Goal: Task Accomplishment & Management: Complete application form

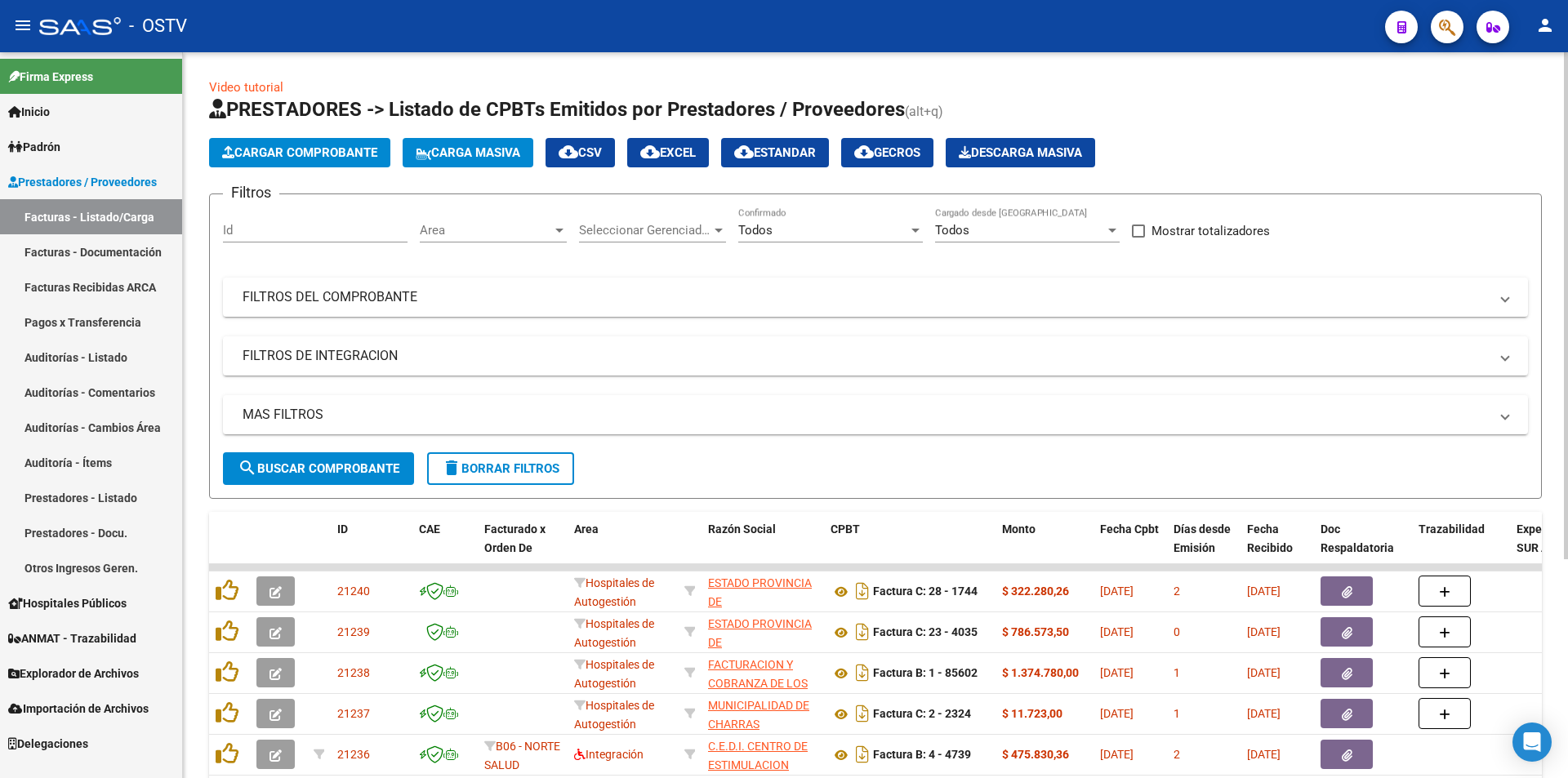
scroll to position [82, 0]
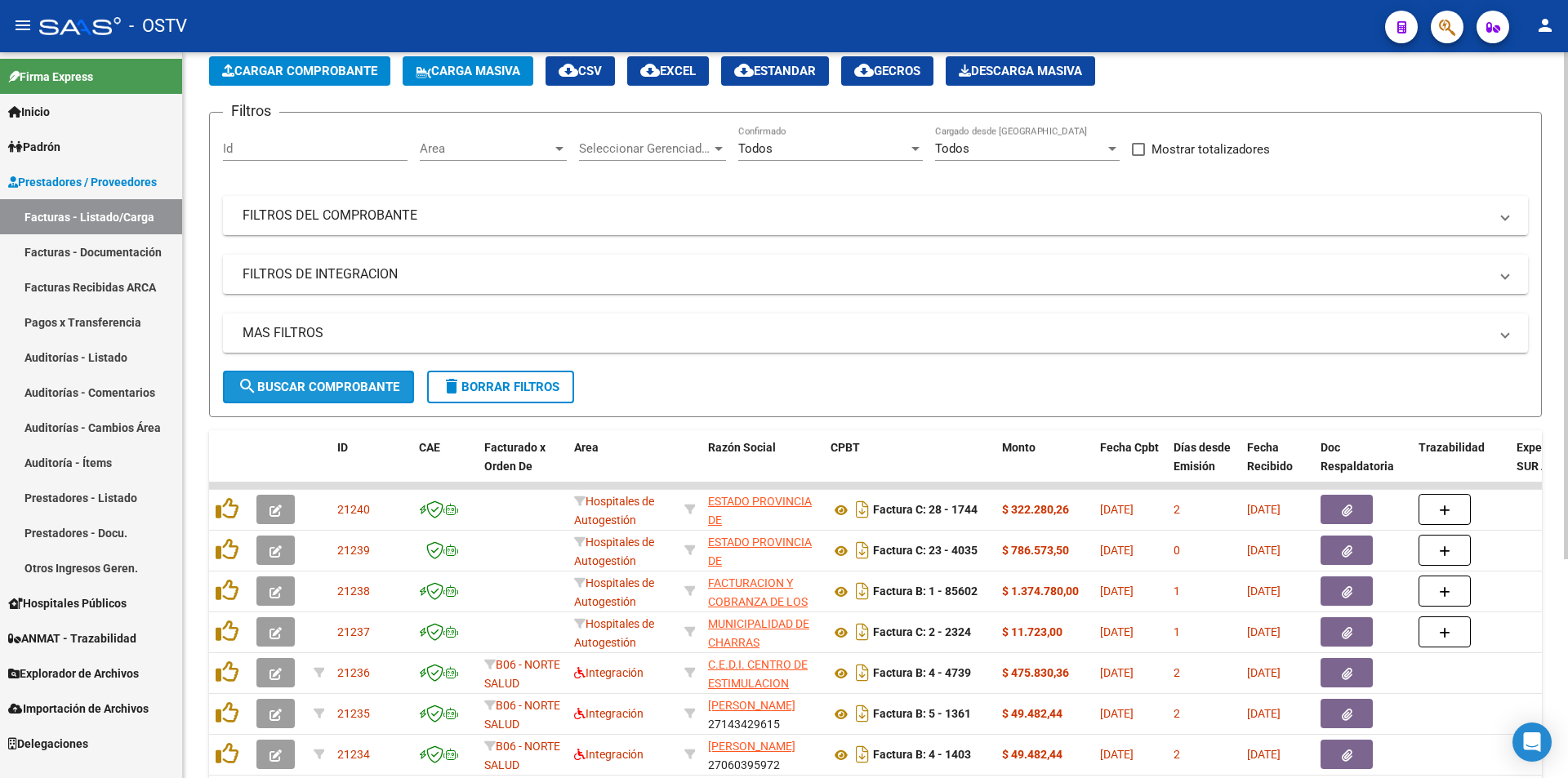
click at [316, 380] on span "search Buscar Comprobante" at bounding box center [319, 387] width 162 height 14
click at [347, 381] on span "search Buscar Comprobante" at bounding box center [319, 387] width 162 height 14
click at [84, 327] on link "Pagos x Transferencia" at bounding box center [91, 321] width 182 height 35
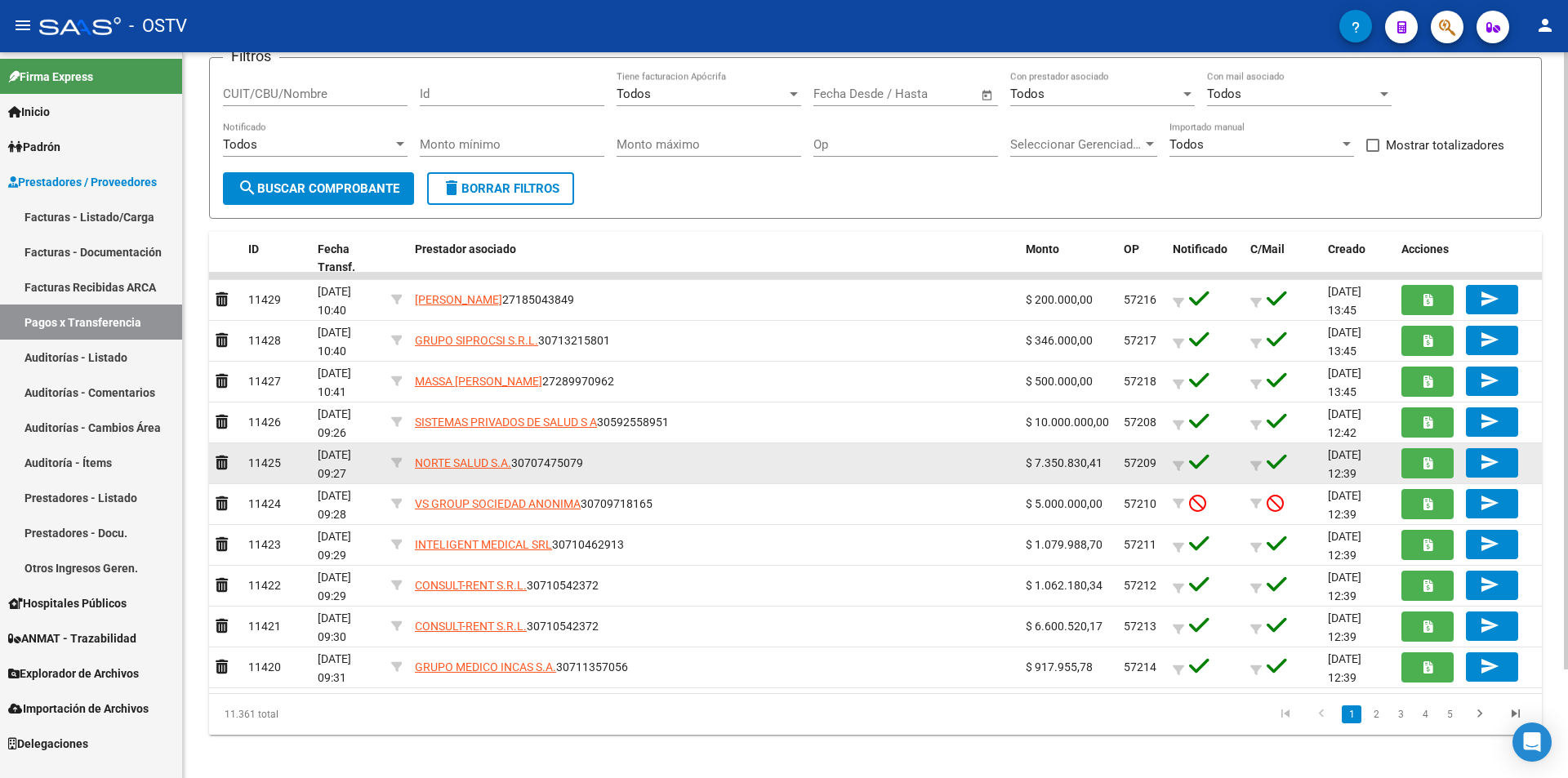
scroll to position [128, 0]
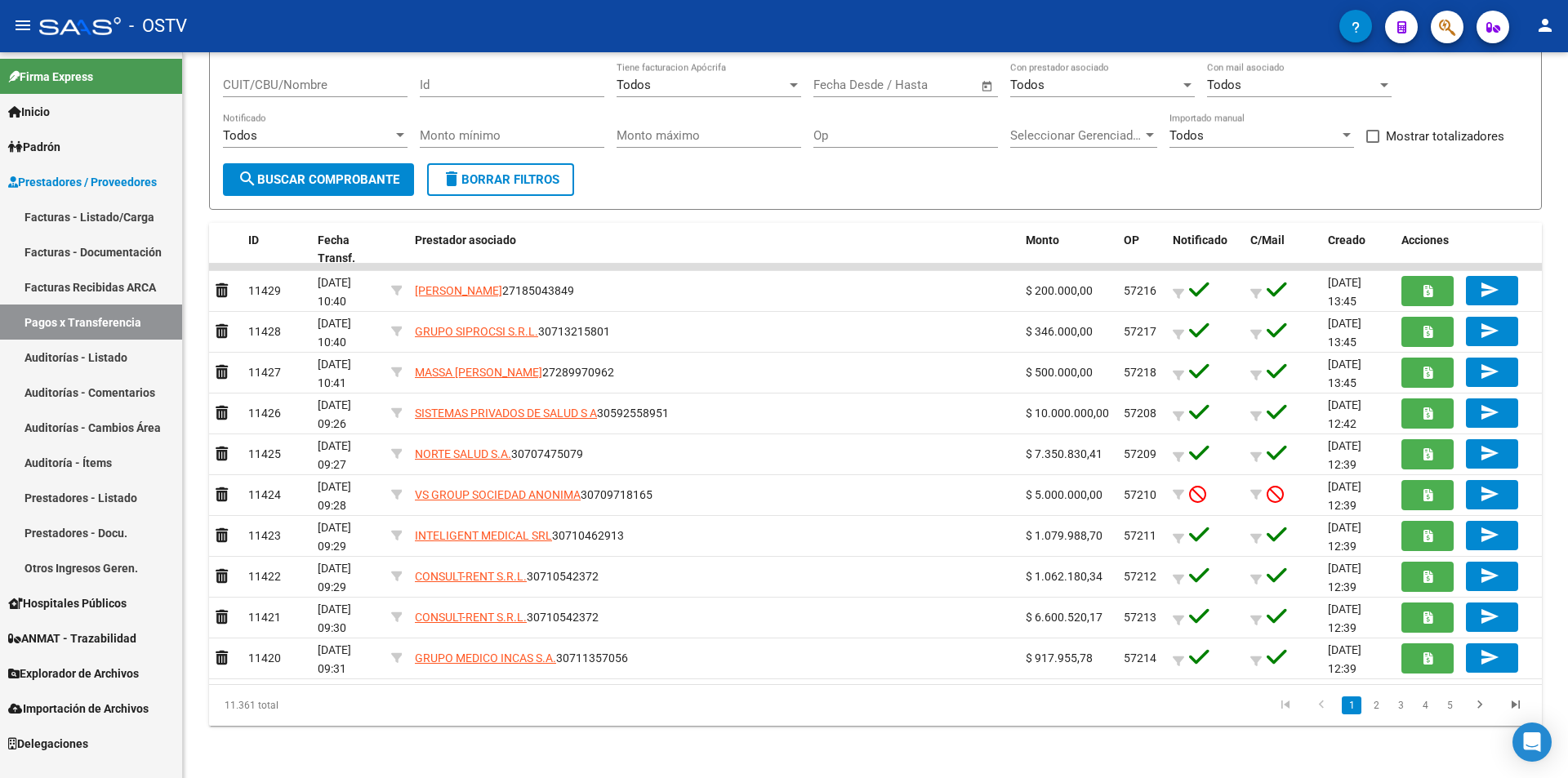
click at [60, 209] on link "Facturas - Listado/Carga" at bounding box center [91, 216] width 182 height 35
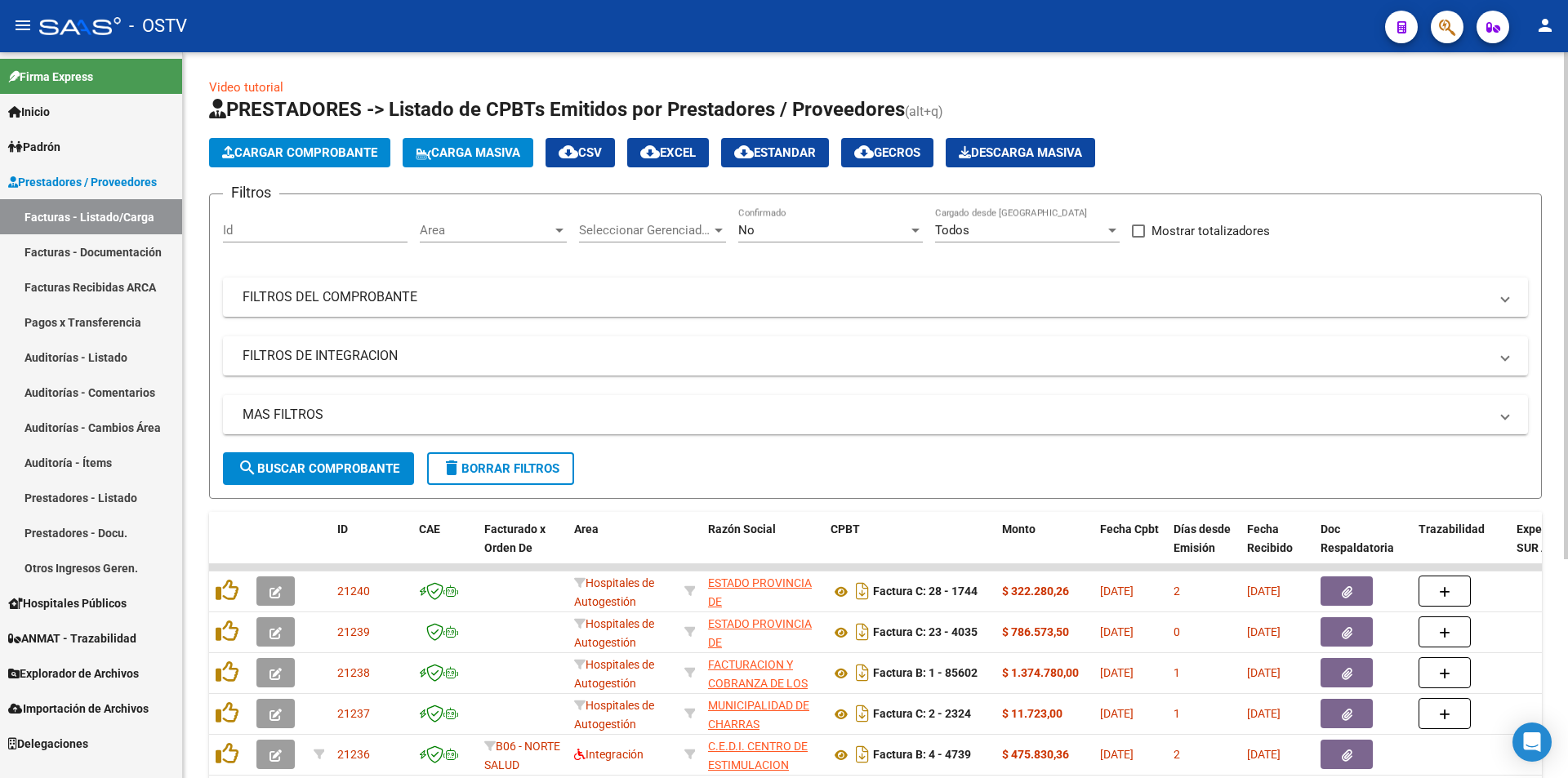
click at [828, 223] on div "No" at bounding box center [823, 231] width 170 height 14
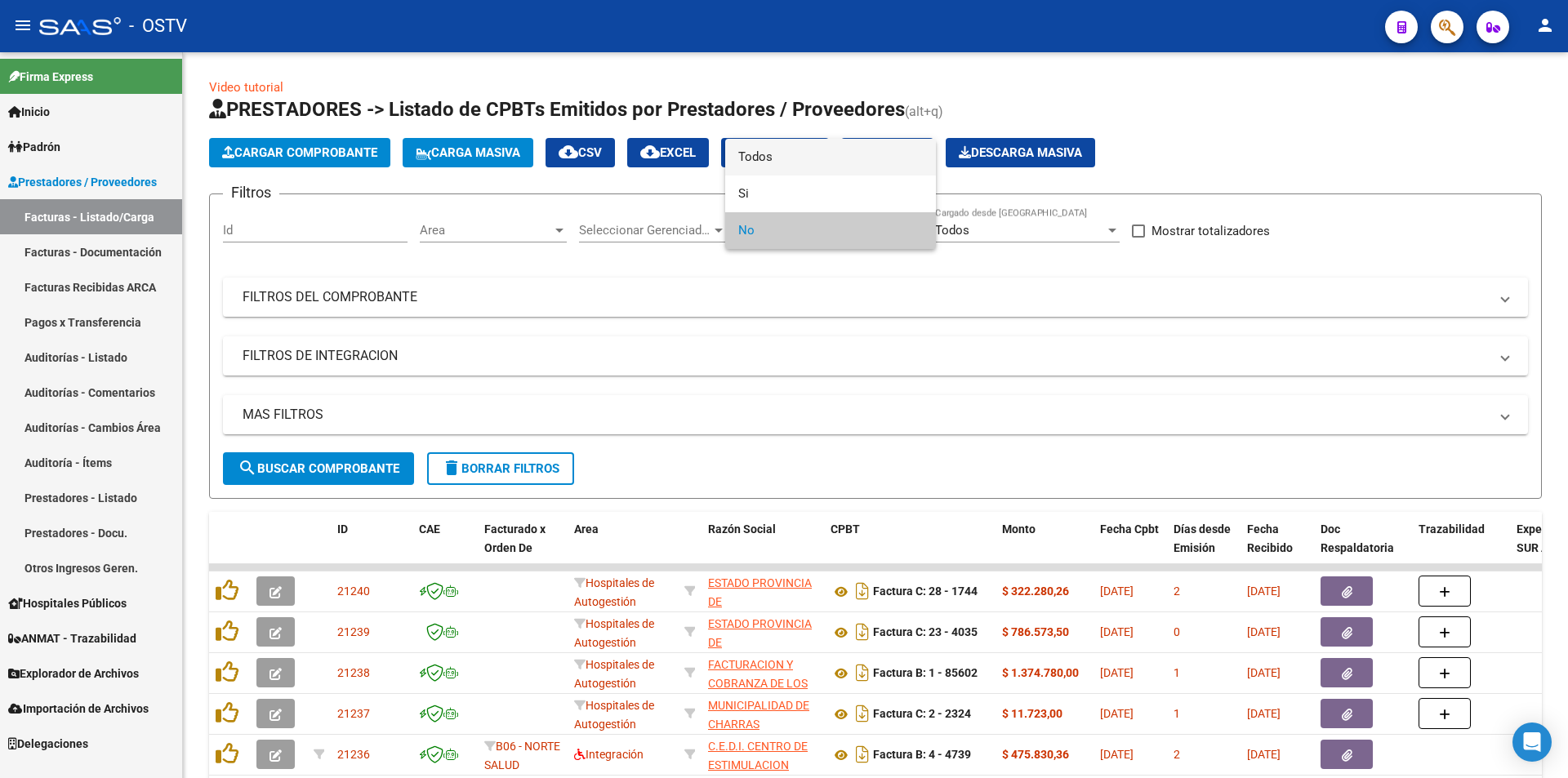
click at [817, 154] on span "Todos" at bounding box center [830, 157] width 185 height 37
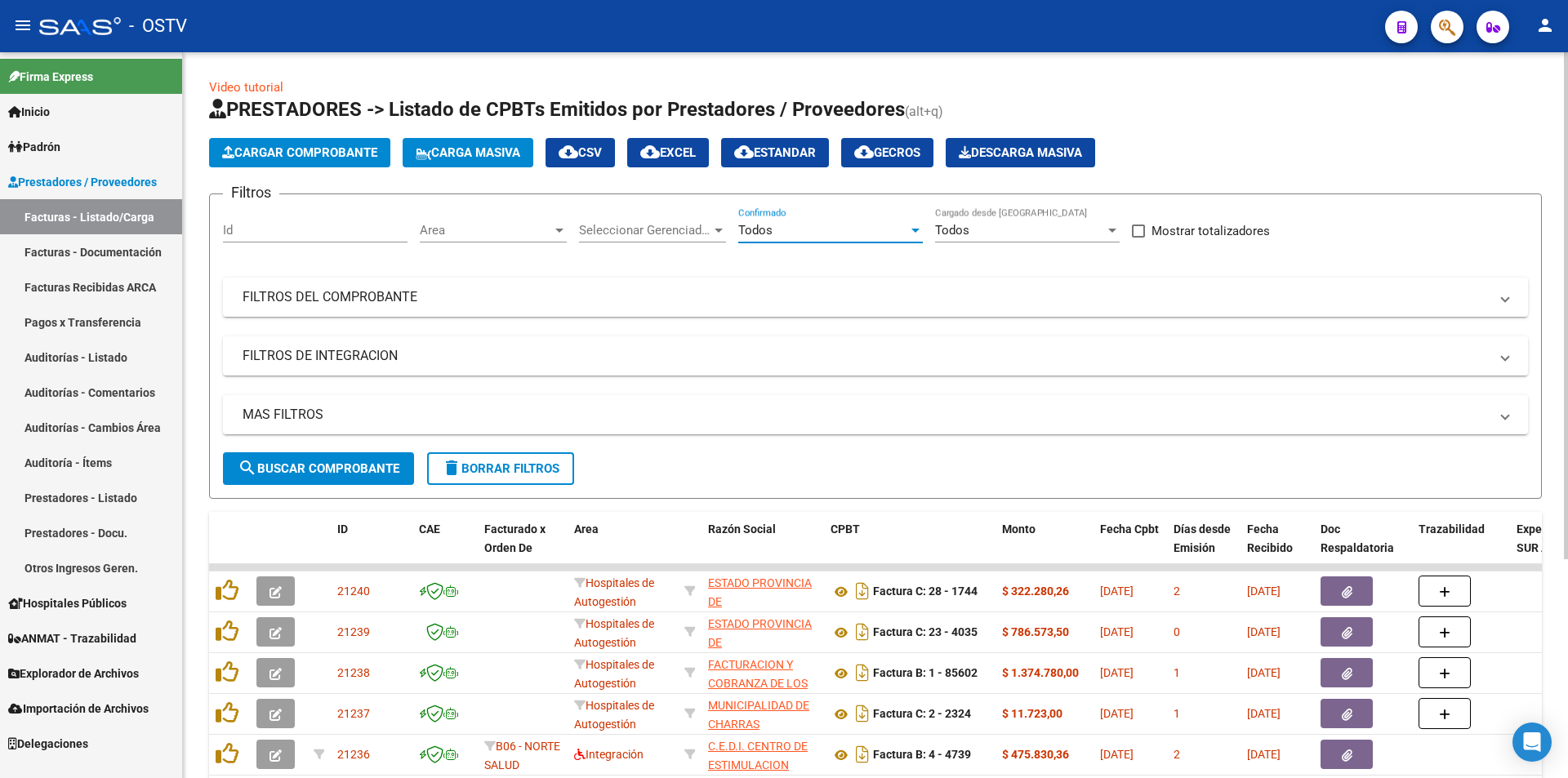
click at [324, 475] on span "search Buscar Comprobante" at bounding box center [319, 469] width 162 height 14
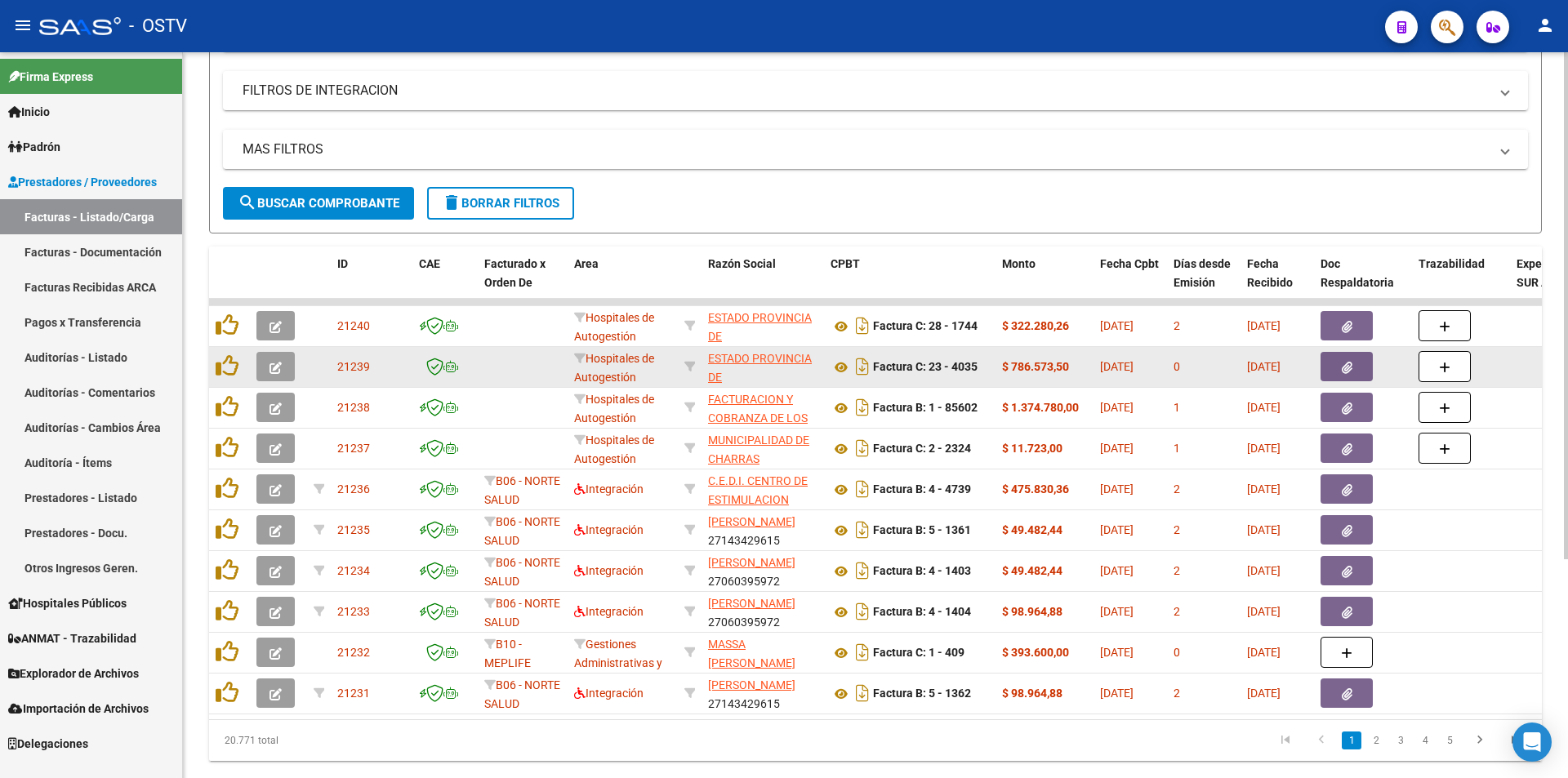
scroll to position [312, 0]
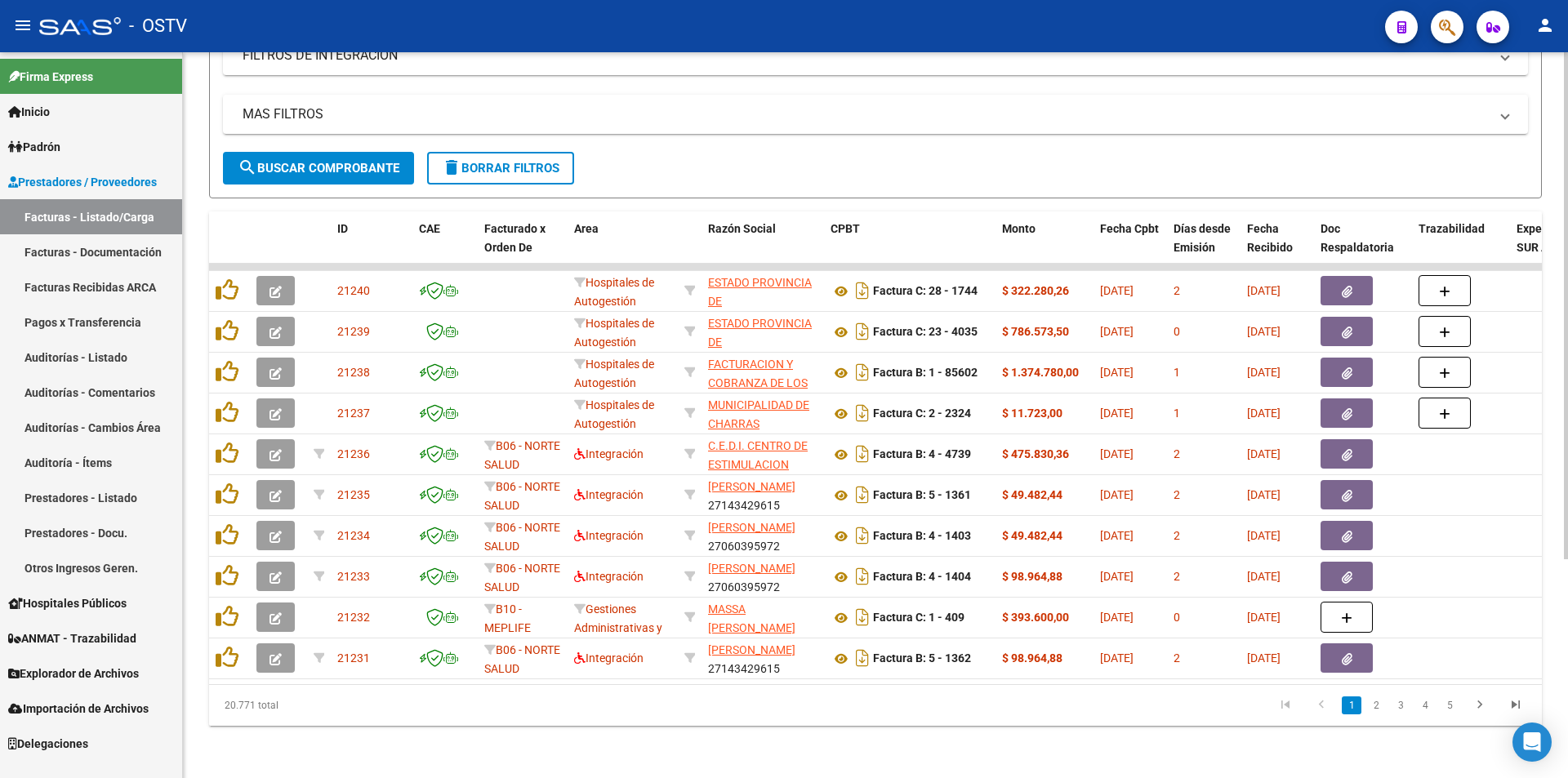
click at [266, 167] on button "search Buscar Comprobante" at bounding box center [319, 168] width 191 height 32
click at [262, 173] on form "Filtros Id Area Area Seleccionar Gerenciador Seleccionar Gerenciador Todos Conf…" at bounding box center [875, 45] width 1332 height 305
click at [266, 163] on button "search Buscar Comprobante" at bounding box center [319, 168] width 191 height 32
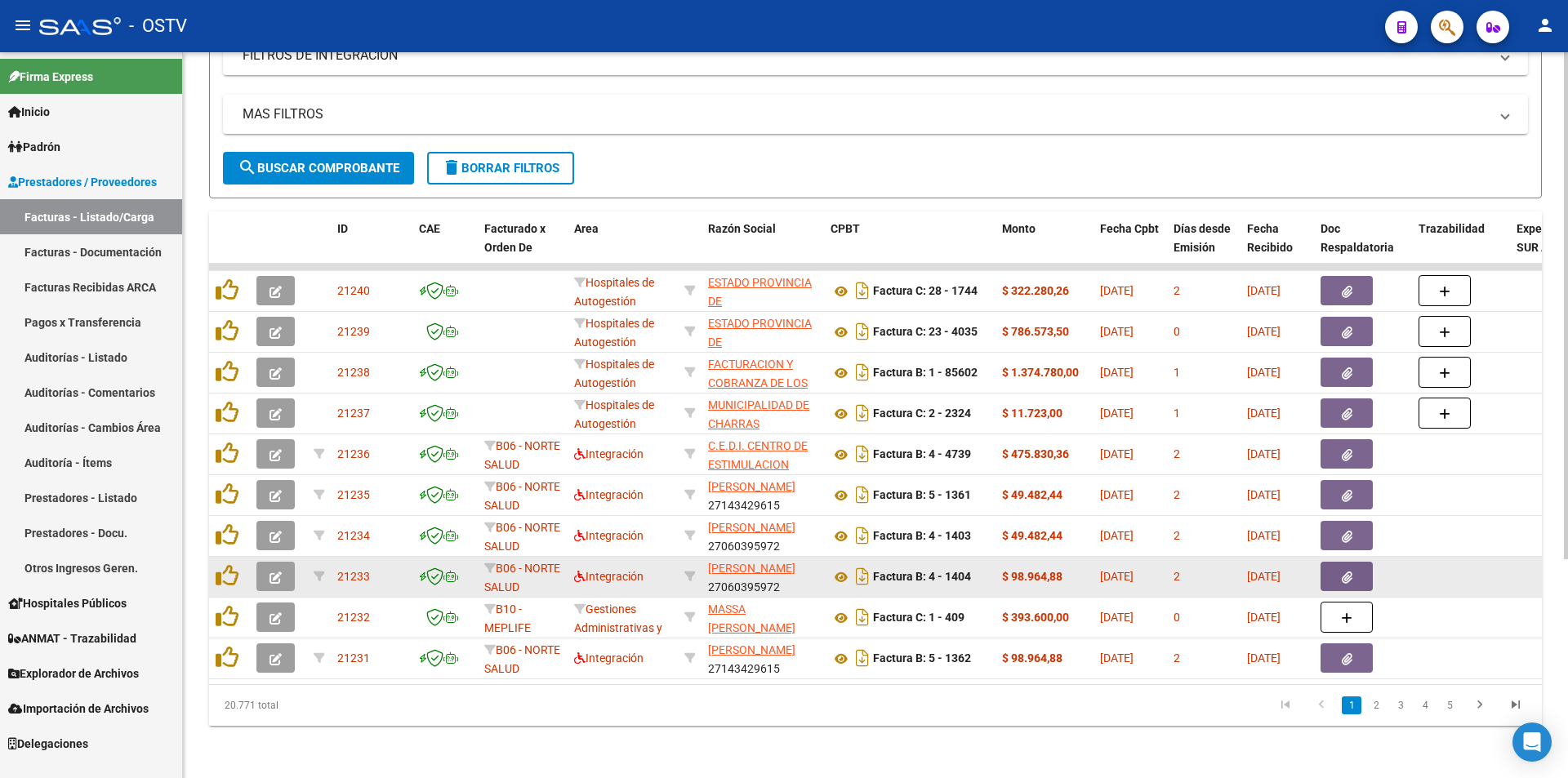
click at [276, 562] on button "button" at bounding box center [275, 576] width 39 height 30
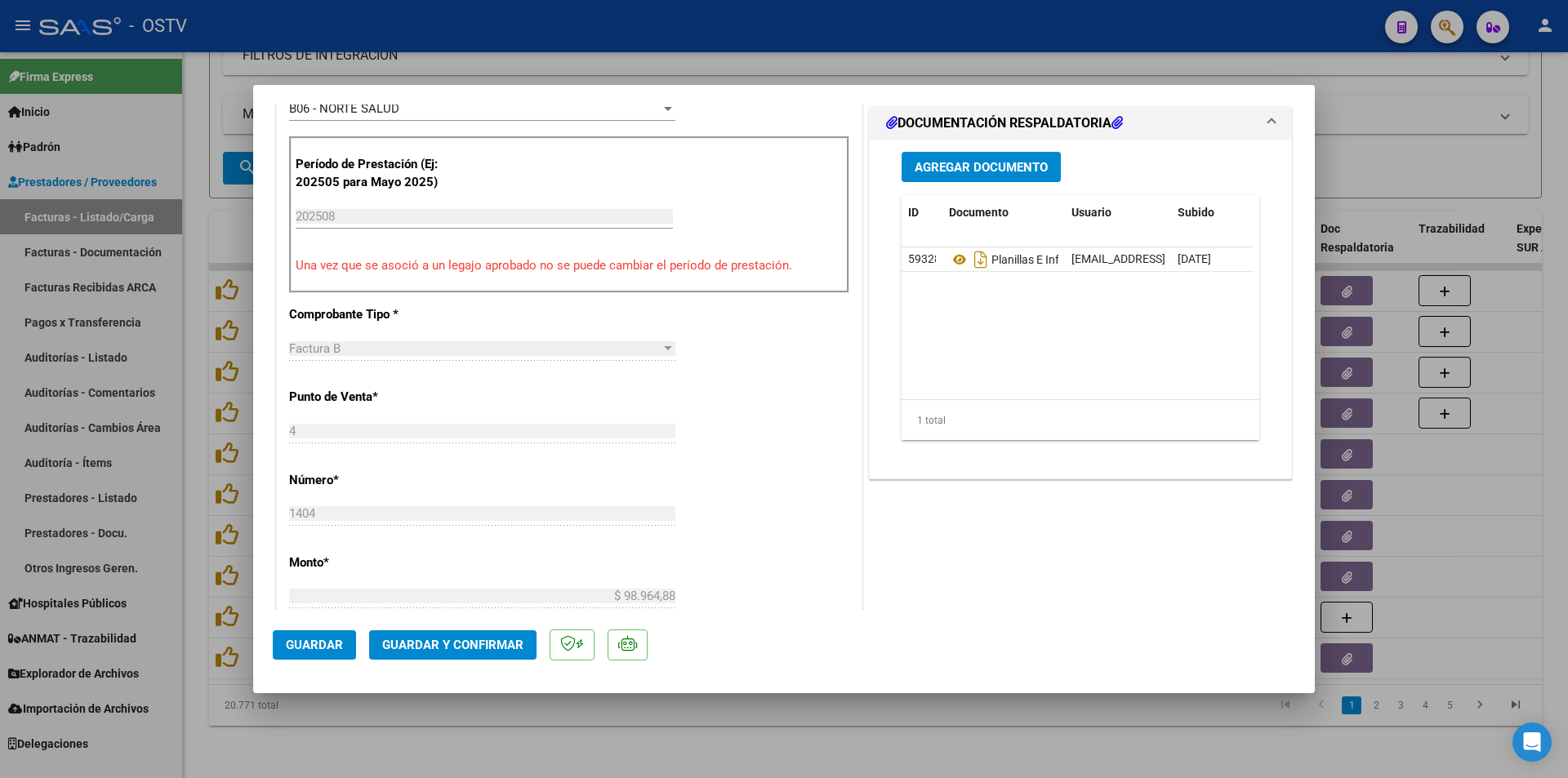
scroll to position [490, 0]
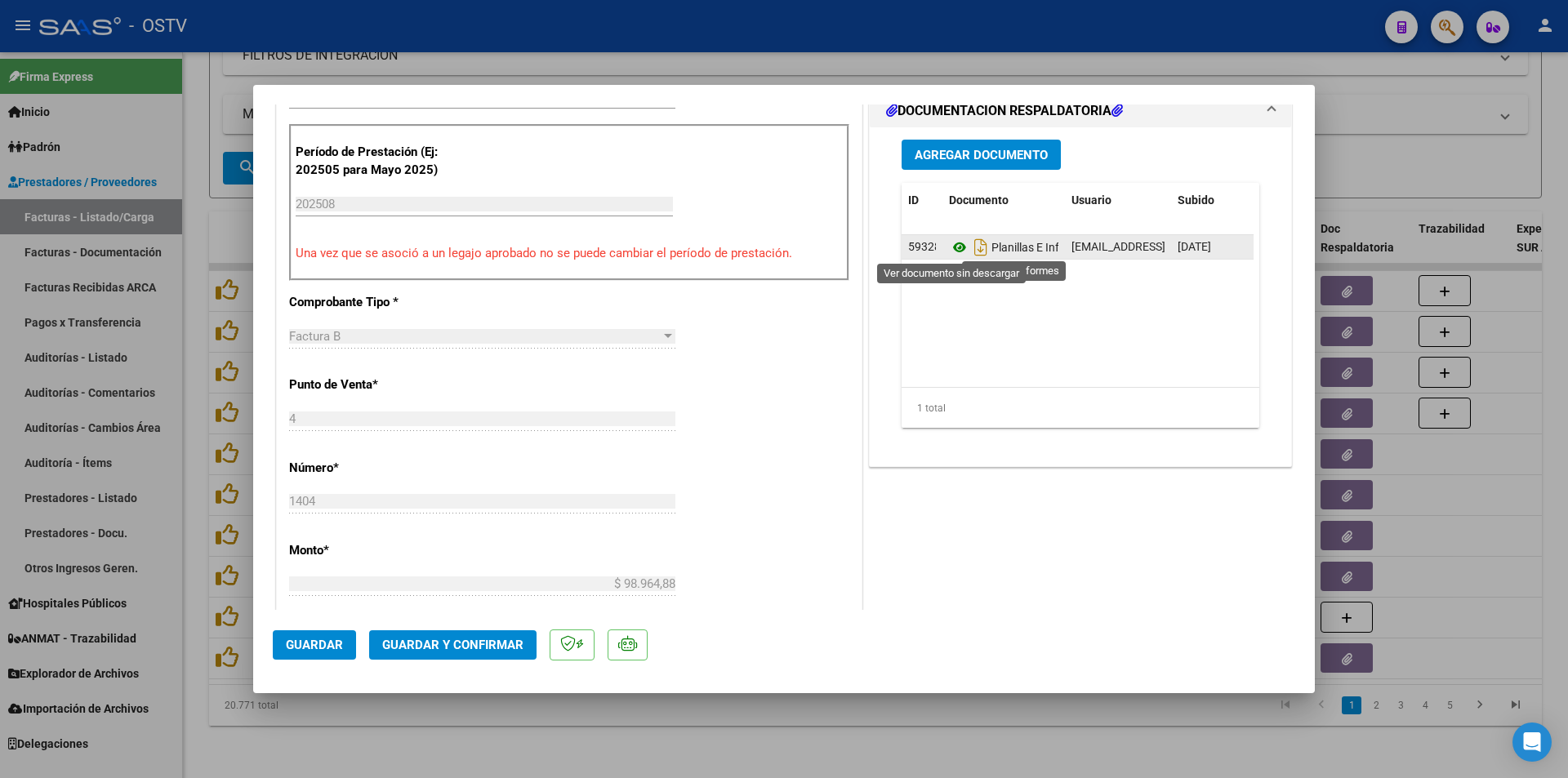
click at [949, 246] on icon at bounding box center [960, 248] width 22 height 20
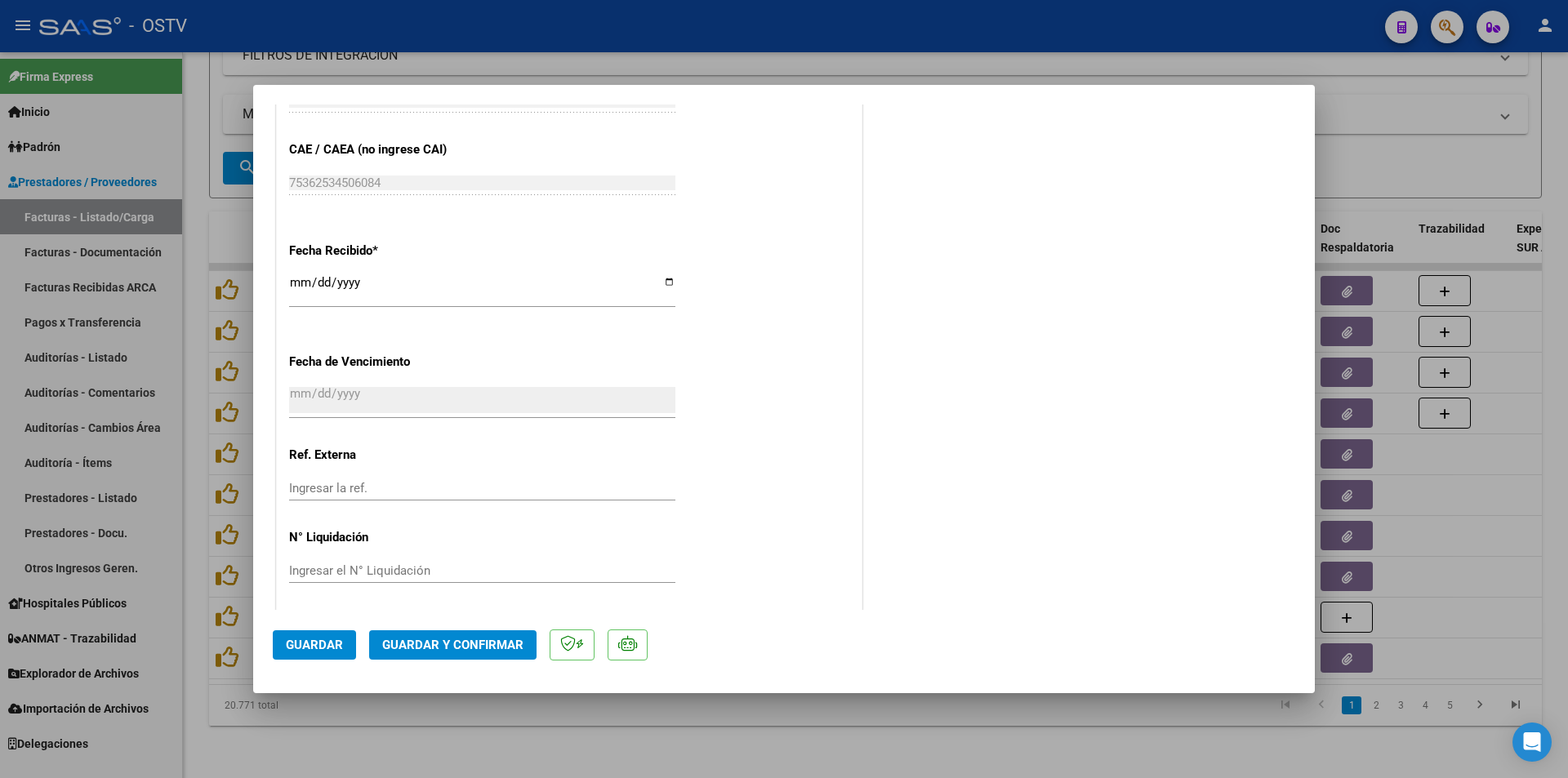
scroll to position [1072, 0]
click at [188, 183] on div at bounding box center [784, 389] width 1568 height 778
type input "$ 0,00"
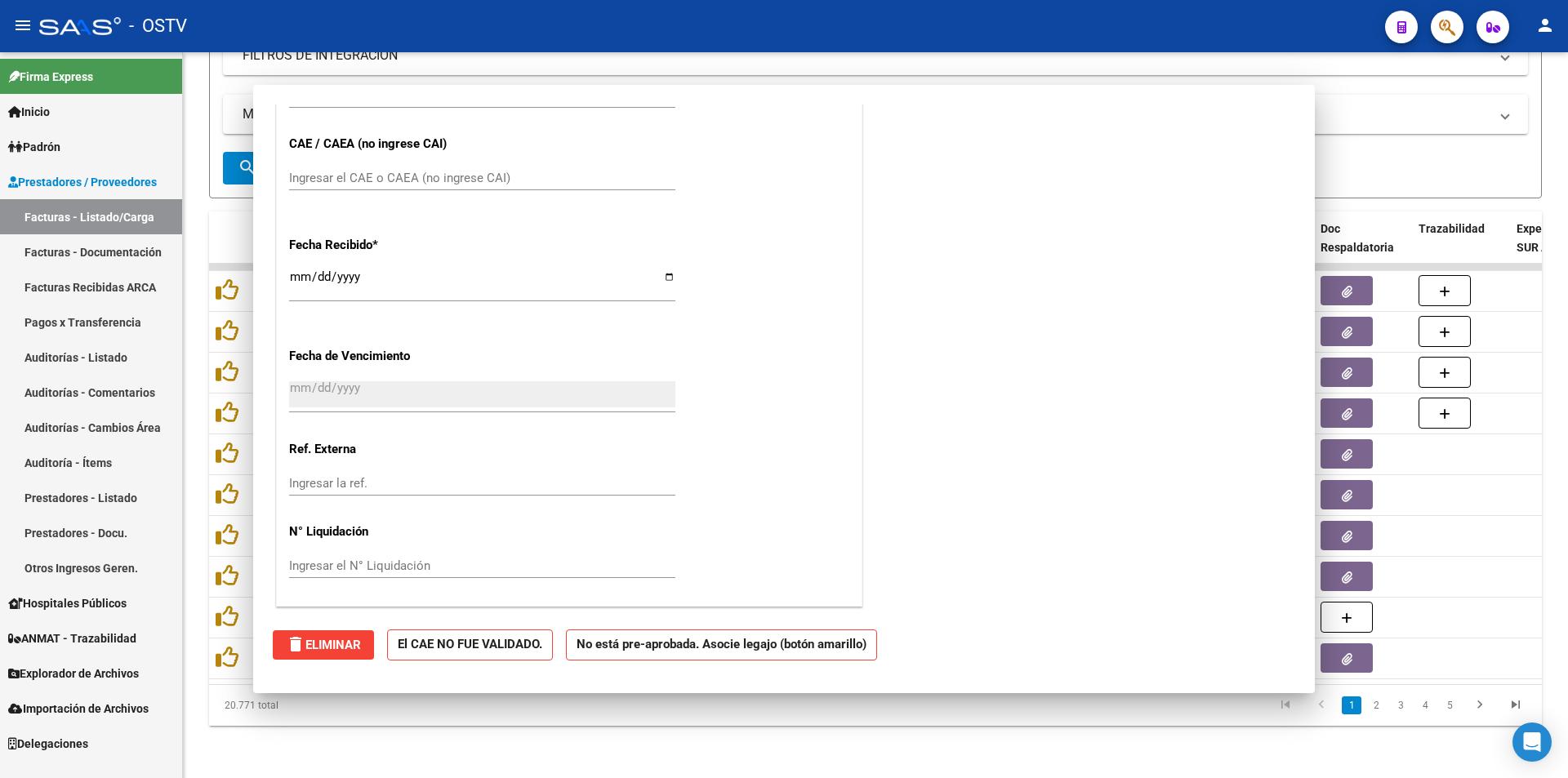
scroll to position [0, 0]
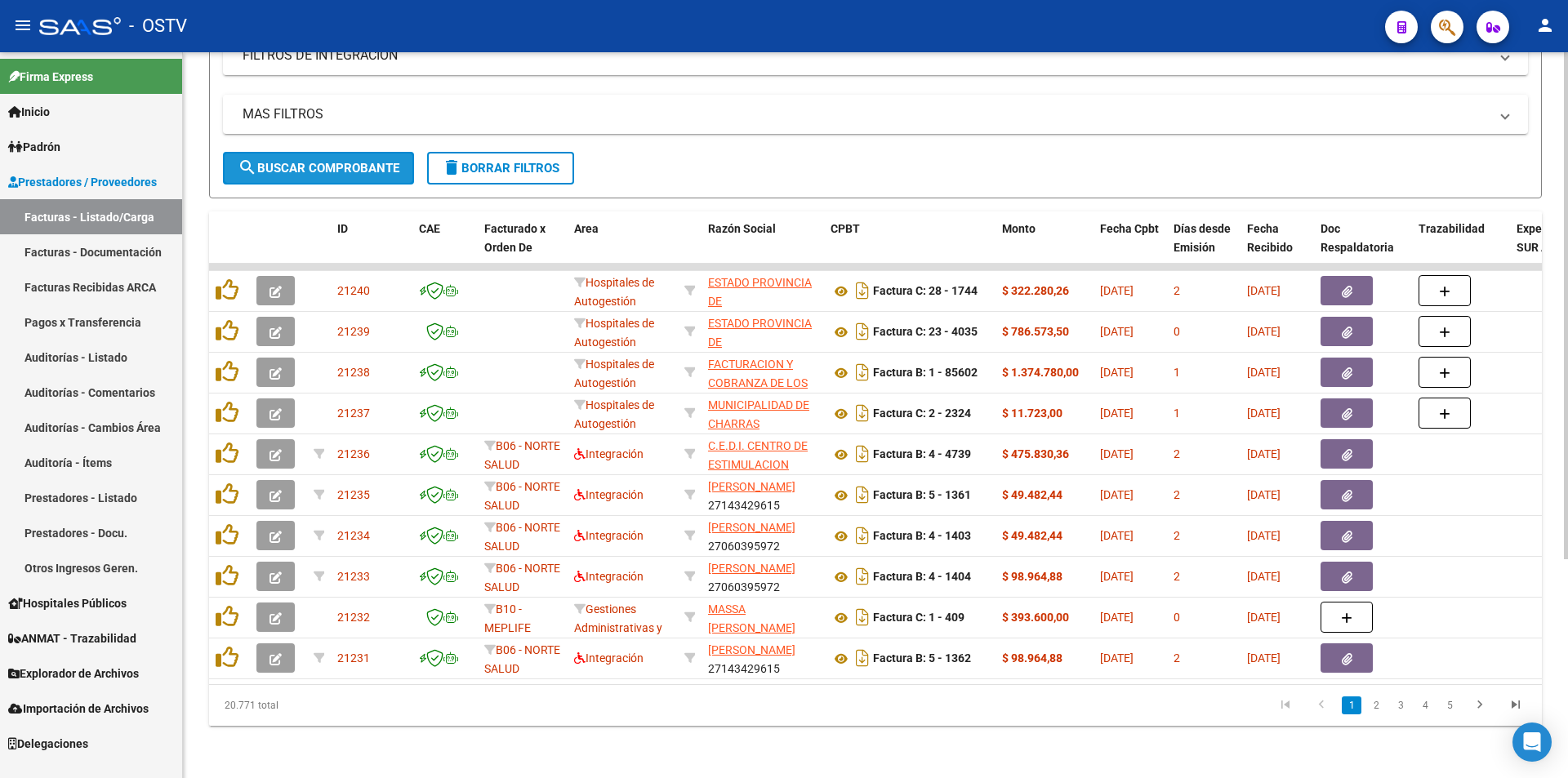
click at [320, 161] on span "search Buscar Comprobante" at bounding box center [319, 168] width 162 height 14
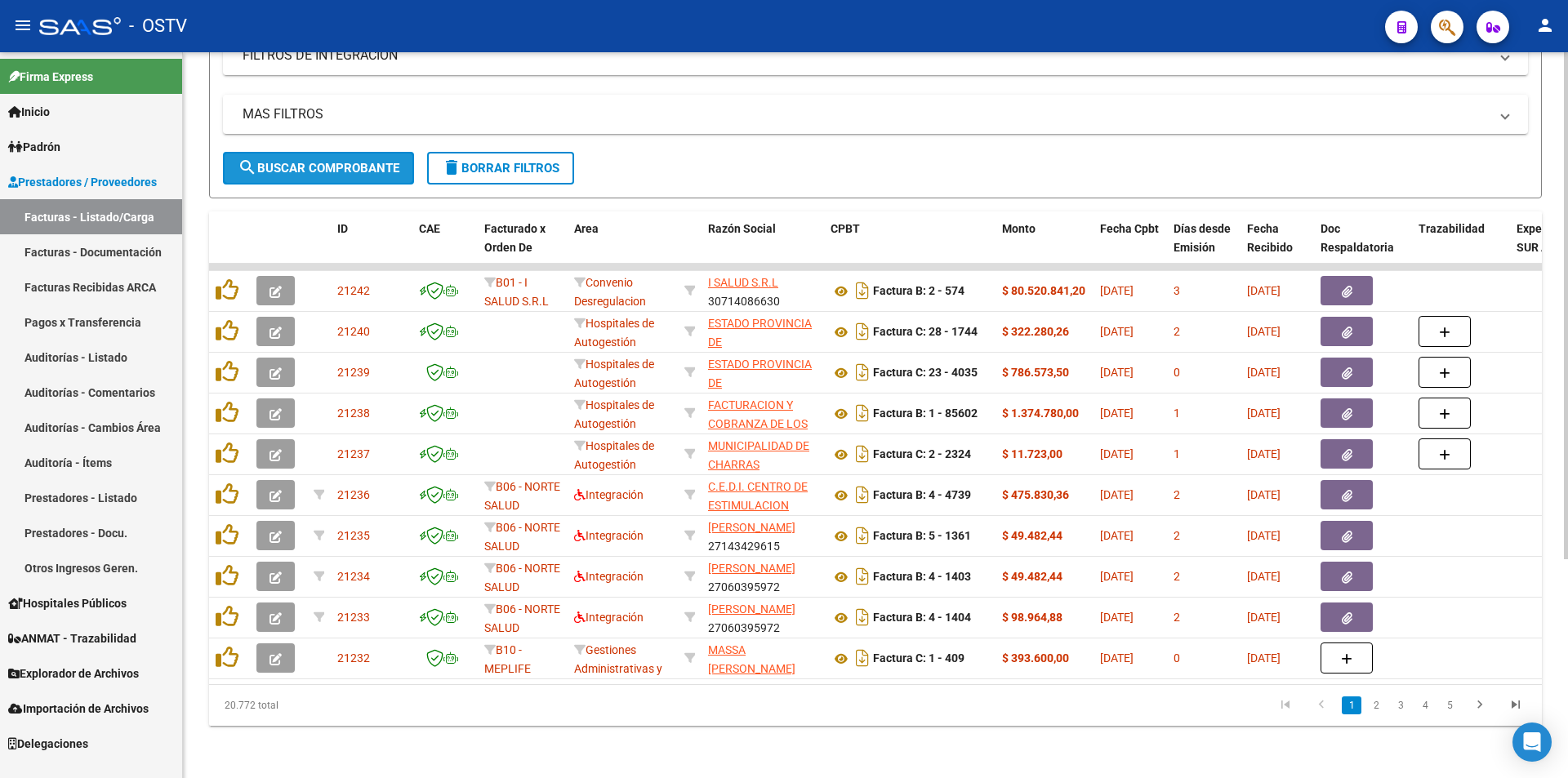
click at [324, 161] on span "search Buscar Comprobante" at bounding box center [319, 168] width 162 height 14
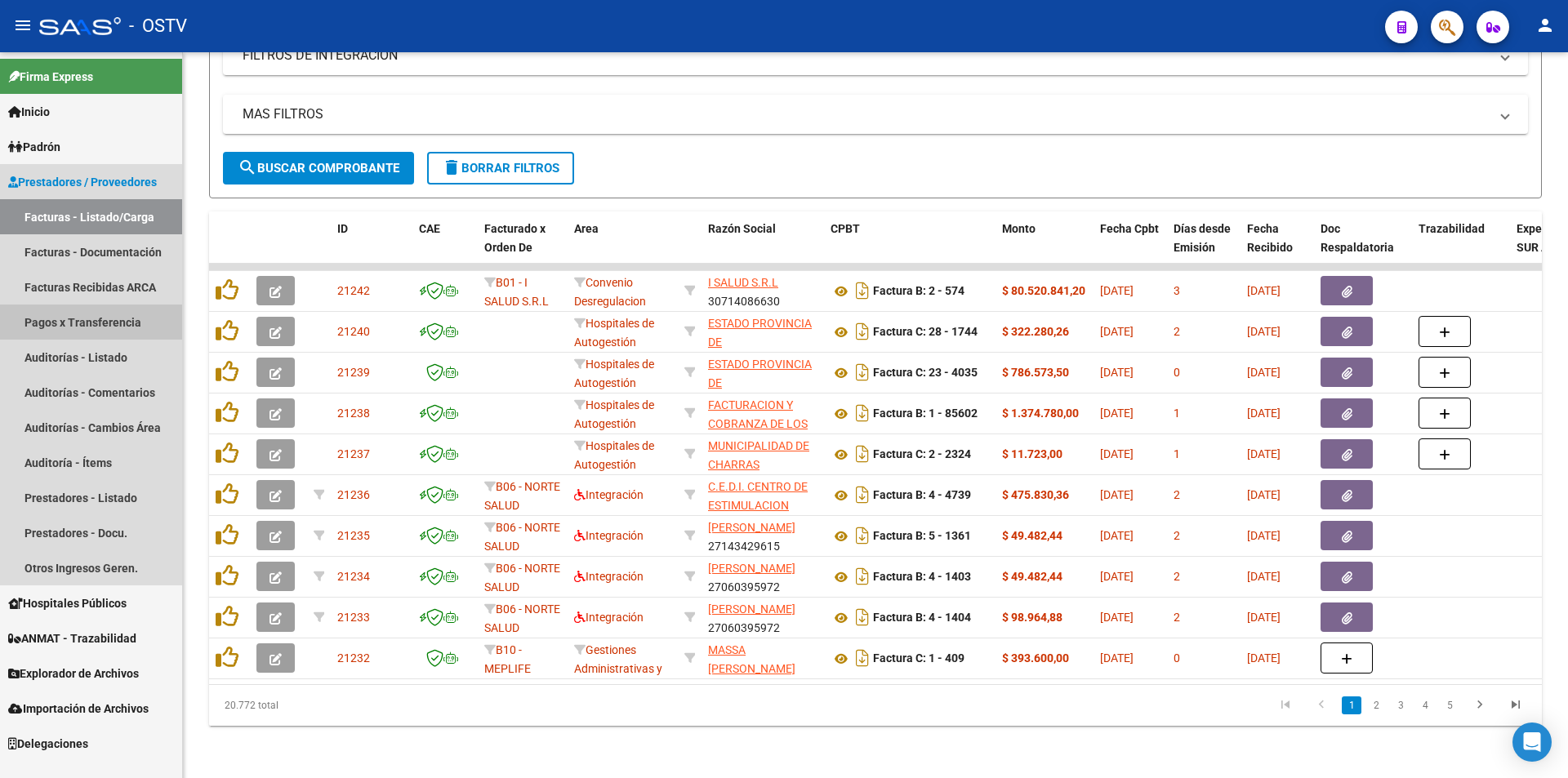
click at [90, 319] on link "Pagos x Transferencia" at bounding box center [91, 321] width 182 height 35
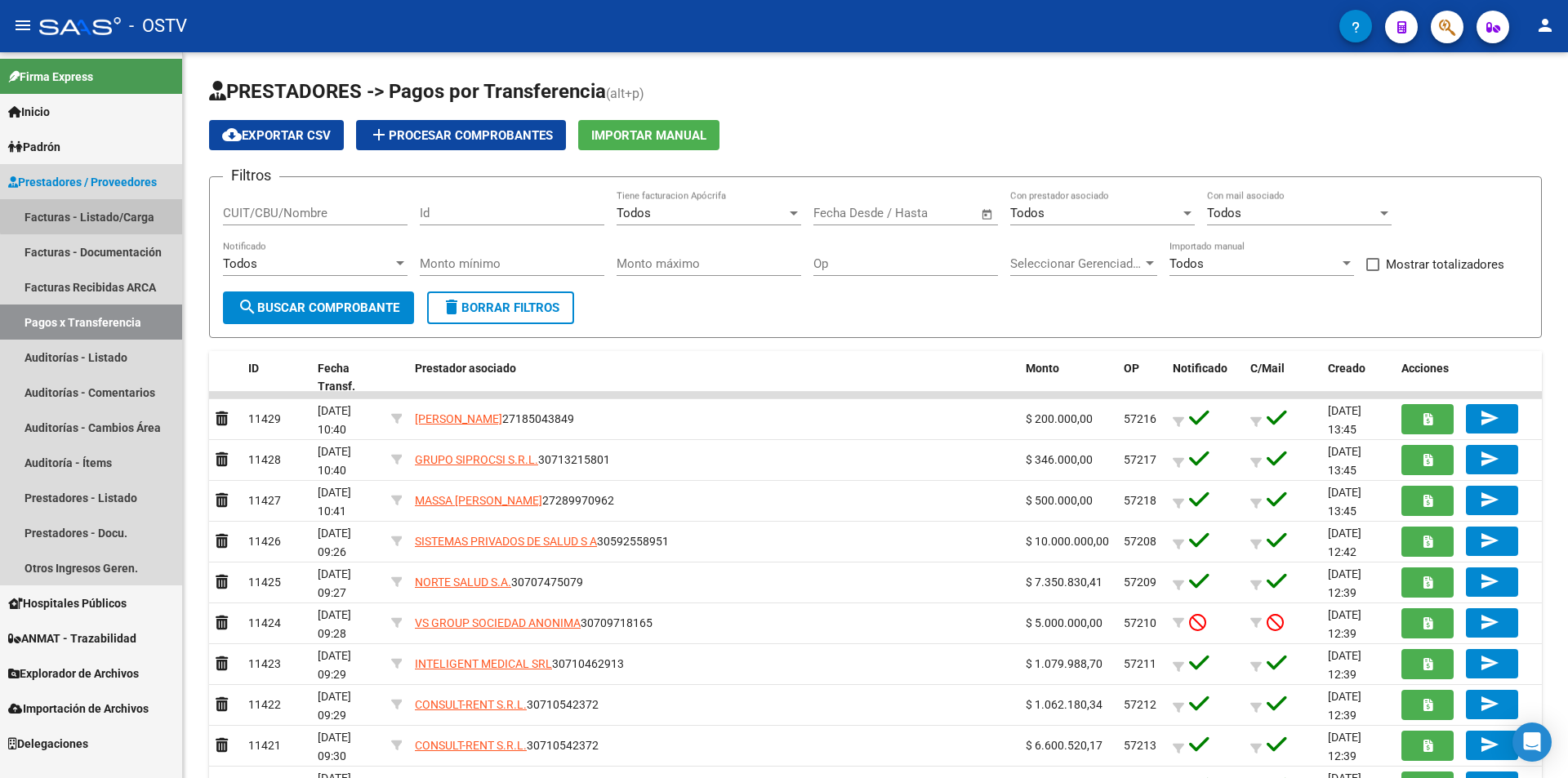
click at [95, 212] on link "Facturas - Listado/Carga" at bounding box center [91, 216] width 182 height 35
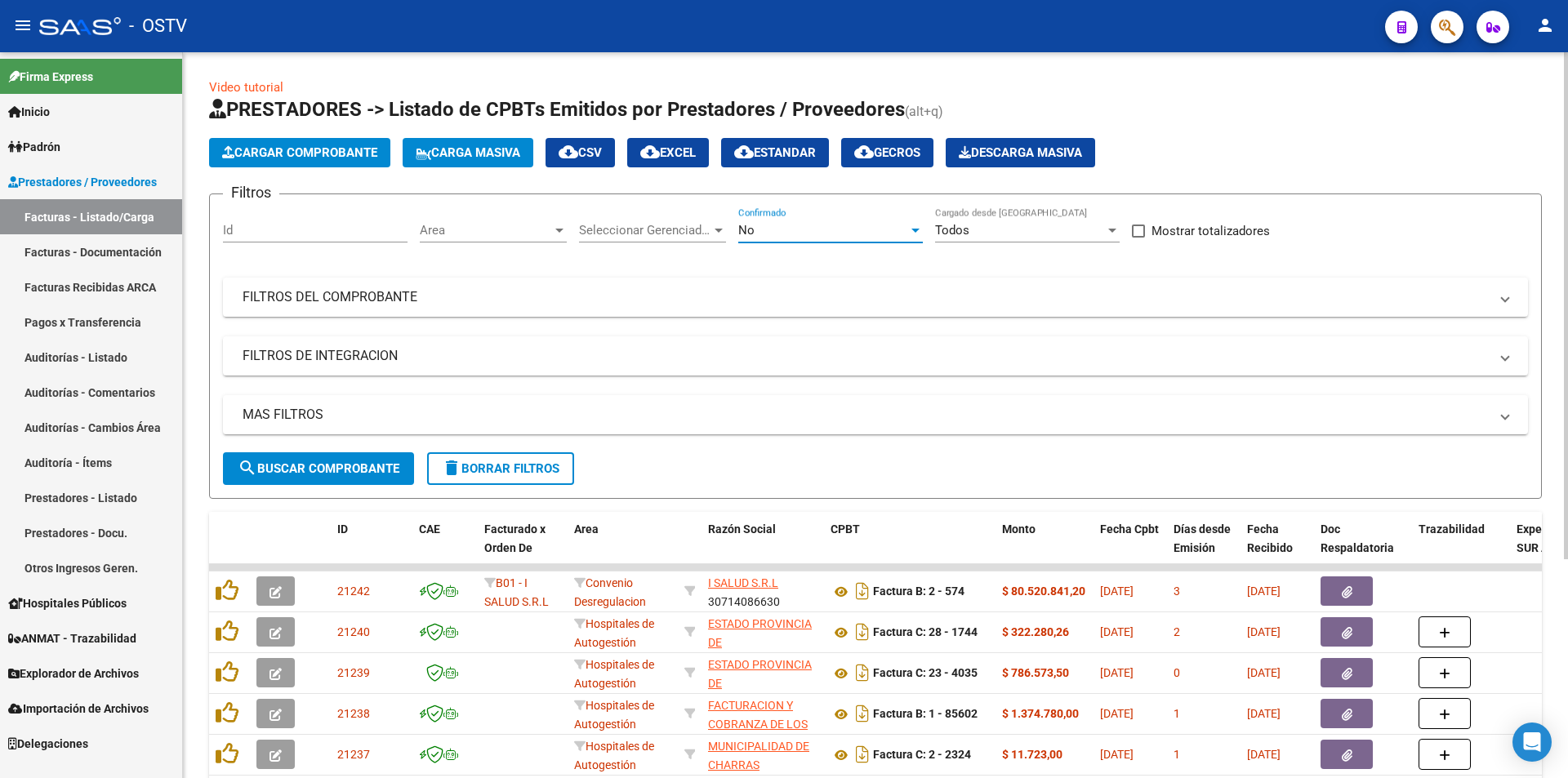
click at [820, 226] on div "No" at bounding box center [823, 231] width 170 height 14
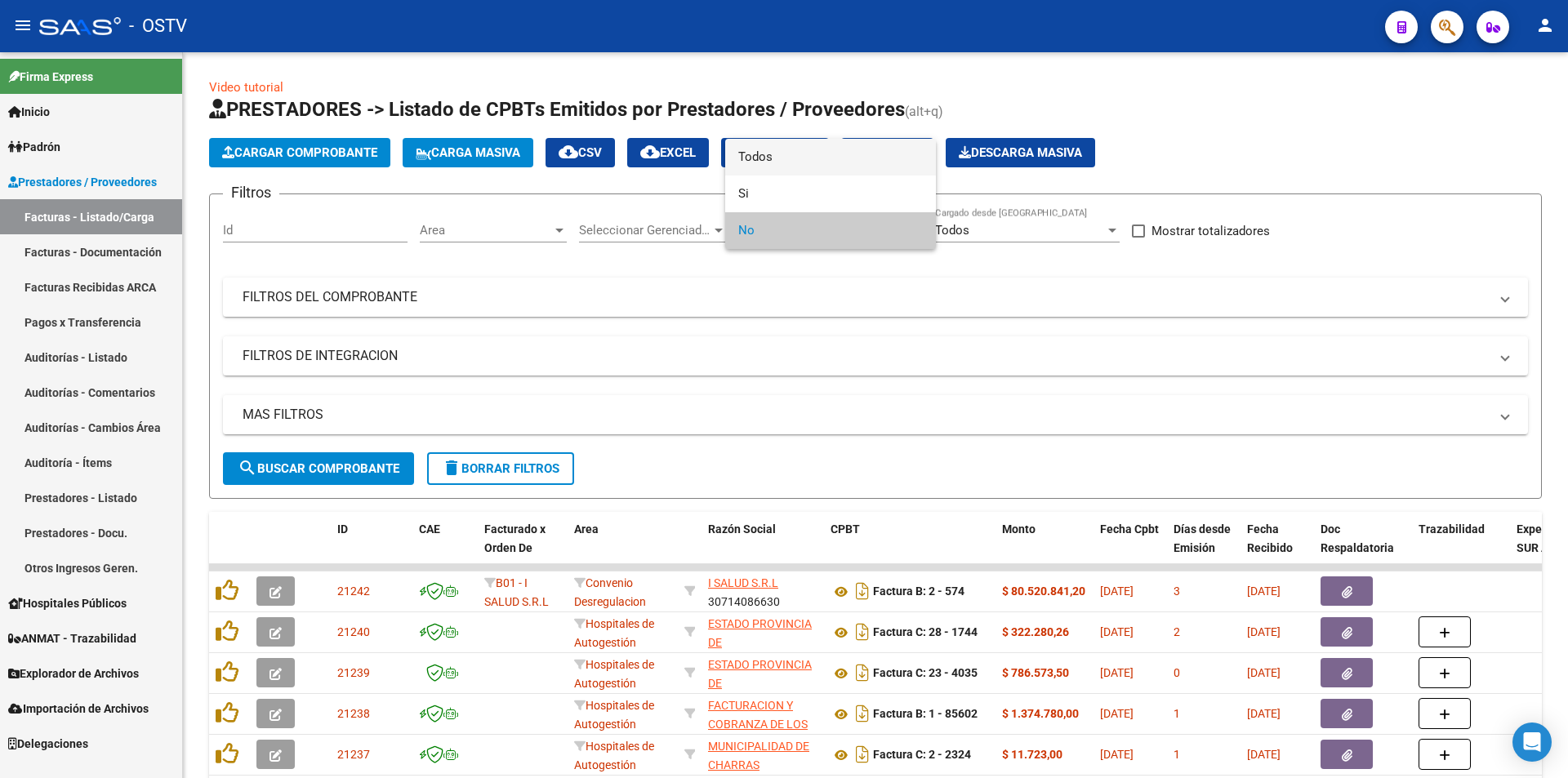
click at [796, 148] on span "Todos" at bounding box center [830, 157] width 185 height 37
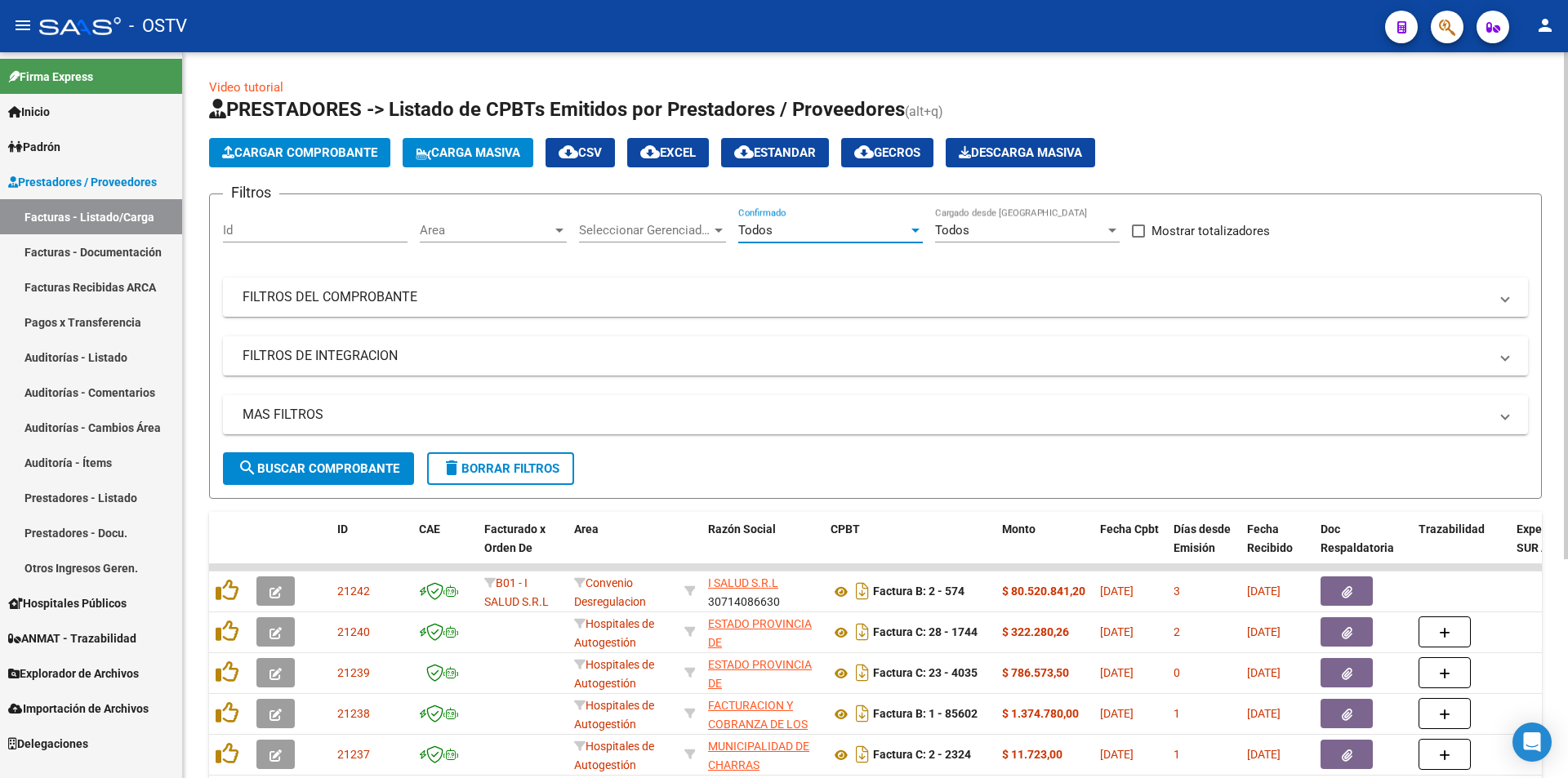
click at [311, 472] on span "search Buscar Comprobante" at bounding box center [319, 469] width 162 height 14
click at [320, 460] on button "search Buscar Comprobante" at bounding box center [319, 469] width 191 height 32
click at [331, 468] on span "search Buscar Comprobante" at bounding box center [319, 469] width 162 height 14
click at [304, 465] on span "search Buscar Comprobante" at bounding box center [319, 469] width 162 height 14
click at [329, 466] on span "search Buscar Comprobante" at bounding box center [319, 469] width 162 height 14
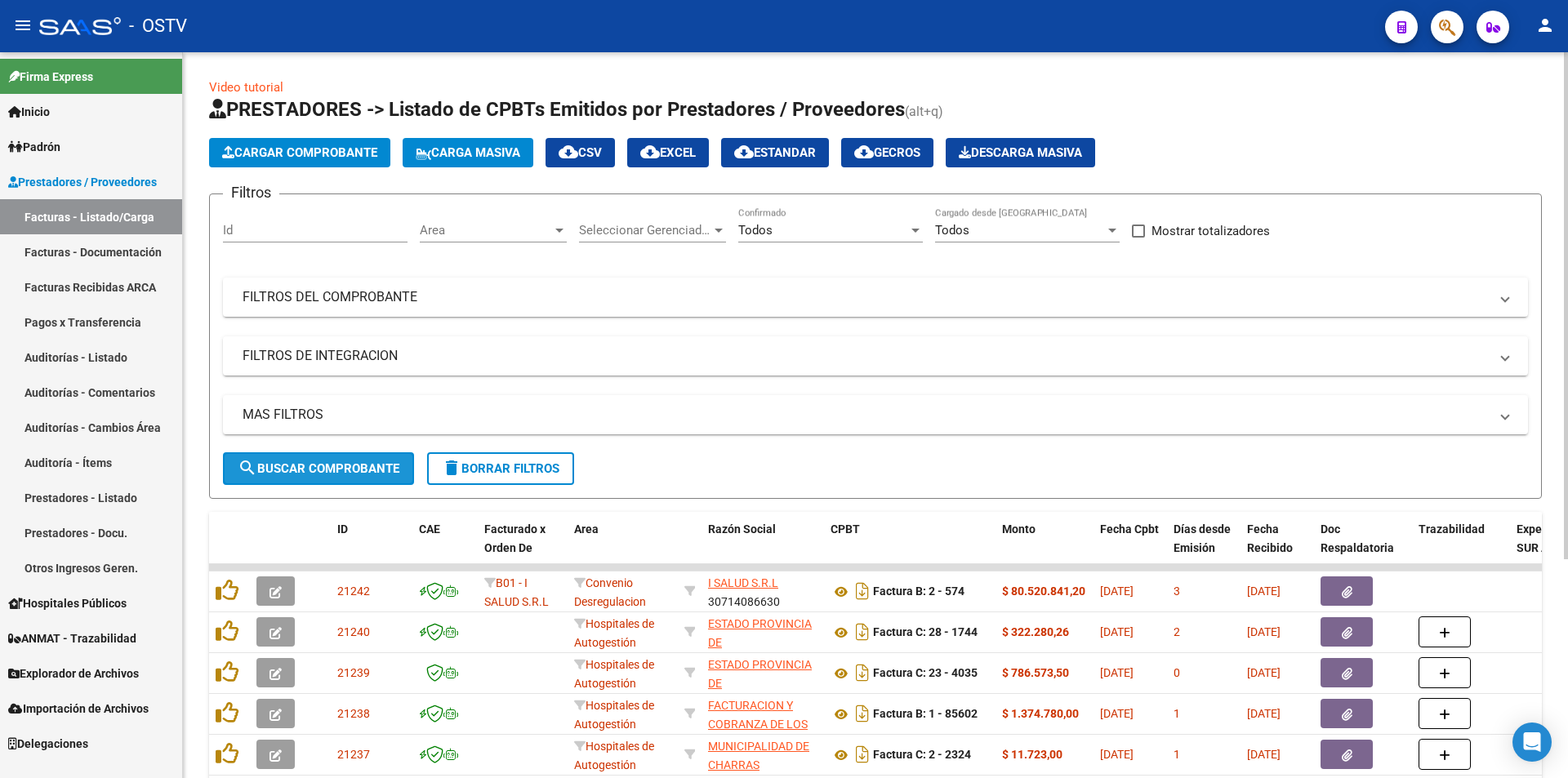
click at [329, 465] on span "search Buscar Comprobante" at bounding box center [319, 469] width 162 height 14
click at [320, 463] on span "search Buscar Comprobante" at bounding box center [319, 469] width 162 height 14
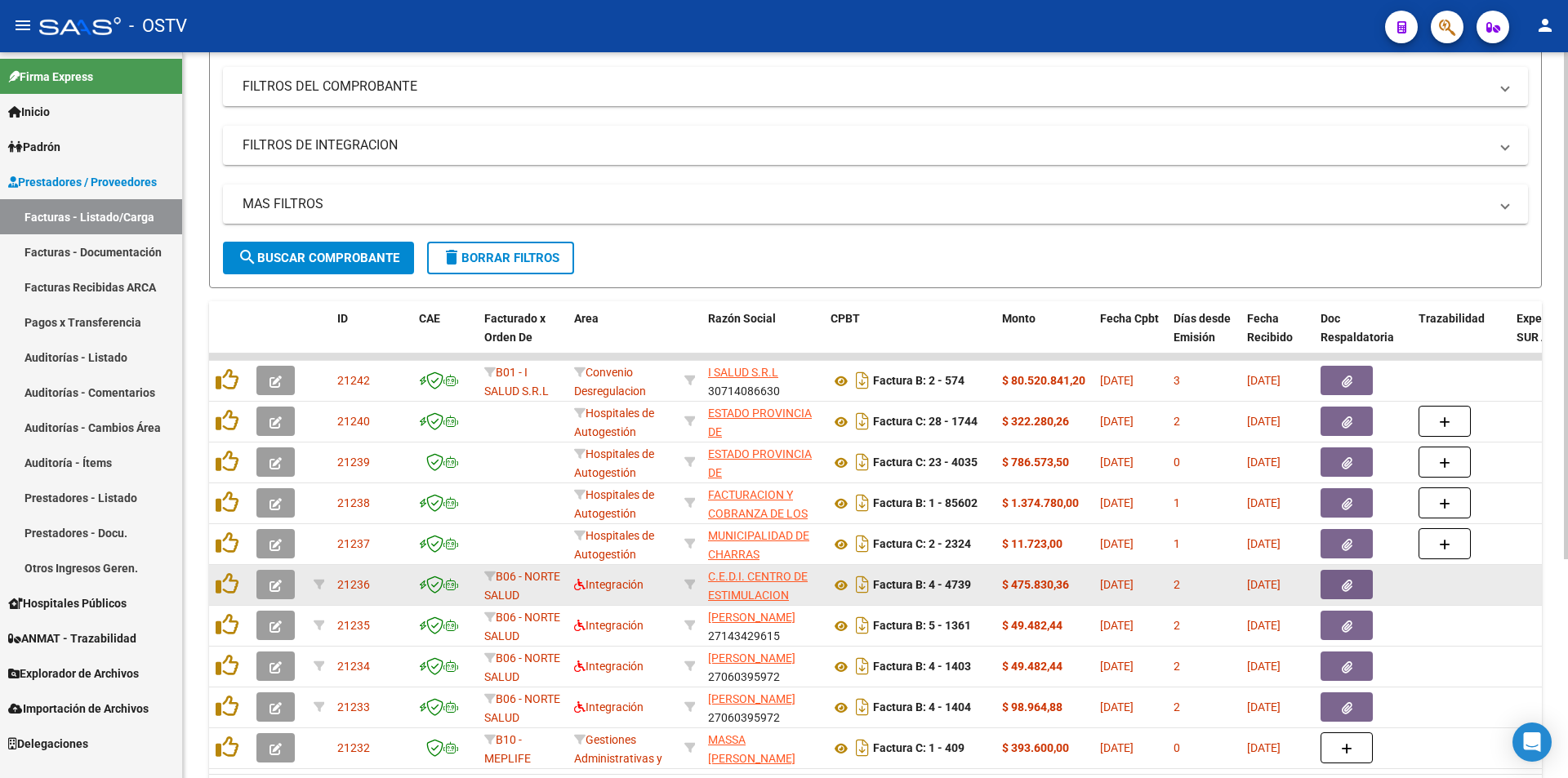
scroll to position [149, 0]
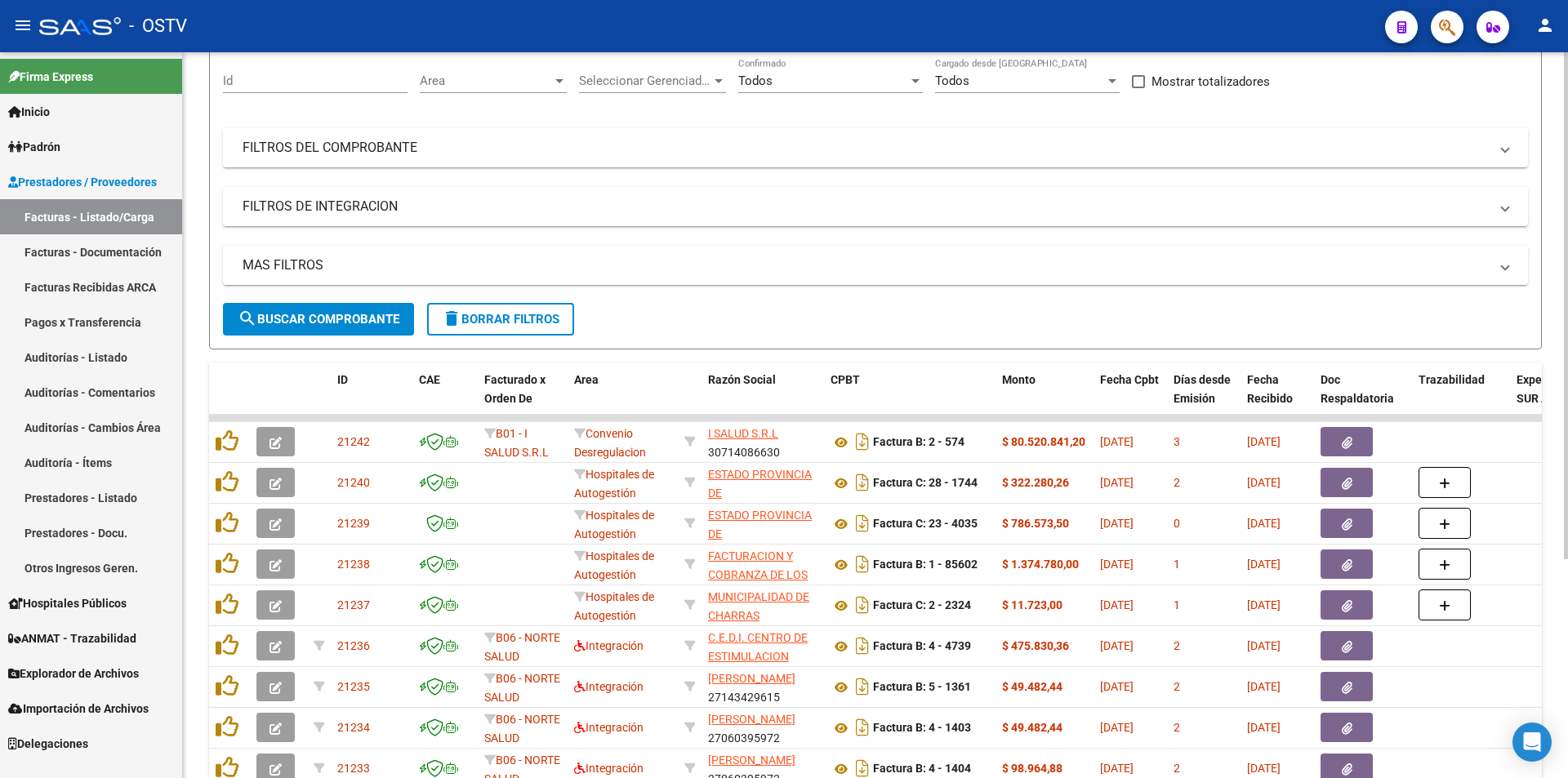
click at [341, 317] on span "search Buscar Comprobante" at bounding box center [319, 320] width 162 height 14
click at [327, 323] on span "search Buscar Comprobante" at bounding box center [319, 320] width 162 height 14
click at [319, 315] on span "search Buscar Comprobante" at bounding box center [319, 320] width 162 height 14
click at [316, 312] on span "search Buscar Comprobante" at bounding box center [319, 320] width 162 height 14
click at [319, 308] on button "search Buscar Comprobante" at bounding box center [319, 320] width 191 height 32
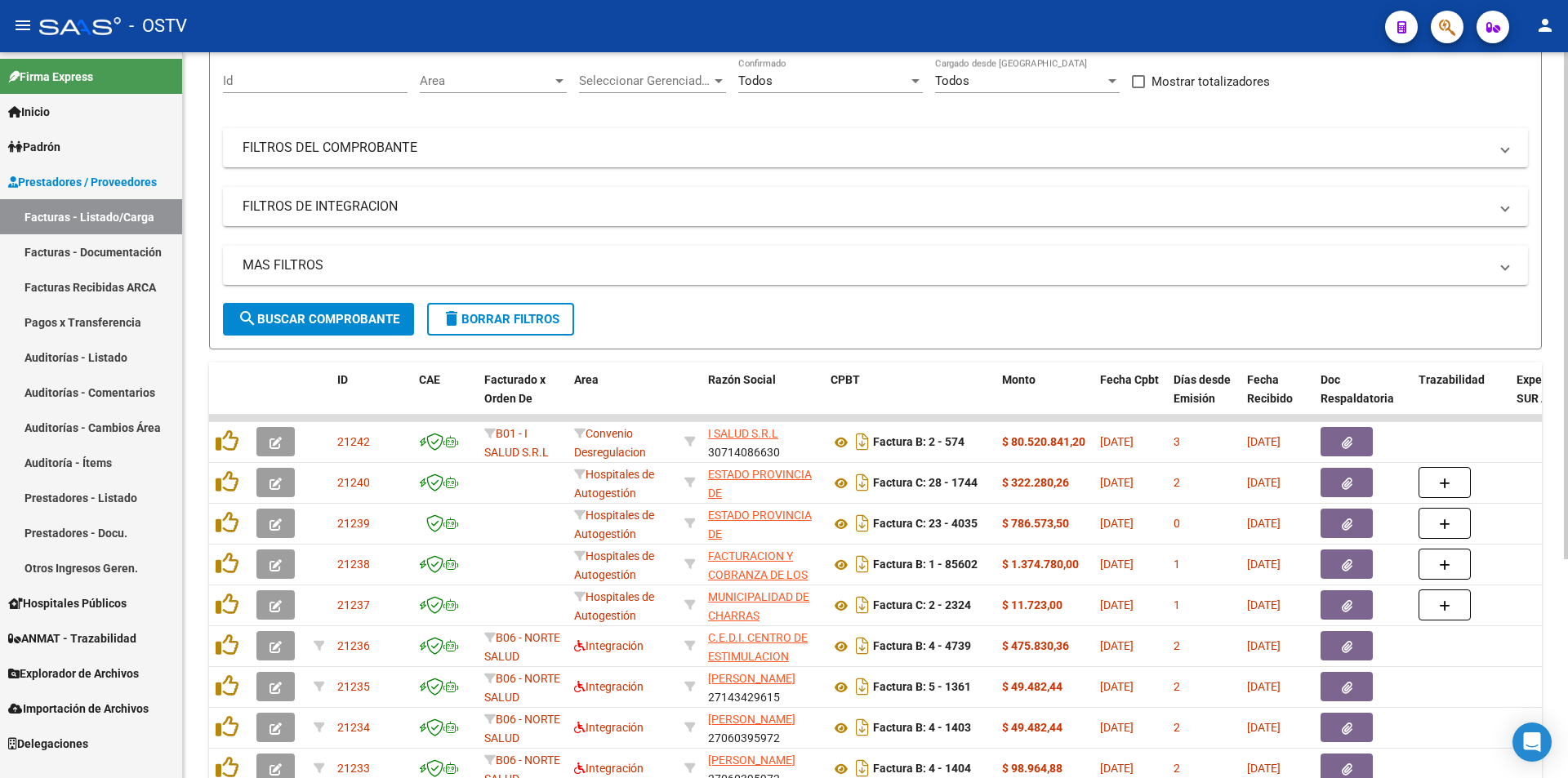
click at [320, 308] on button "search Buscar Comprobante" at bounding box center [319, 320] width 191 height 32
click at [320, 318] on span "search Buscar Comprobante" at bounding box center [319, 320] width 162 height 14
click at [321, 318] on span "search Buscar Comprobante" at bounding box center [319, 320] width 162 height 14
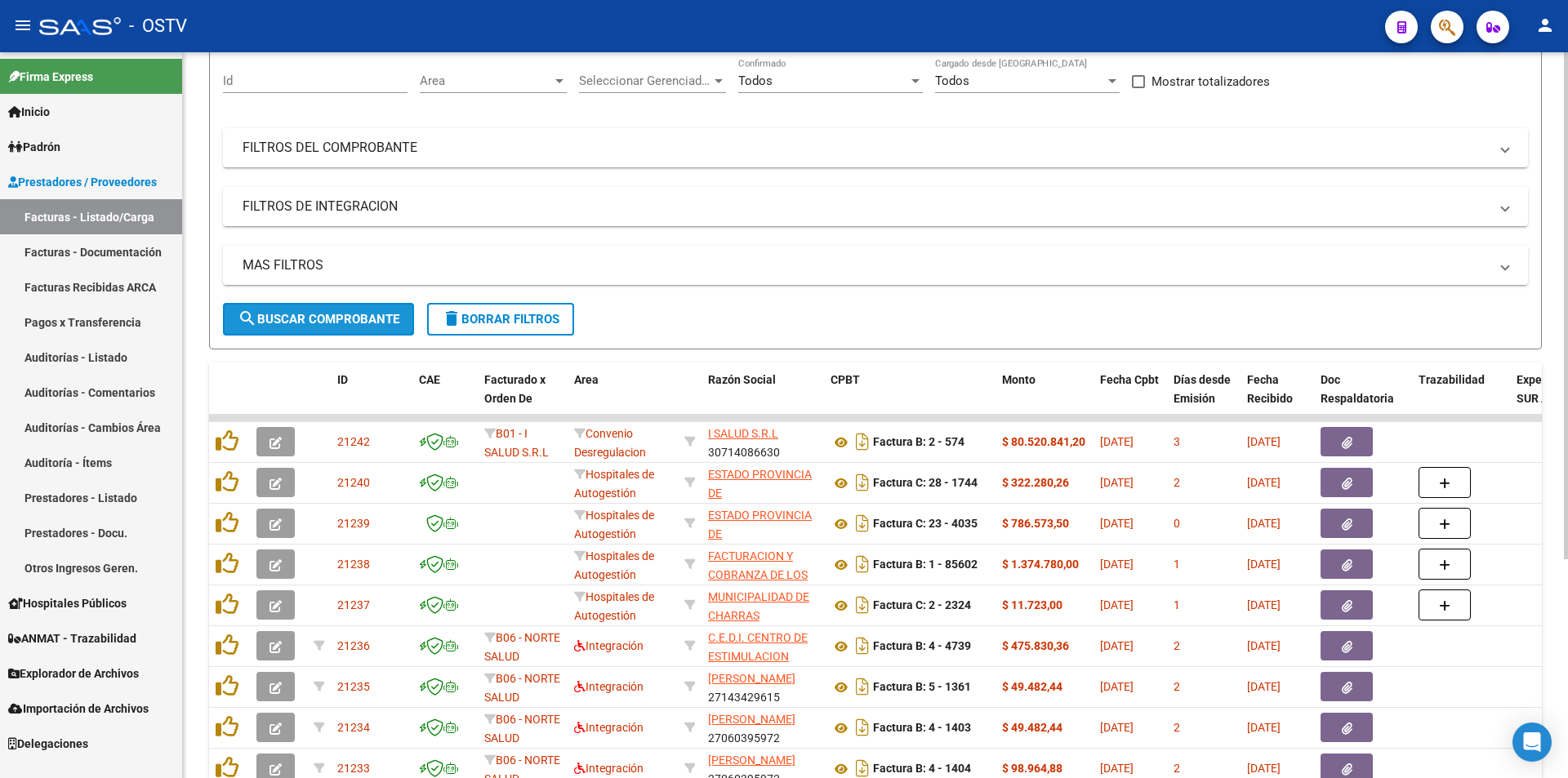
click at [325, 312] on span "search Buscar Comprobante" at bounding box center [319, 320] width 162 height 14
click at [330, 312] on span "search Buscar Comprobante" at bounding box center [319, 320] width 162 height 14
click at [318, 320] on span "search Buscar Comprobante" at bounding box center [319, 320] width 162 height 14
click at [310, 320] on span "search Buscar Comprobante" at bounding box center [319, 320] width 162 height 14
click at [323, 306] on button "search Buscar Comprobante" at bounding box center [319, 320] width 191 height 32
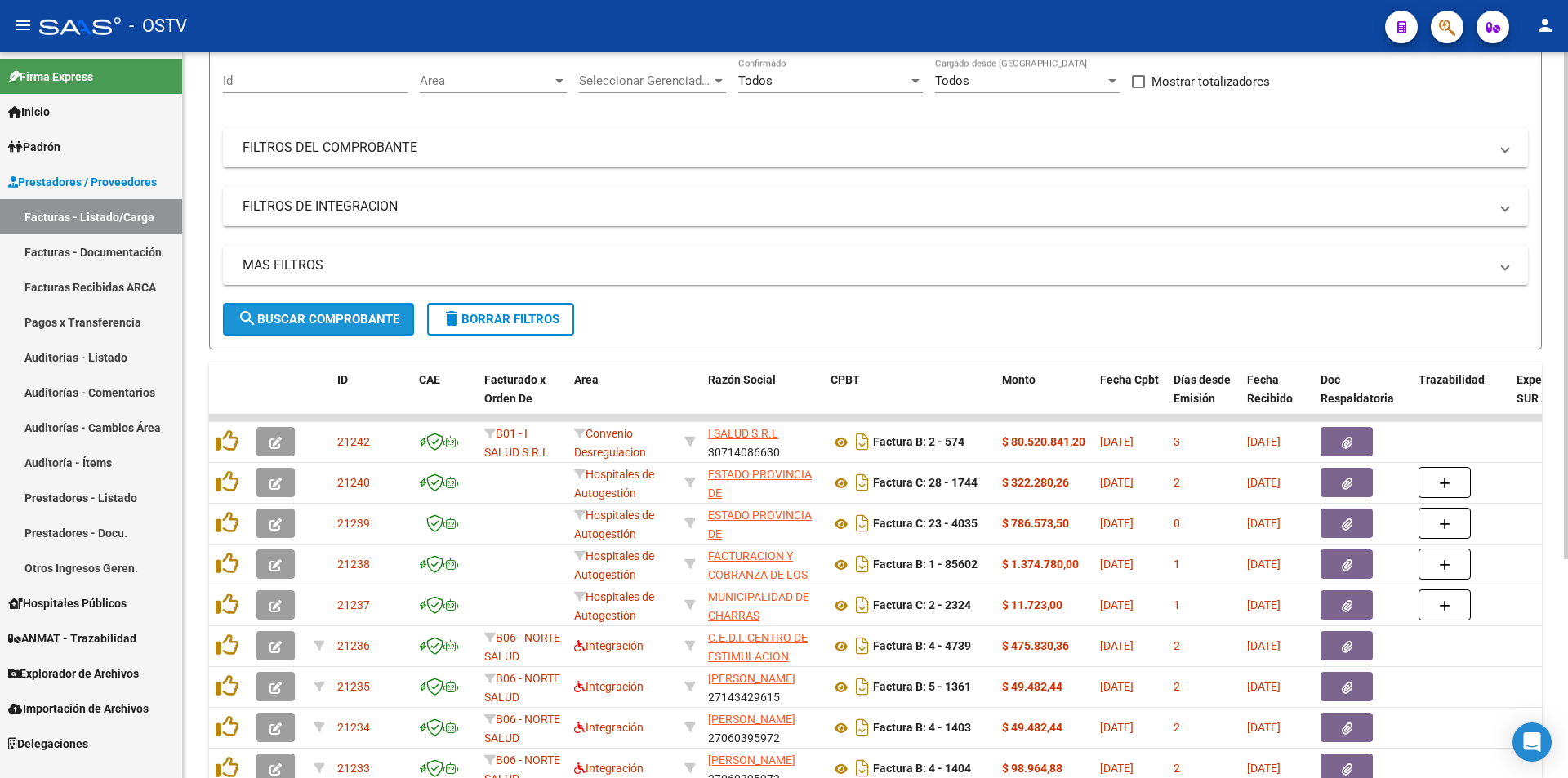
click at [320, 312] on span "search Buscar Comprobante" at bounding box center [319, 320] width 162 height 14
click at [325, 320] on span "search Buscar Comprobante" at bounding box center [319, 320] width 162 height 14
click at [322, 307] on button "search Buscar Comprobante" at bounding box center [319, 320] width 191 height 32
click at [326, 312] on span "search Buscar Comprobante" at bounding box center [319, 320] width 162 height 14
click at [325, 311] on button "search Buscar Comprobante" at bounding box center [319, 320] width 191 height 32
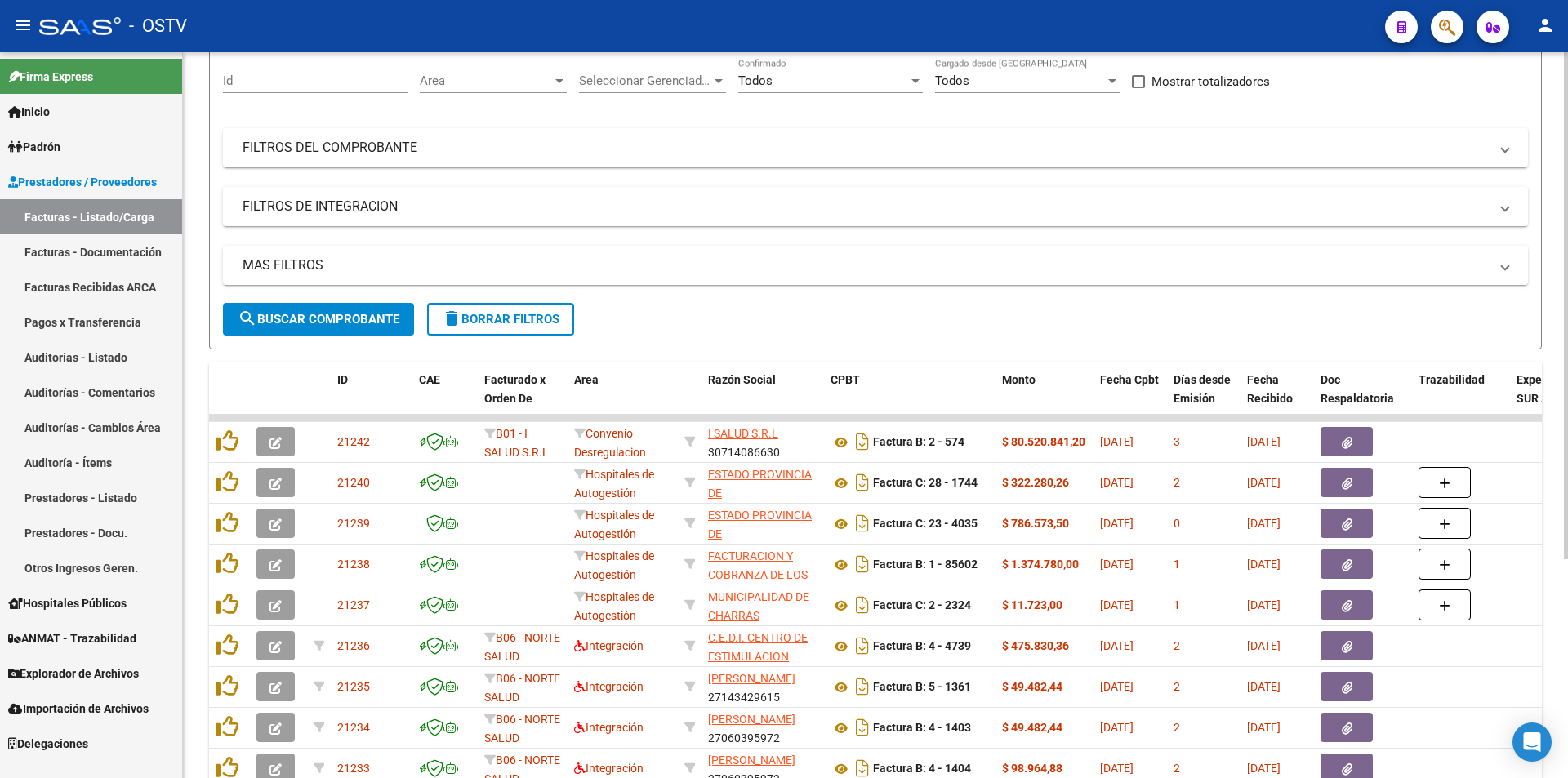
click at [325, 311] on button "search Buscar Comprobante" at bounding box center [319, 320] width 191 height 32
click at [330, 312] on span "search Buscar Comprobante" at bounding box center [319, 320] width 162 height 14
click at [319, 311] on button "search Buscar Comprobante" at bounding box center [319, 320] width 191 height 32
click at [320, 311] on button "search Buscar Comprobante" at bounding box center [319, 320] width 191 height 32
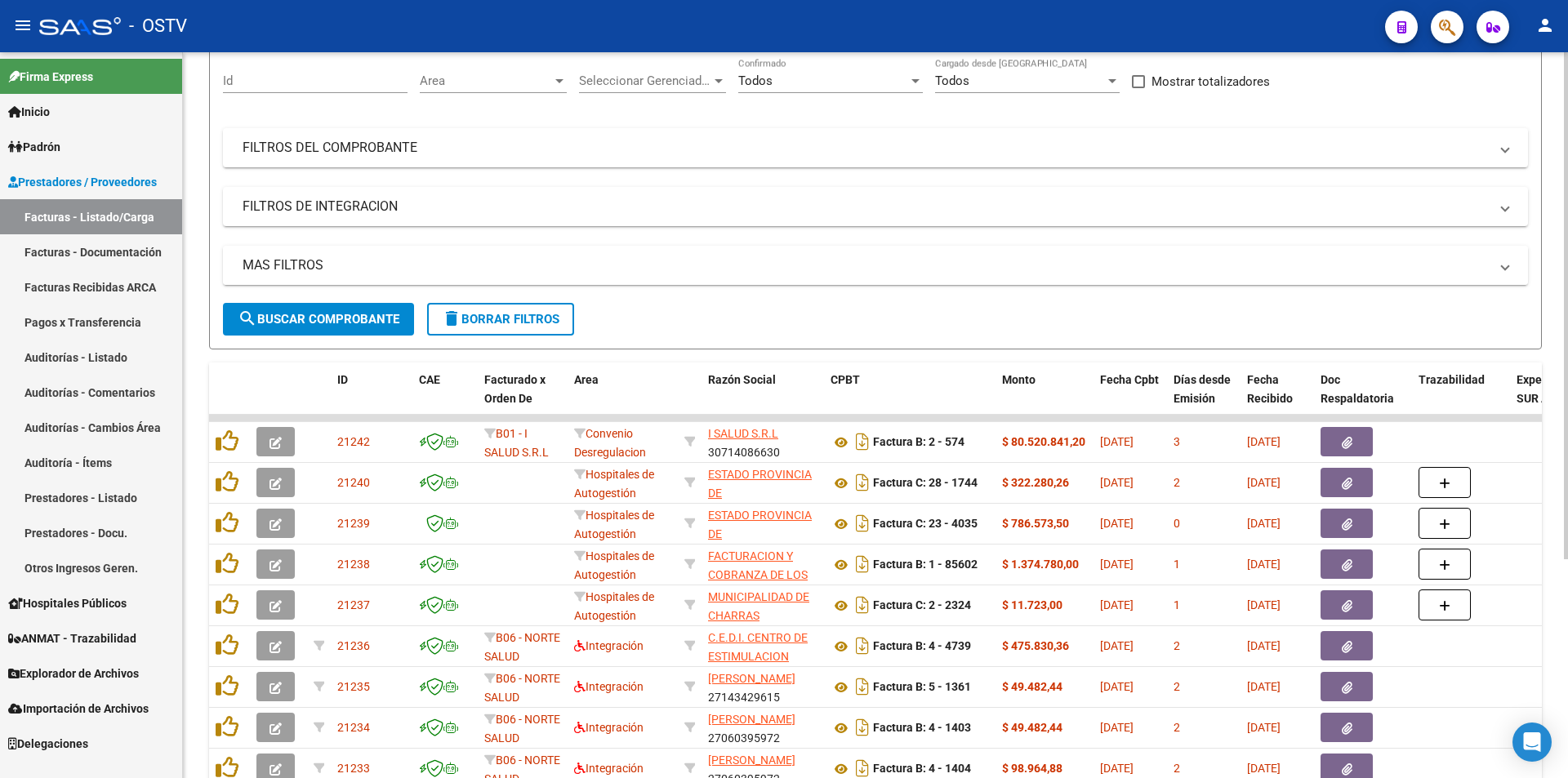
drag, startPoint x: 308, startPoint y: 321, endPoint x: 325, endPoint y: 281, distance: 43.5
click at [309, 321] on span "search Buscar Comprobante" at bounding box center [319, 320] width 162 height 14
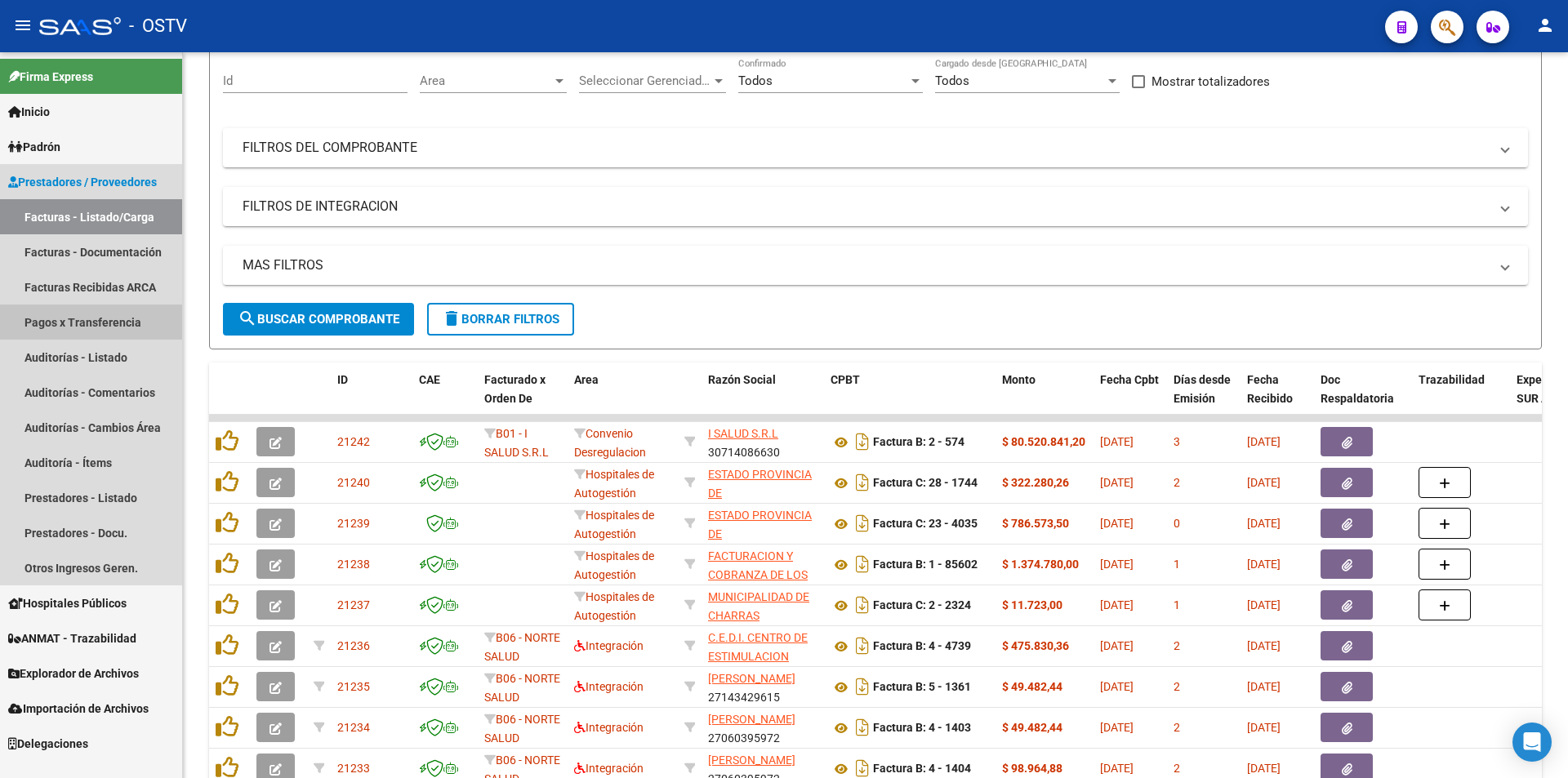
click at [108, 330] on link "Pagos x Transferencia" at bounding box center [91, 321] width 182 height 35
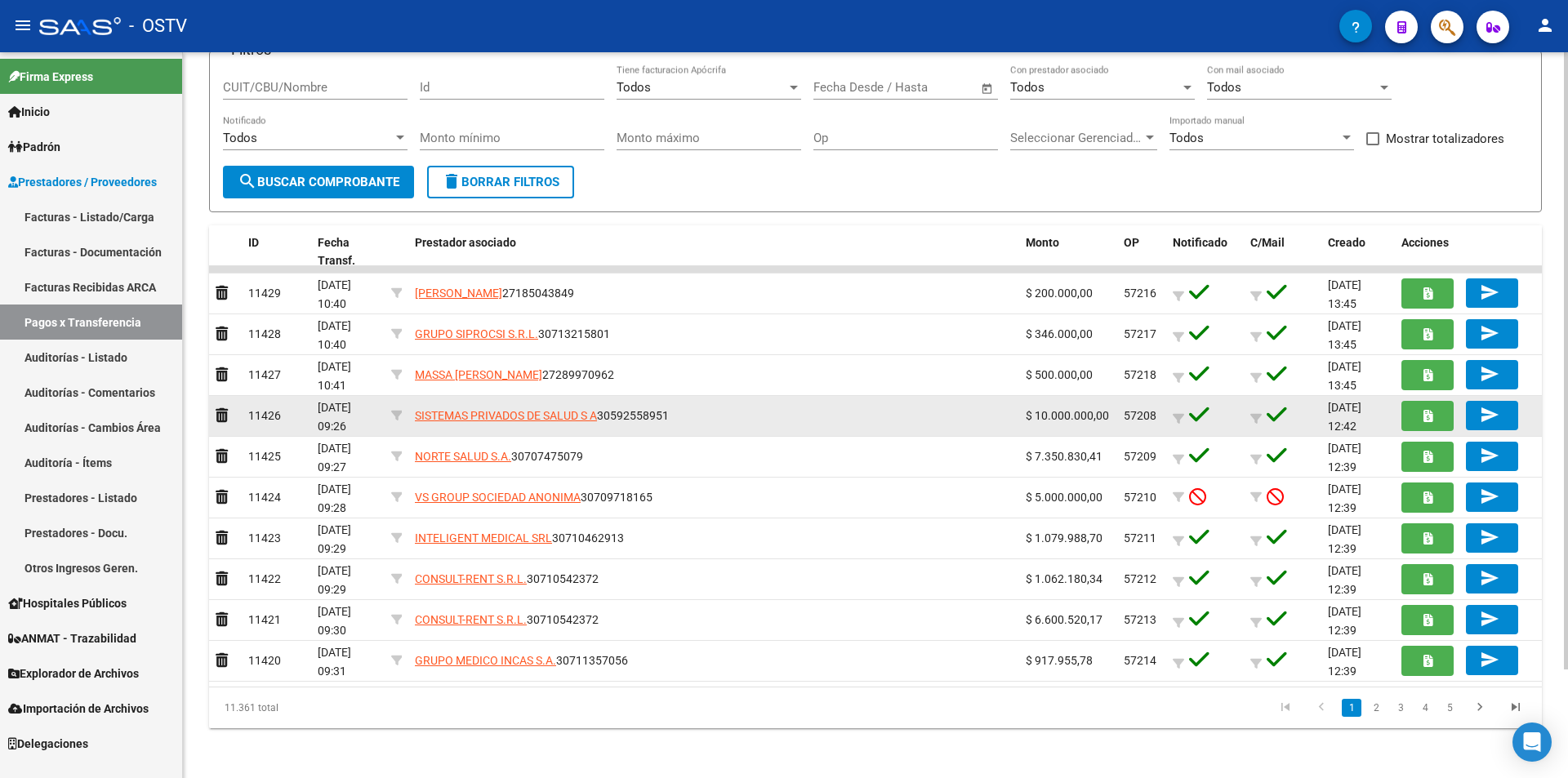
scroll to position [128, 0]
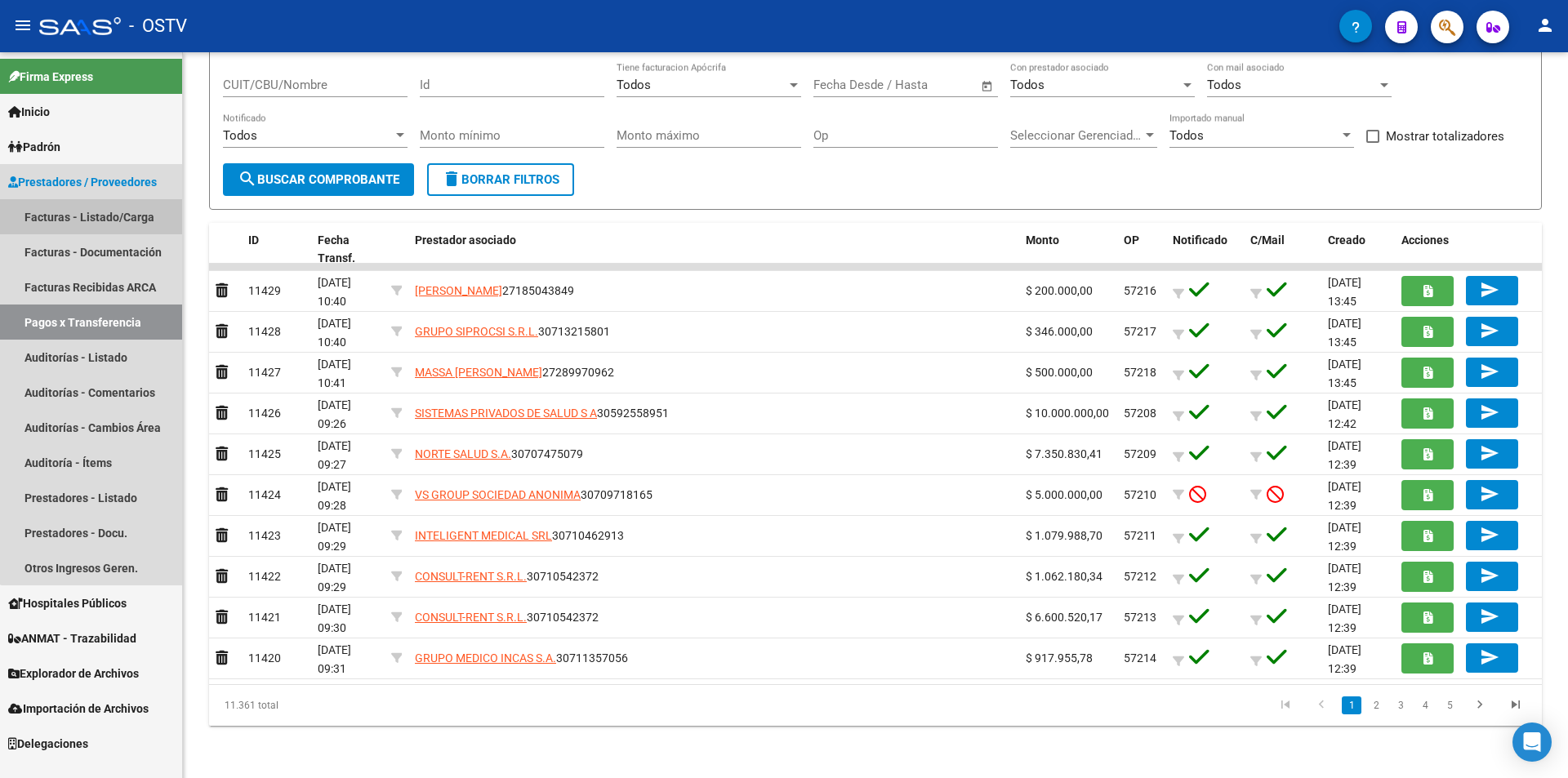
click at [132, 207] on link "Facturas - Listado/Carga" at bounding box center [91, 216] width 182 height 35
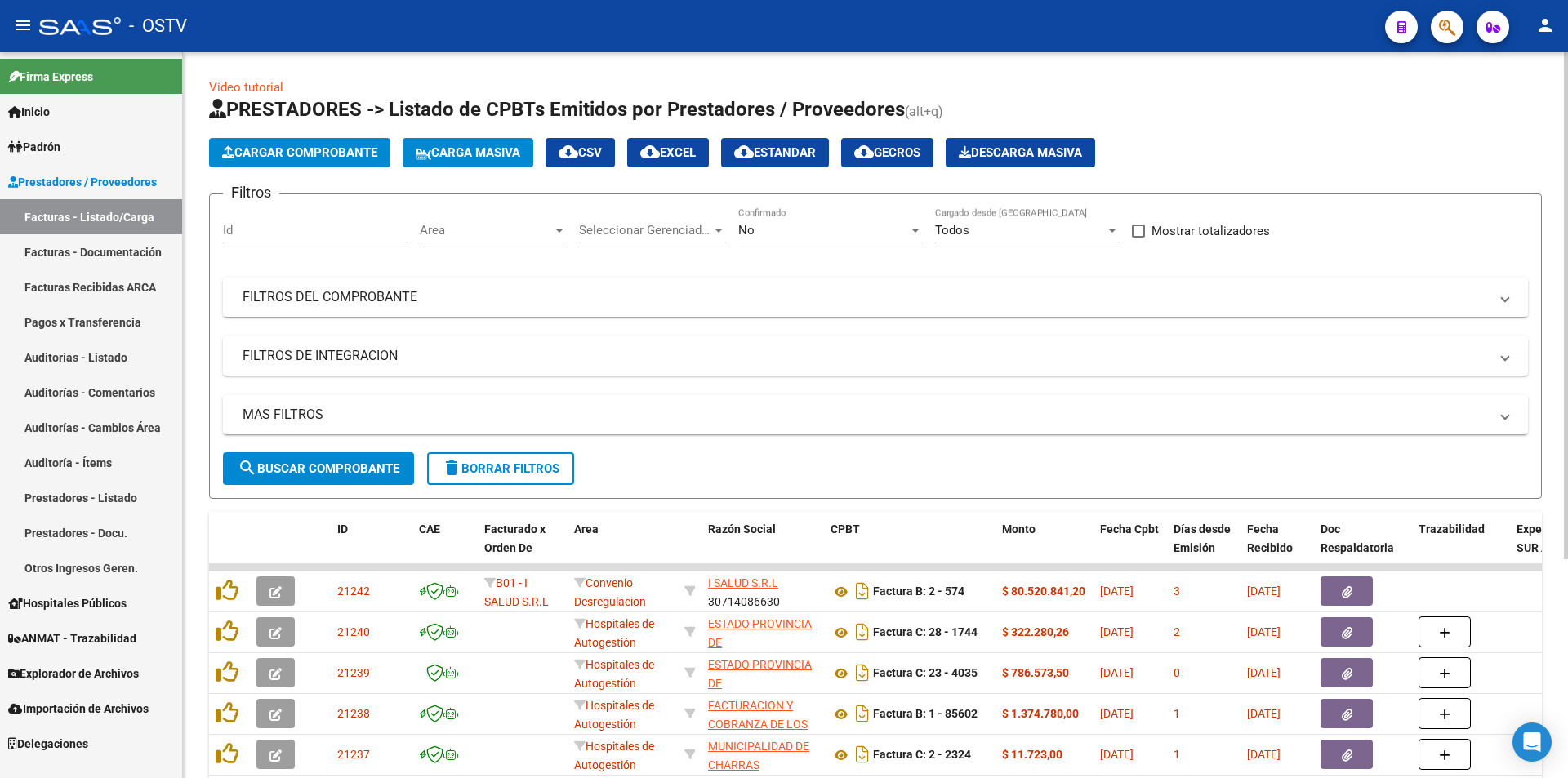
click at [770, 213] on div "No Confirmado" at bounding box center [830, 224] width 185 height 35
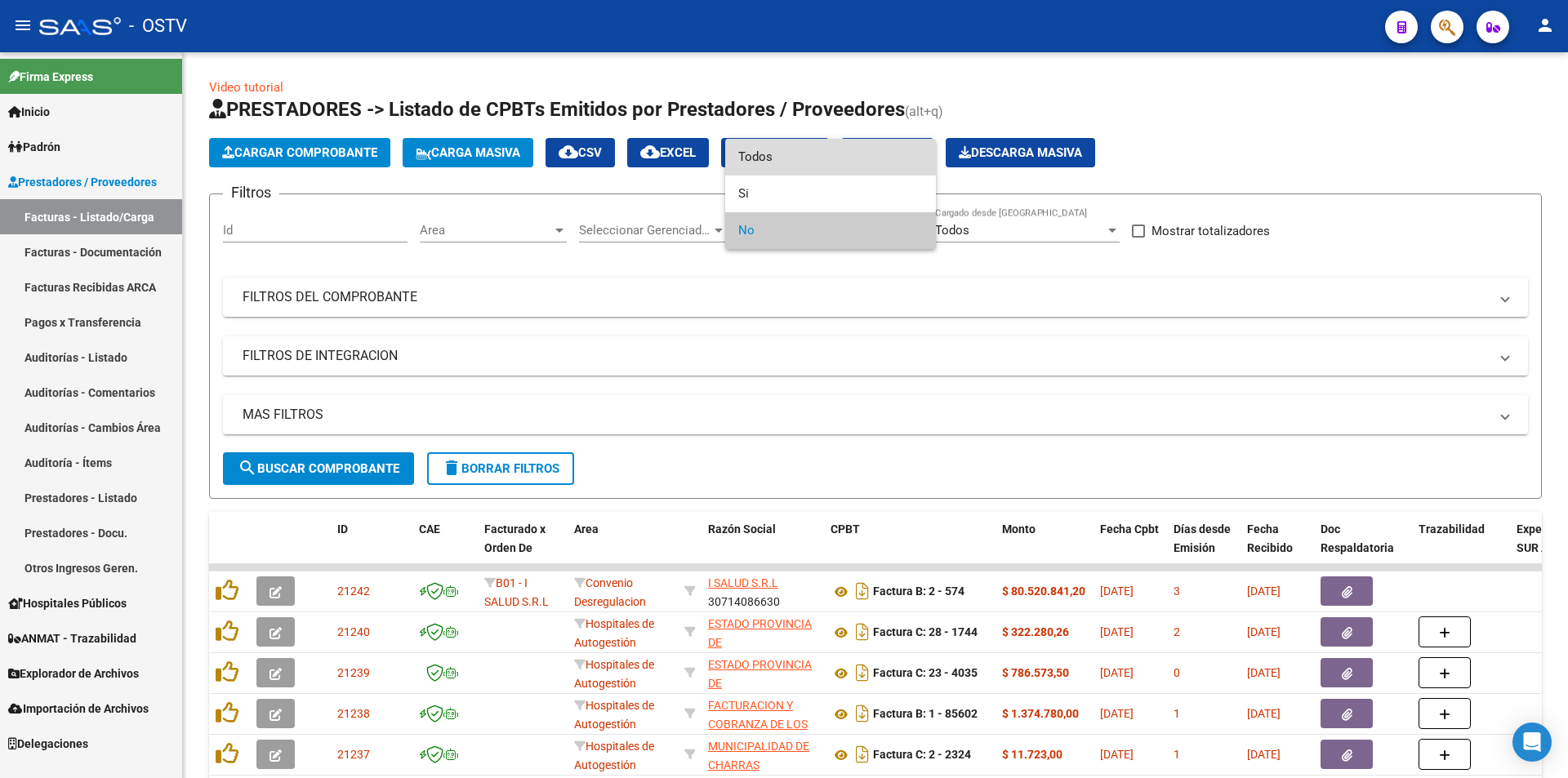
click at [773, 150] on span "Todos" at bounding box center [830, 157] width 185 height 37
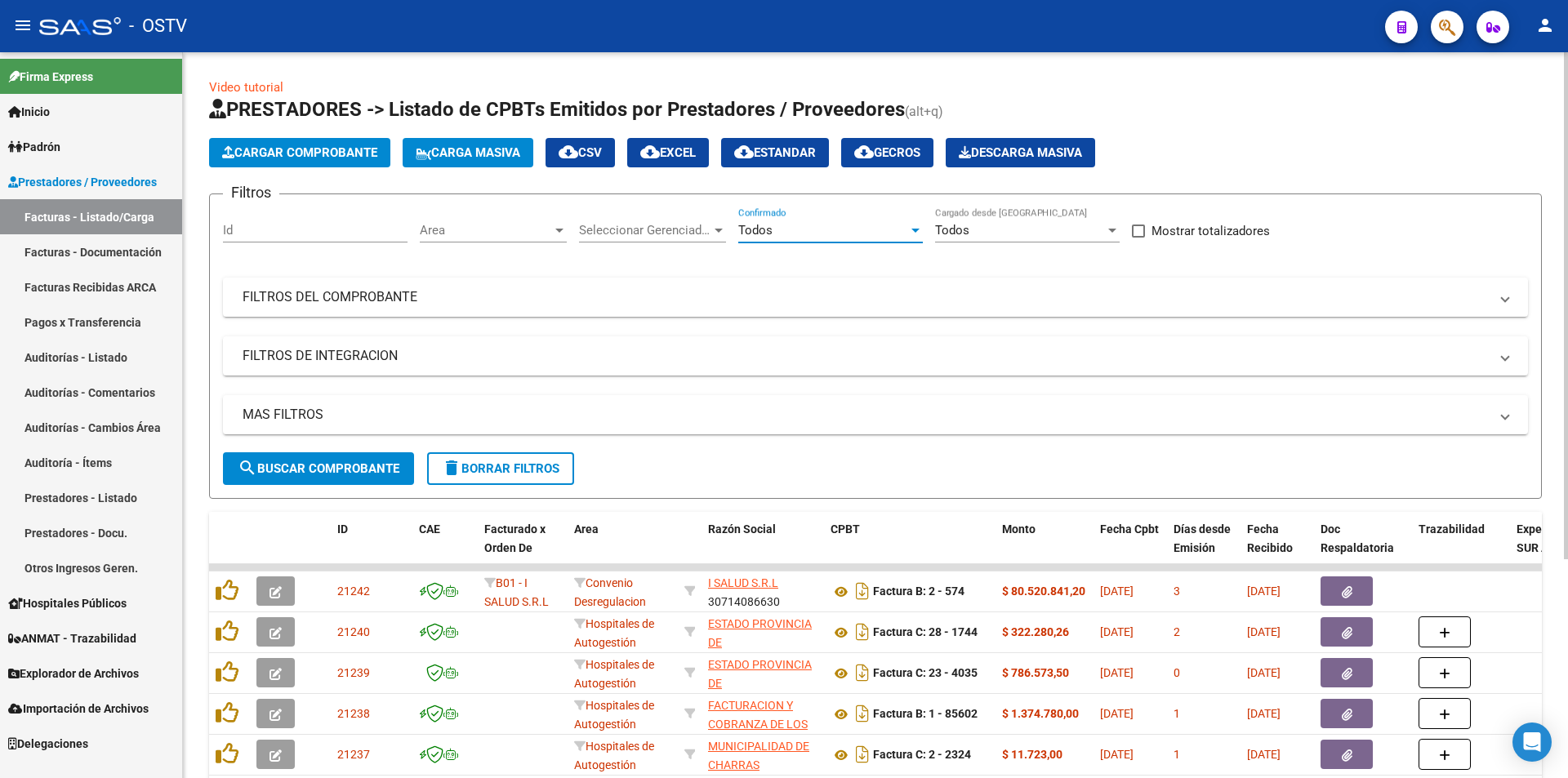
click at [304, 470] on span "search Buscar Comprobante" at bounding box center [319, 469] width 162 height 14
click at [320, 464] on span "search Buscar Comprobante" at bounding box center [319, 469] width 162 height 14
click at [326, 462] on span "search Buscar Comprobante" at bounding box center [319, 469] width 162 height 14
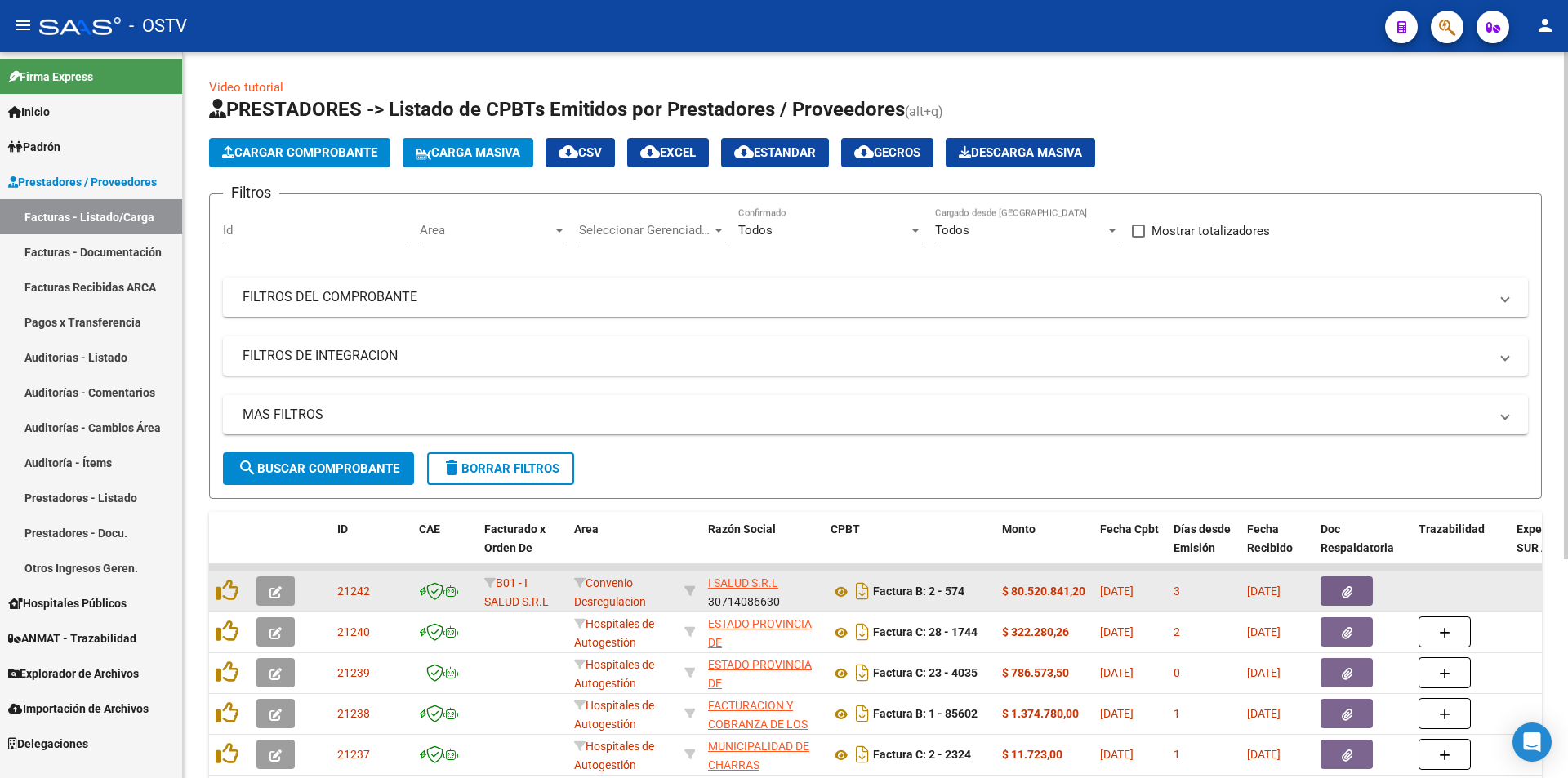
click at [278, 586] on icon "button" at bounding box center [275, 593] width 13 height 13
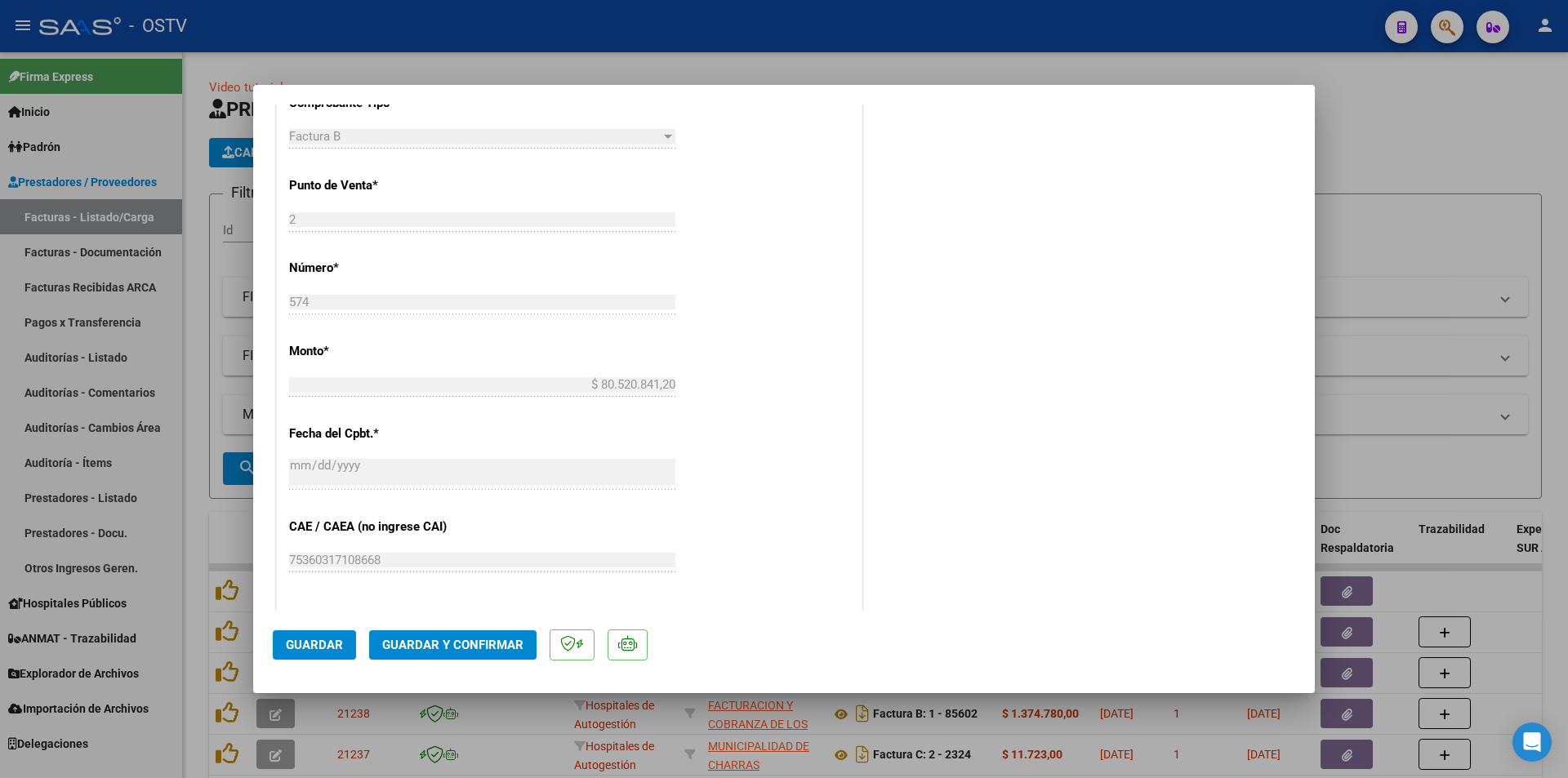
scroll to position [572, 0]
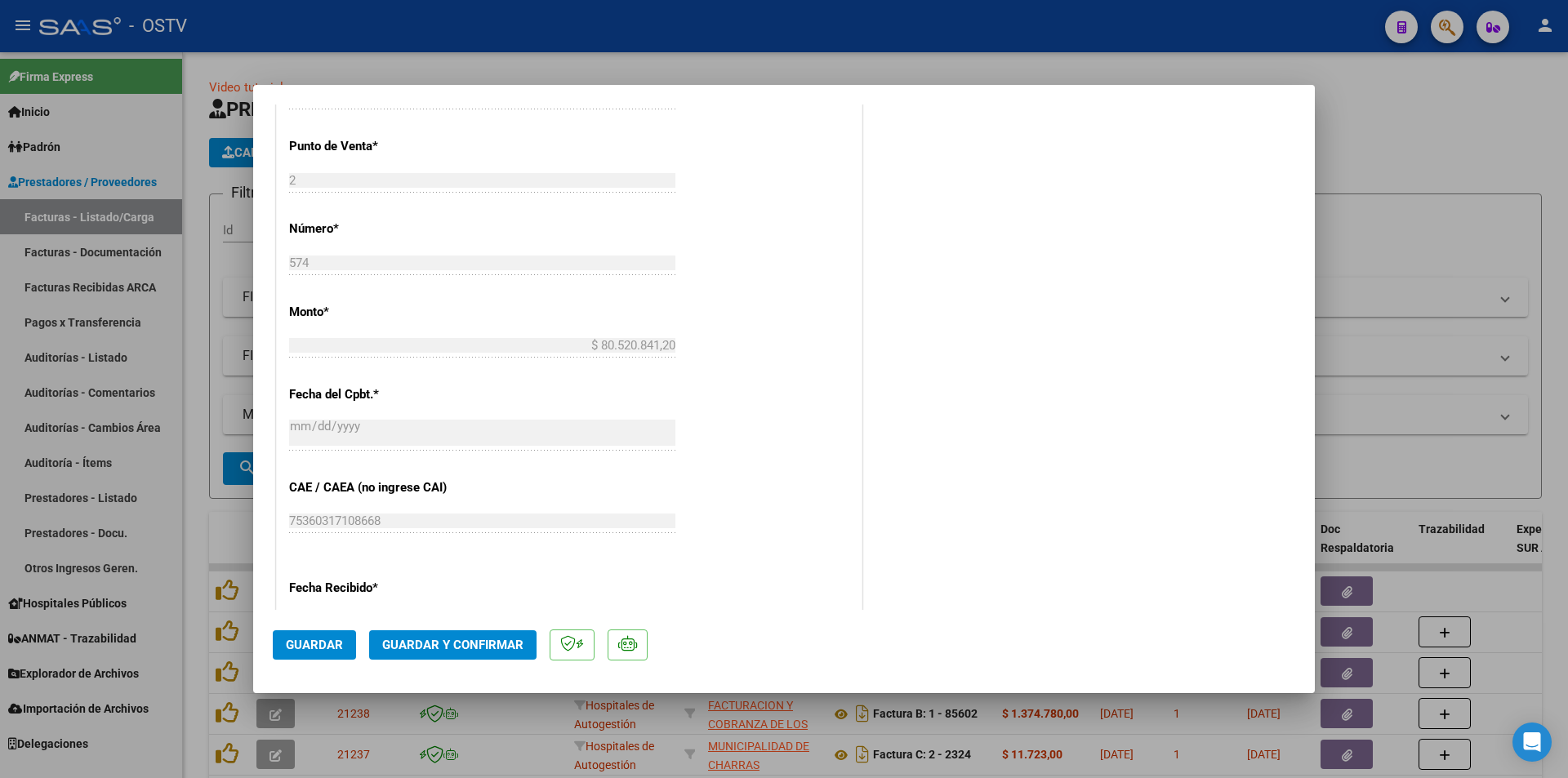
click at [720, 59] on div at bounding box center [784, 389] width 1568 height 778
type input "$ 0,00"
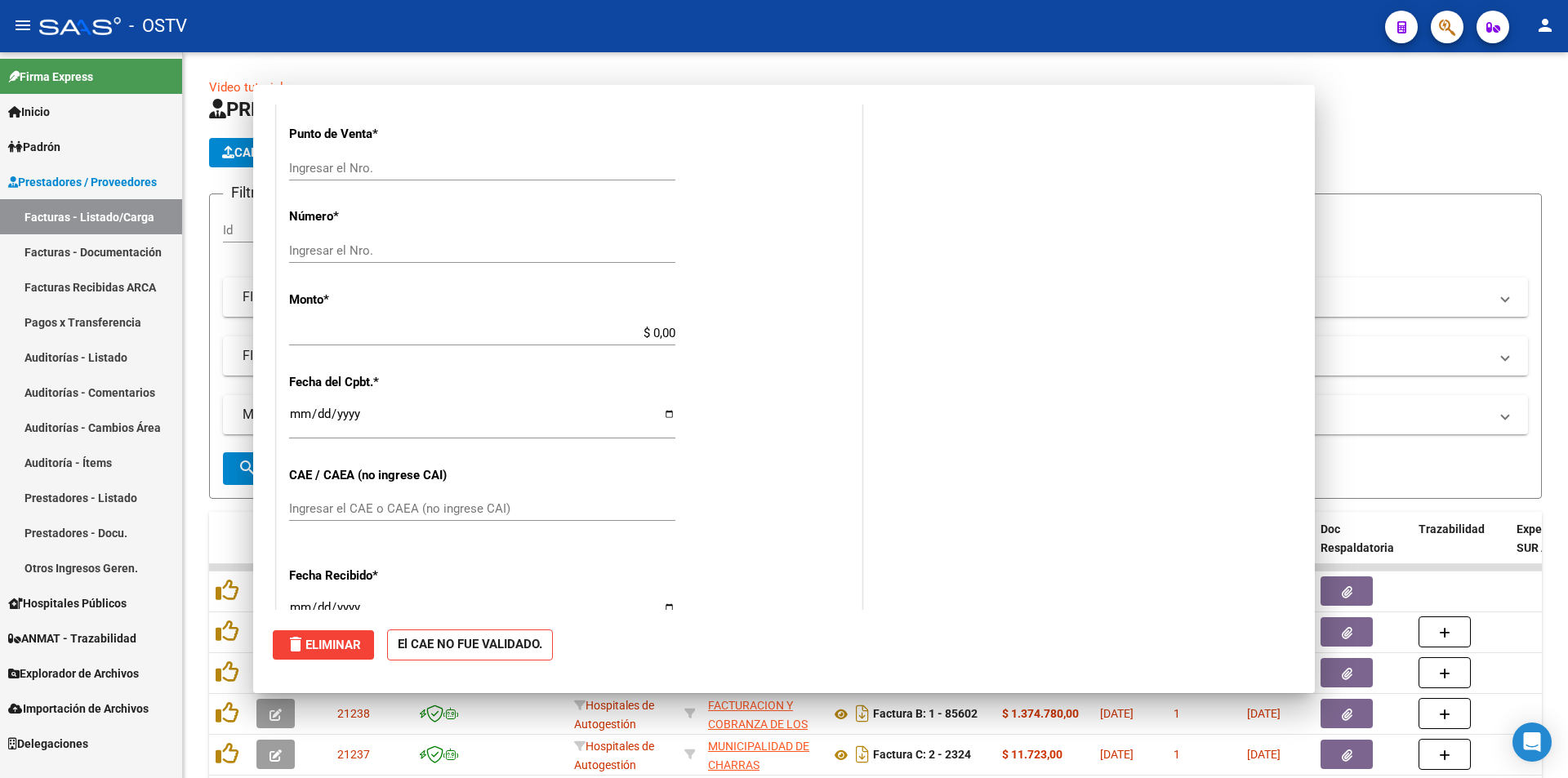
scroll to position [559, 0]
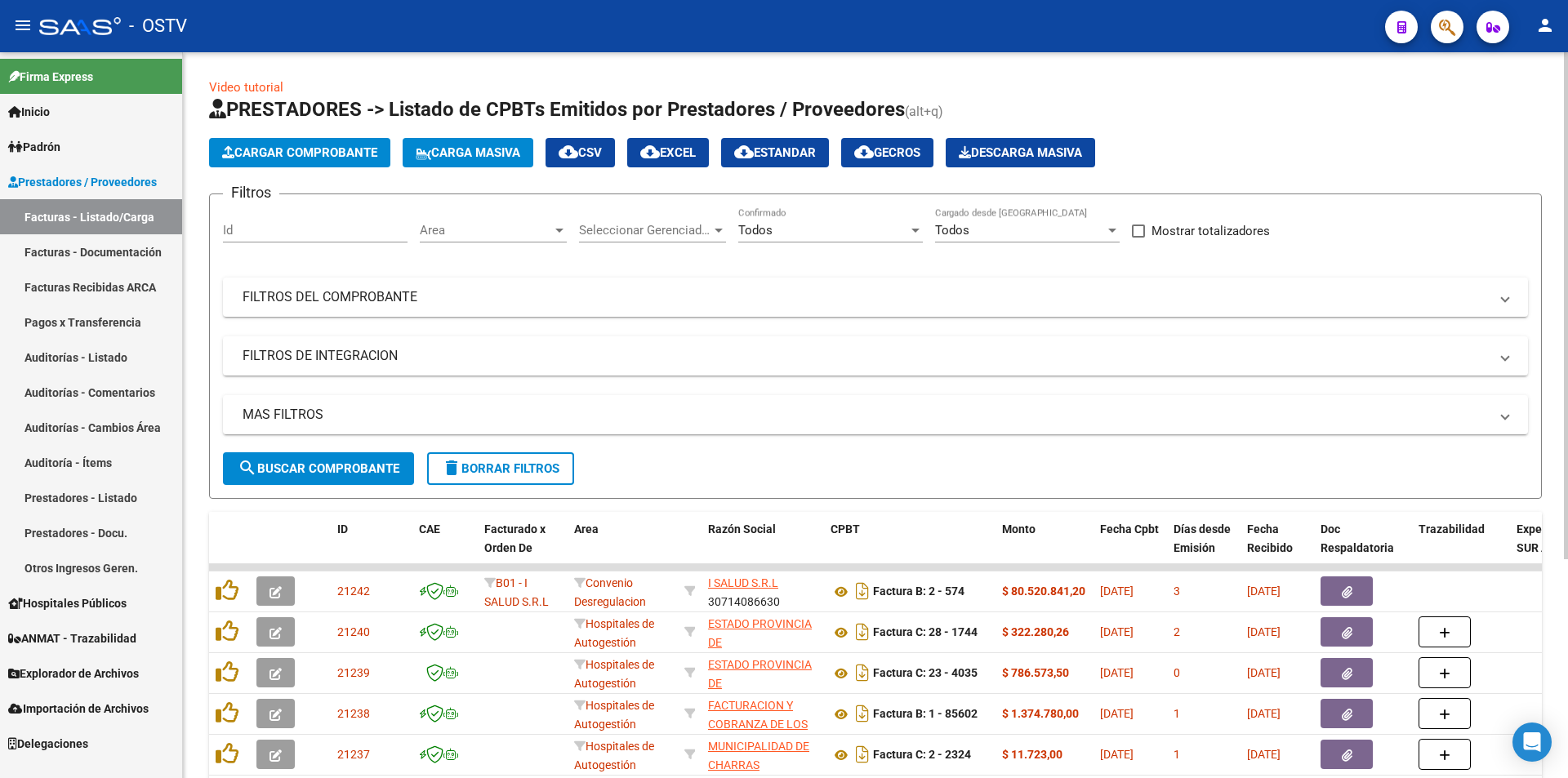
click at [330, 493] on form "Filtros Id Area Area Seleccionar Gerenciador Seleccionar Gerenciador Todos Conf…" at bounding box center [875, 346] width 1332 height 305
click at [329, 453] on button "search Buscar Comprobante" at bounding box center [319, 469] width 191 height 32
click at [319, 466] on span "search Buscar Comprobante" at bounding box center [319, 469] width 162 height 14
click at [312, 474] on span "search Buscar Comprobante" at bounding box center [319, 469] width 162 height 14
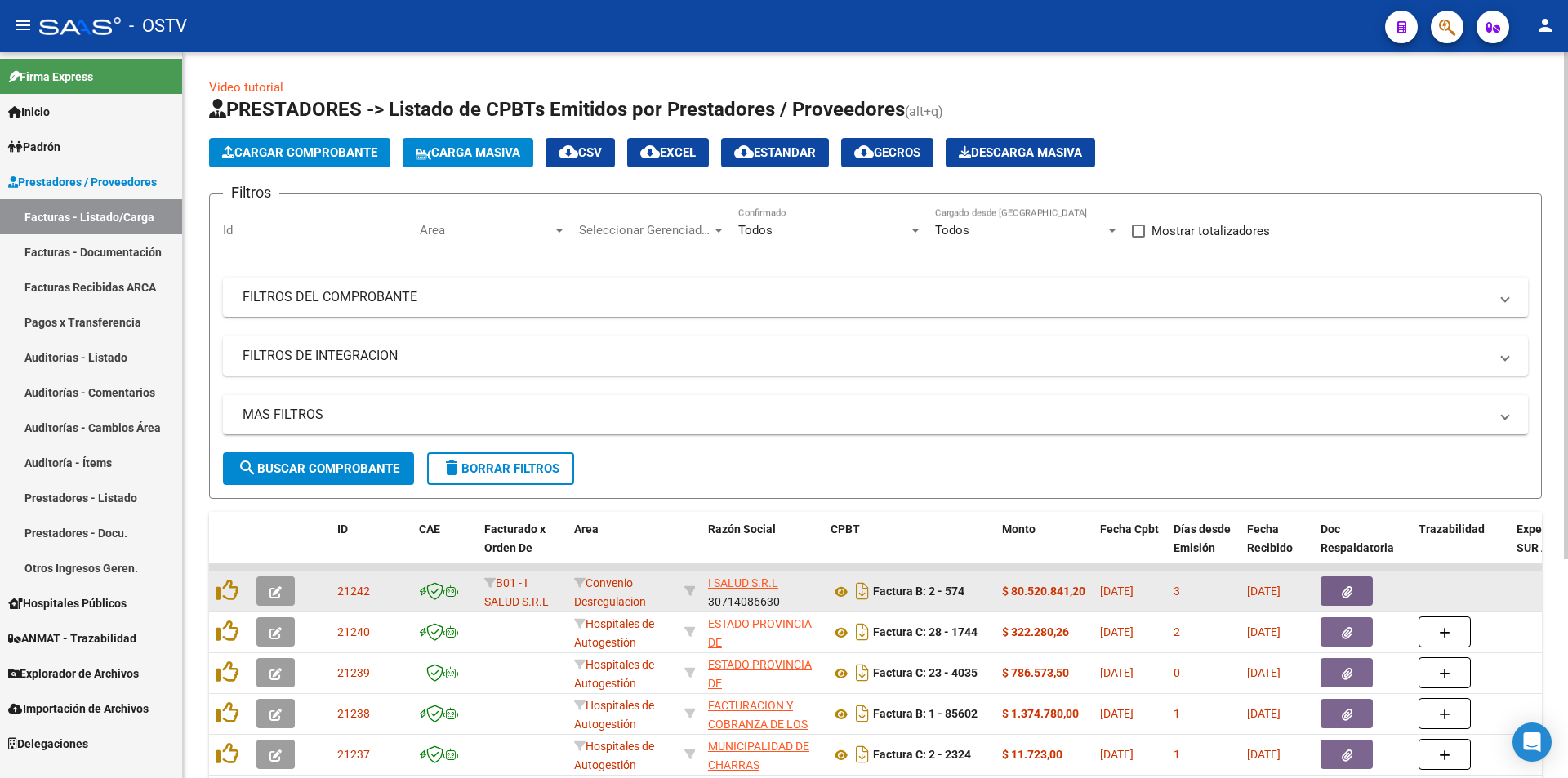
click at [278, 592] on icon "button" at bounding box center [275, 593] width 13 height 13
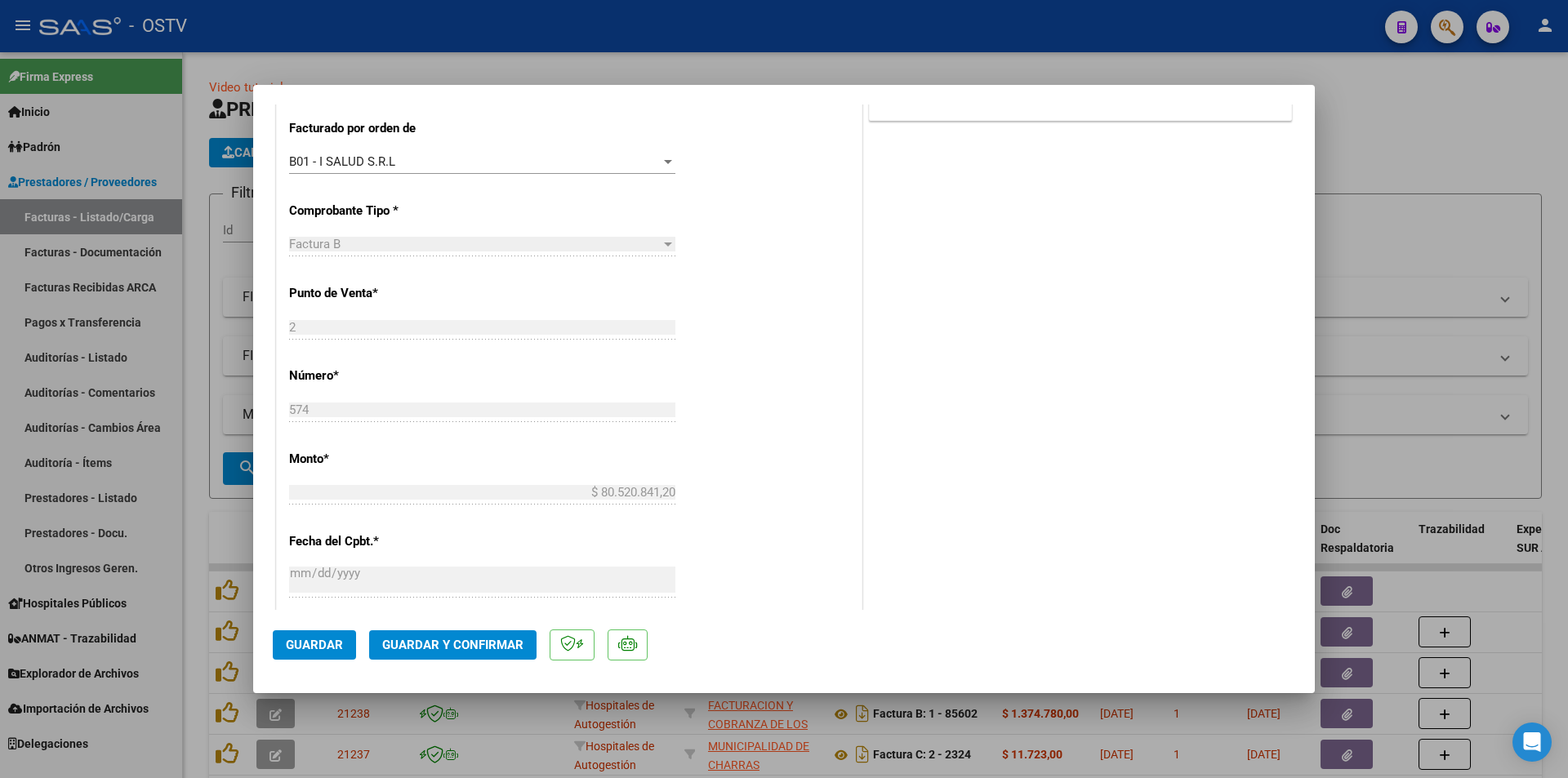
scroll to position [0, 0]
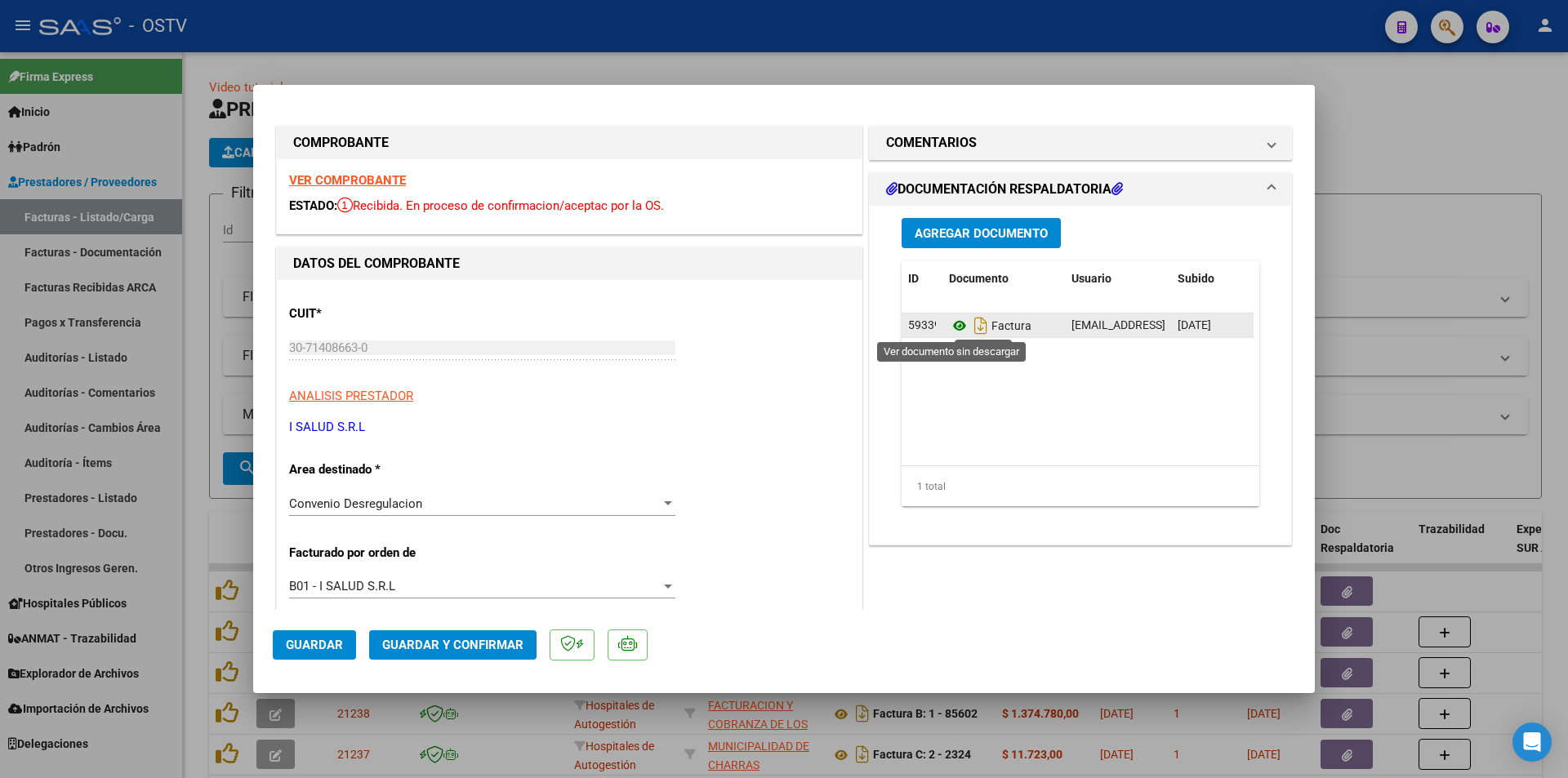
click at [953, 329] on icon at bounding box center [960, 326] width 22 height 20
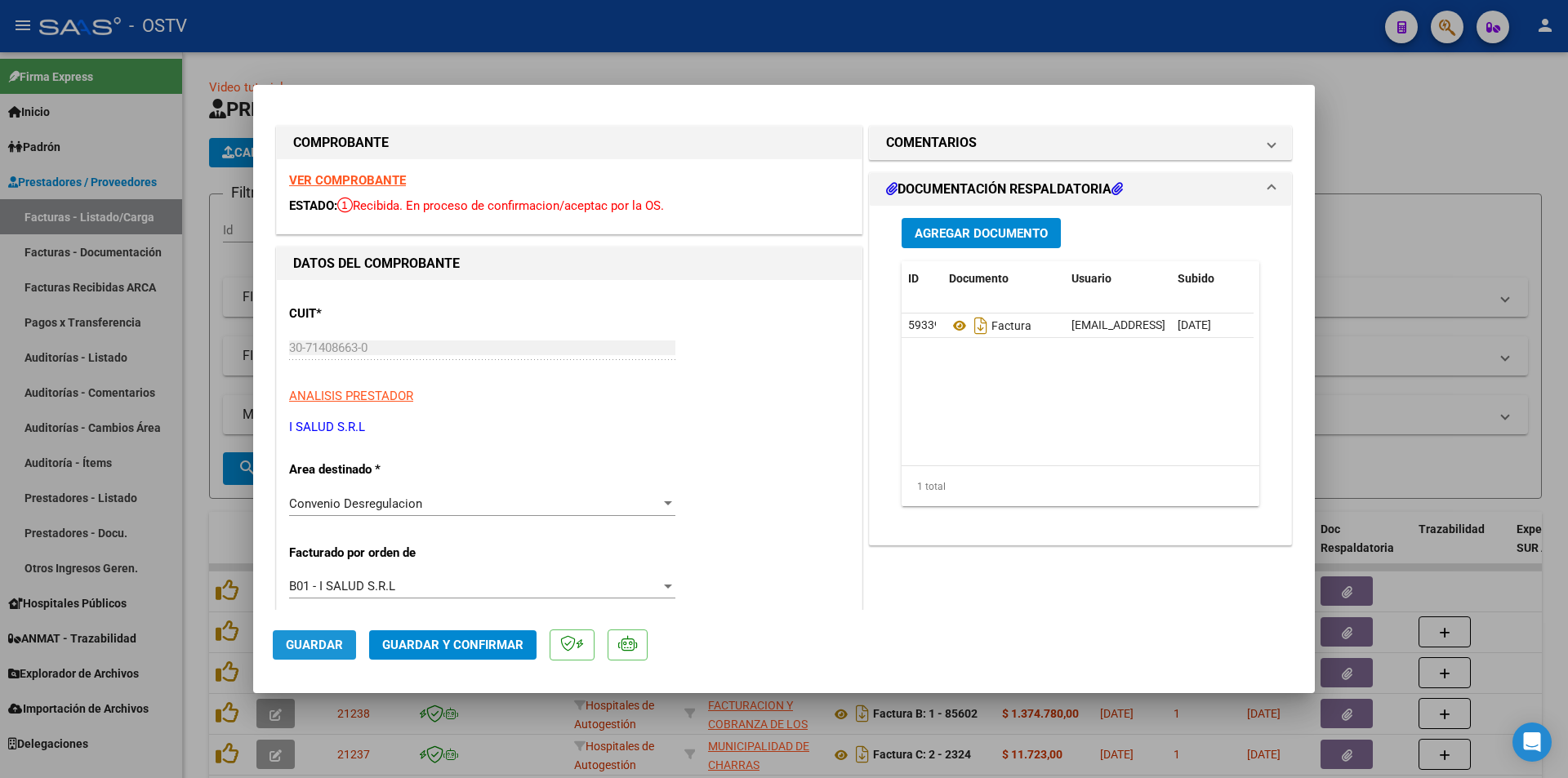
click at [329, 653] on button "Guardar" at bounding box center [314, 645] width 84 height 30
click at [202, 272] on div at bounding box center [784, 389] width 1568 height 778
type input "$ 0,00"
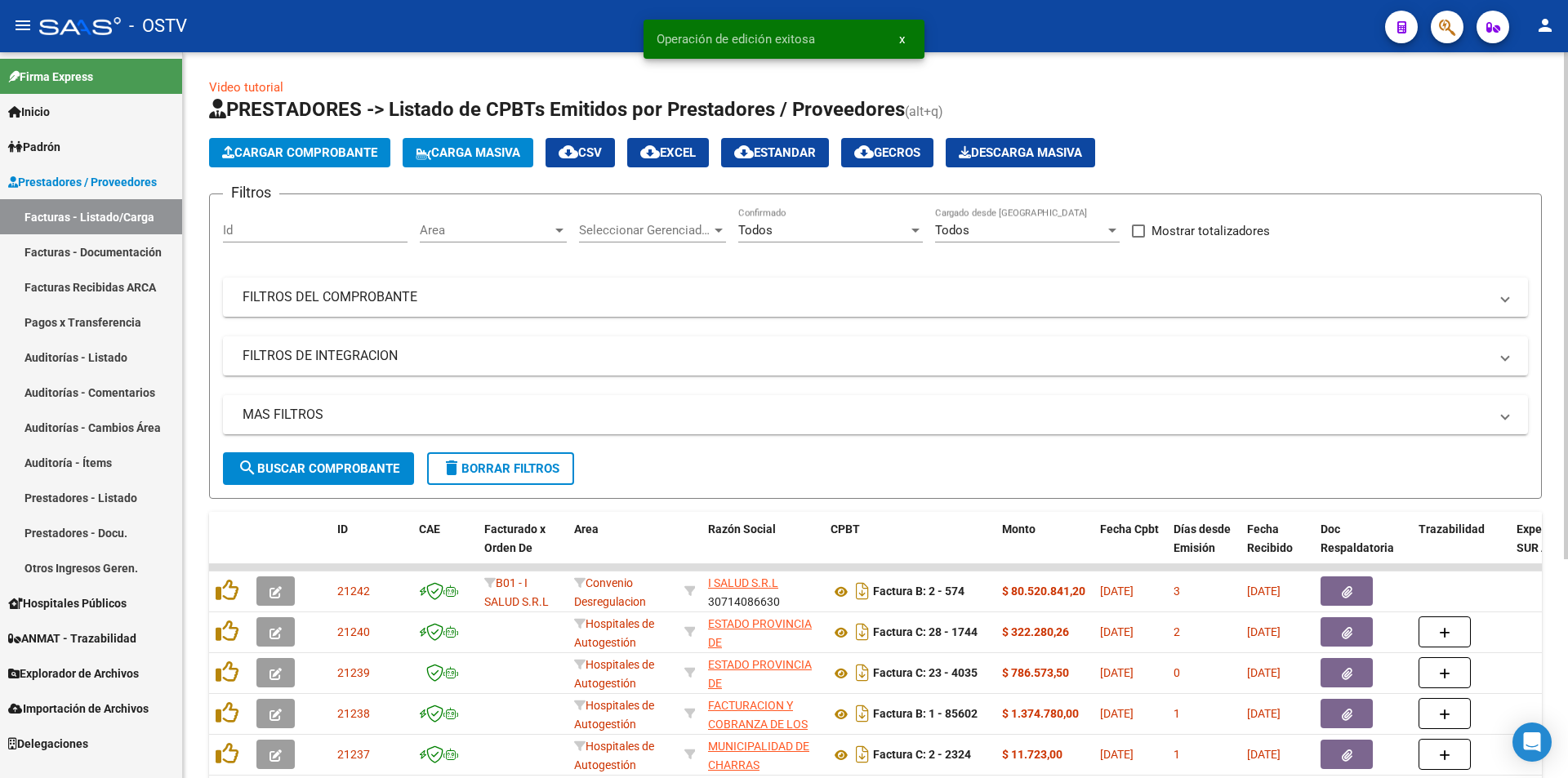
click at [320, 462] on span "search Buscar Comprobante" at bounding box center [319, 469] width 162 height 14
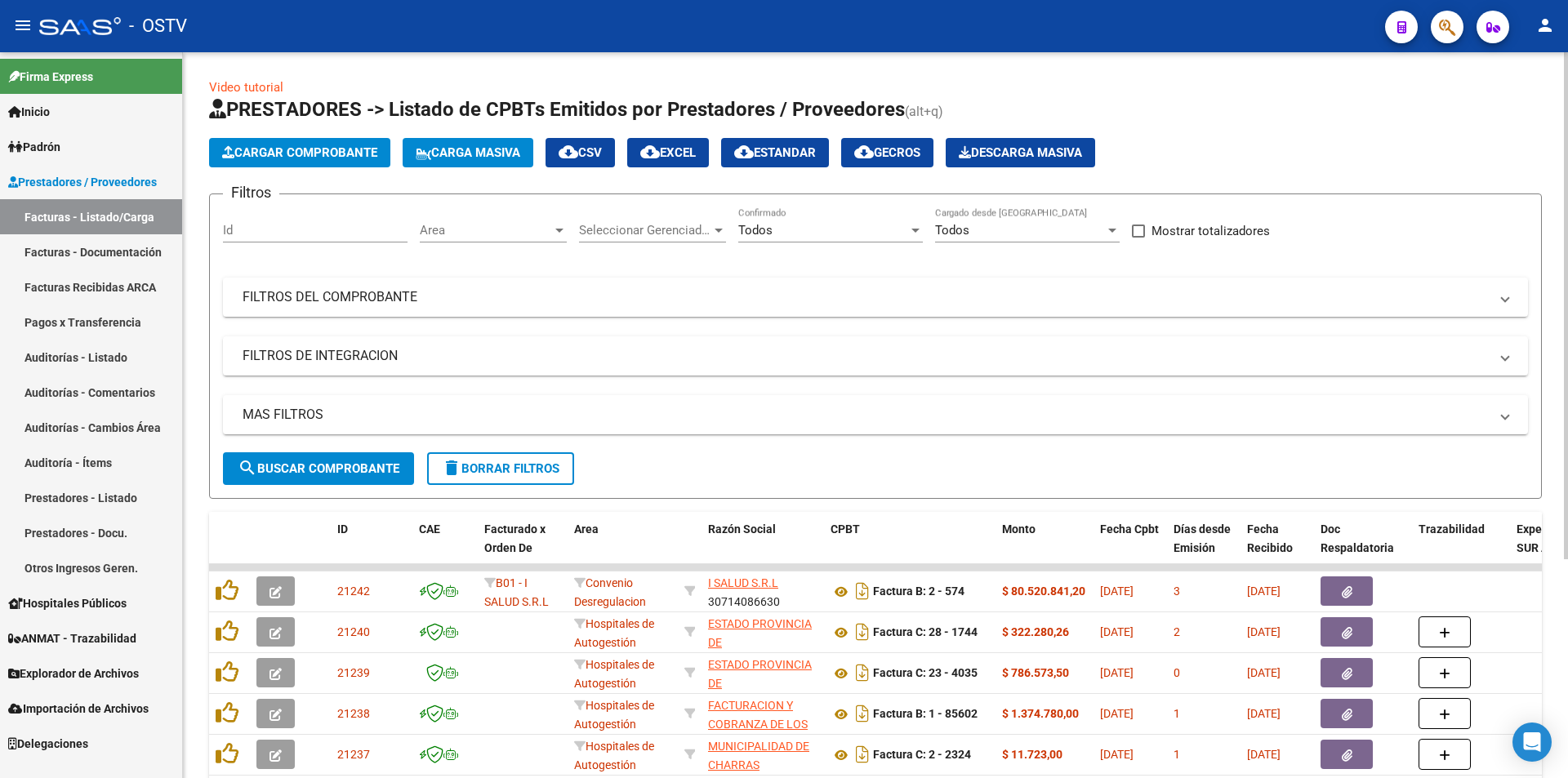
click at [320, 462] on span "search Buscar Comprobante" at bounding box center [319, 469] width 162 height 14
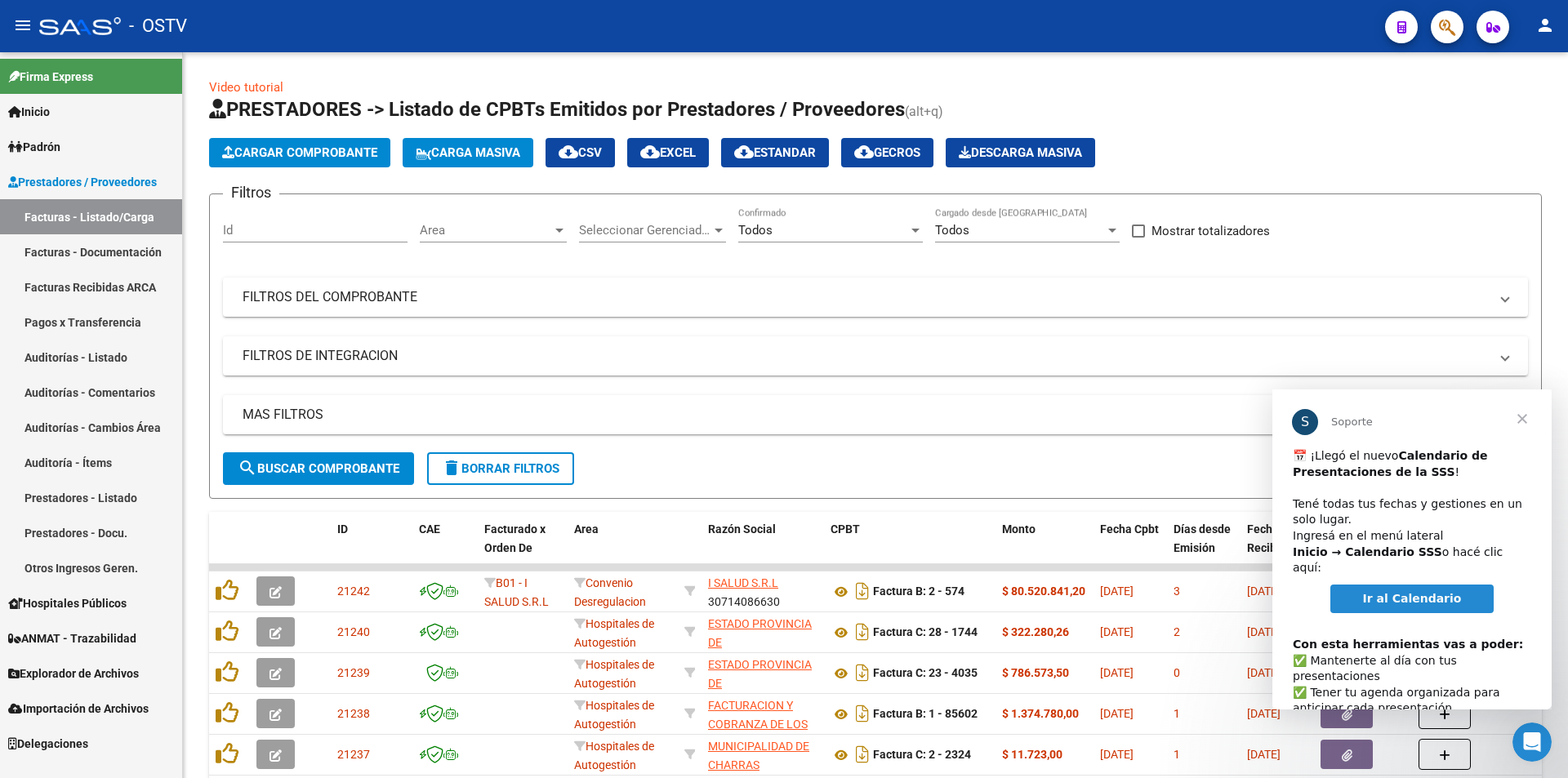
click at [1519, 420] on span "Cerrar" at bounding box center [1521, 419] width 59 height 59
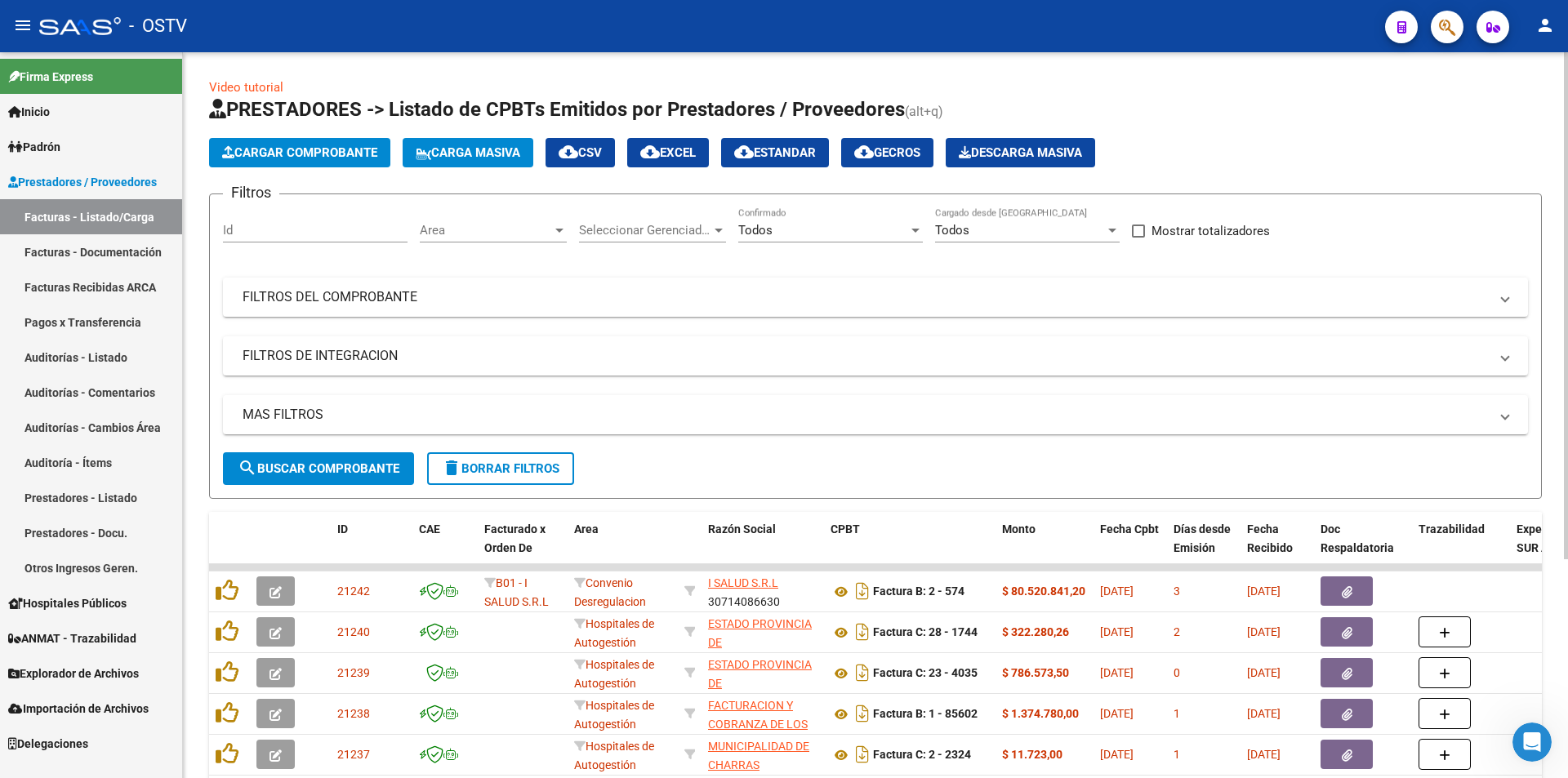
click at [315, 462] on span "search Buscar Comprobante" at bounding box center [319, 469] width 162 height 14
click at [337, 463] on span "search Buscar Comprobante" at bounding box center [319, 469] width 162 height 14
click at [339, 455] on button "search Buscar Comprobante" at bounding box center [319, 469] width 191 height 32
click at [327, 480] on button "search Buscar Comprobante" at bounding box center [319, 469] width 191 height 32
click at [327, 470] on span "search Buscar Comprobante" at bounding box center [319, 469] width 162 height 14
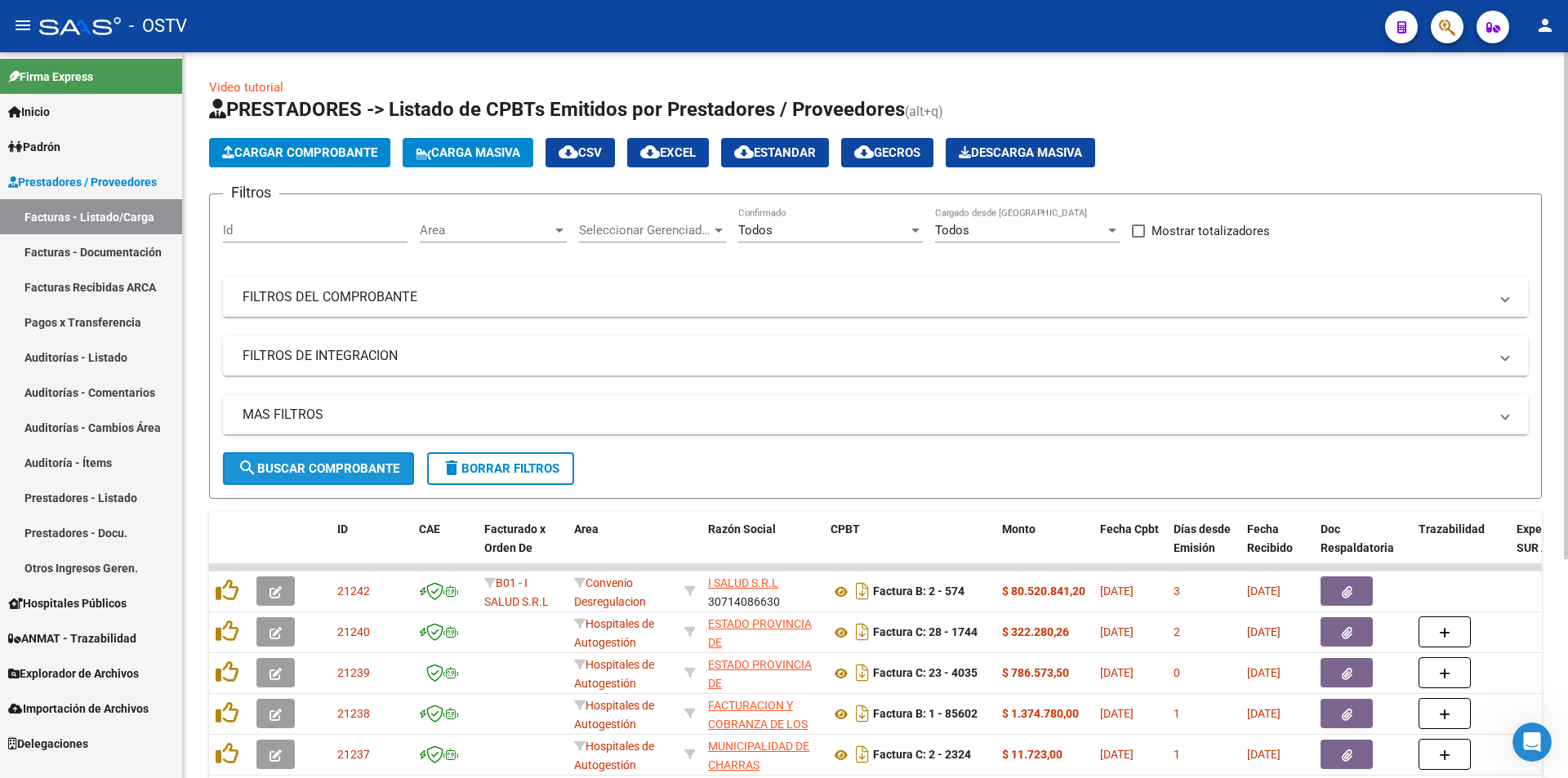
click at [329, 472] on span "search Buscar Comprobante" at bounding box center [319, 469] width 162 height 14
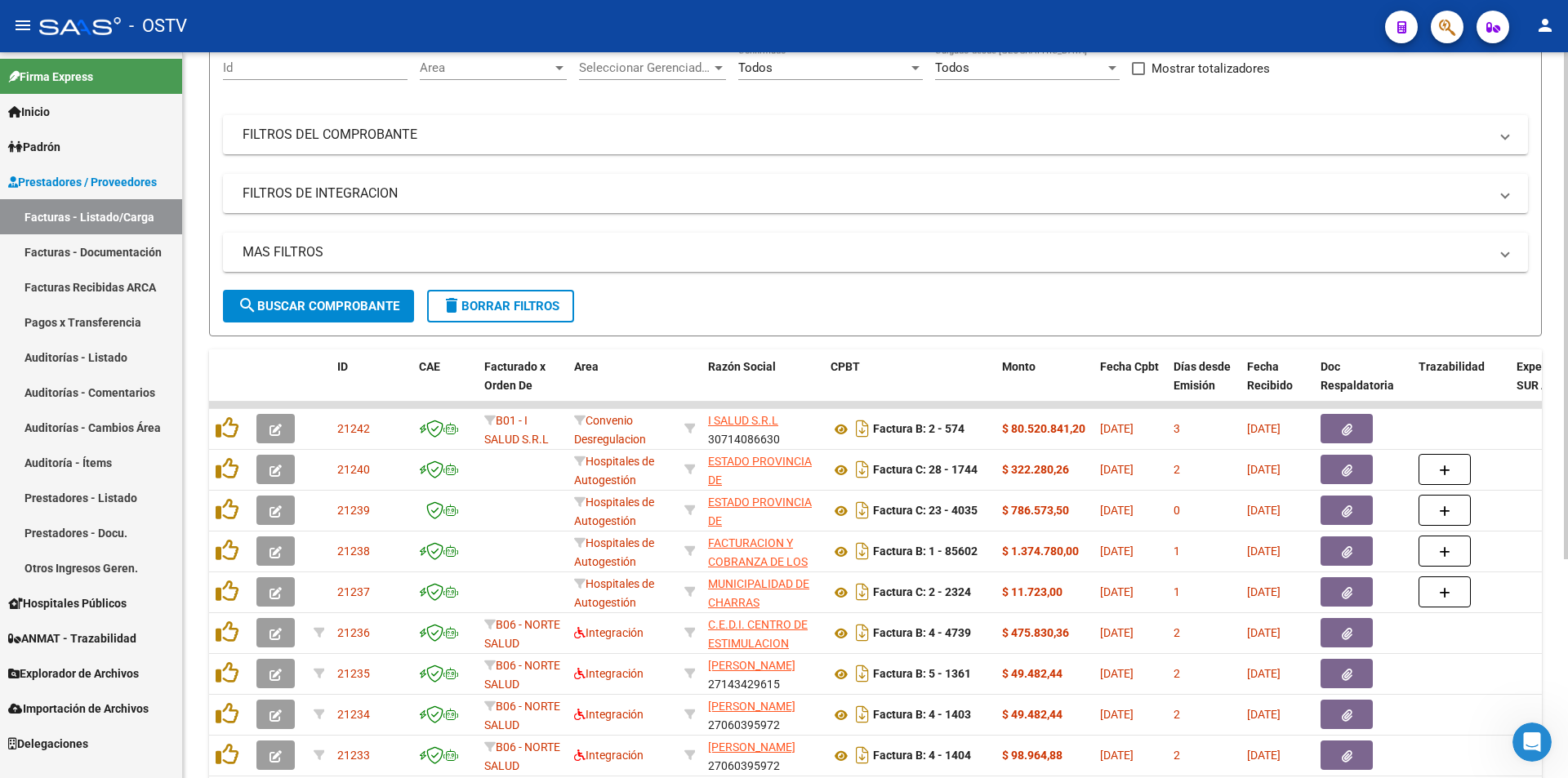
scroll to position [163, 0]
click at [314, 304] on span "search Buscar Comprobante" at bounding box center [319, 305] width 162 height 14
click at [323, 305] on span "search Buscar Comprobante" at bounding box center [319, 305] width 162 height 14
click at [311, 301] on span "search Buscar Comprobante" at bounding box center [319, 305] width 162 height 14
click at [325, 298] on span "search Buscar Comprobante" at bounding box center [319, 305] width 162 height 14
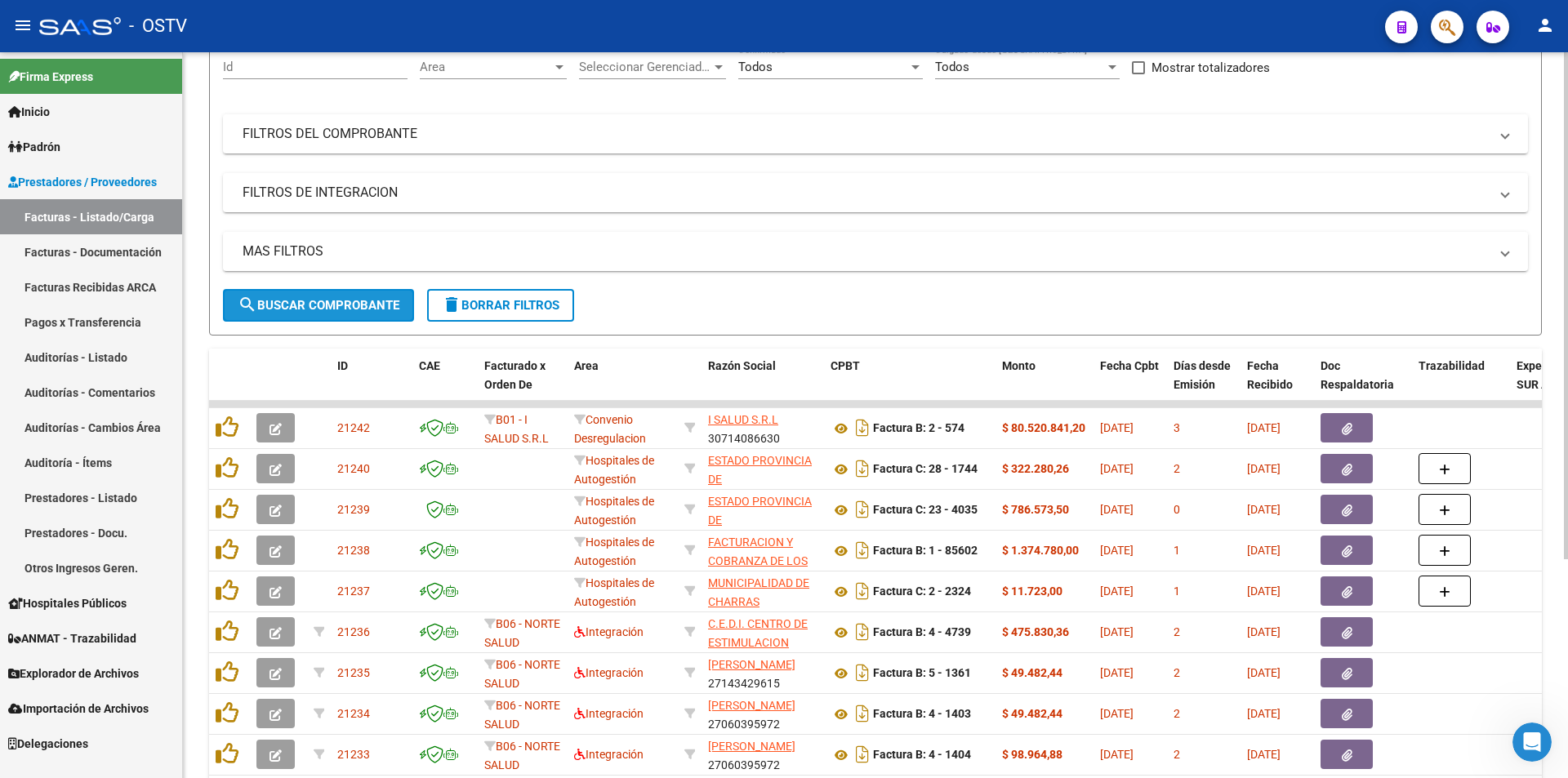
click at [323, 300] on span "search Buscar Comprobante" at bounding box center [319, 305] width 162 height 14
click at [338, 288] on form "Filtros Id Area Area Seleccionar Gerenciador Seleccionar Gerenciador Todos Conf…" at bounding box center [875, 183] width 1332 height 305
click at [337, 296] on button "search Buscar Comprobante" at bounding box center [319, 305] width 191 height 32
click at [344, 302] on span "search Buscar Comprobante" at bounding box center [319, 305] width 162 height 14
click at [321, 302] on span "search Buscar Comprobante" at bounding box center [319, 305] width 162 height 14
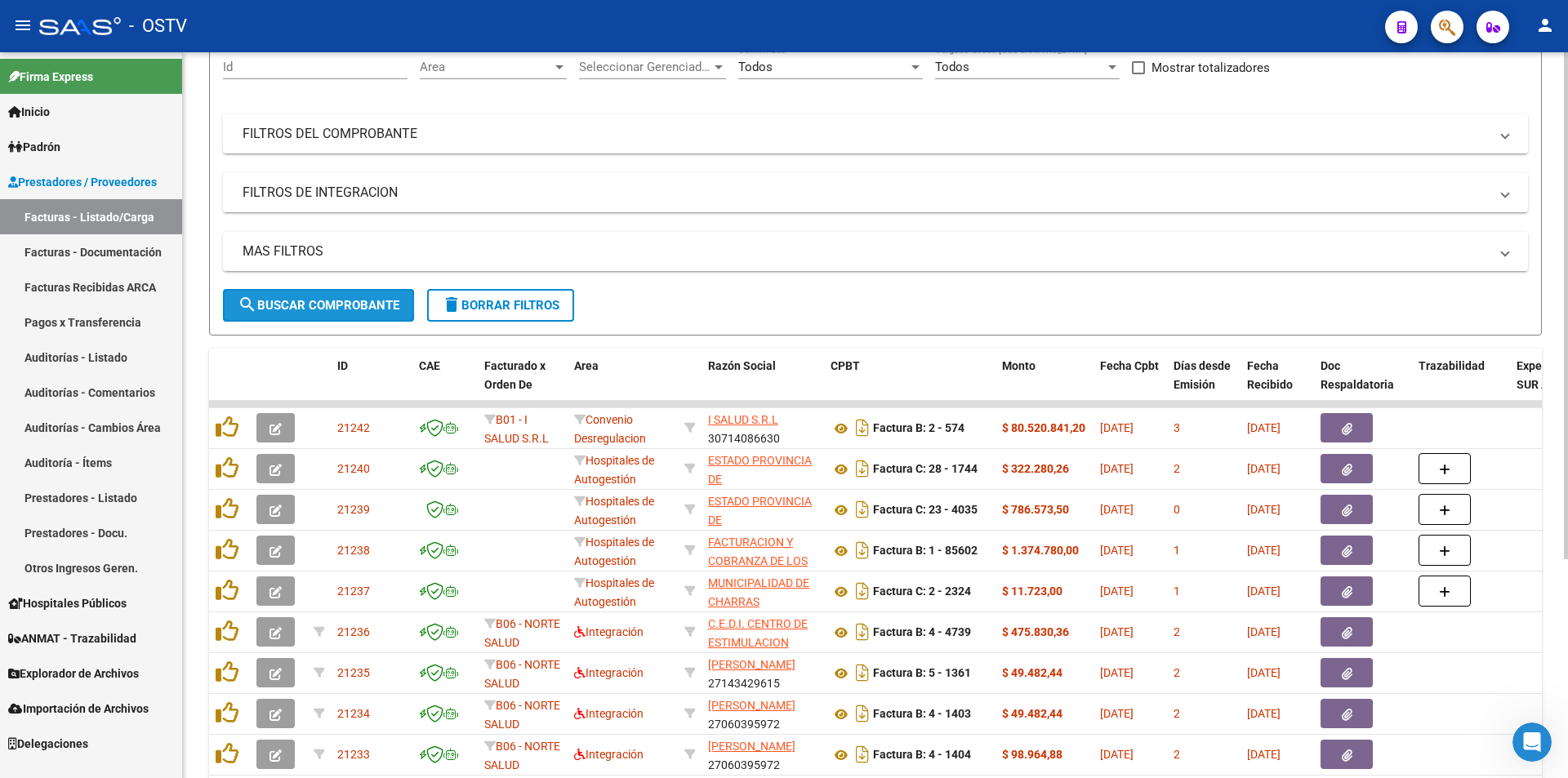
click at [305, 307] on span "search Buscar Comprobante" at bounding box center [319, 305] width 162 height 14
click at [334, 303] on span "search Buscar Comprobante" at bounding box center [319, 305] width 162 height 14
click at [318, 305] on span "search Buscar Comprobante" at bounding box center [319, 305] width 162 height 14
click at [311, 303] on span "search Buscar Comprobante" at bounding box center [319, 305] width 162 height 14
click at [319, 301] on span "search Buscar Comprobante" at bounding box center [319, 305] width 162 height 14
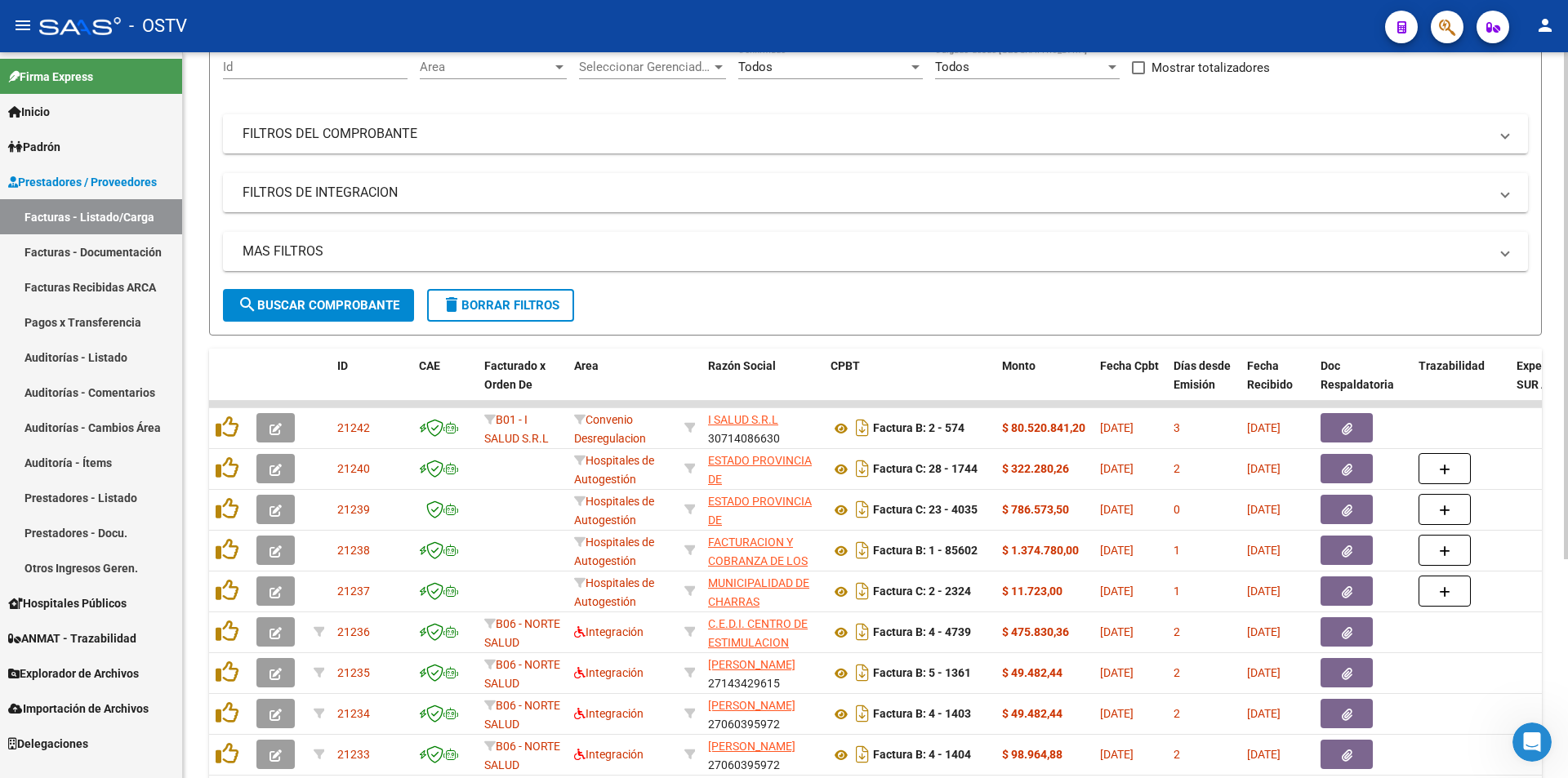
click at [311, 302] on span "search Buscar Comprobante" at bounding box center [319, 305] width 162 height 14
click at [316, 298] on span "search Buscar Comprobante" at bounding box center [319, 305] width 162 height 14
click at [305, 302] on span "search Buscar Comprobante" at bounding box center [319, 305] width 162 height 14
click at [321, 301] on span "search Buscar Comprobante" at bounding box center [319, 305] width 162 height 14
click at [329, 303] on span "search Buscar Comprobante" at bounding box center [319, 305] width 162 height 14
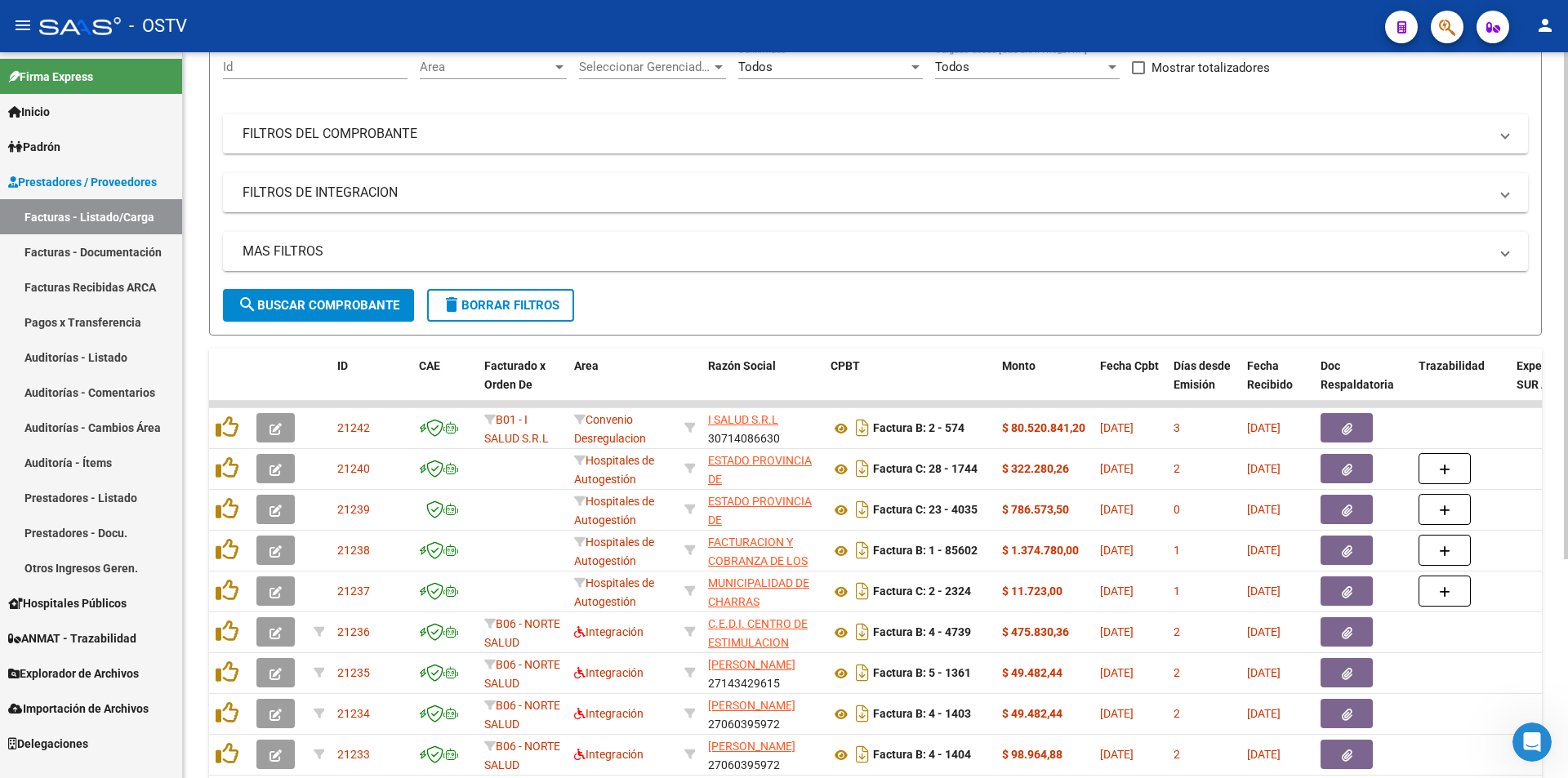
click at [343, 304] on span "search Buscar Comprobante" at bounding box center [319, 305] width 162 height 14
click at [321, 300] on span "search Buscar Comprobante" at bounding box center [319, 305] width 162 height 14
click at [321, 298] on span "search Buscar Comprobante" at bounding box center [319, 305] width 162 height 14
click at [320, 293] on button "search Buscar Comprobante" at bounding box center [319, 305] width 191 height 32
click at [331, 310] on span "search Buscar Comprobante" at bounding box center [319, 305] width 162 height 14
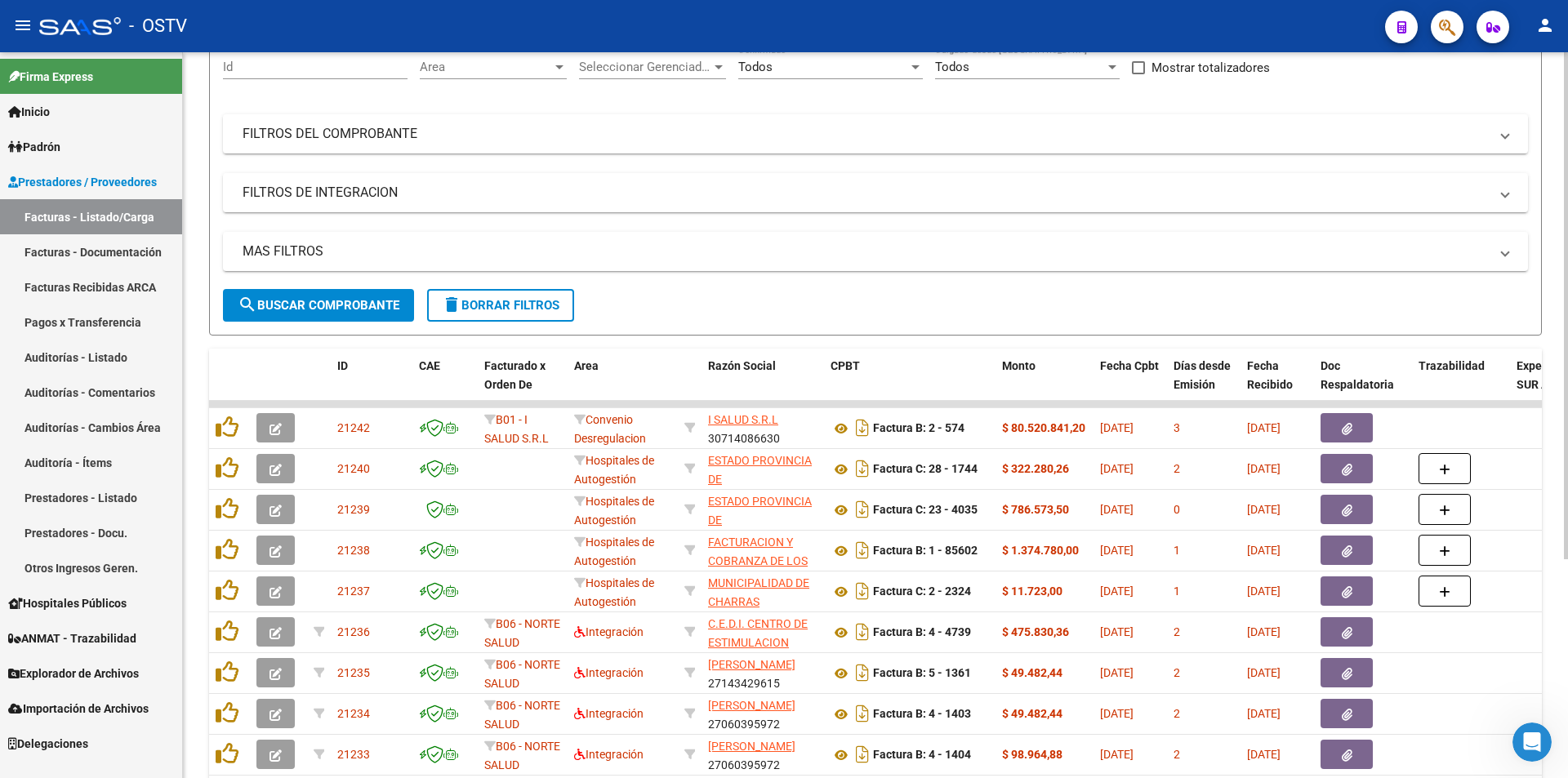
click at [321, 292] on button "search Buscar Comprobante" at bounding box center [319, 305] width 191 height 32
click at [318, 298] on span "search Buscar Comprobante" at bounding box center [319, 305] width 162 height 14
click at [502, 300] on span "delete Borrar Filtros" at bounding box center [500, 305] width 118 height 14
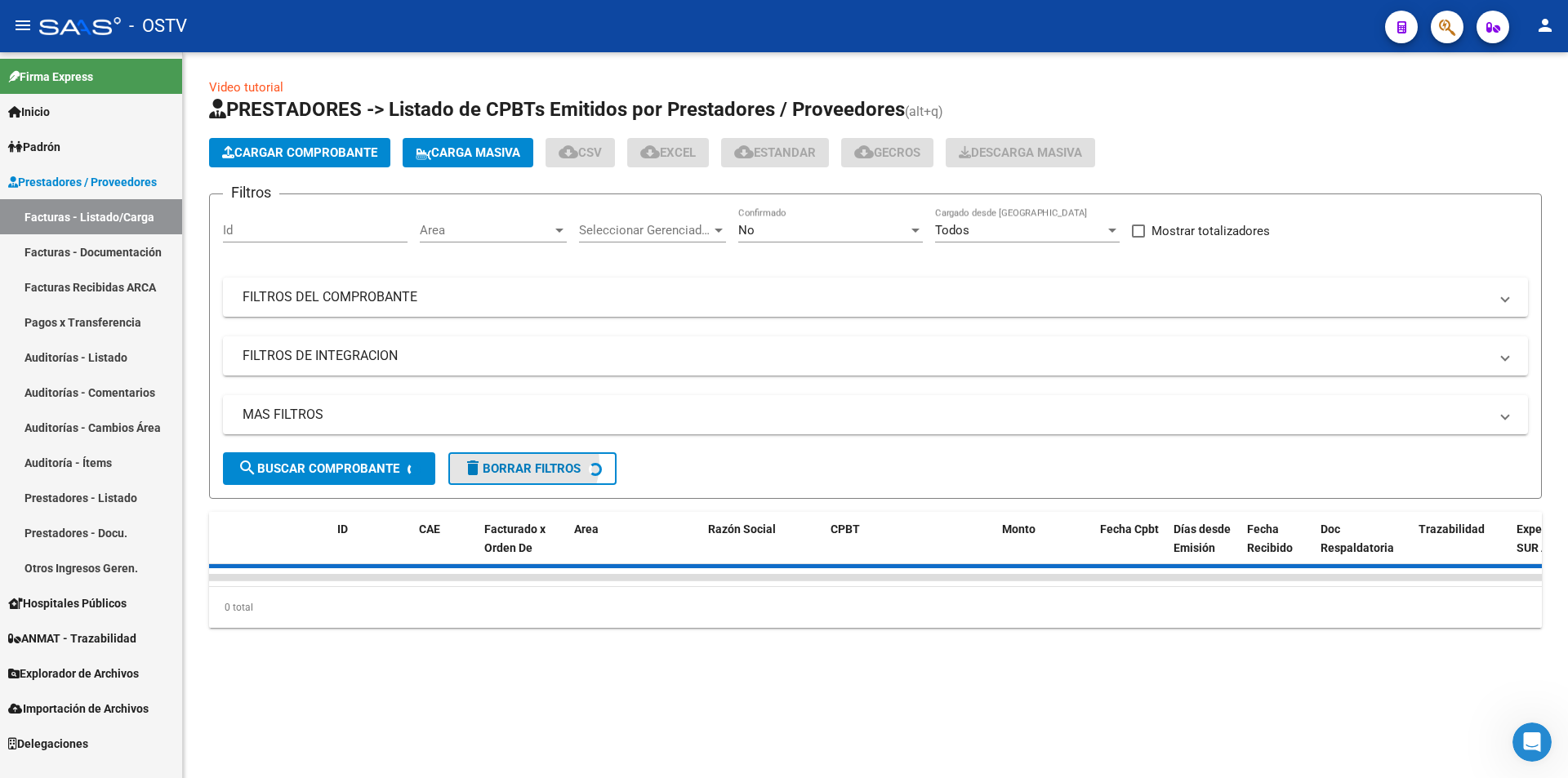
scroll to position [0, 0]
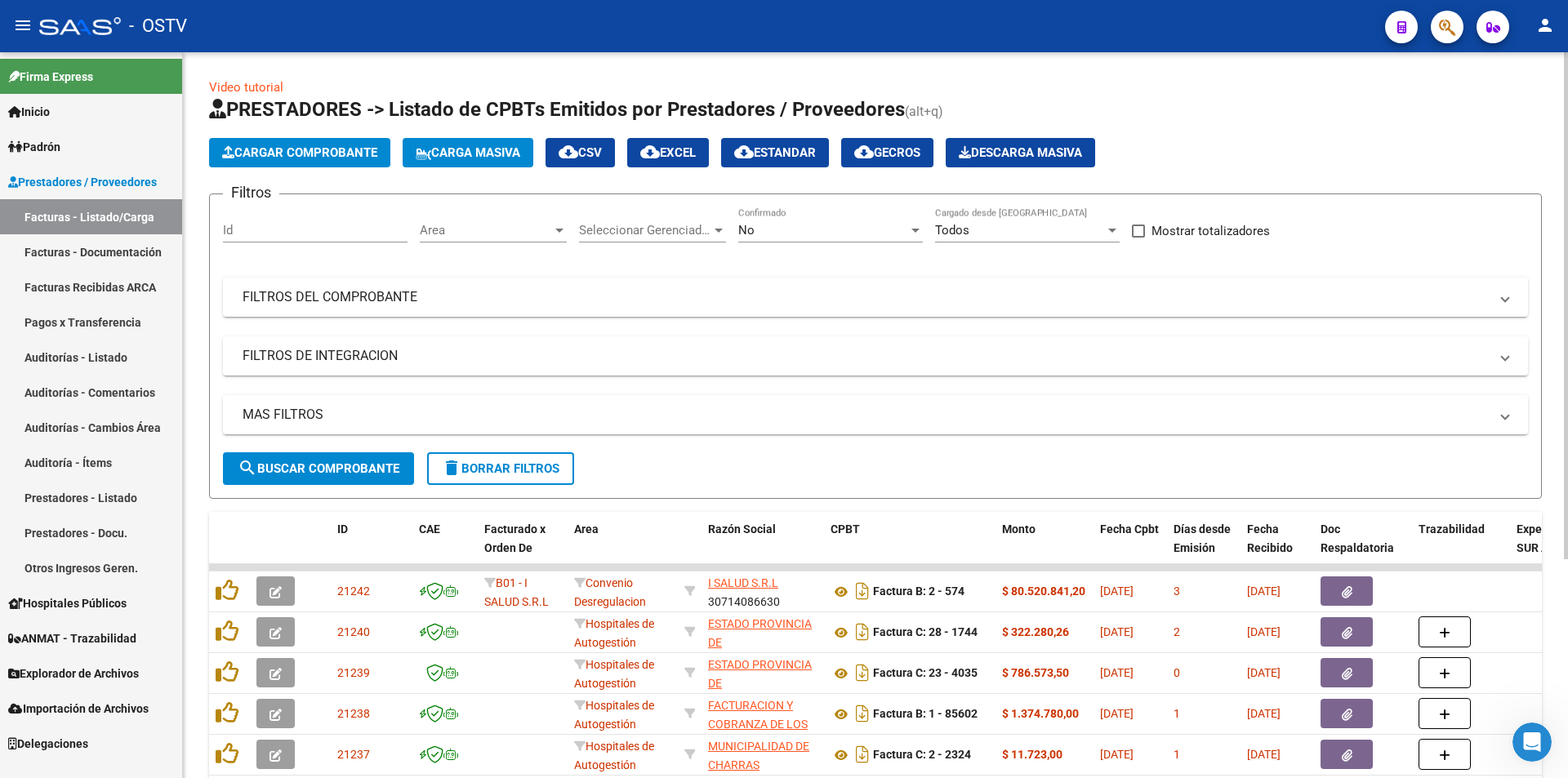
click at [313, 465] on span "search Buscar Comprobante" at bounding box center [319, 469] width 162 height 14
click at [329, 464] on span "search Buscar Comprobante" at bounding box center [319, 469] width 162 height 14
click at [816, 223] on div "No" at bounding box center [823, 231] width 170 height 14
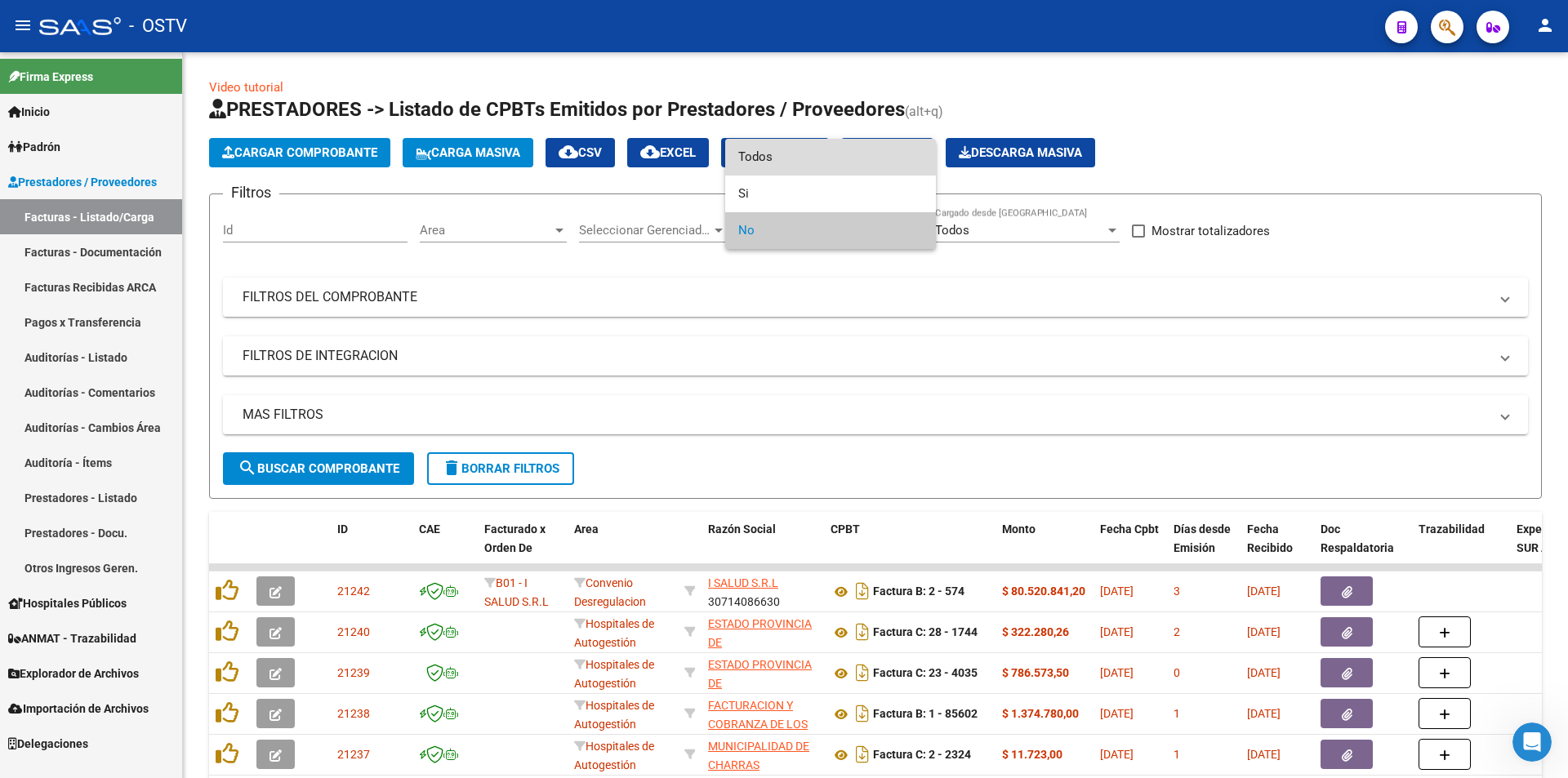
click at [803, 159] on span "Todos" at bounding box center [830, 157] width 185 height 37
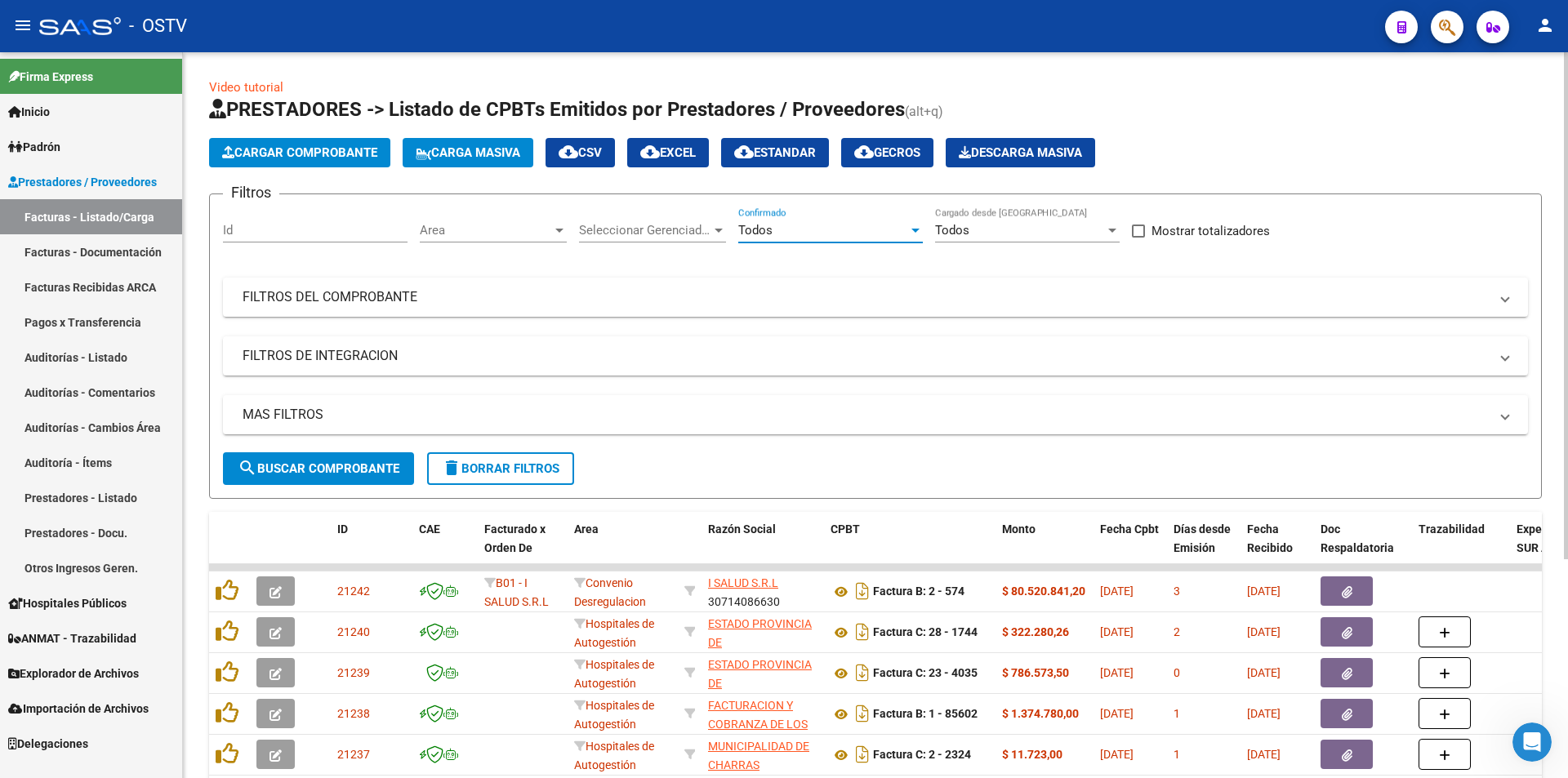
click at [315, 459] on button "search Buscar Comprobante" at bounding box center [319, 469] width 191 height 32
click at [316, 467] on span "search Buscar Comprobante" at bounding box center [319, 469] width 162 height 14
click at [320, 464] on span "search Buscar Comprobante" at bounding box center [319, 469] width 162 height 14
click at [336, 475] on span "search Buscar Comprobante" at bounding box center [319, 469] width 162 height 14
click at [335, 475] on span "search Buscar Comprobante" at bounding box center [319, 469] width 162 height 14
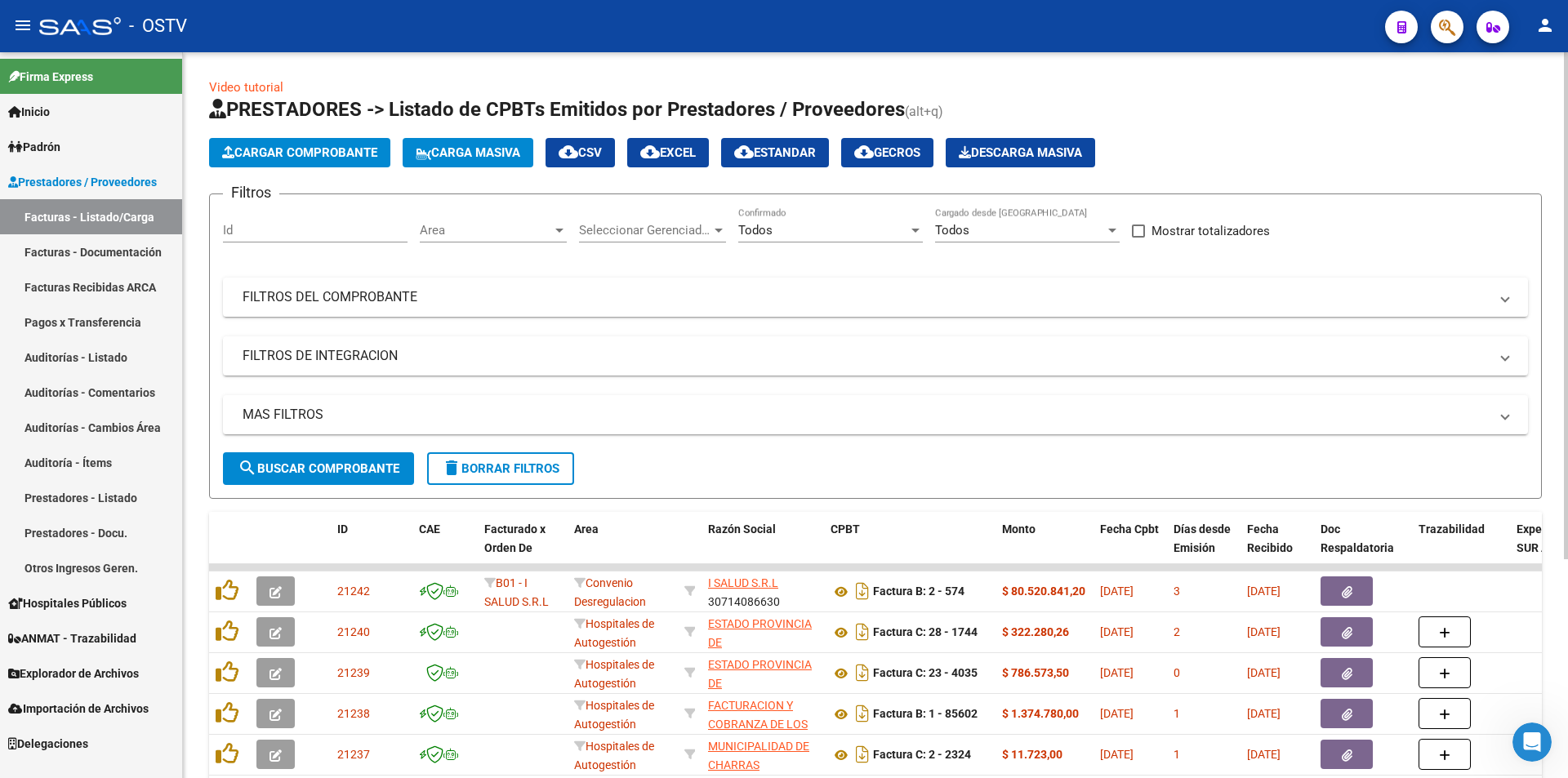
click at [324, 478] on button "search Buscar Comprobante" at bounding box center [319, 469] width 191 height 32
click at [338, 462] on span "search Buscar Comprobante" at bounding box center [319, 469] width 162 height 14
click at [318, 474] on span "search Buscar Comprobante" at bounding box center [319, 469] width 162 height 14
click at [135, 312] on link "Pagos x Transferencia" at bounding box center [91, 321] width 182 height 35
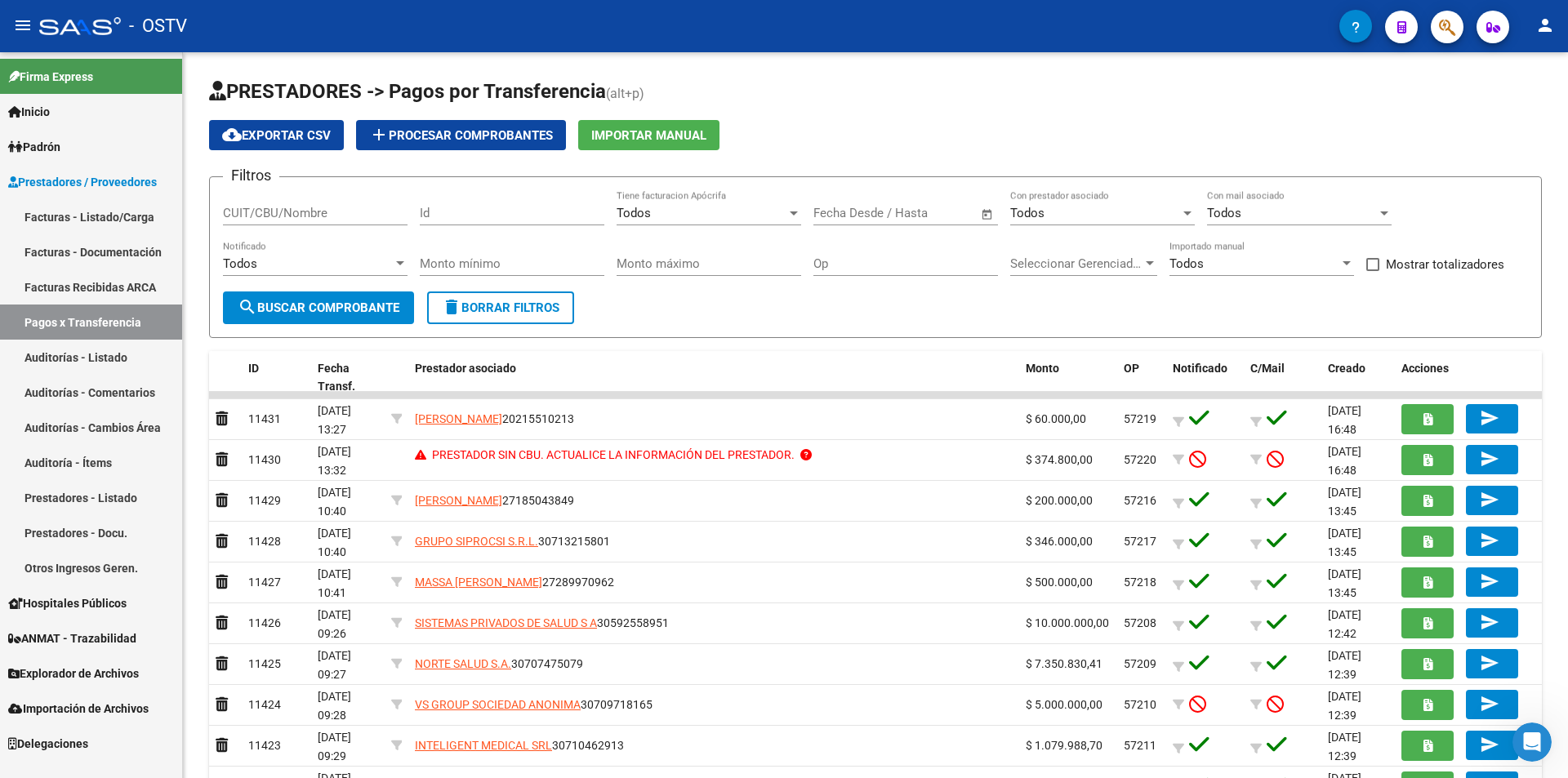
click at [113, 220] on link "Facturas - Listado/Carga" at bounding box center [91, 216] width 182 height 35
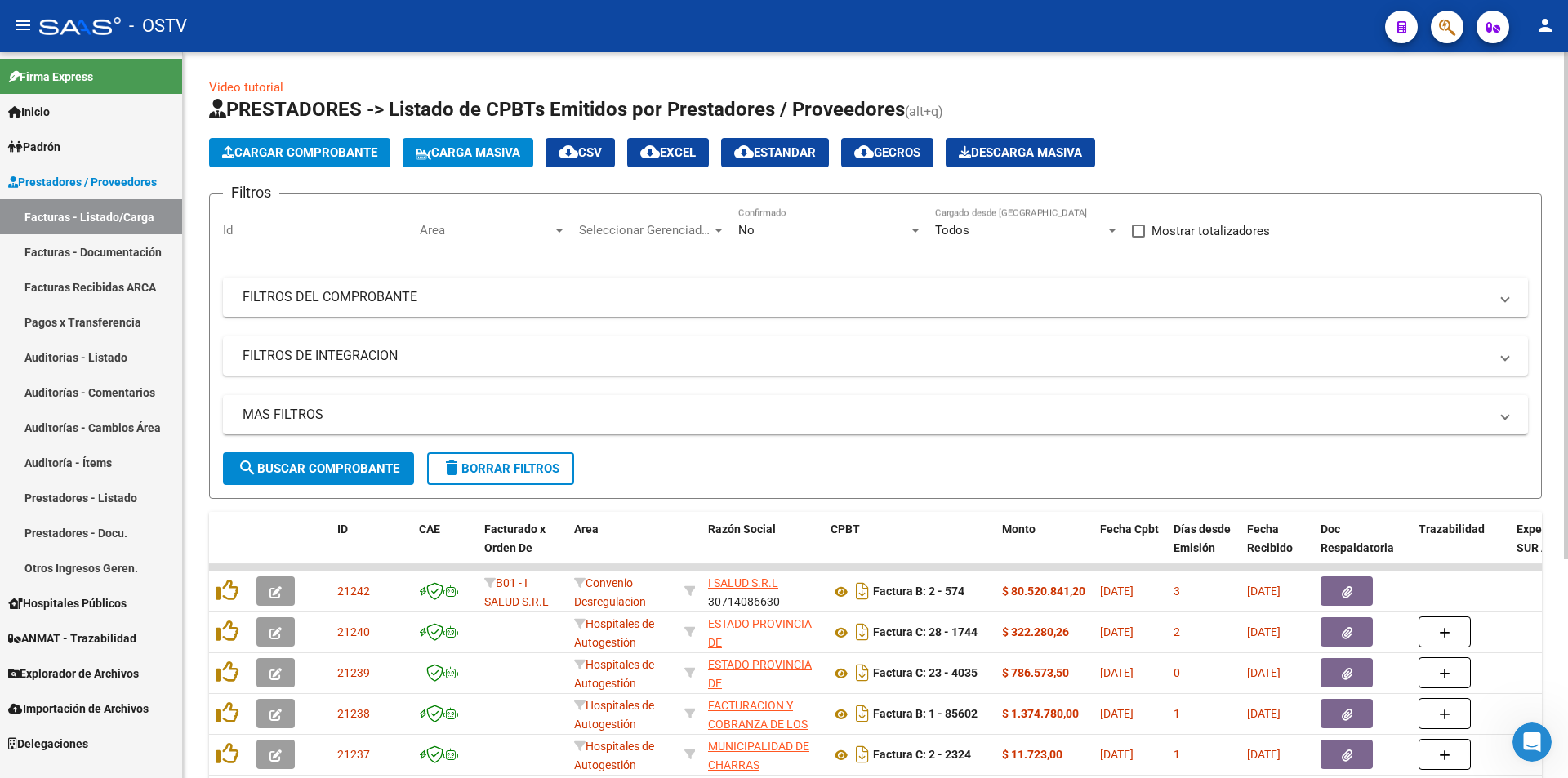
click at [837, 239] on div "No Confirmado" at bounding box center [830, 224] width 185 height 35
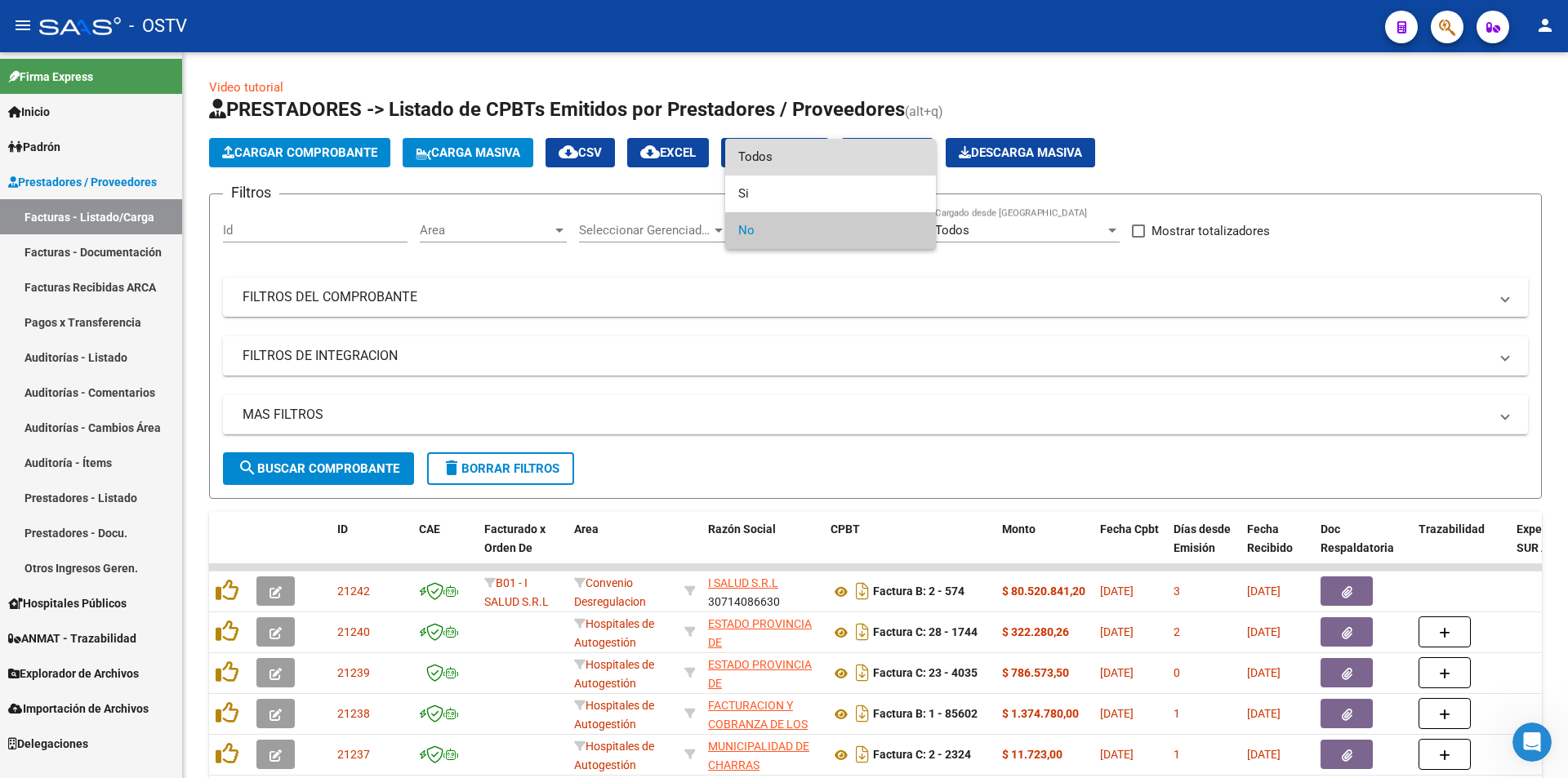
click at [821, 160] on span "Todos" at bounding box center [830, 157] width 185 height 37
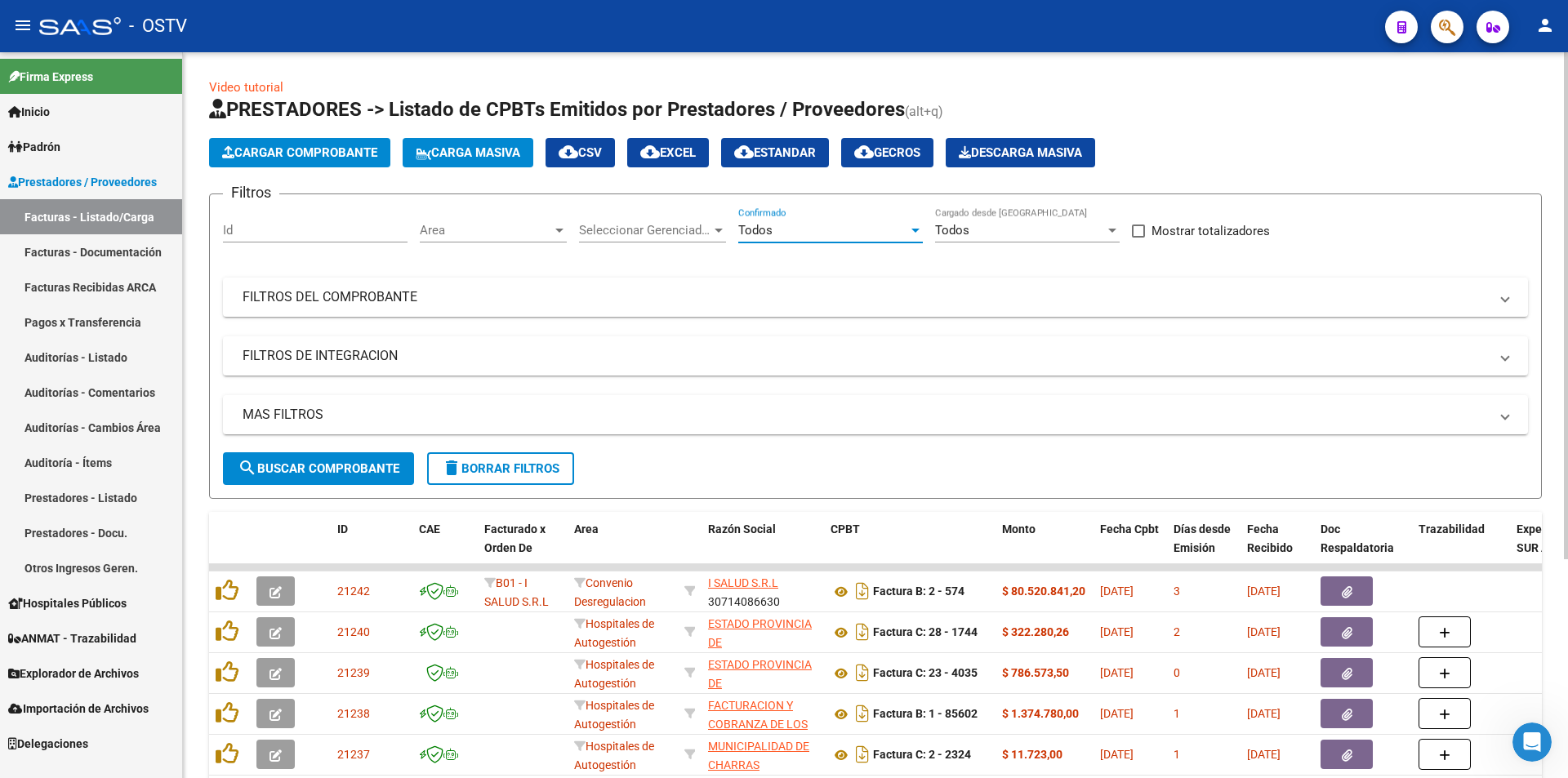
click at [313, 467] on span "search Buscar Comprobante" at bounding box center [319, 469] width 162 height 14
click at [299, 477] on button "search Buscar Comprobante" at bounding box center [319, 469] width 191 height 32
click at [331, 476] on button "search Buscar Comprobante" at bounding box center [319, 469] width 191 height 32
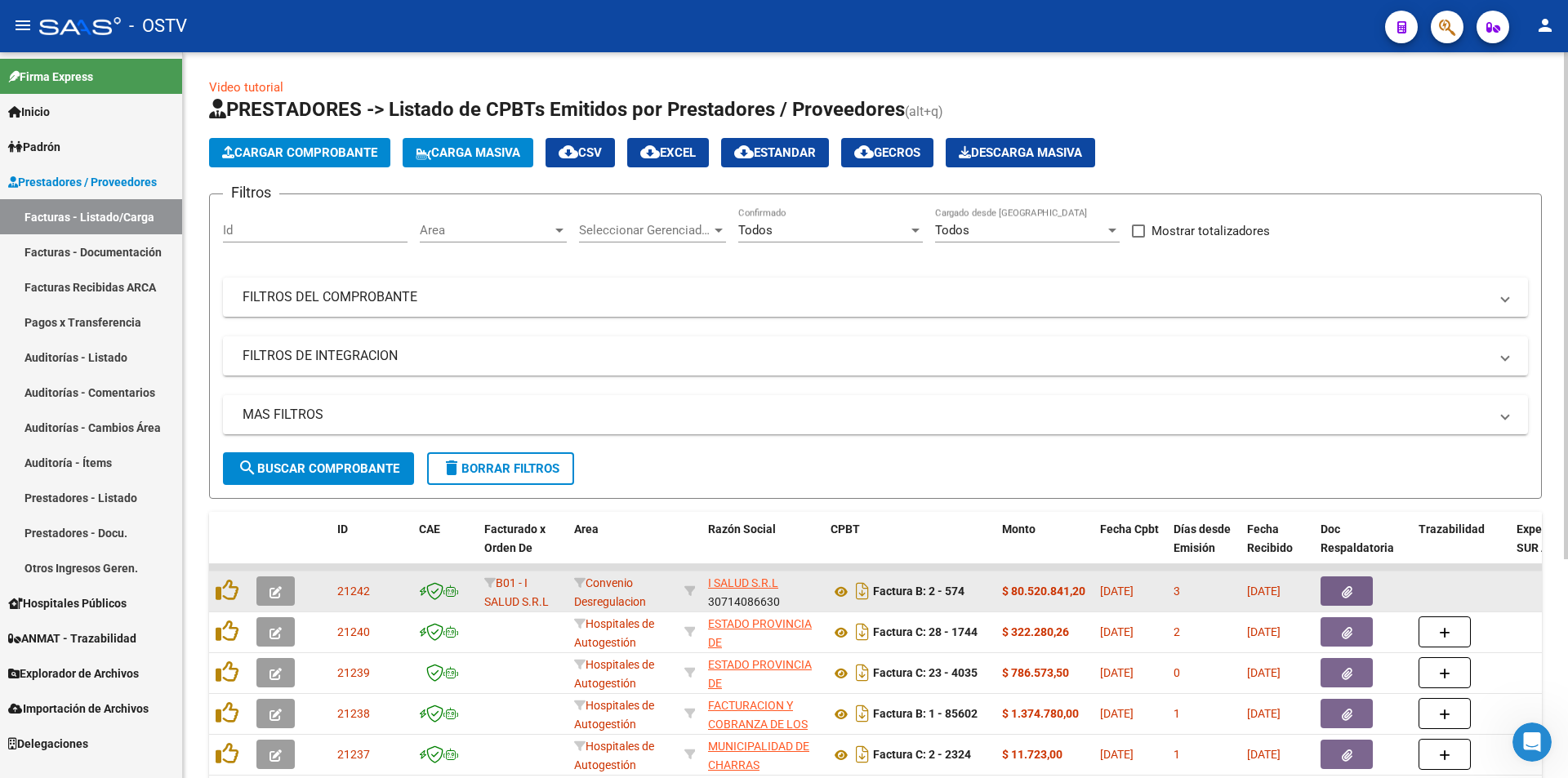
click at [284, 593] on button "button" at bounding box center [275, 591] width 39 height 30
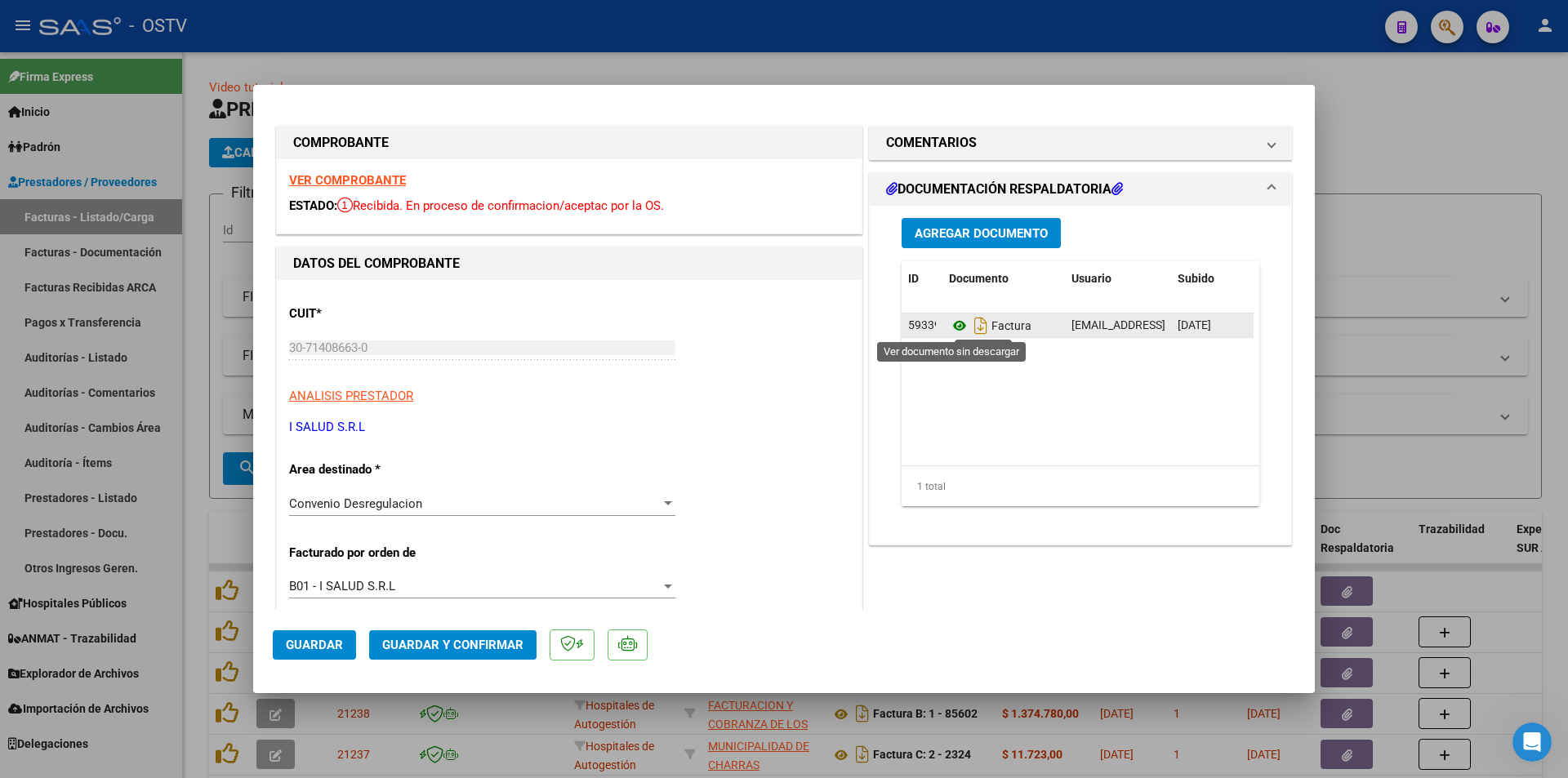
click at [955, 330] on icon at bounding box center [960, 326] width 22 height 20
click at [197, 295] on div at bounding box center [784, 389] width 1568 height 778
type input "$ 0,00"
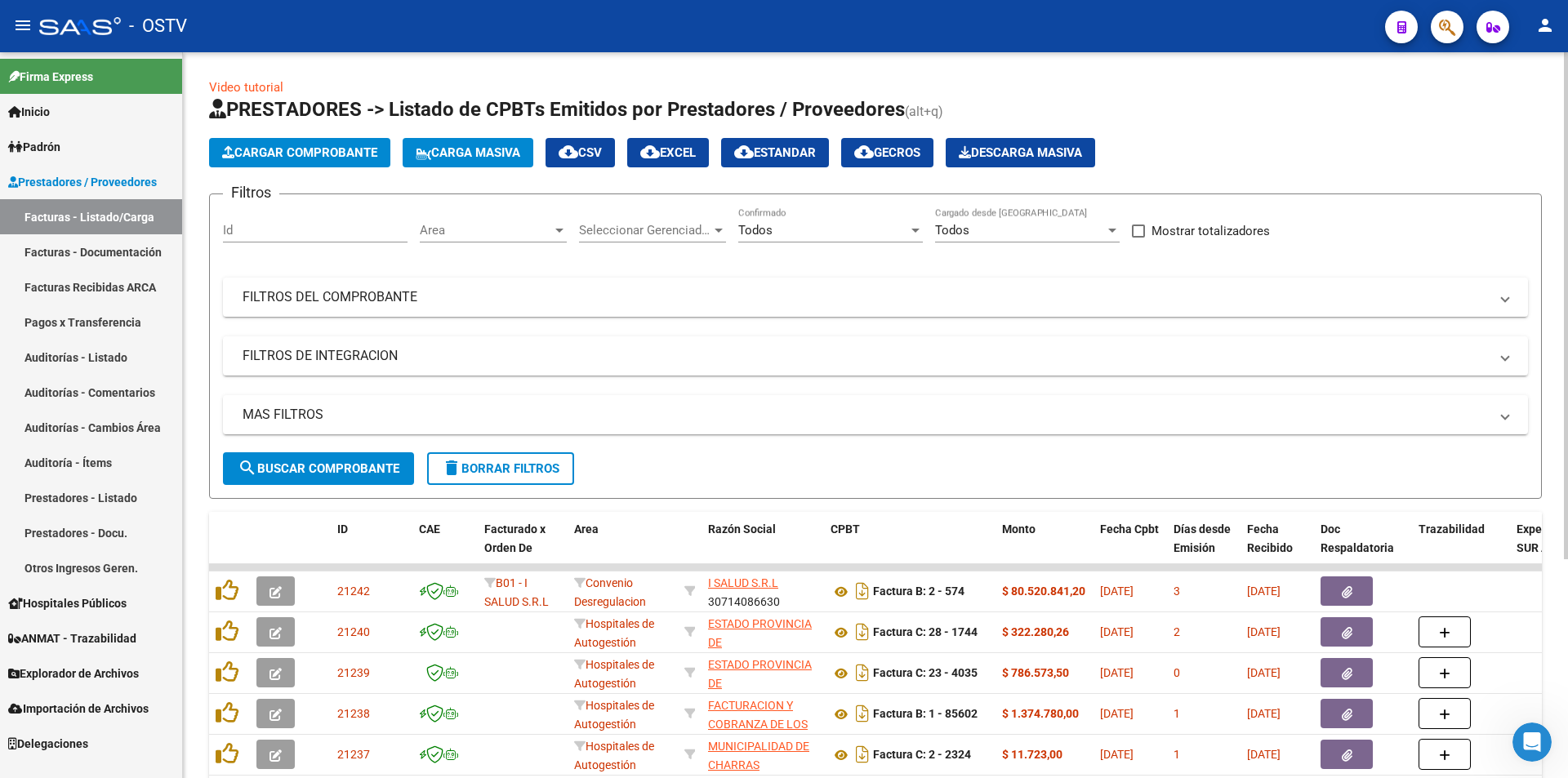
click at [327, 476] on button "search Buscar Comprobante" at bounding box center [319, 469] width 191 height 32
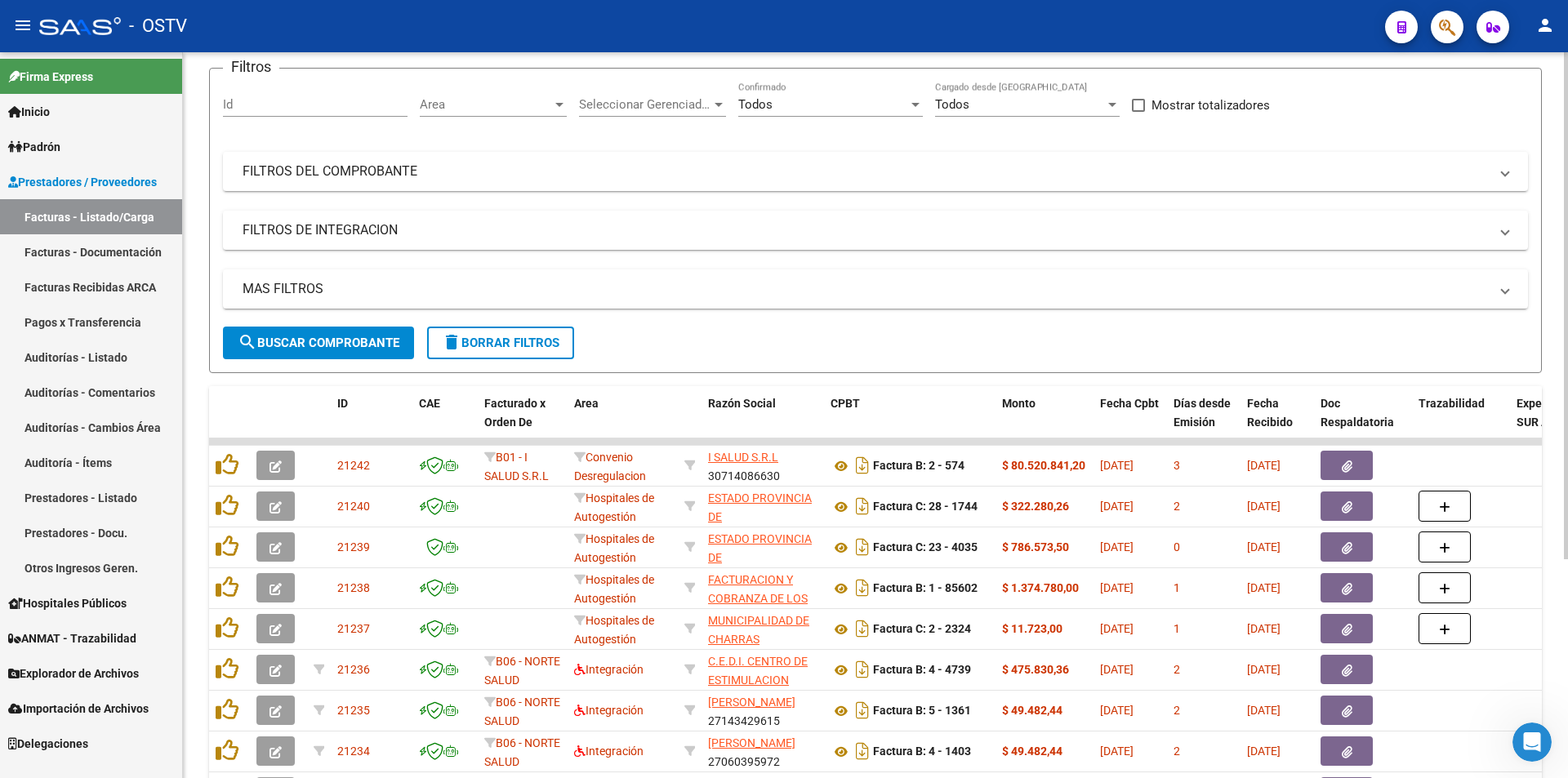
scroll to position [312, 0]
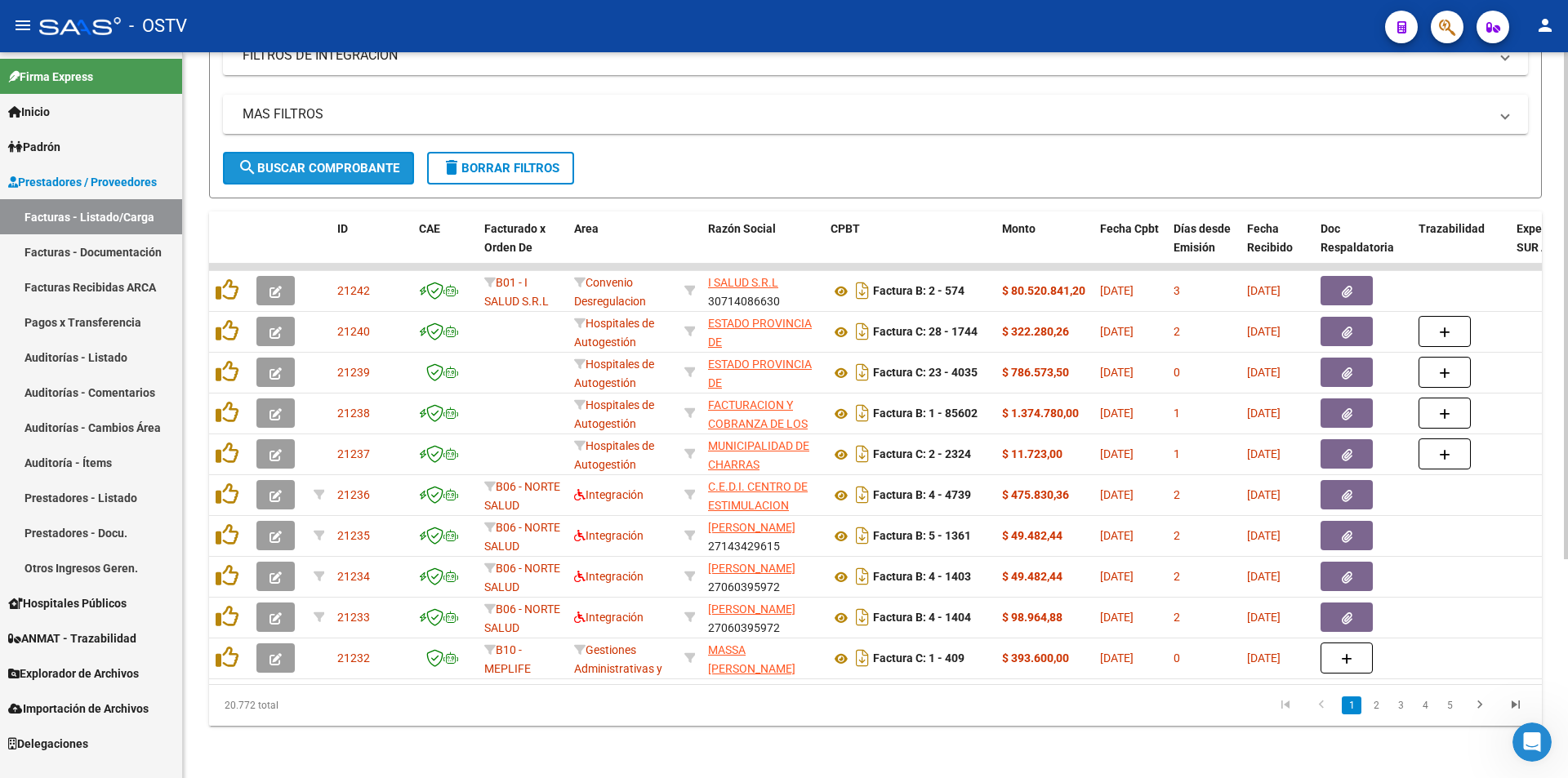
drag, startPoint x: 320, startPoint y: 150, endPoint x: 329, endPoint y: 134, distance: 18.4
click at [321, 161] on span "search Buscar Comprobante" at bounding box center [319, 168] width 162 height 14
click at [335, 161] on span "search Buscar Comprobante" at bounding box center [319, 168] width 162 height 14
click at [329, 161] on span "search Buscar Comprobante" at bounding box center [319, 168] width 162 height 14
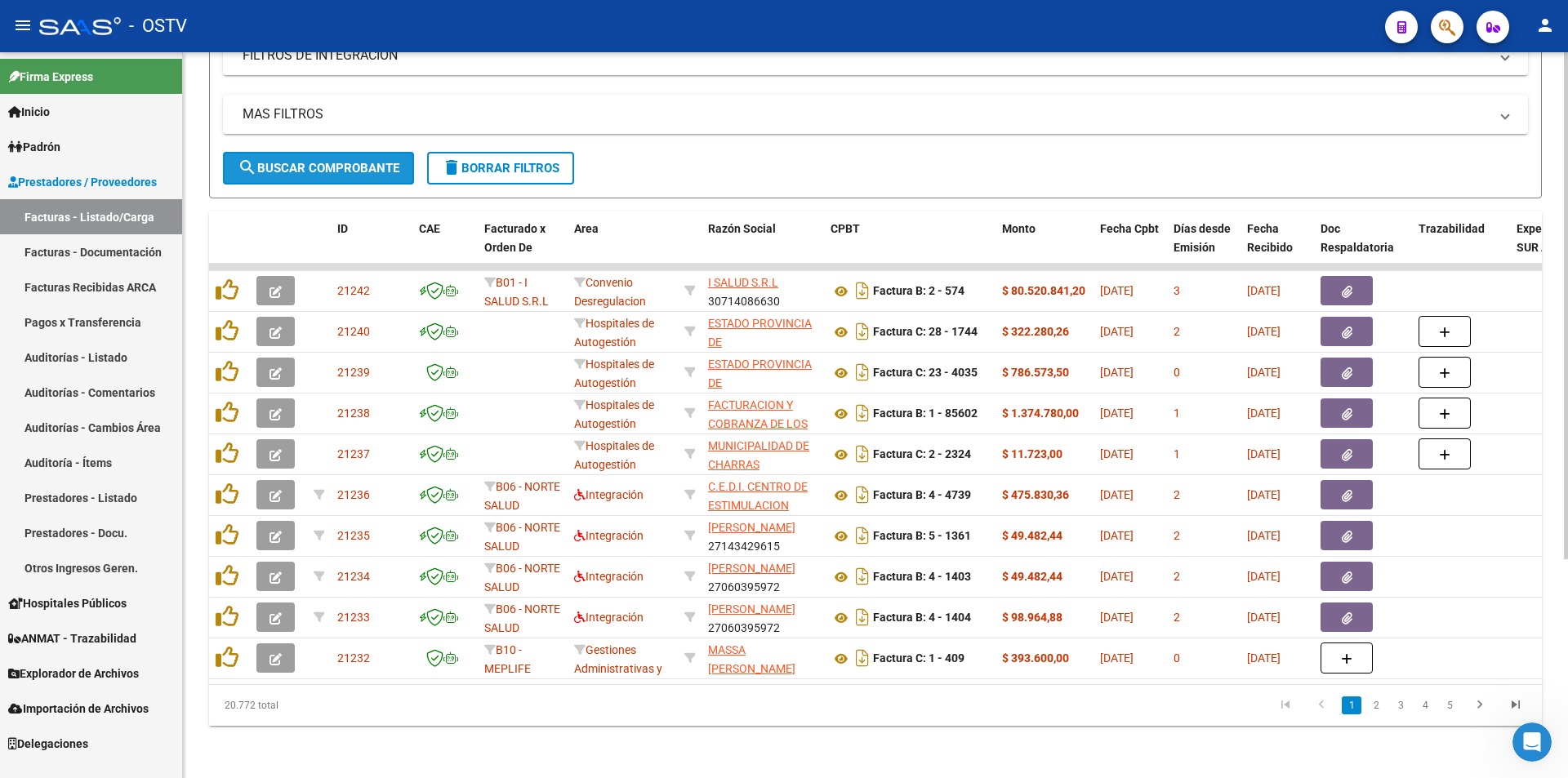
click at [329, 161] on span "search Buscar Comprobante" at bounding box center [319, 168] width 162 height 14
click at [1366, 703] on link "2" at bounding box center [1376, 706] width 20 height 18
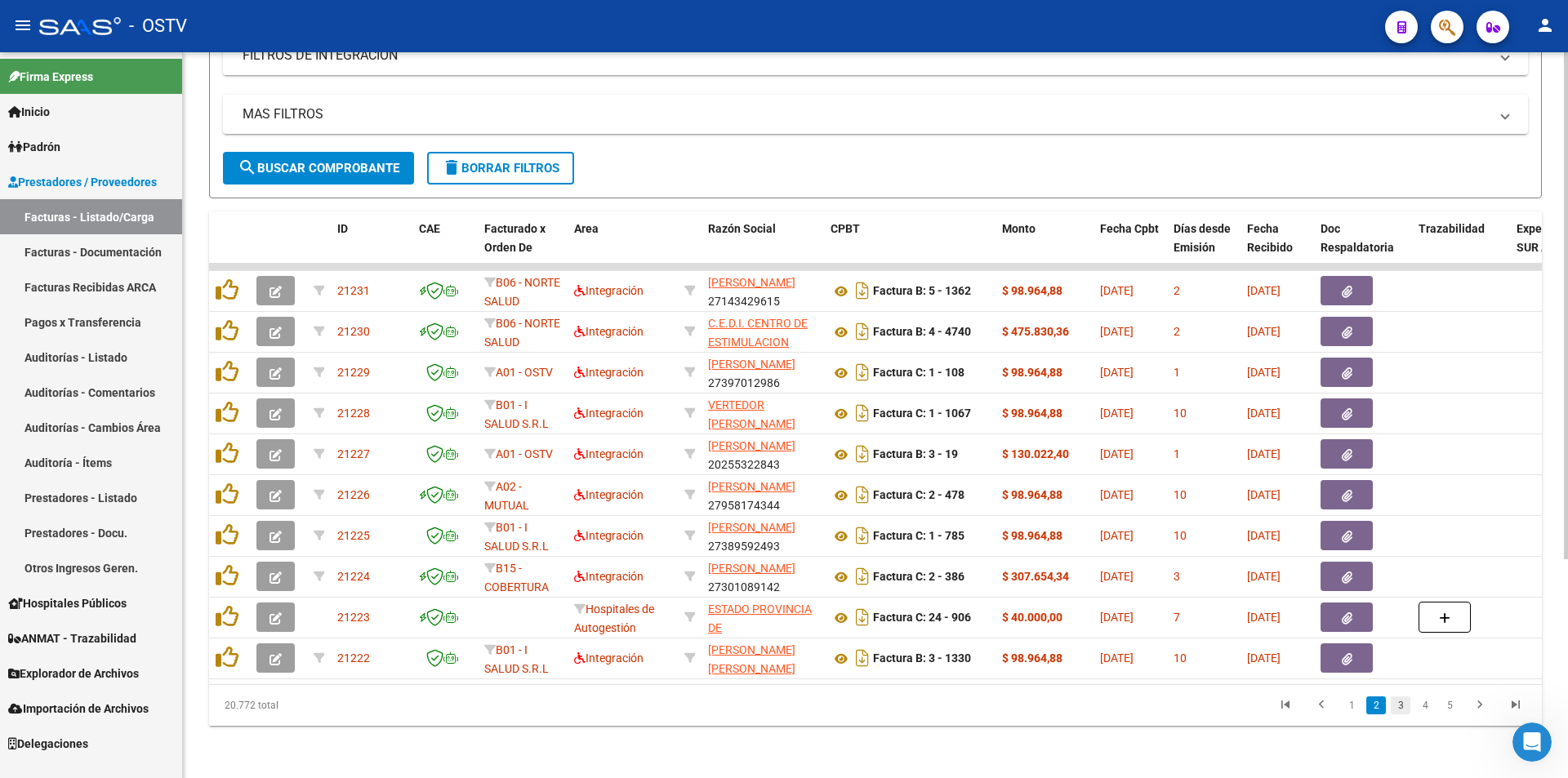
click at [1401, 701] on link "3" at bounding box center [1401, 706] width 20 height 18
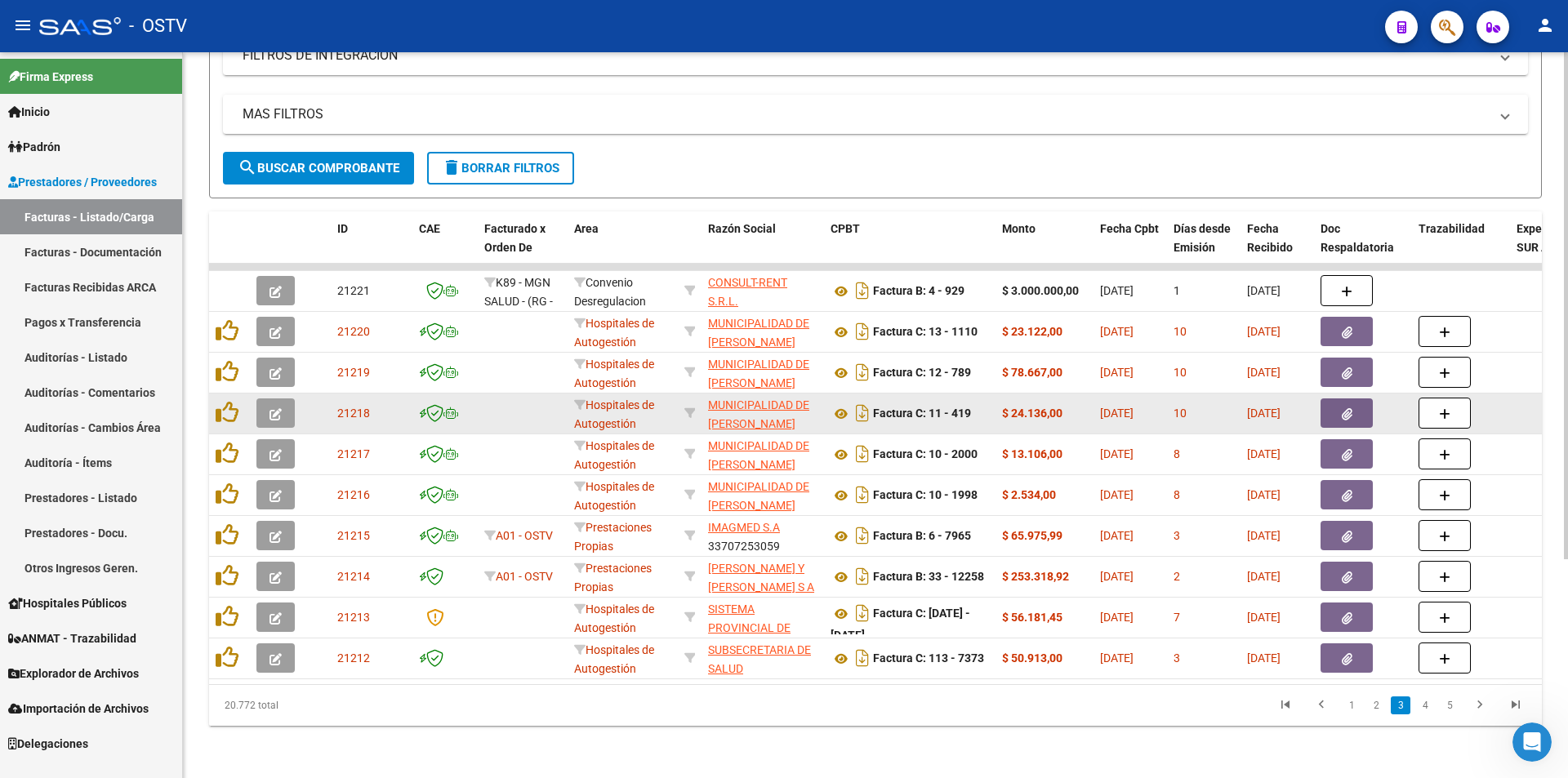
click at [283, 399] on button "button" at bounding box center [275, 413] width 39 height 30
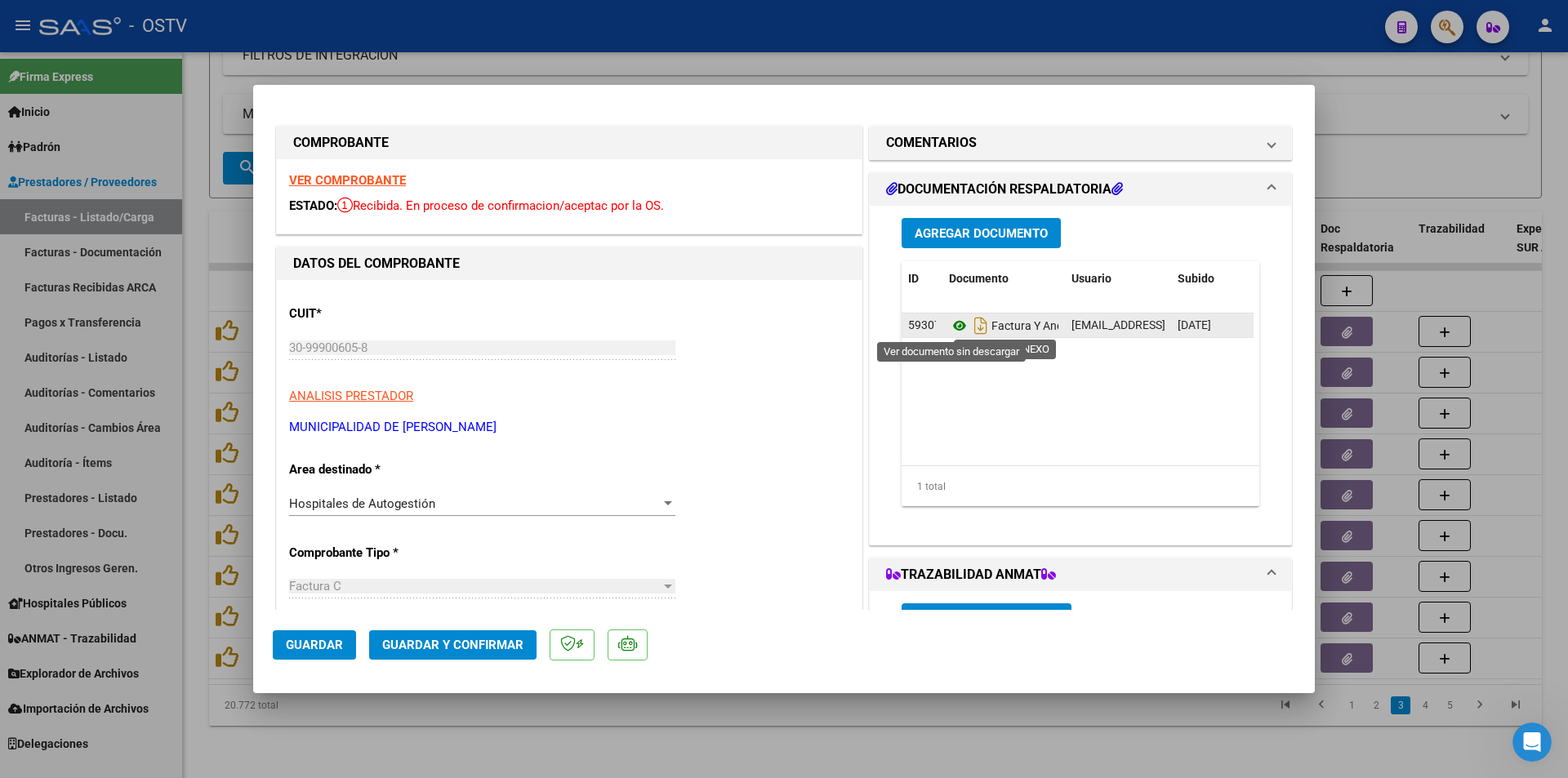
click at [954, 331] on icon at bounding box center [960, 326] width 22 height 20
click at [200, 356] on div at bounding box center [784, 389] width 1568 height 778
type input "$ 0,00"
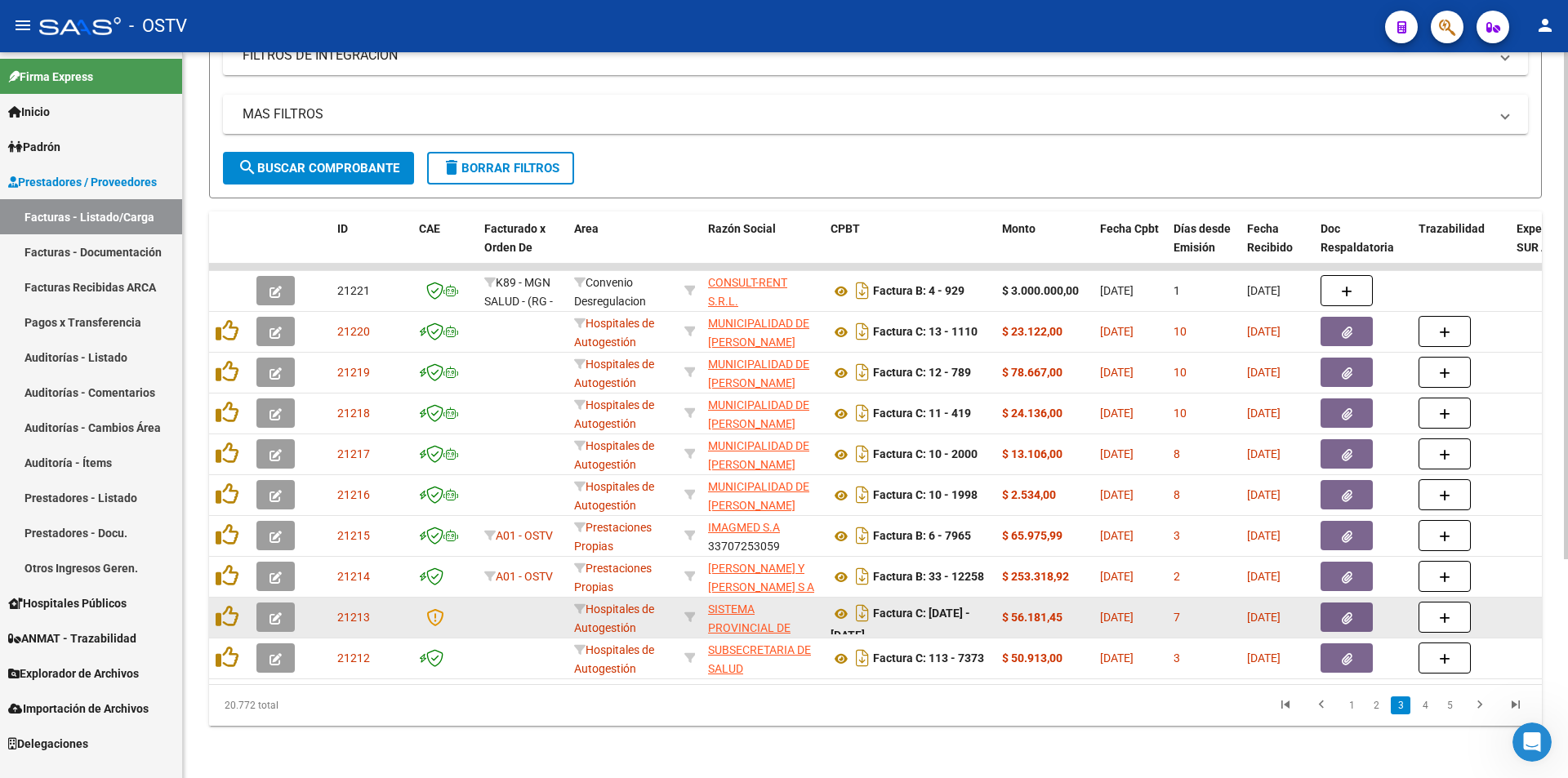
click at [273, 612] on icon "button" at bounding box center [275, 619] width 13 height 13
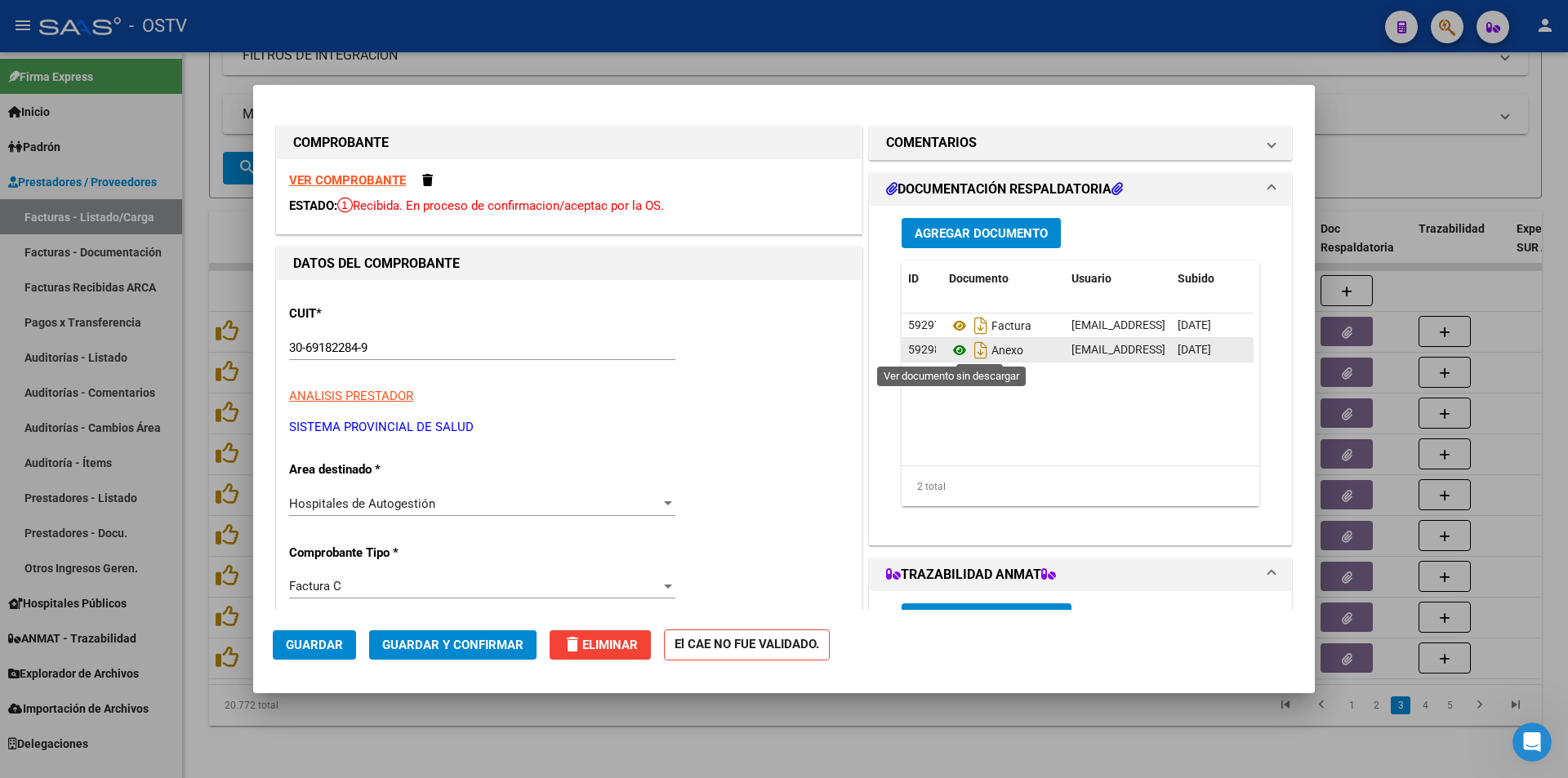
click at [951, 343] on icon at bounding box center [960, 350] width 22 height 20
click at [320, 649] on span "Guardar" at bounding box center [313, 645] width 57 height 14
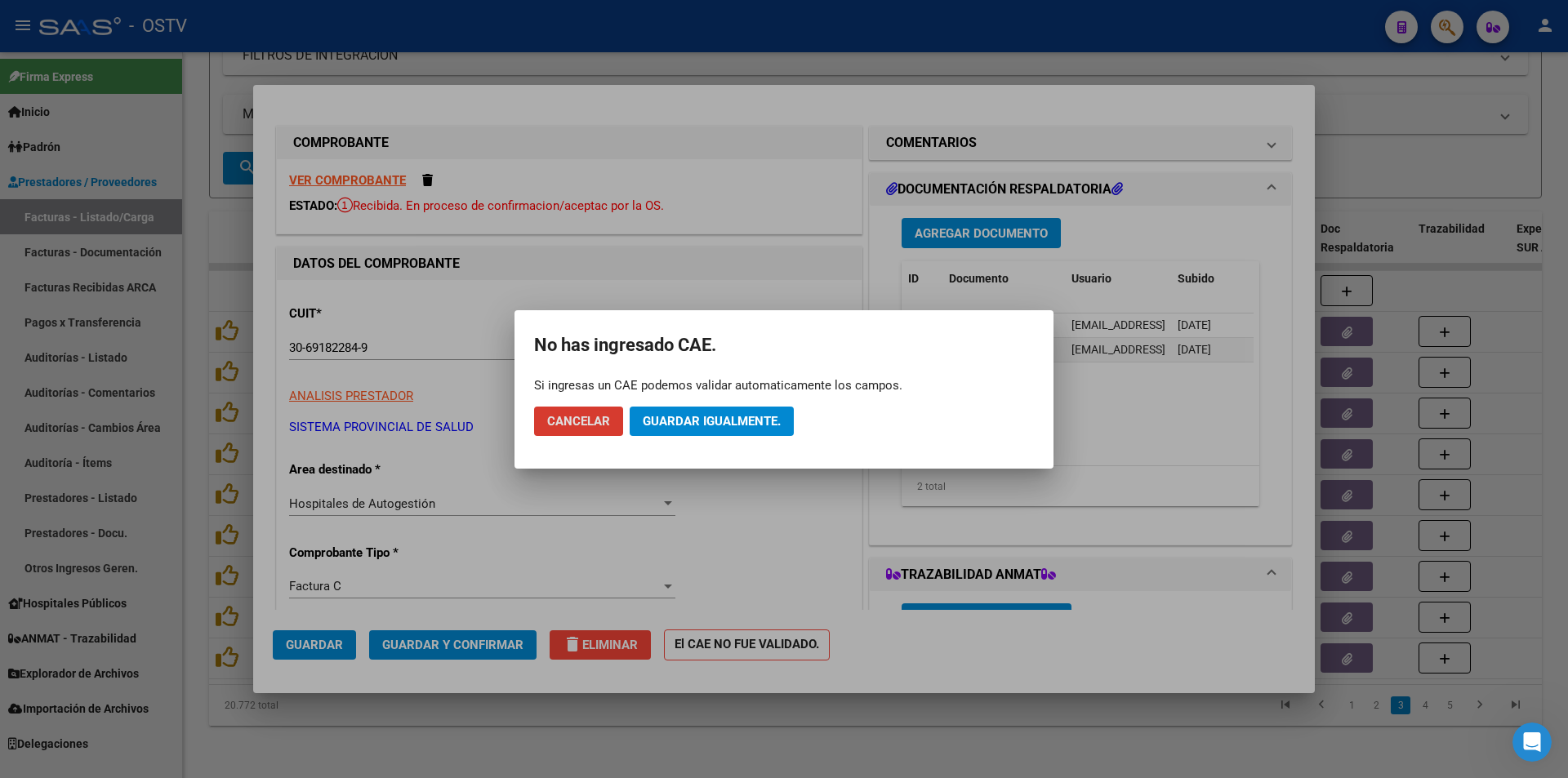
click at [189, 301] on div at bounding box center [784, 389] width 1568 height 778
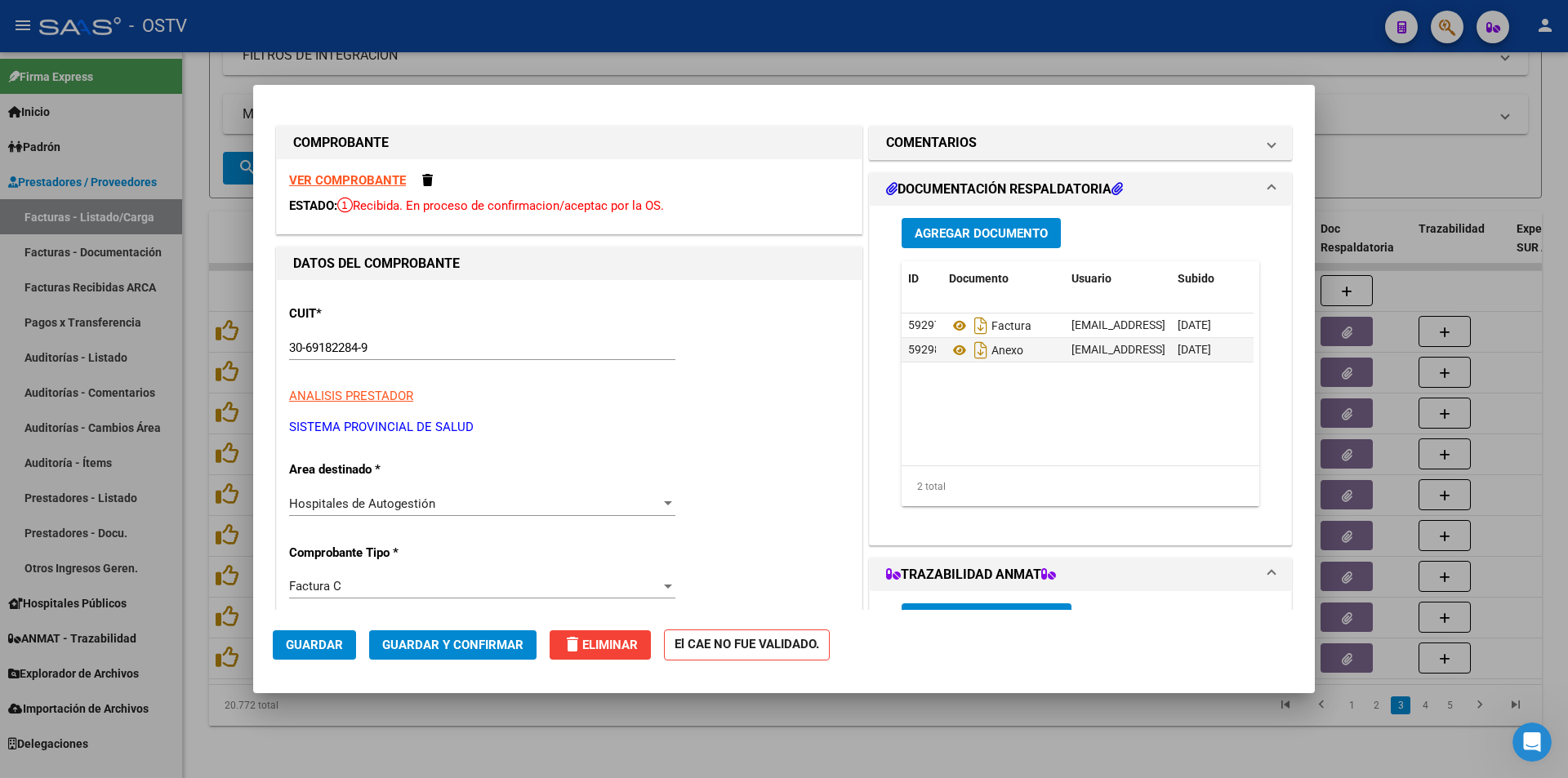
click at [198, 125] on div at bounding box center [784, 389] width 1568 height 778
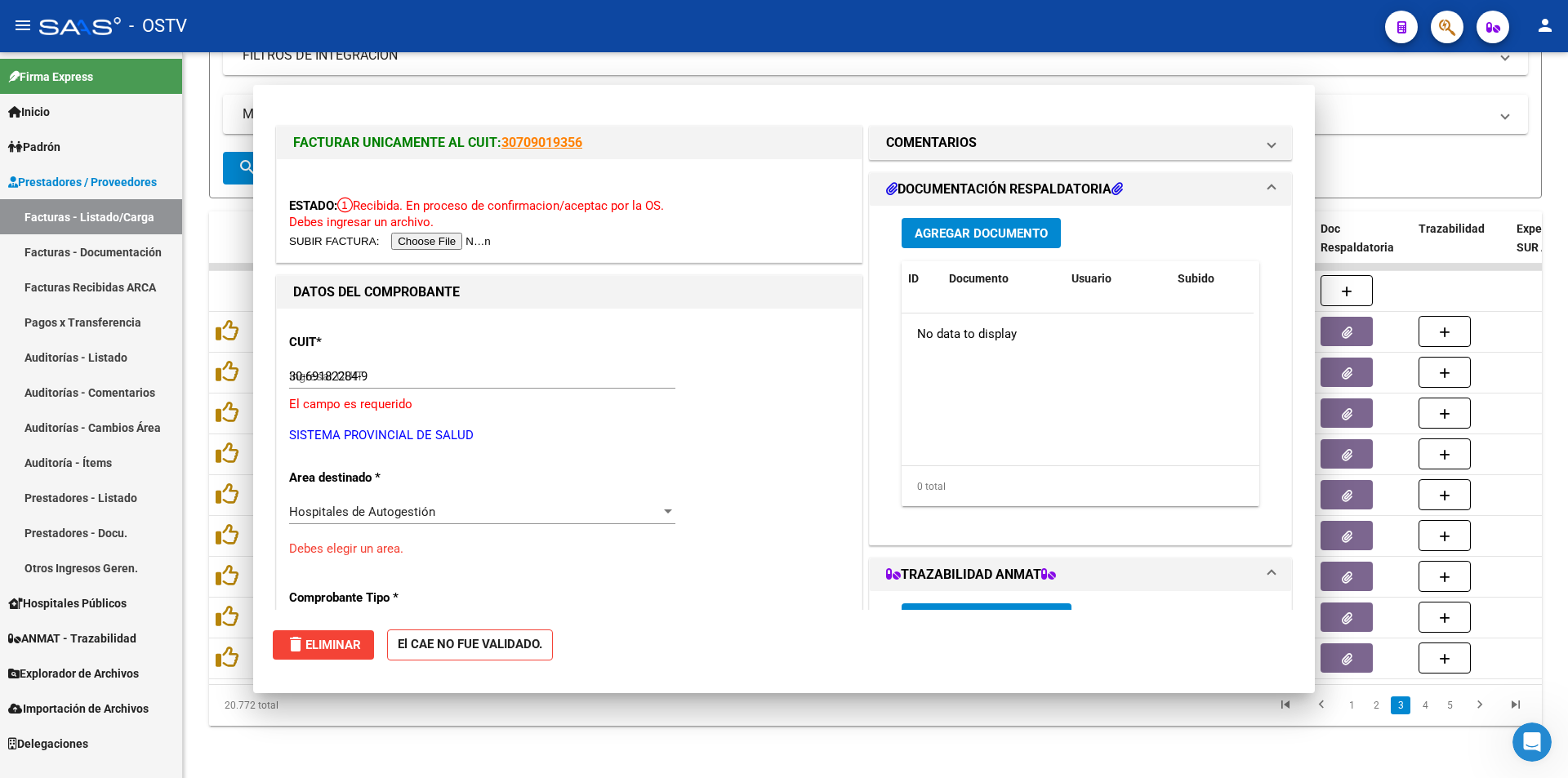
type input "$ 0,00"
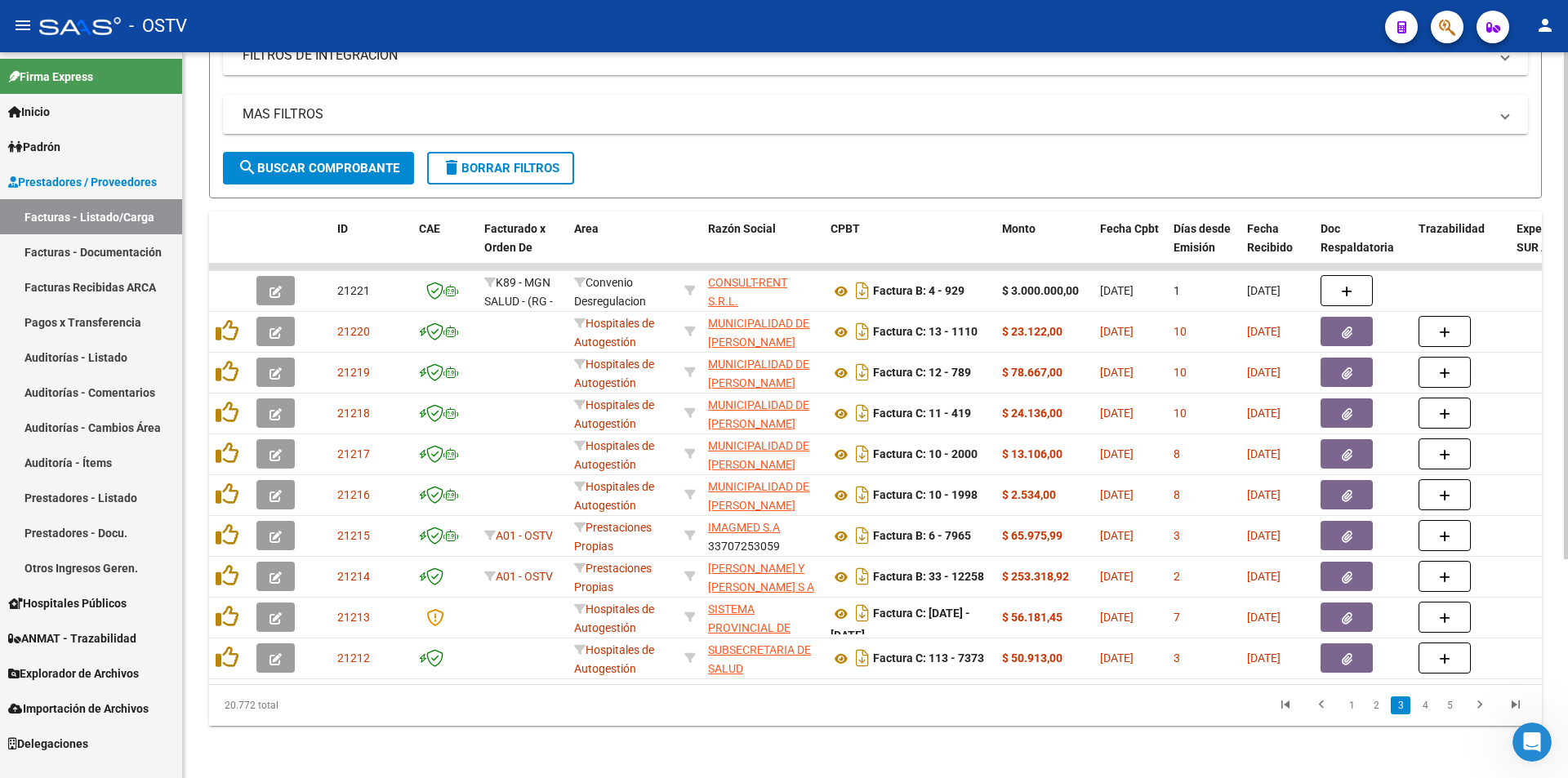
click at [321, 161] on span "search Buscar Comprobante" at bounding box center [319, 168] width 162 height 14
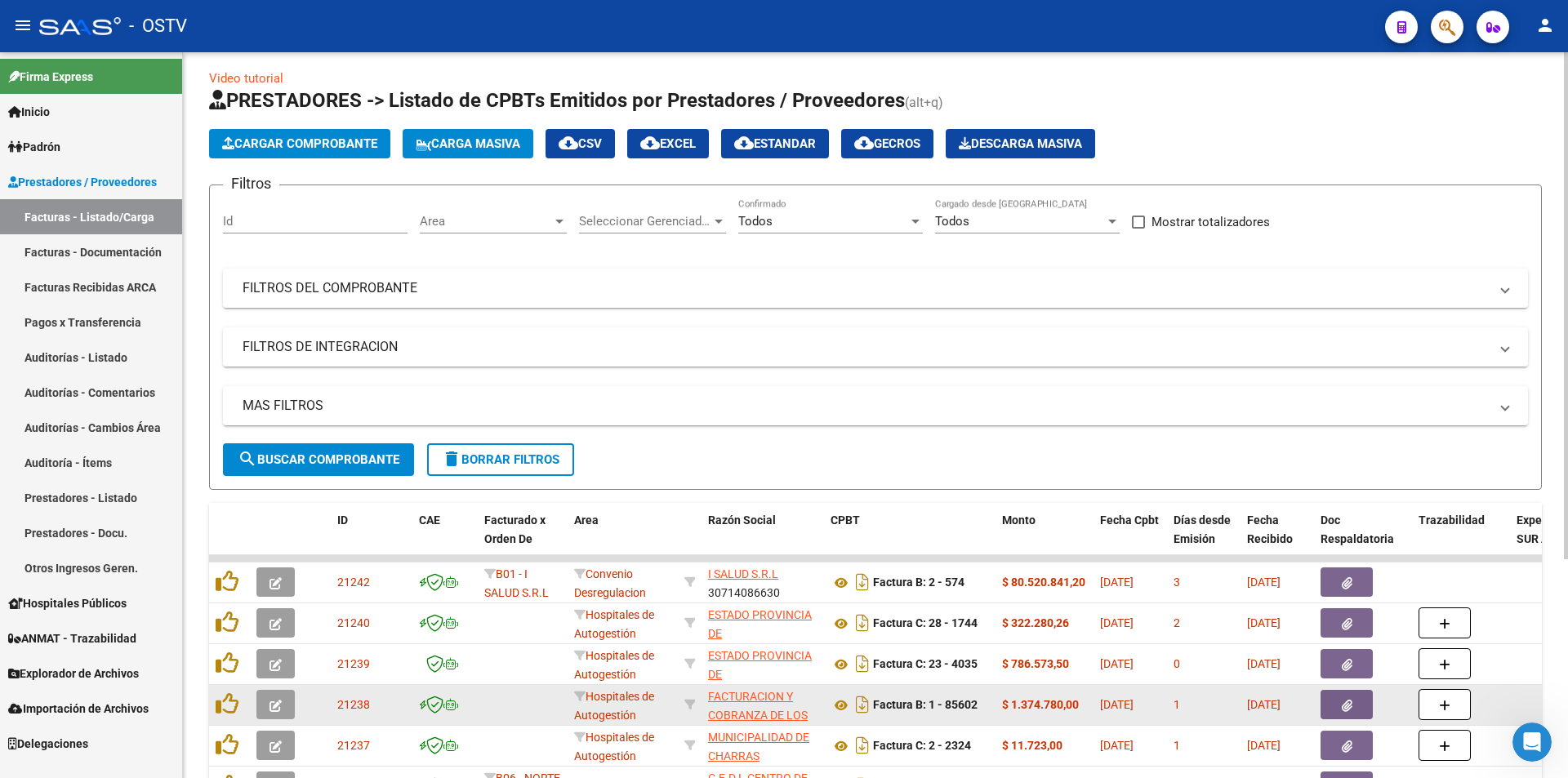
scroll to position [0, 0]
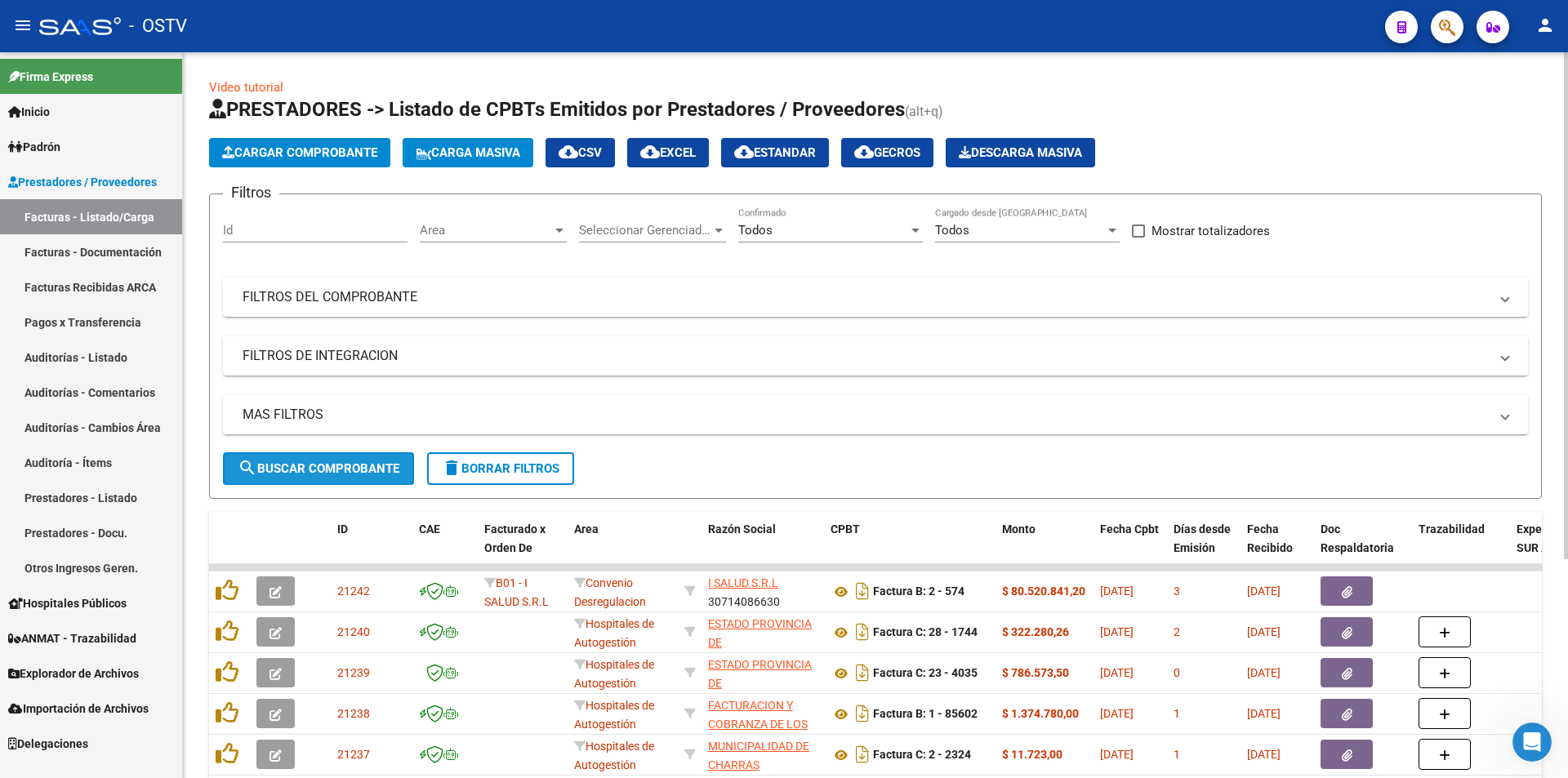
click at [324, 457] on button "search Buscar Comprobante" at bounding box center [319, 469] width 191 height 32
click at [323, 459] on button "search Buscar Comprobante" at bounding box center [319, 469] width 191 height 32
click at [193, 588] on div "Video tutorial PRESTADORES -> Listado de CPBTs Emitidos por Prestadores / Prove…" at bounding box center [875, 565] width 1384 height 1027
click at [308, 466] on span "search Buscar Comprobante" at bounding box center [319, 469] width 162 height 14
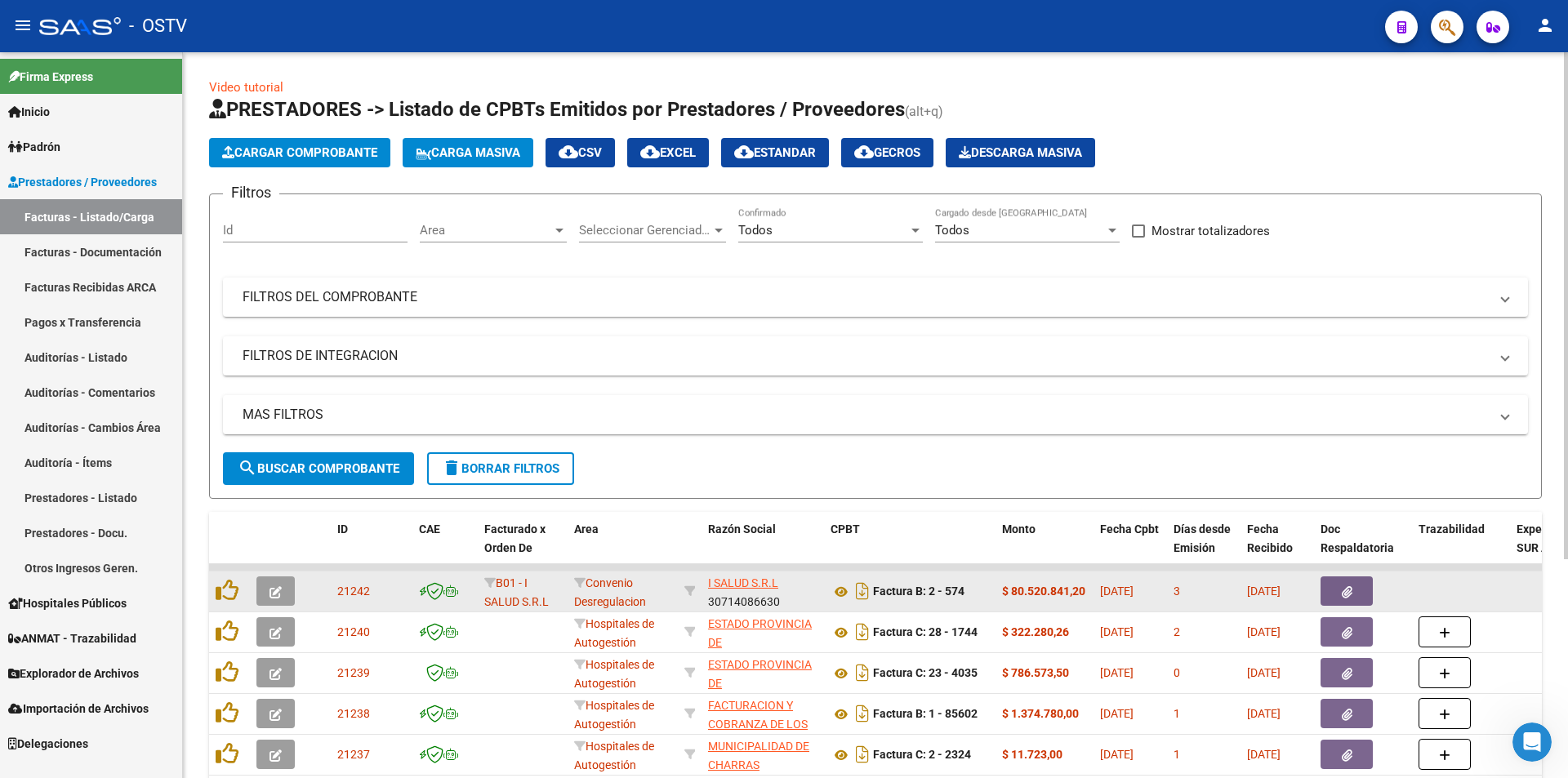
scroll to position [4, 0]
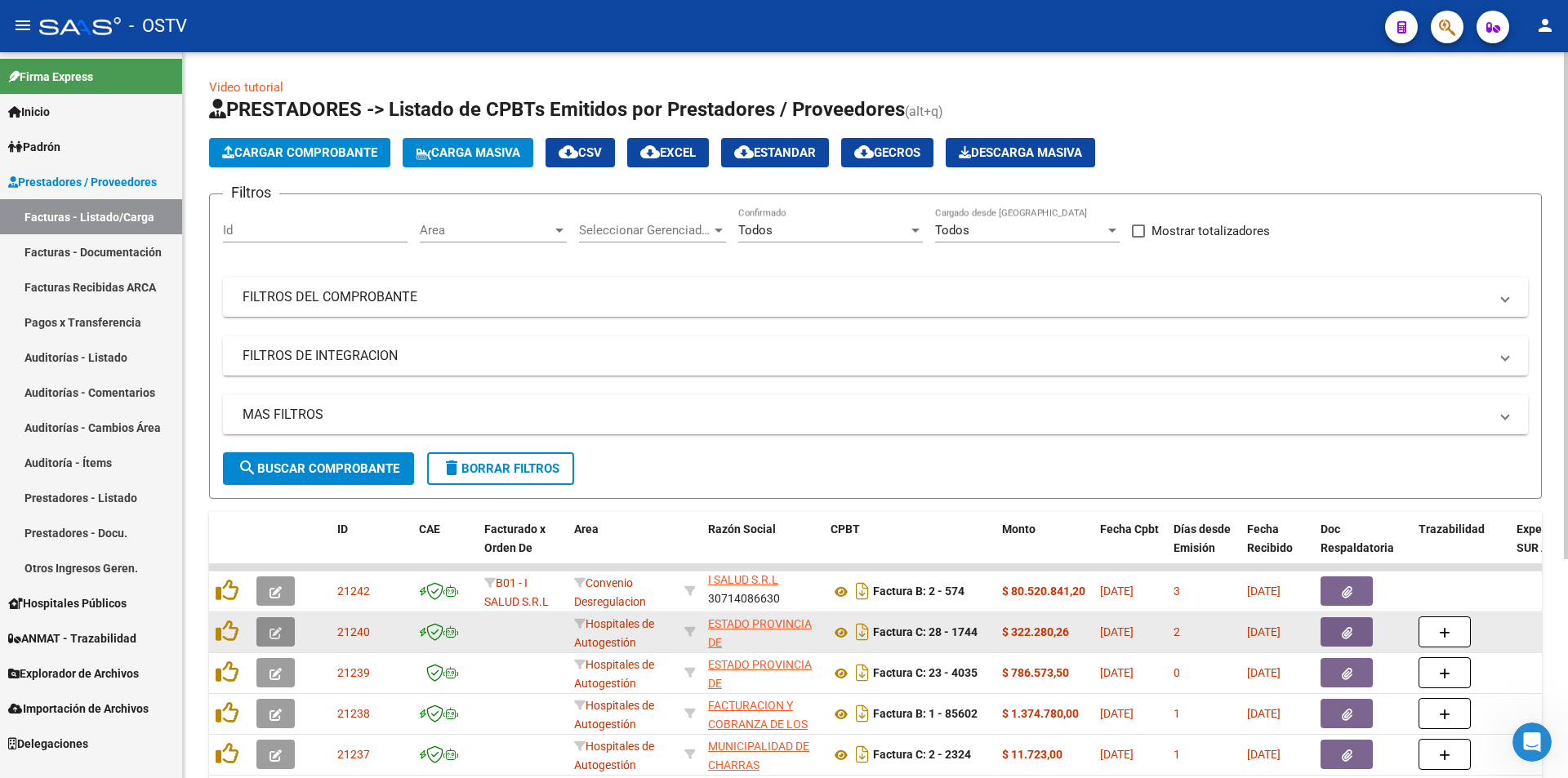
click at [271, 622] on button "button" at bounding box center [275, 632] width 39 height 30
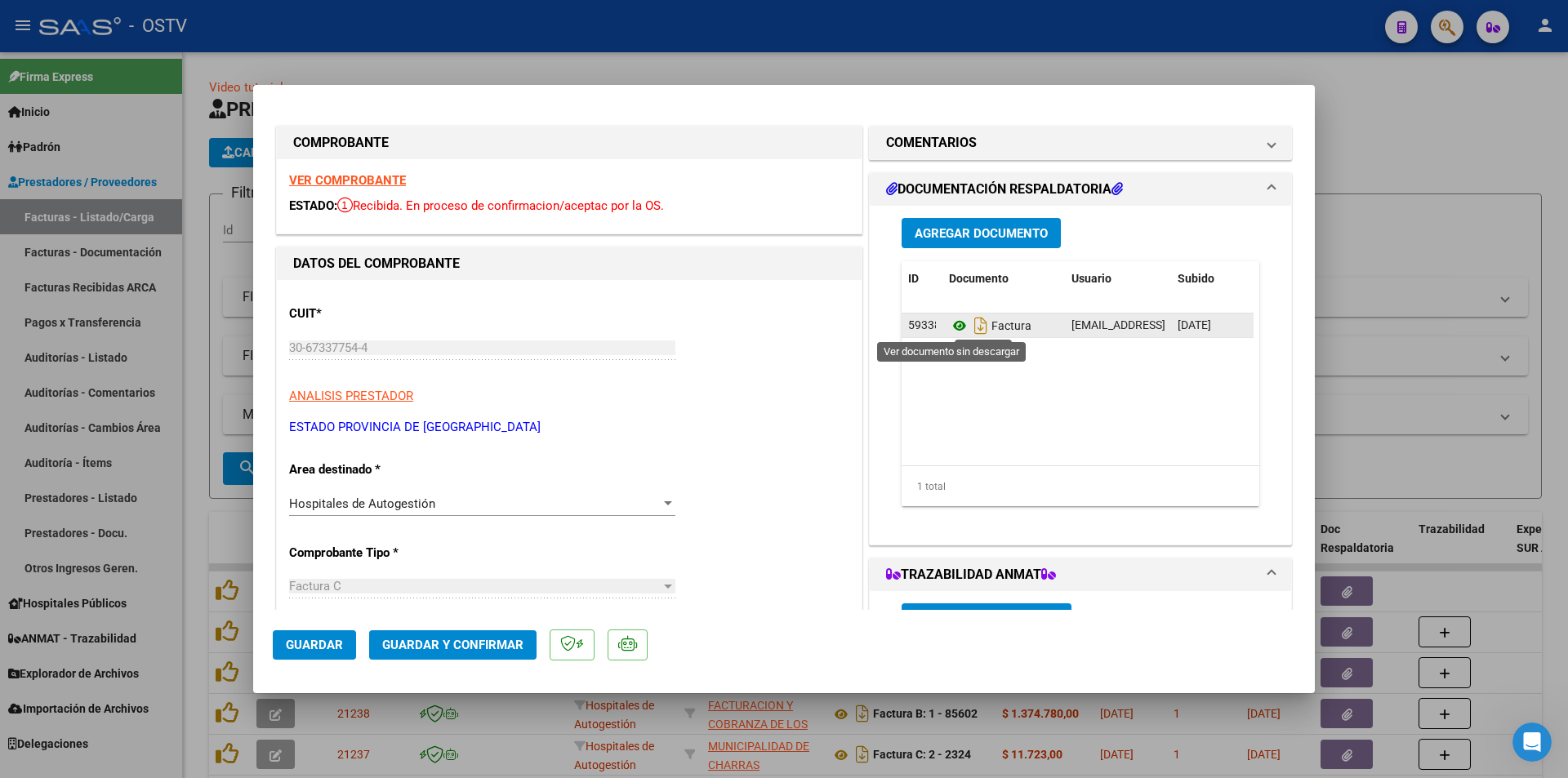
click at [952, 325] on icon at bounding box center [960, 326] width 22 height 20
click at [200, 331] on div at bounding box center [784, 389] width 1568 height 778
type input "$ 0,00"
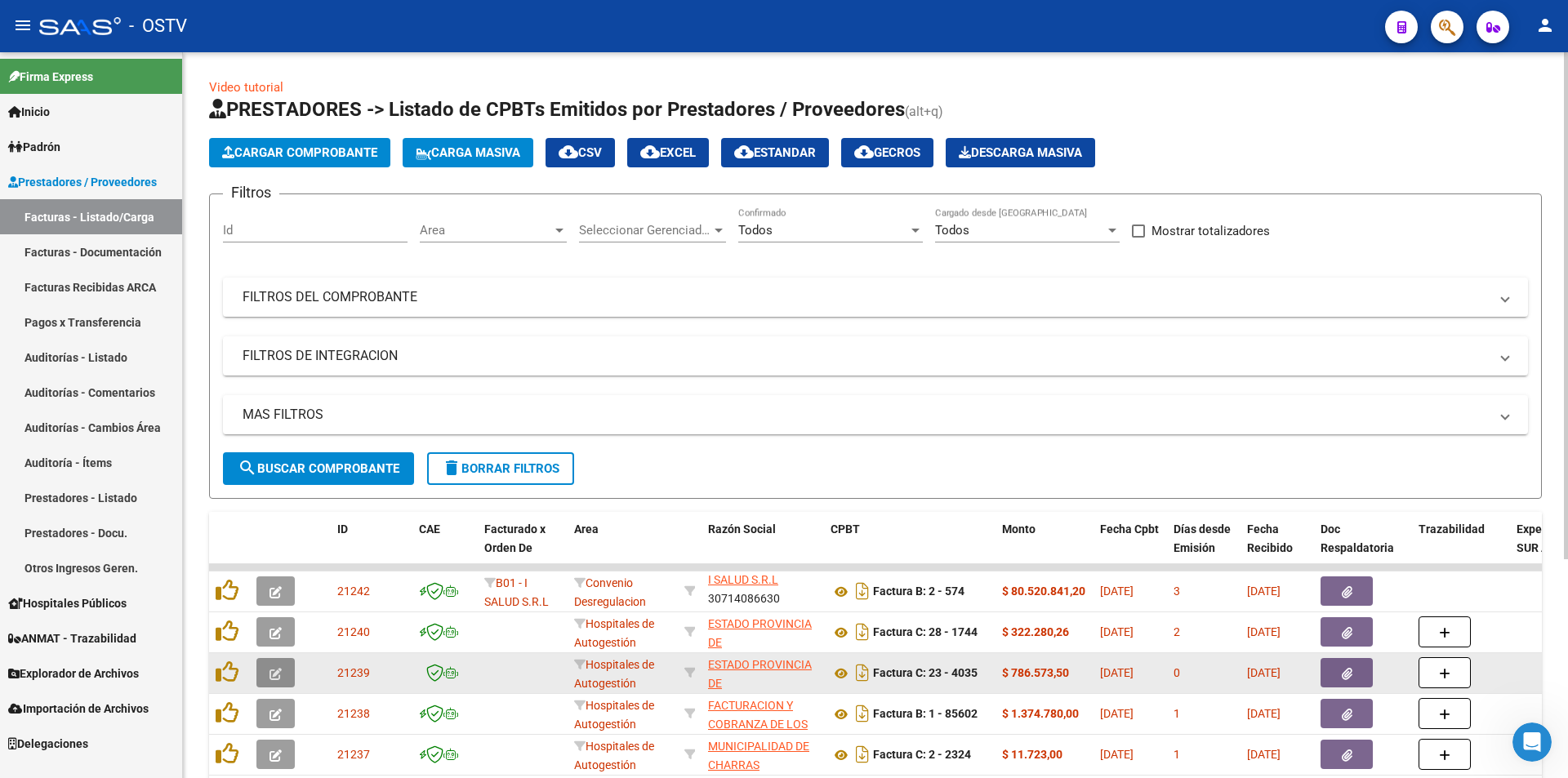
click at [282, 678] on button "button" at bounding box center [275, 673] width 39 height 30
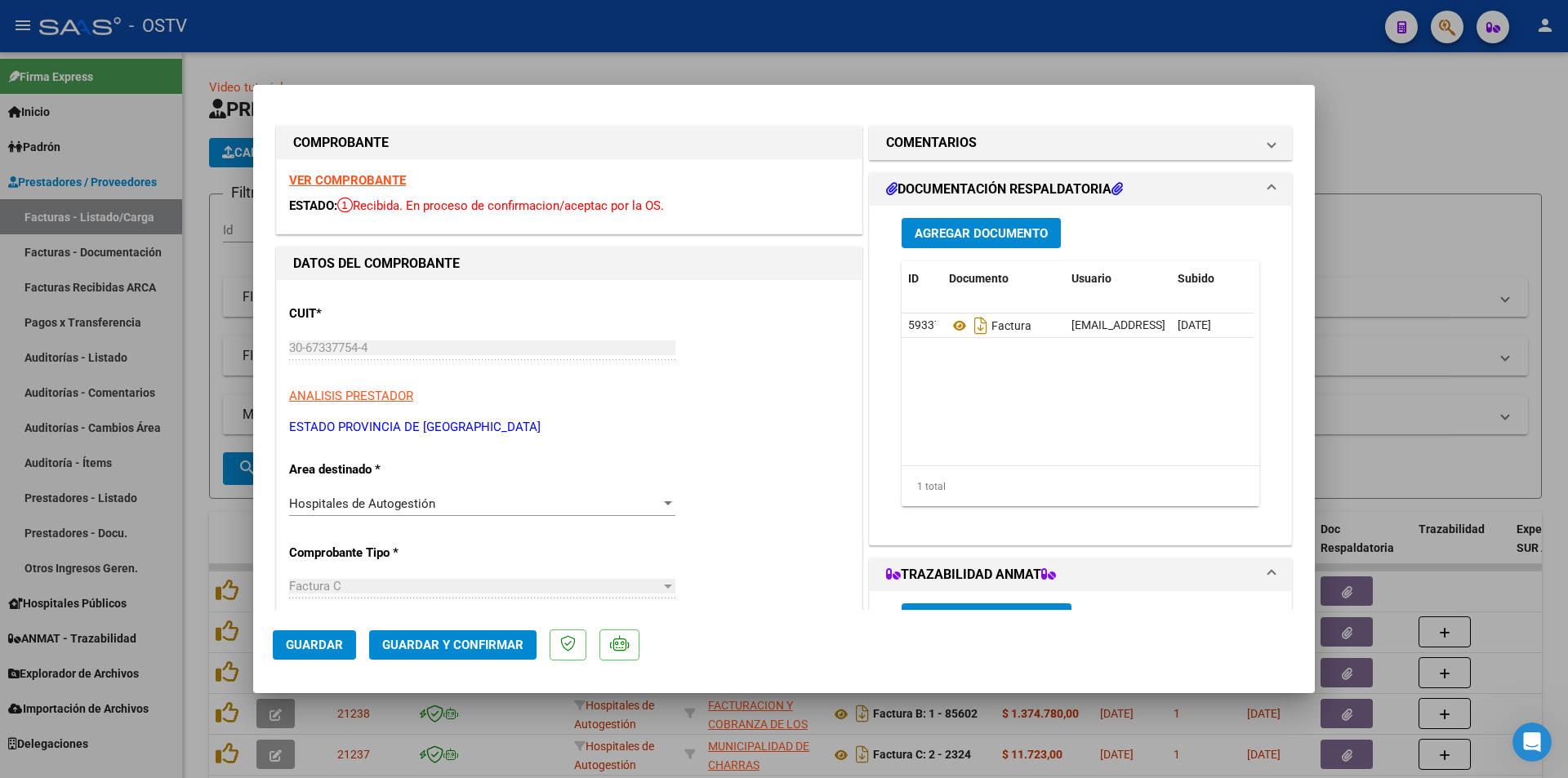
click at [194, 331] on div at bounding box center [784, 389] width 1568 height 778
type input "$ 0,00"
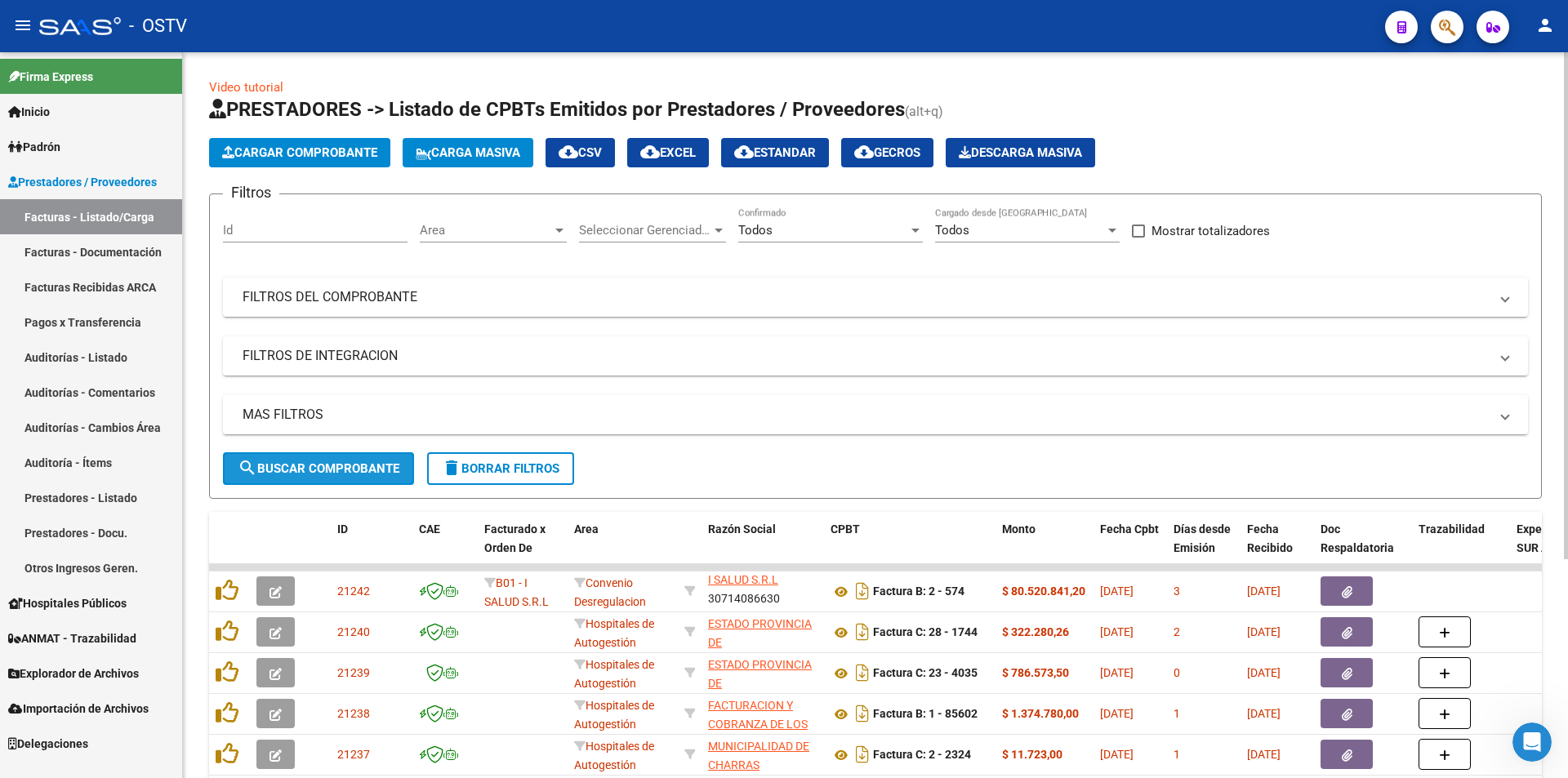
click at [323, 466] on span "search Buscar Comprobante" at bounding box center [319, 469] width 162 height 14
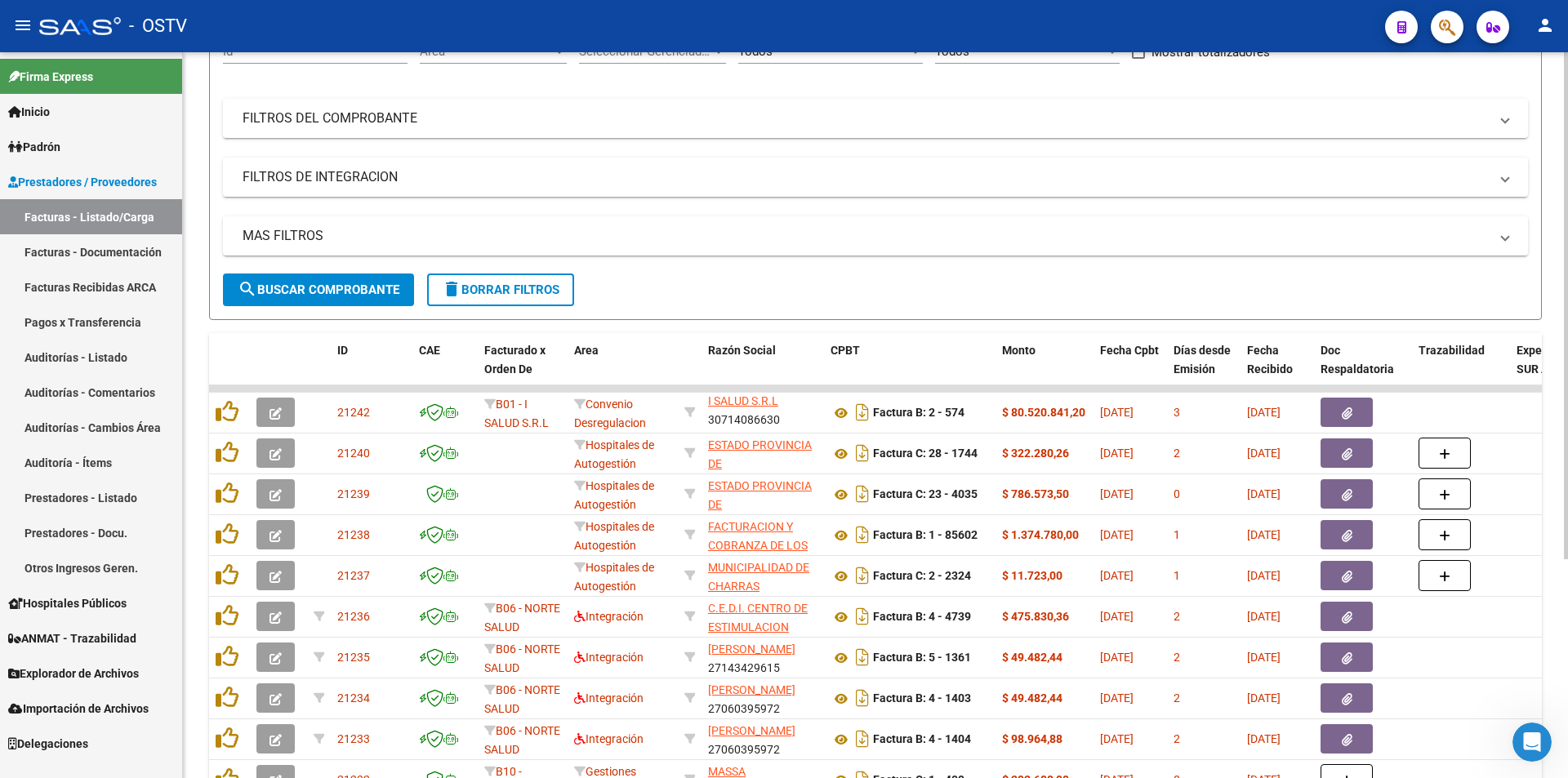
scroll to position [312, 0]
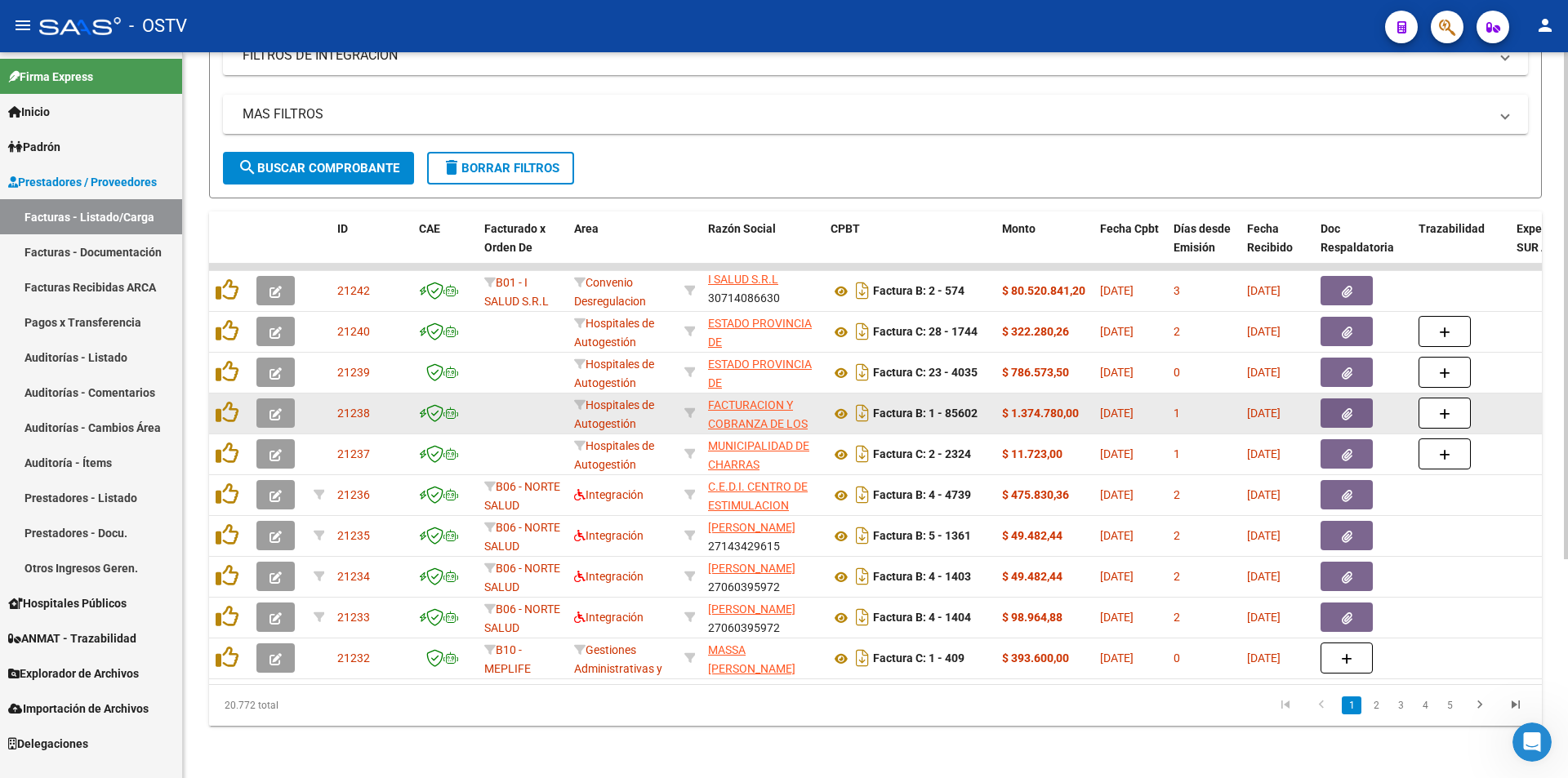
click at [271, 413] on button "button" at bounding box center [275, 413] width 39 height 30
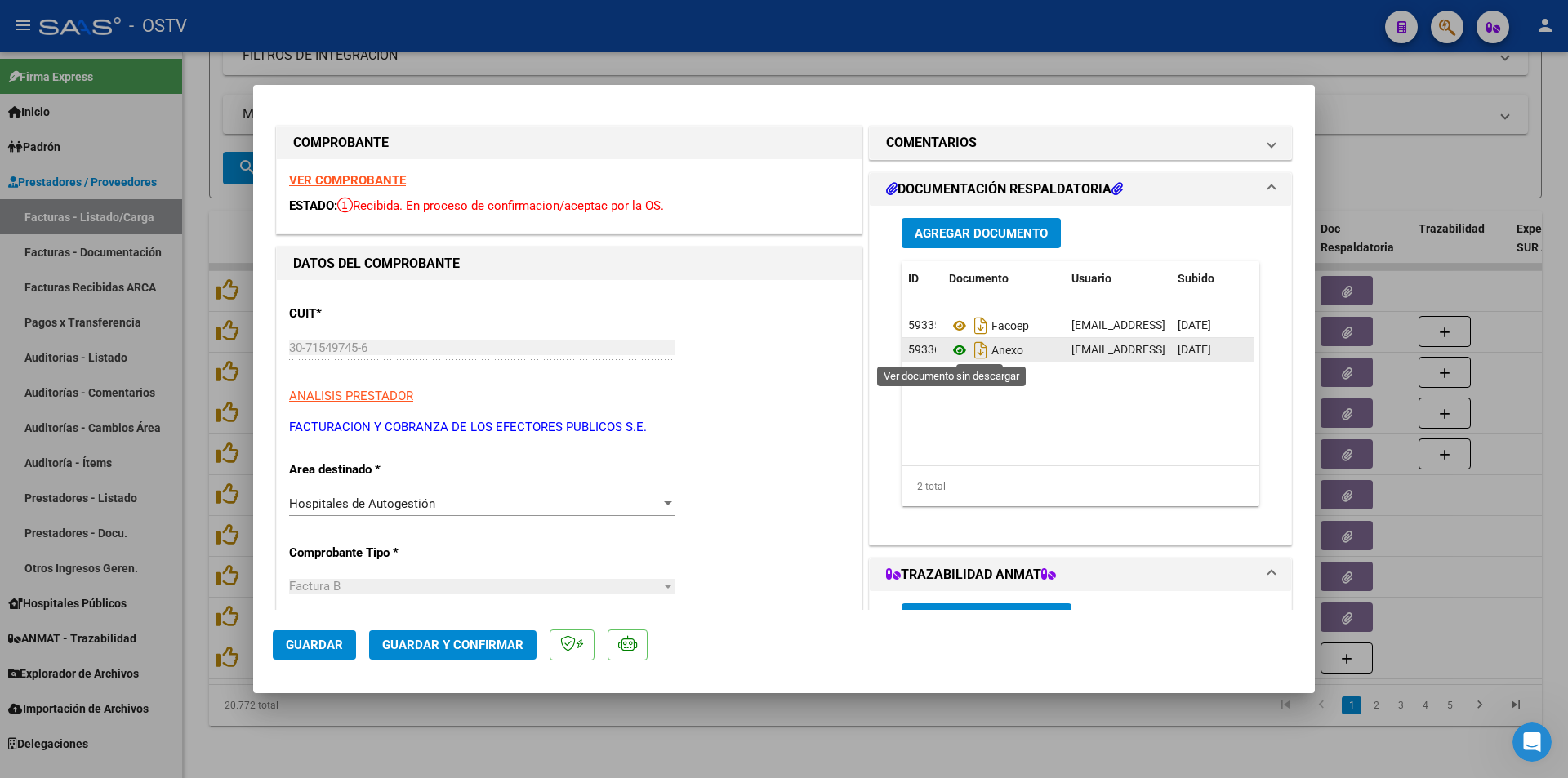
click at [950, 351] on icon at bounding box center [960, 350] width 22 height 20
click at [200, 228] on div at bounding box center [784, 389] width 1568 height 778
type input "$ 0,00"
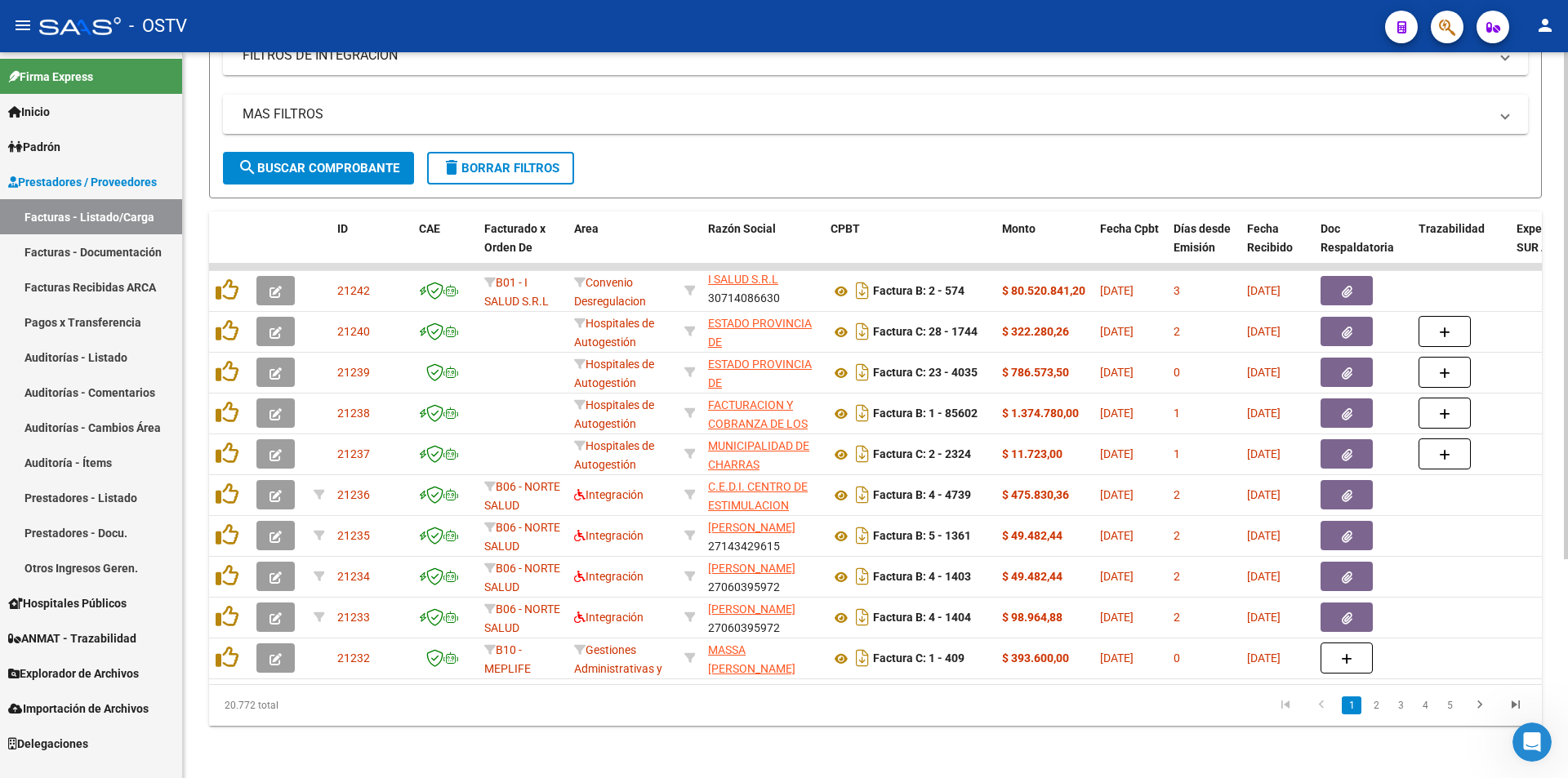
click at [323, 161] on span "search Buscar Comprobante" at bounding box center [319, 168] width 162 height 14
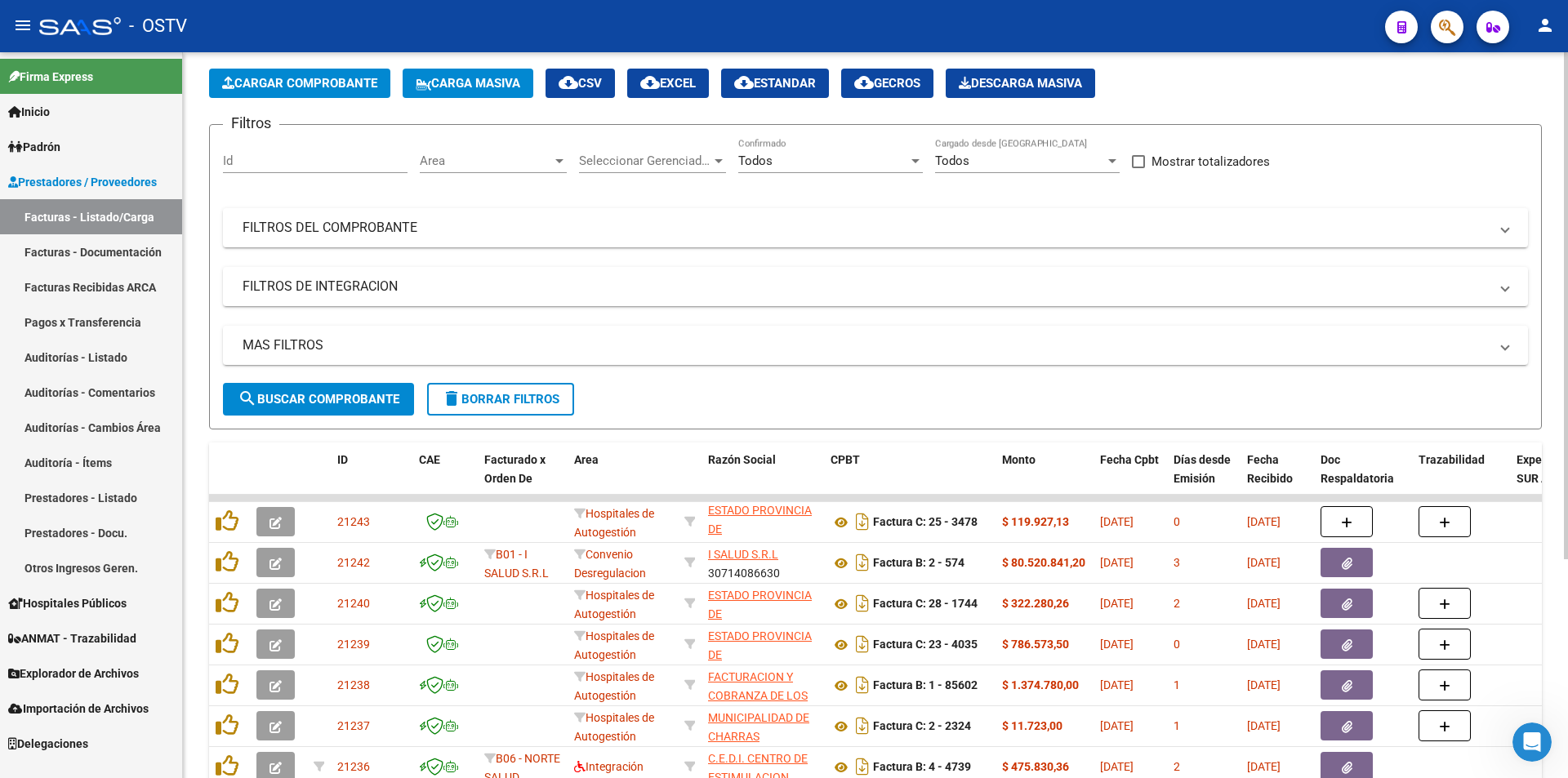
scroll to position [68, 0]
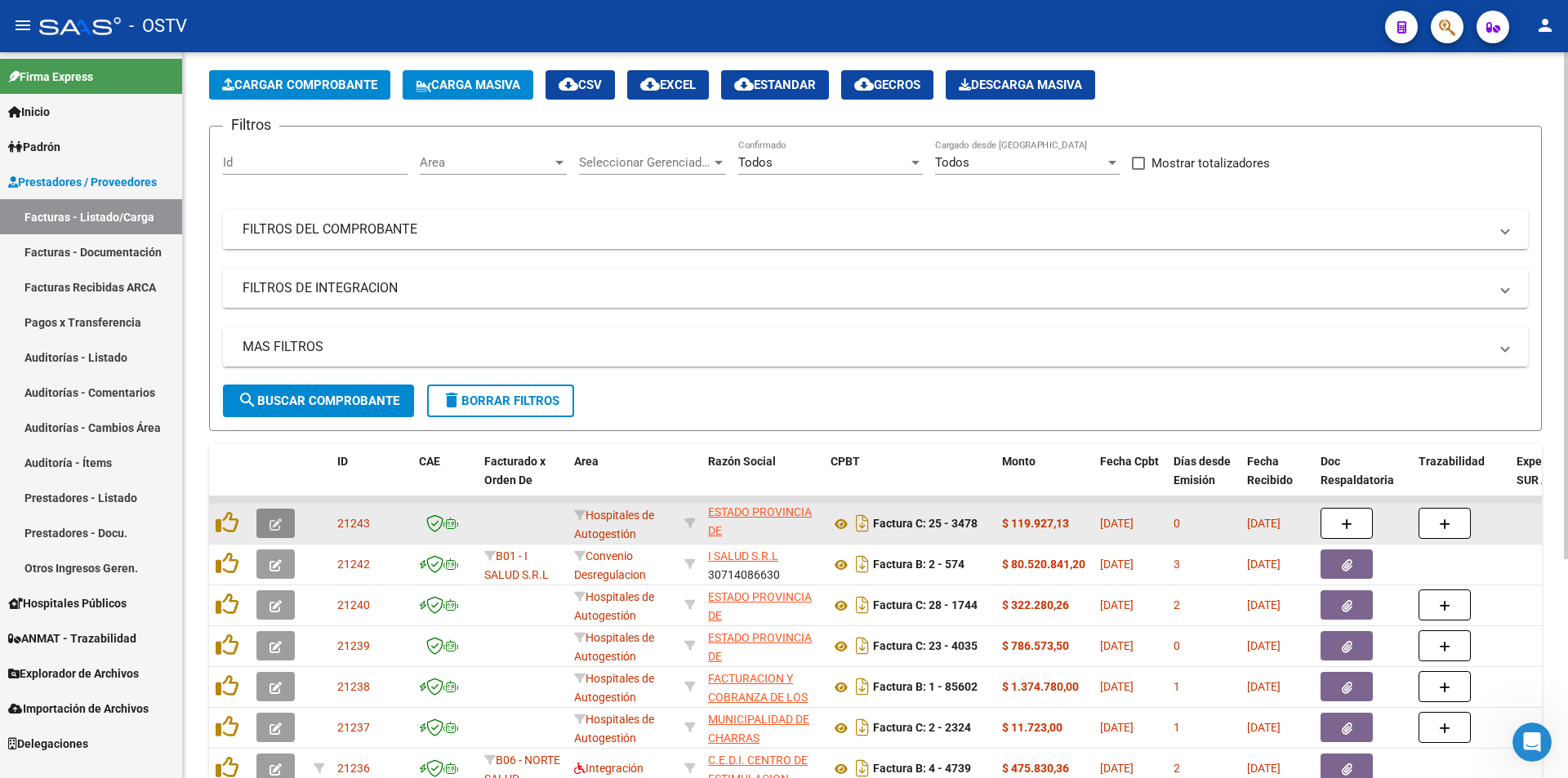
click at [266, 528] on button "button" at bounding box center [275, 523] width 39 height 30
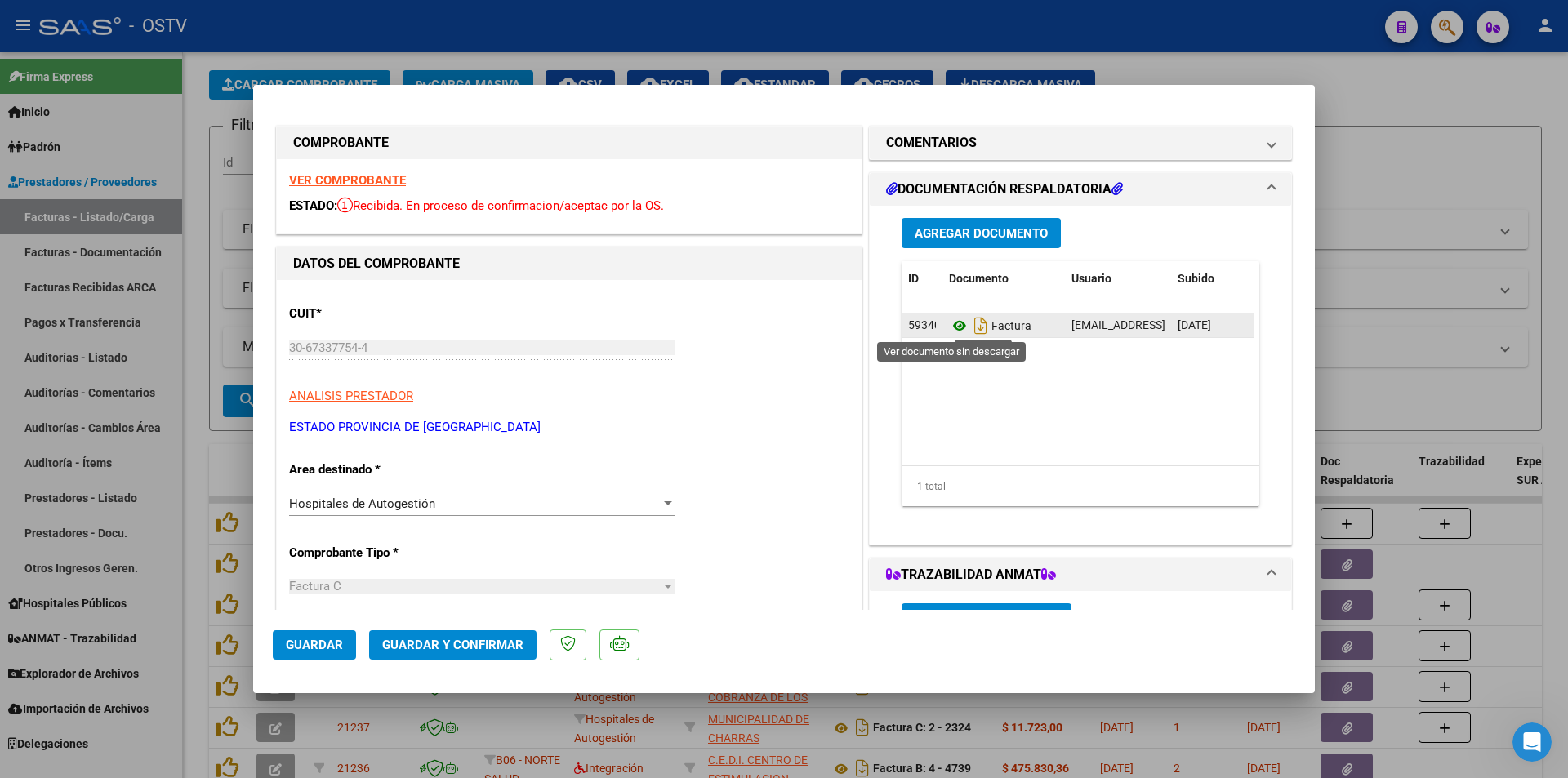
click at [949, 322] on icon at bounding box center [960, 326] width 22 height 20
click at [198, 268] on div at bounding box center [784, 389] width 1568 height 778
type input "$ 0,00"
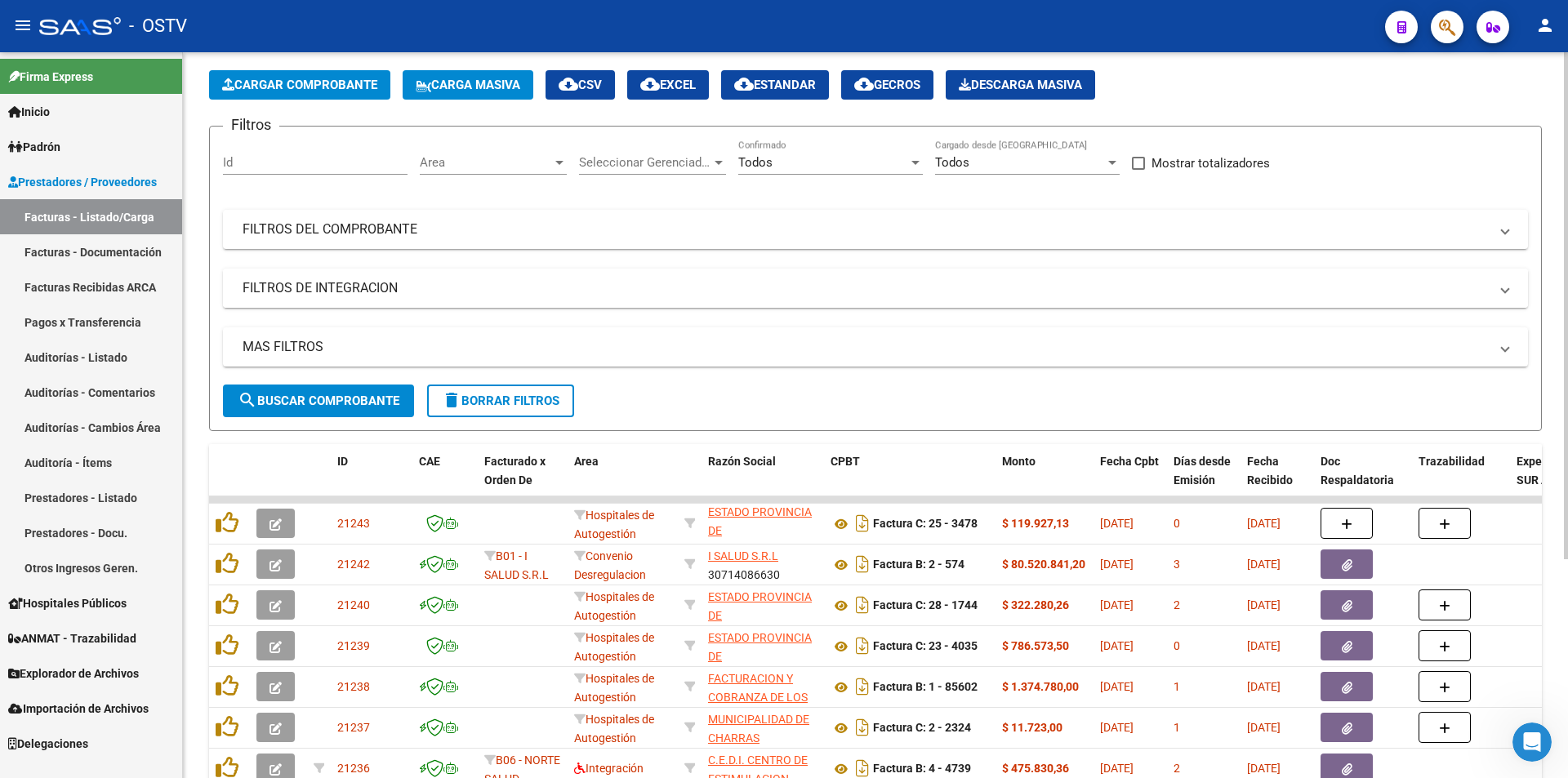
scroll to position [312, 0]
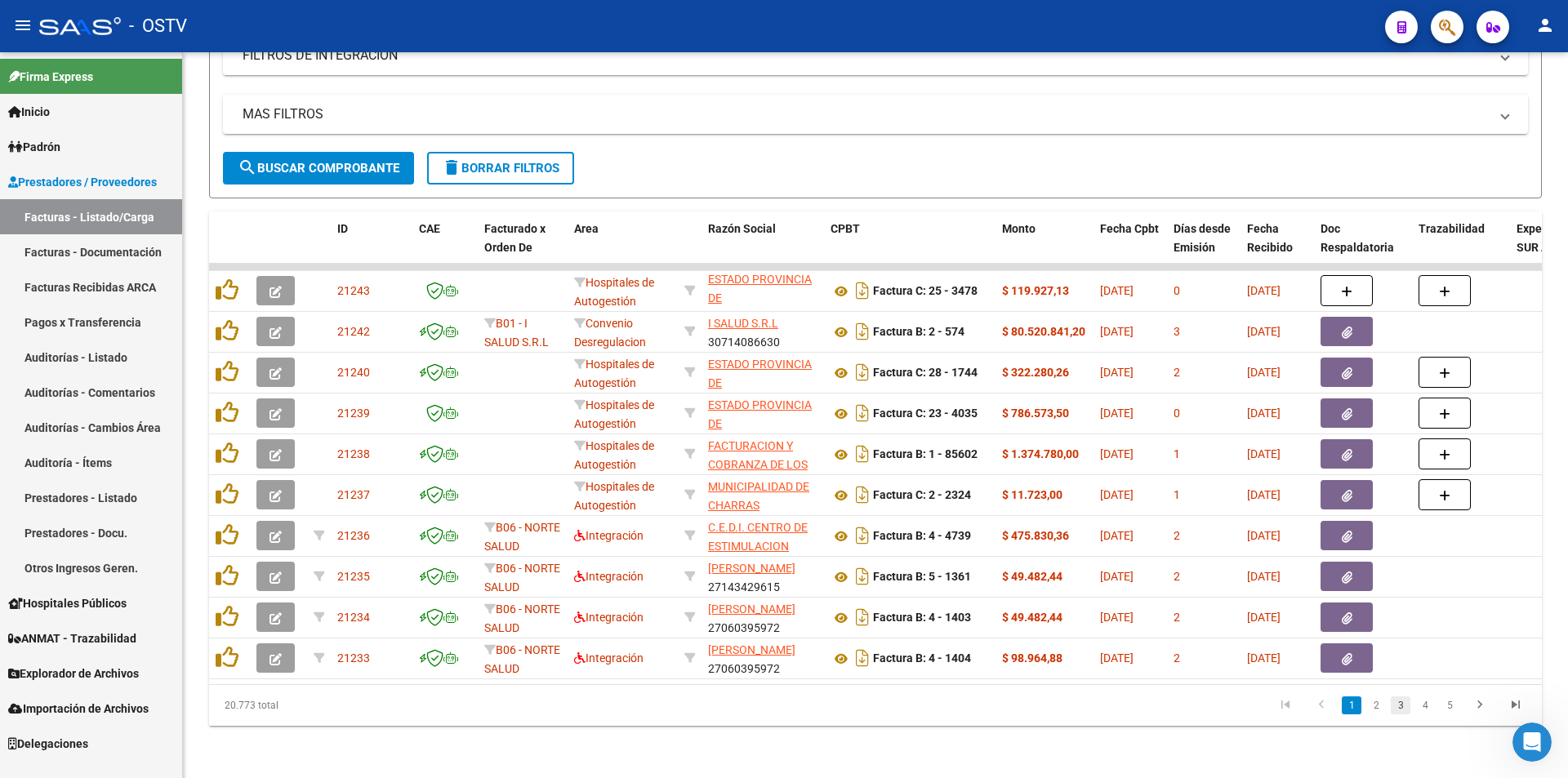
click at [1395, 705] on link "3" at bounding box center [1401, 706] width 20 height 18
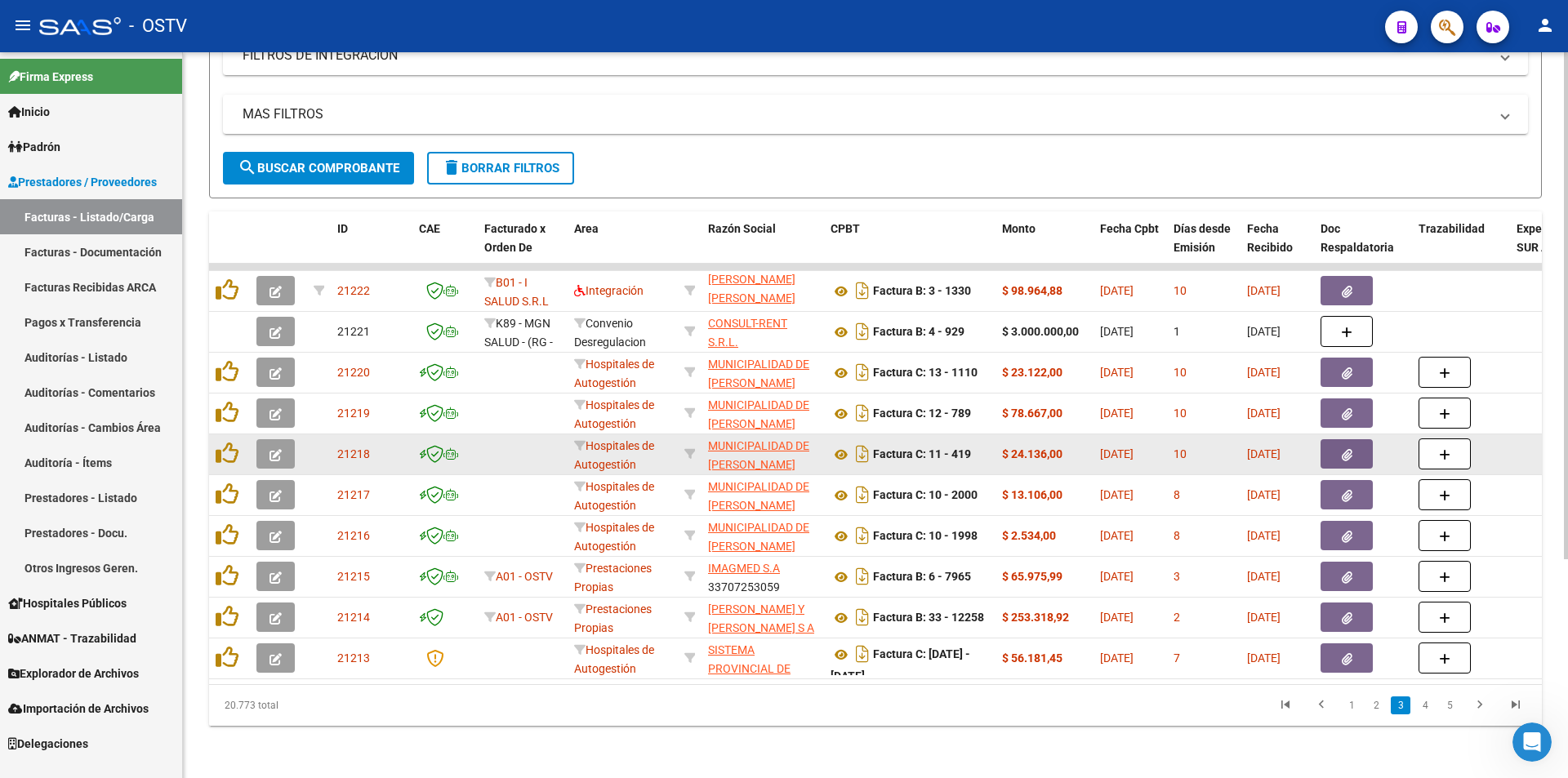
click at [288, 444] on button "button" at bounding box center [275, 454] width 39 height 30
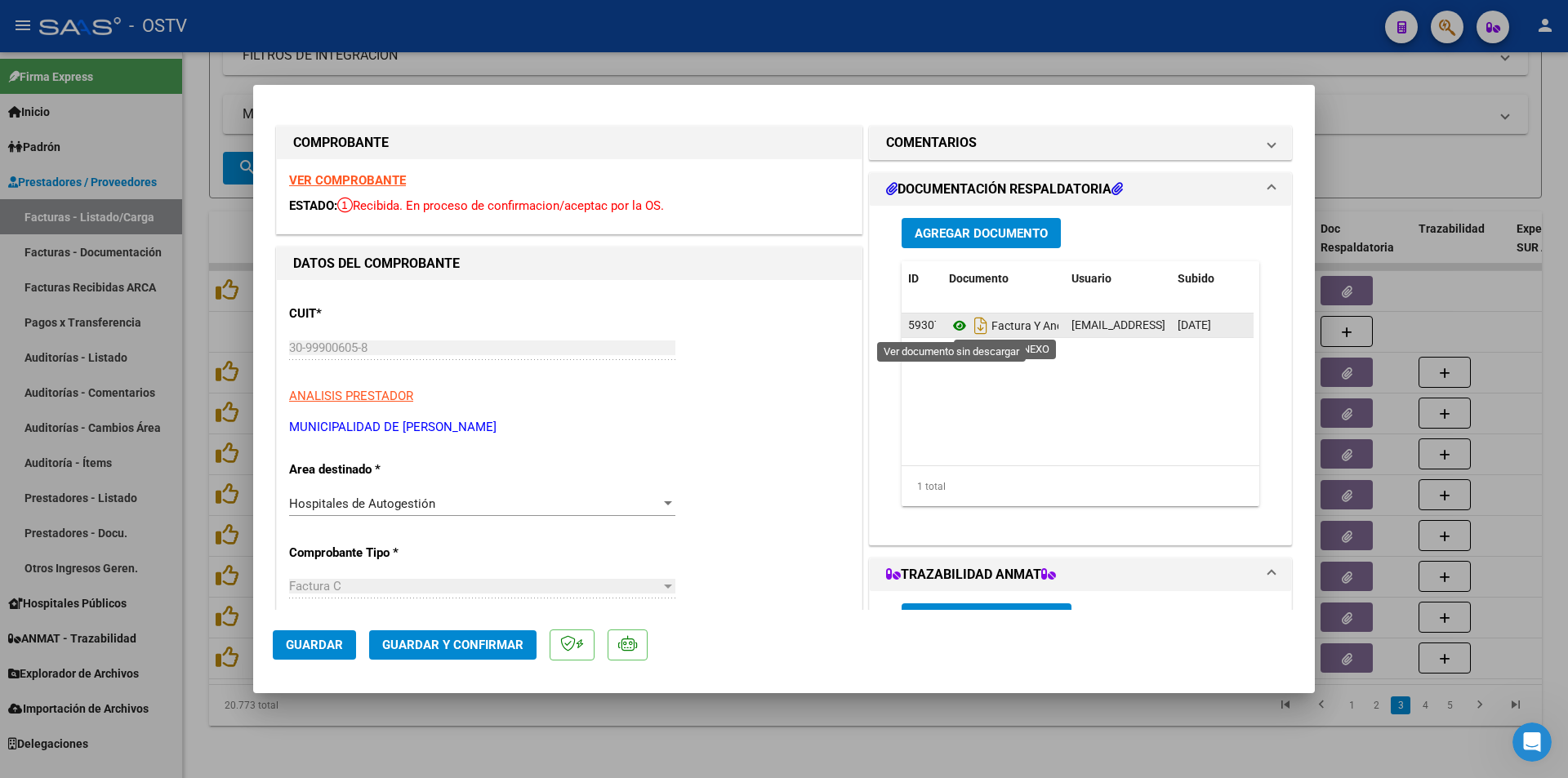
click at [952, 330] on icon at bounding box center [960, 326] width 22 height 20
click at [196, 400] on div at bounding box center [784, 389] width 1568 height 778
type input "$ 0,00"
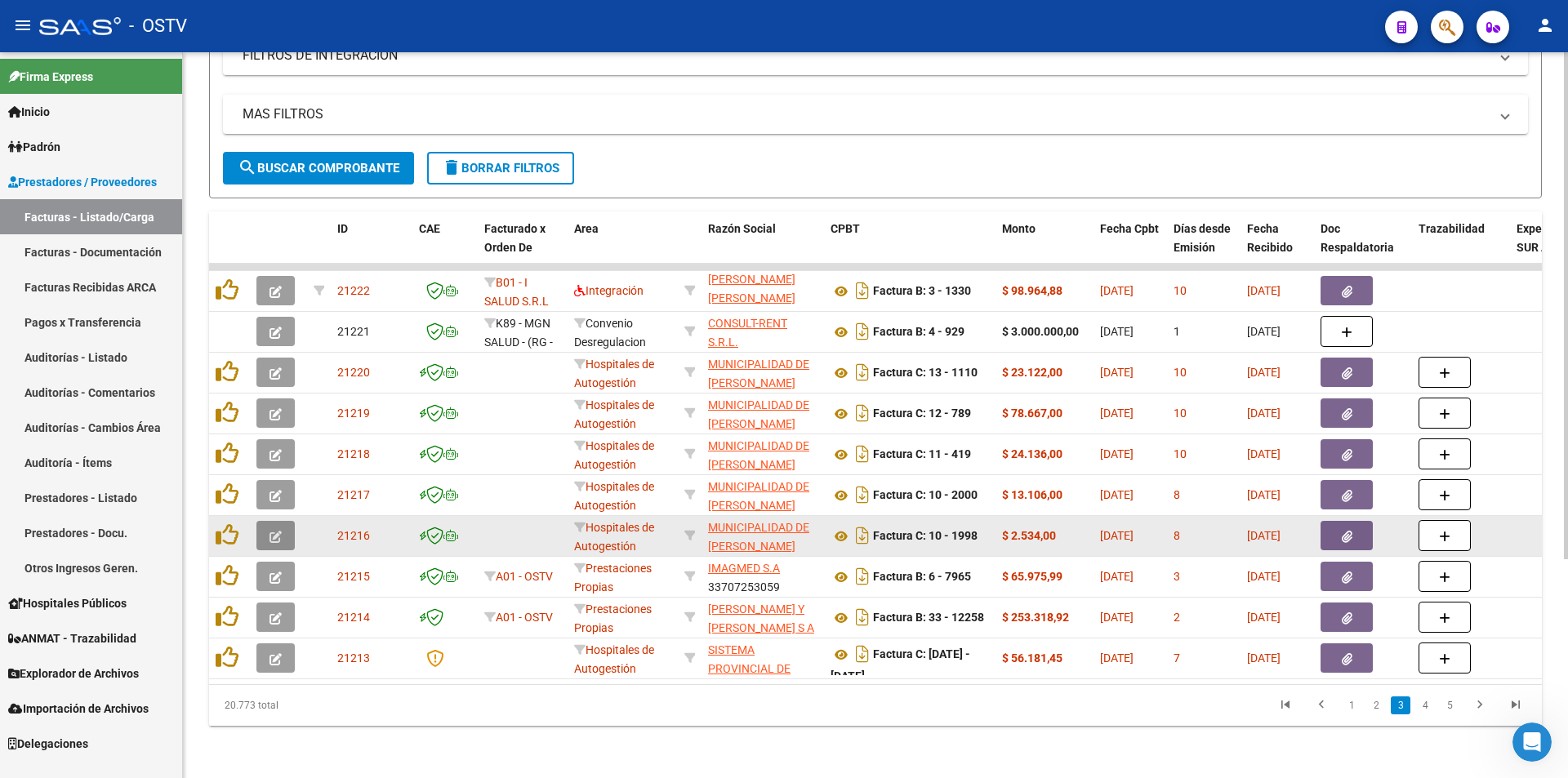
click at [270, 529] on span "button" at bounding box center [275, 536] width 13 height 14
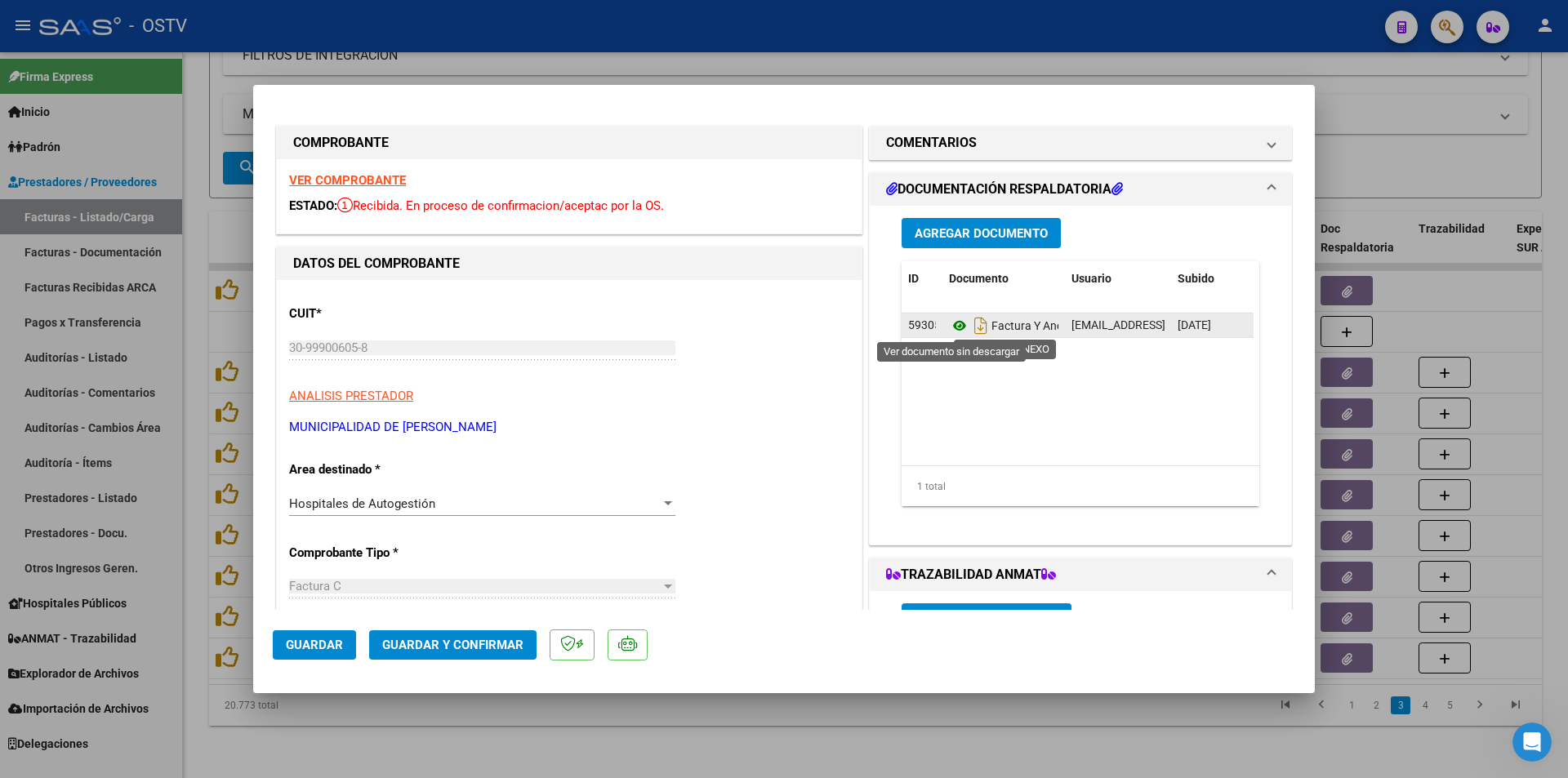
click at [949, 323] on icon at bounding box center [960, 326] width 22 height 20
click at [193, 314] on div at bounding box center [784, 389] width 1568 height 778
type input "$ 0,00"
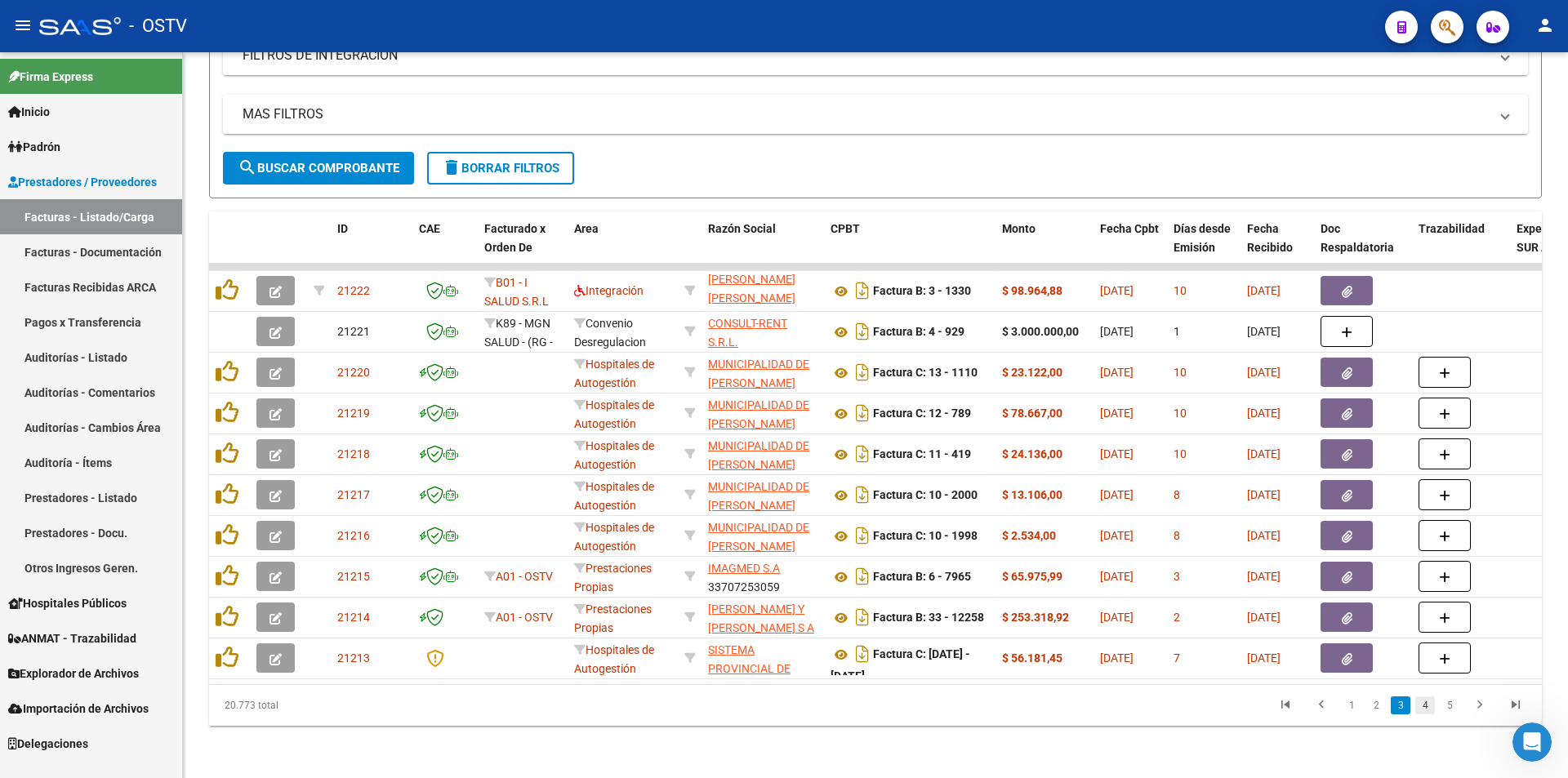
click at [1427, 699] on link "4" at bounding box center [1425, 706] width 20 height 18
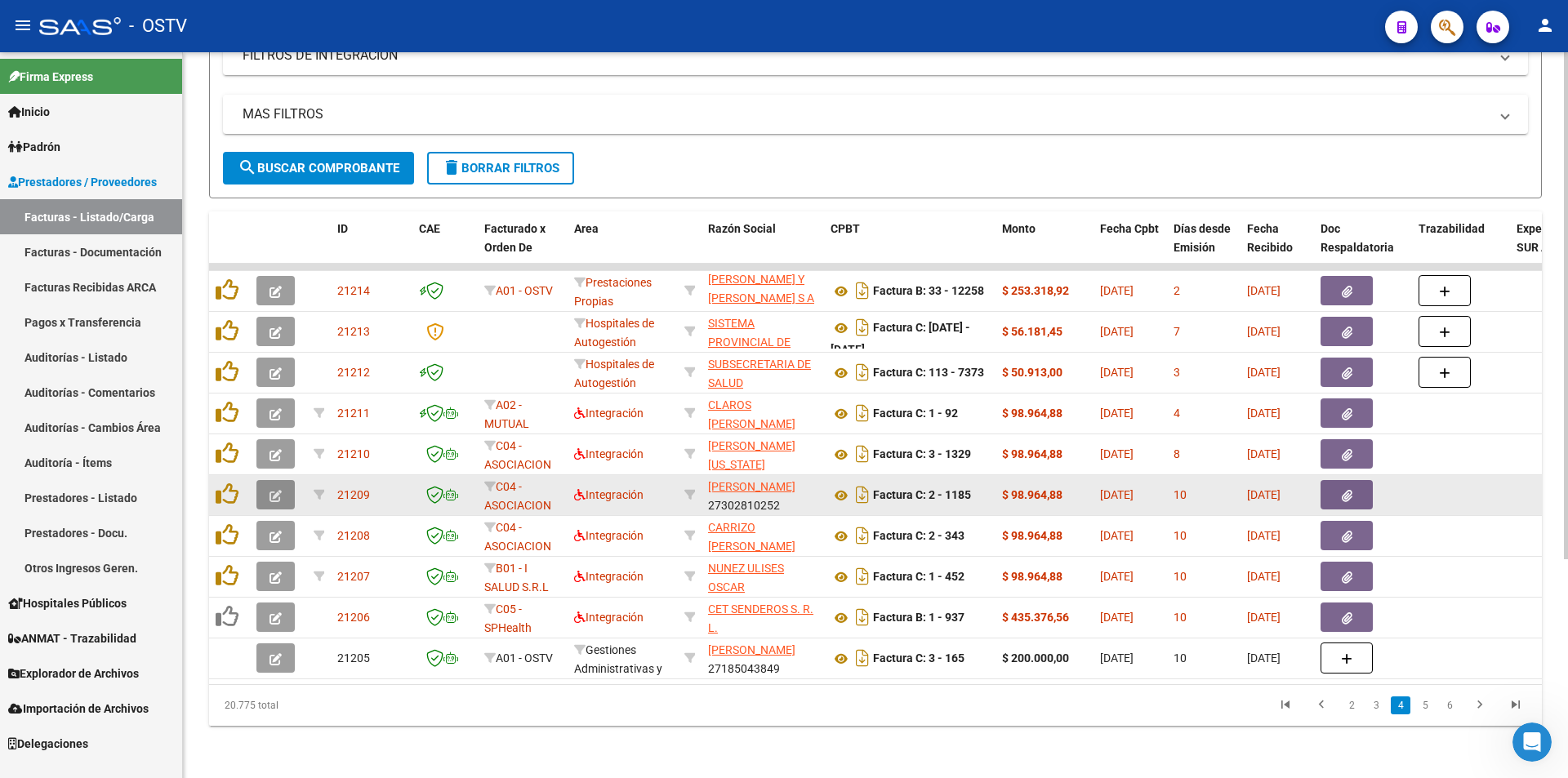
click at [285, 488] on button "button" at bounding box center [275, 494] width 39 height 30
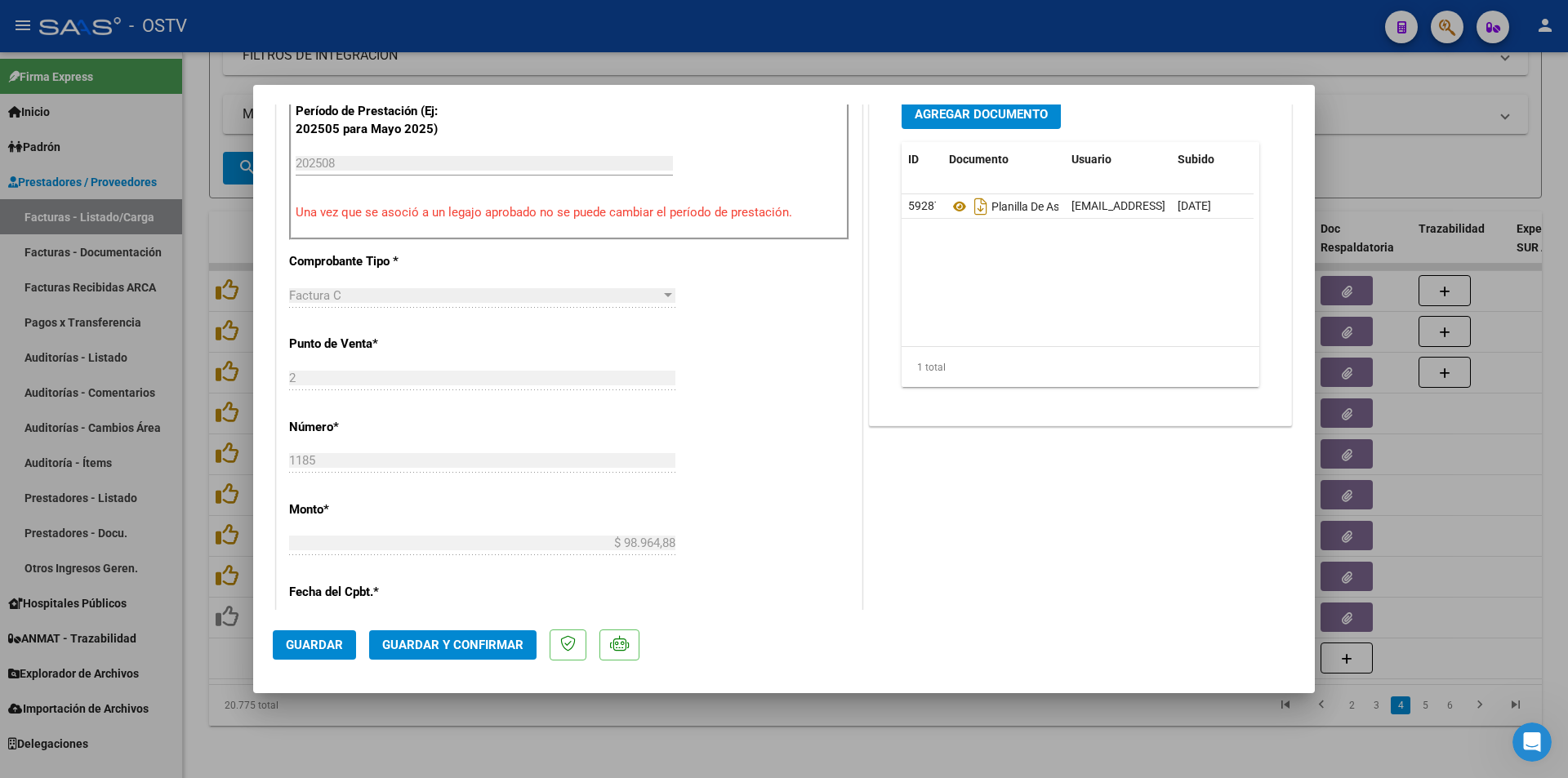
scroll to position [490, 0]
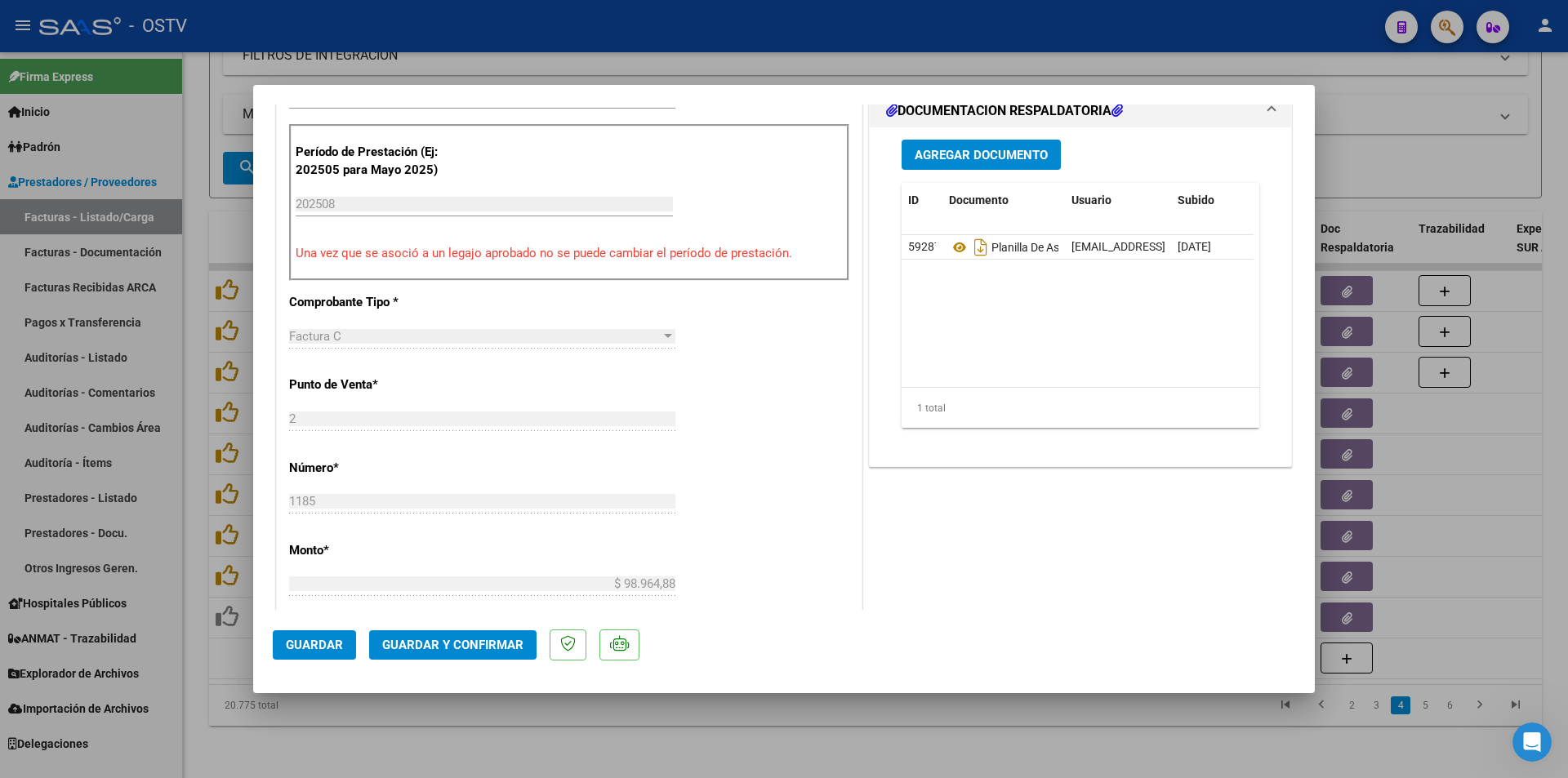
click at [920, 52] on div at bounding box center [784, 389] width 1568 height 778
type input "$ 0,00"
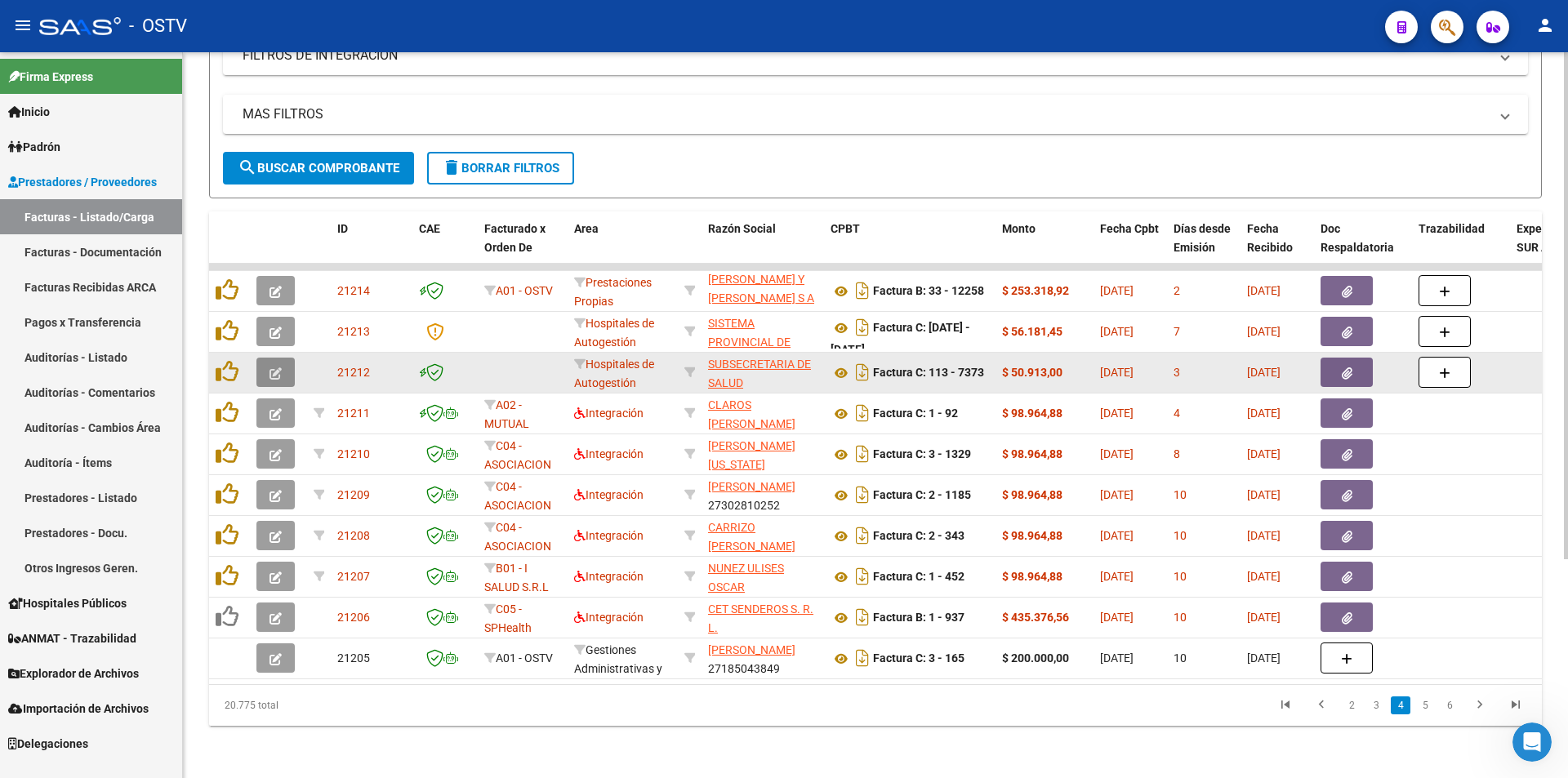
click at [269, 357] on button "button" at bounding box center [275, 372] width 39 height 30
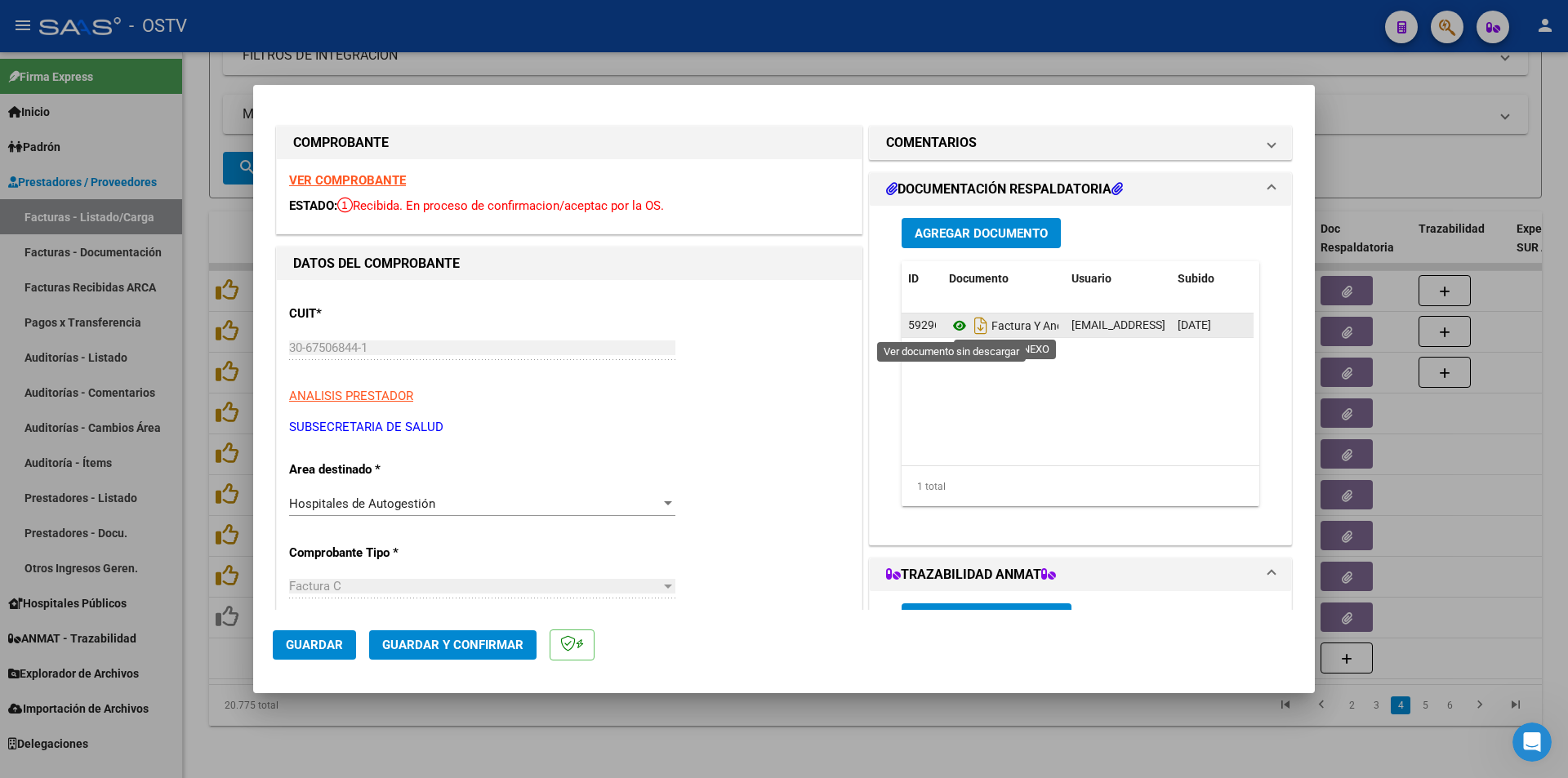
click at [952, 330] on icon at bounding box center [960, 326] width 22 height 20
click at [207, 217] on div at bounding box center [784, 389] width 1568 height 778
type input "$ 0,00"
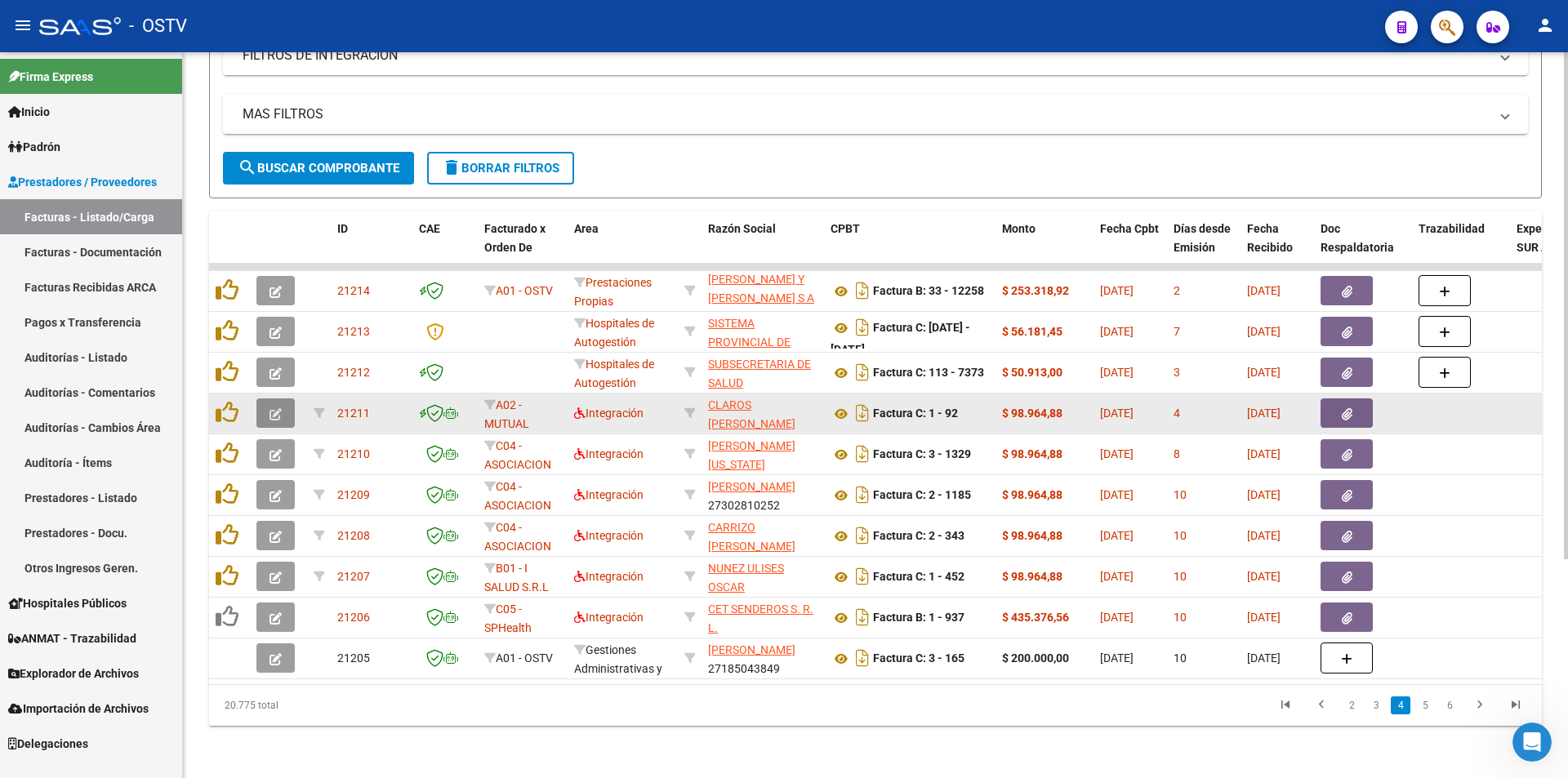
click at [263, 399] on button "button" at bounding box center [275, 413] width 39 height 30
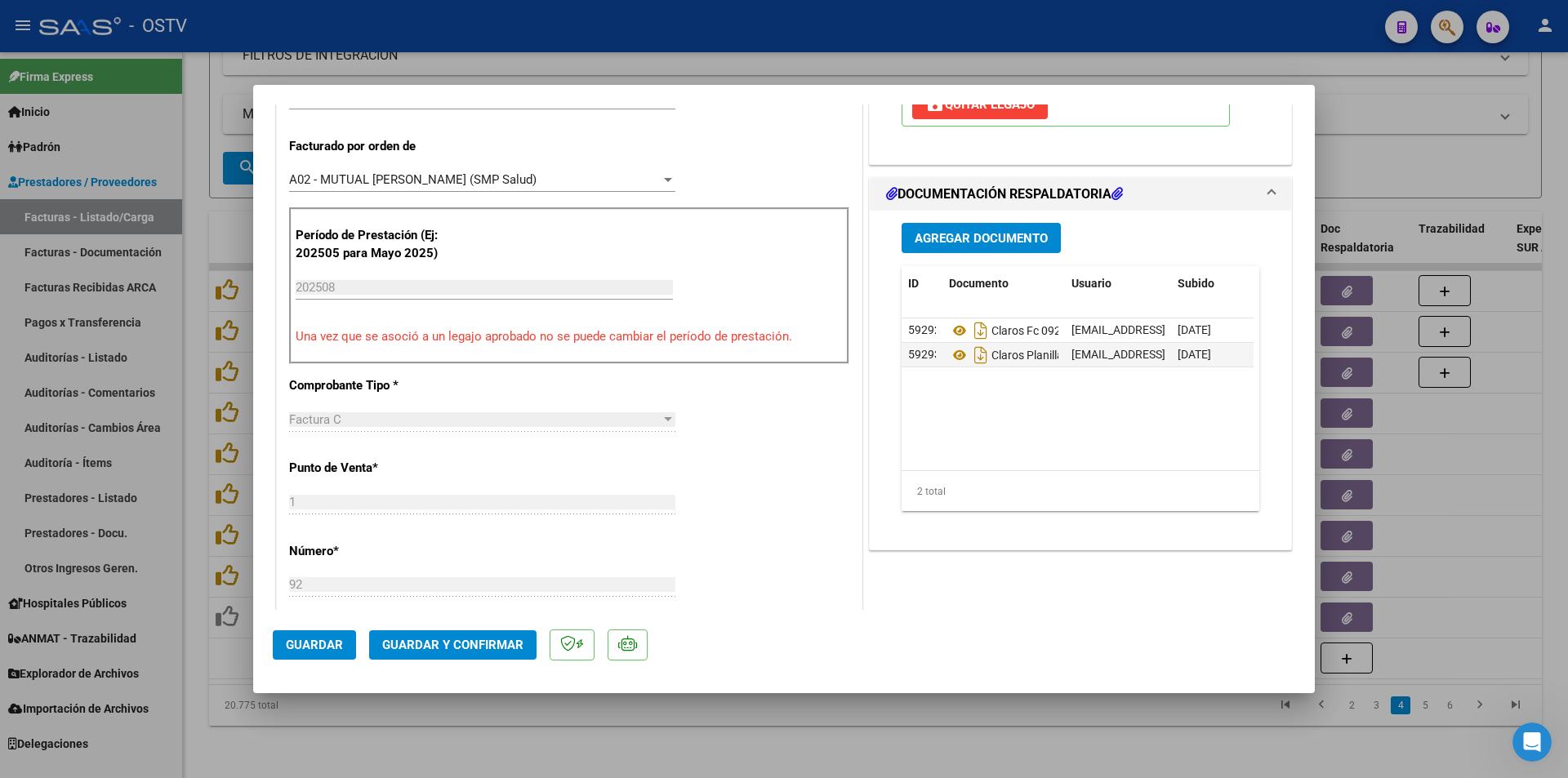
scroll to position [409, 0]
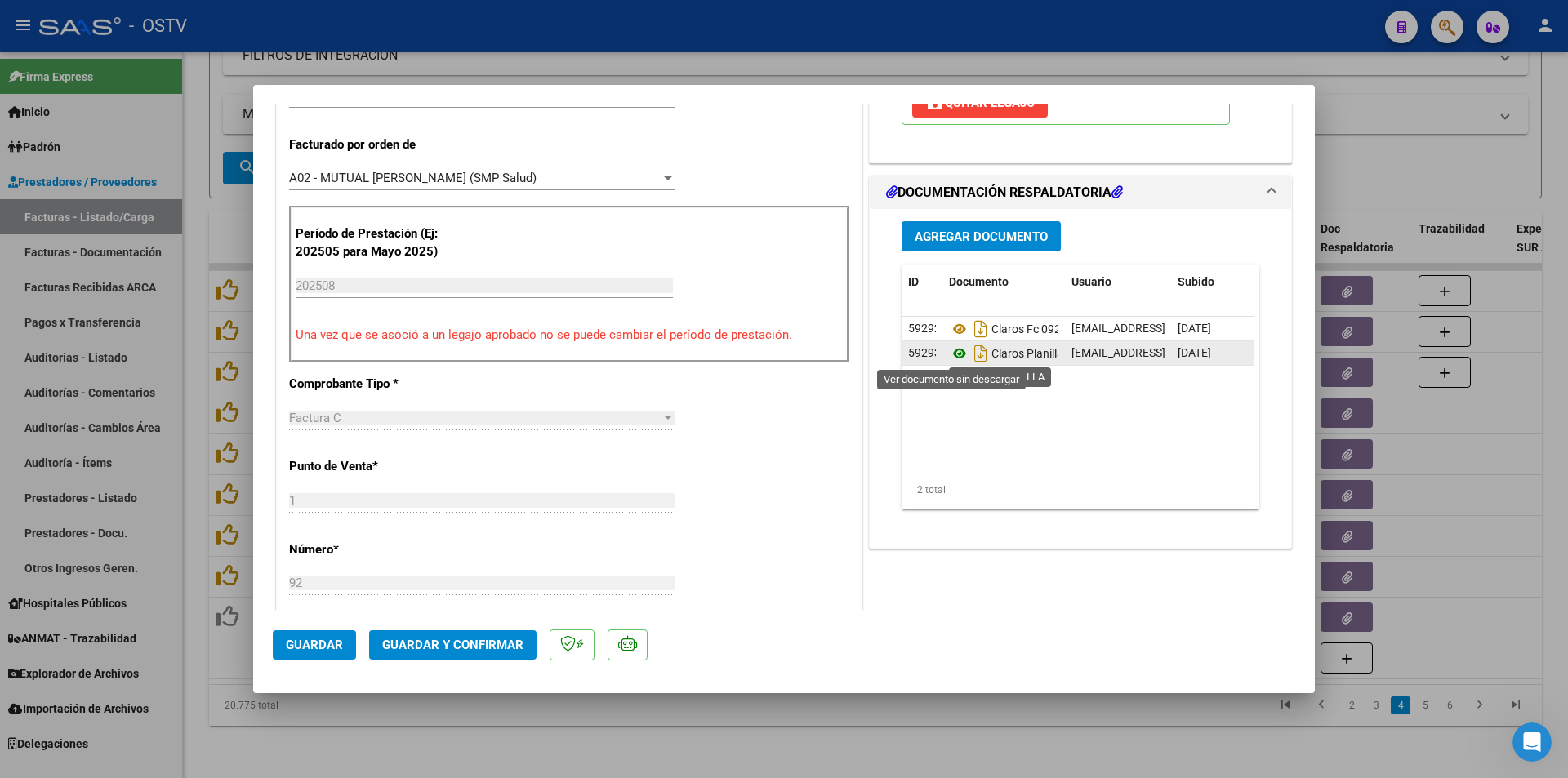
click at [955, 354] on icon at bounding box center [960, 354] width 22 height 20
click at [194, 242] on div at bounding box center [784, 389] width 1568 height 778
type input "$ 0,00"
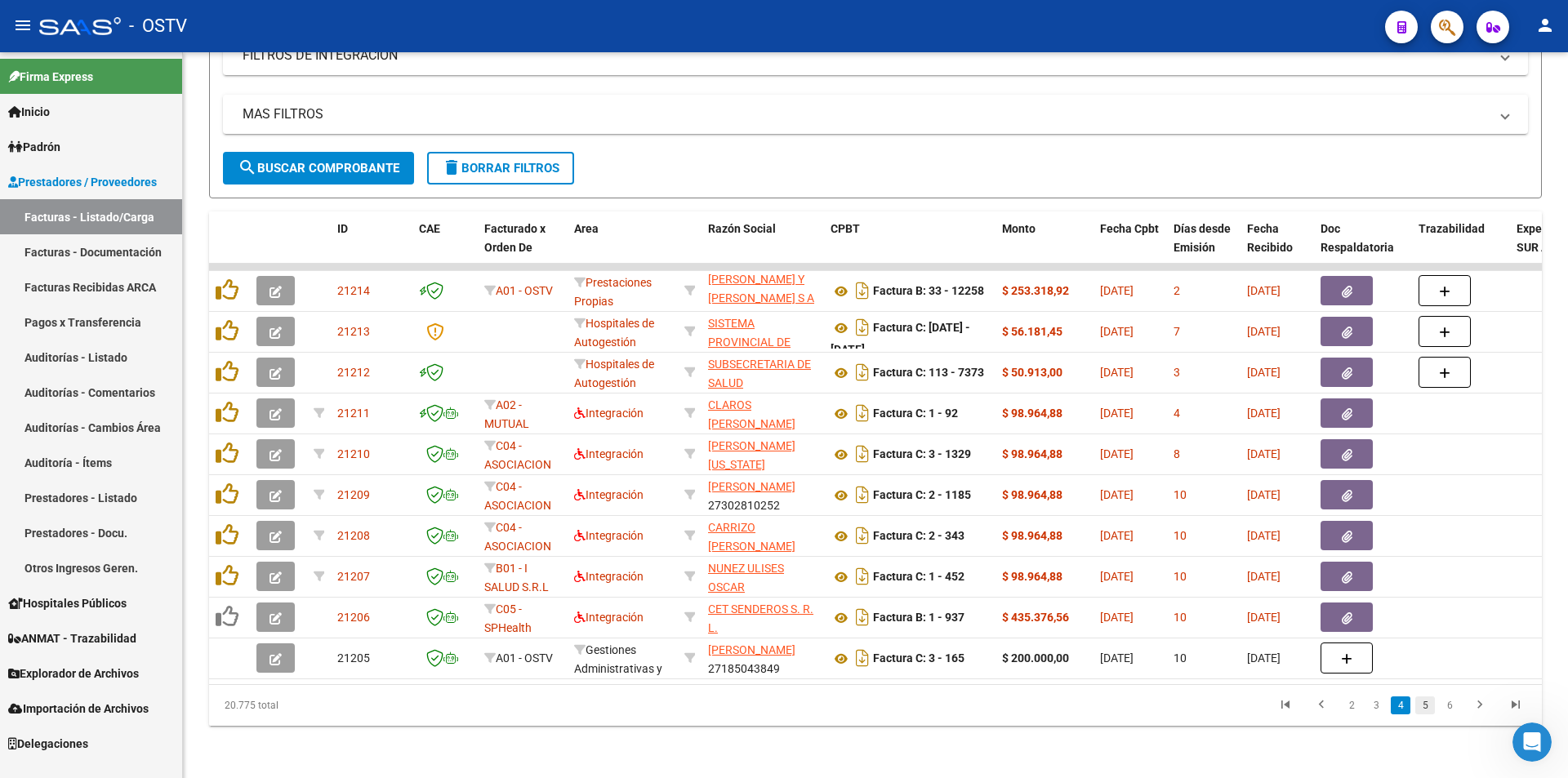
click at [1429, 712] on link "5" at bounding box center [1425, 706] width 20 height 18
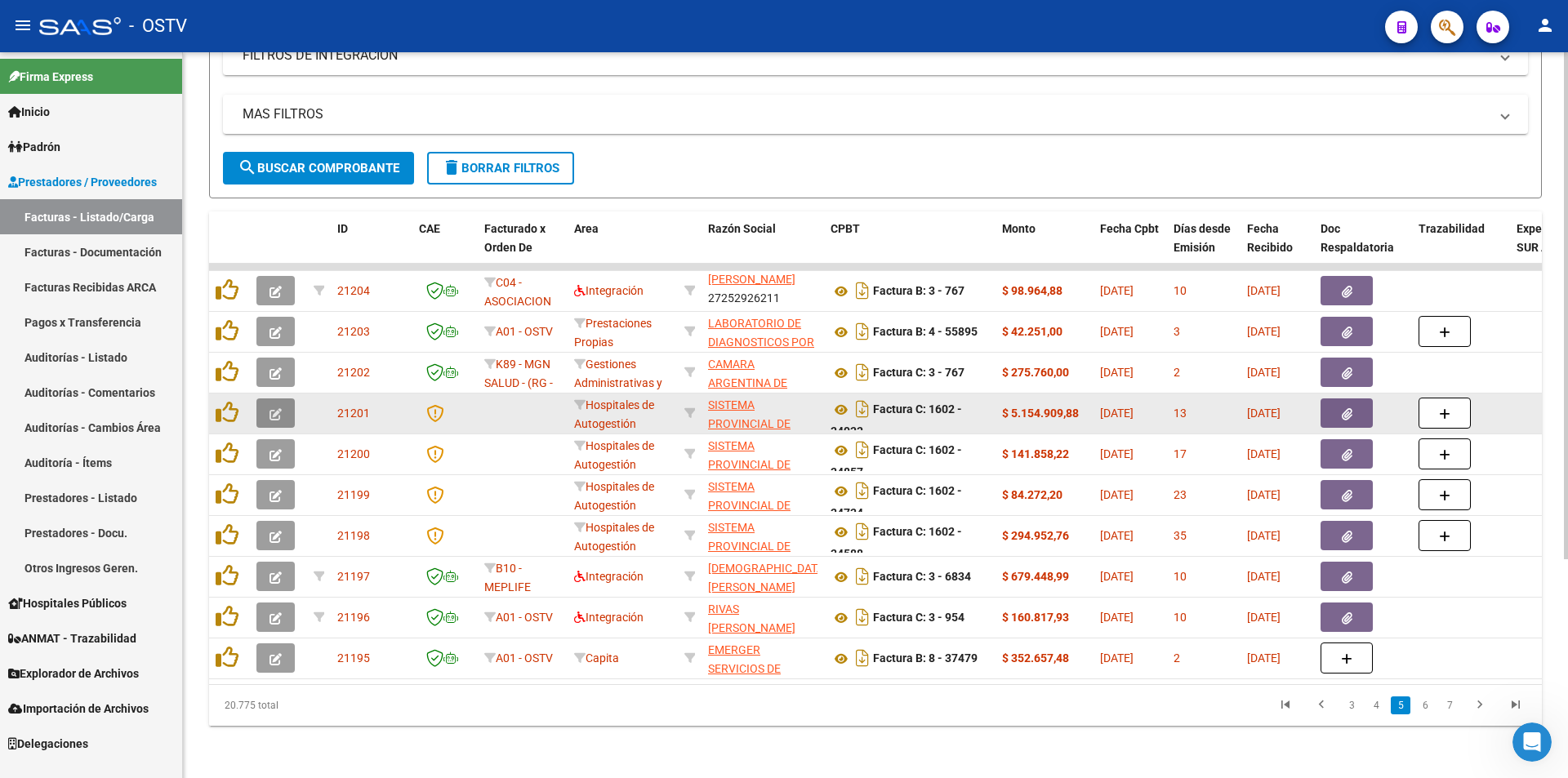
click at [275, 409] on icon "button" at bounding box center [275, 415] width 13 height 13
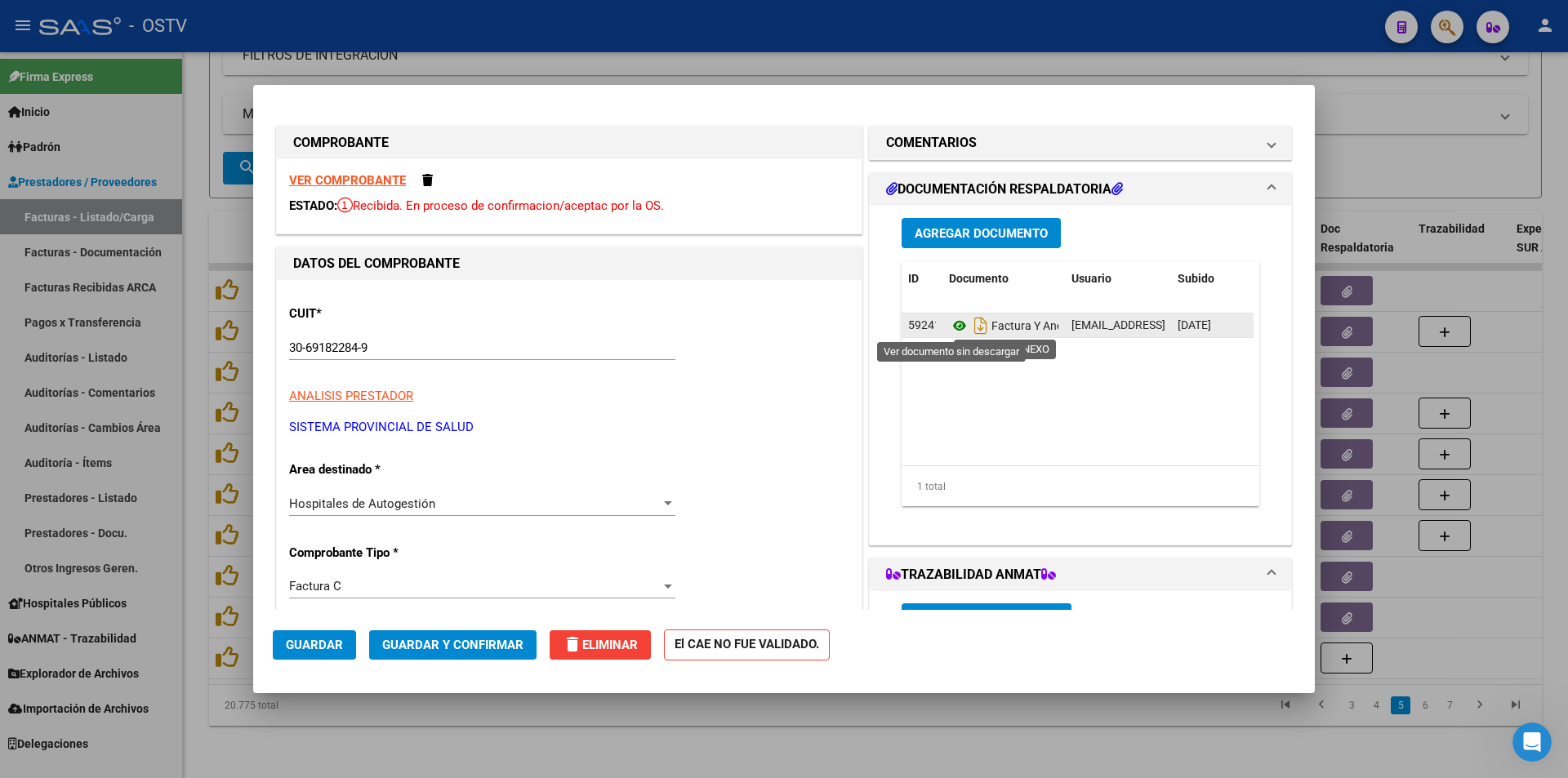
click at [952, 325] on icon at bounding box center [960, 326] width 22 height 20
click at [205, 129] on div at bounding box center [784, 389] width 1568 height 778
type input "$ 0,00"
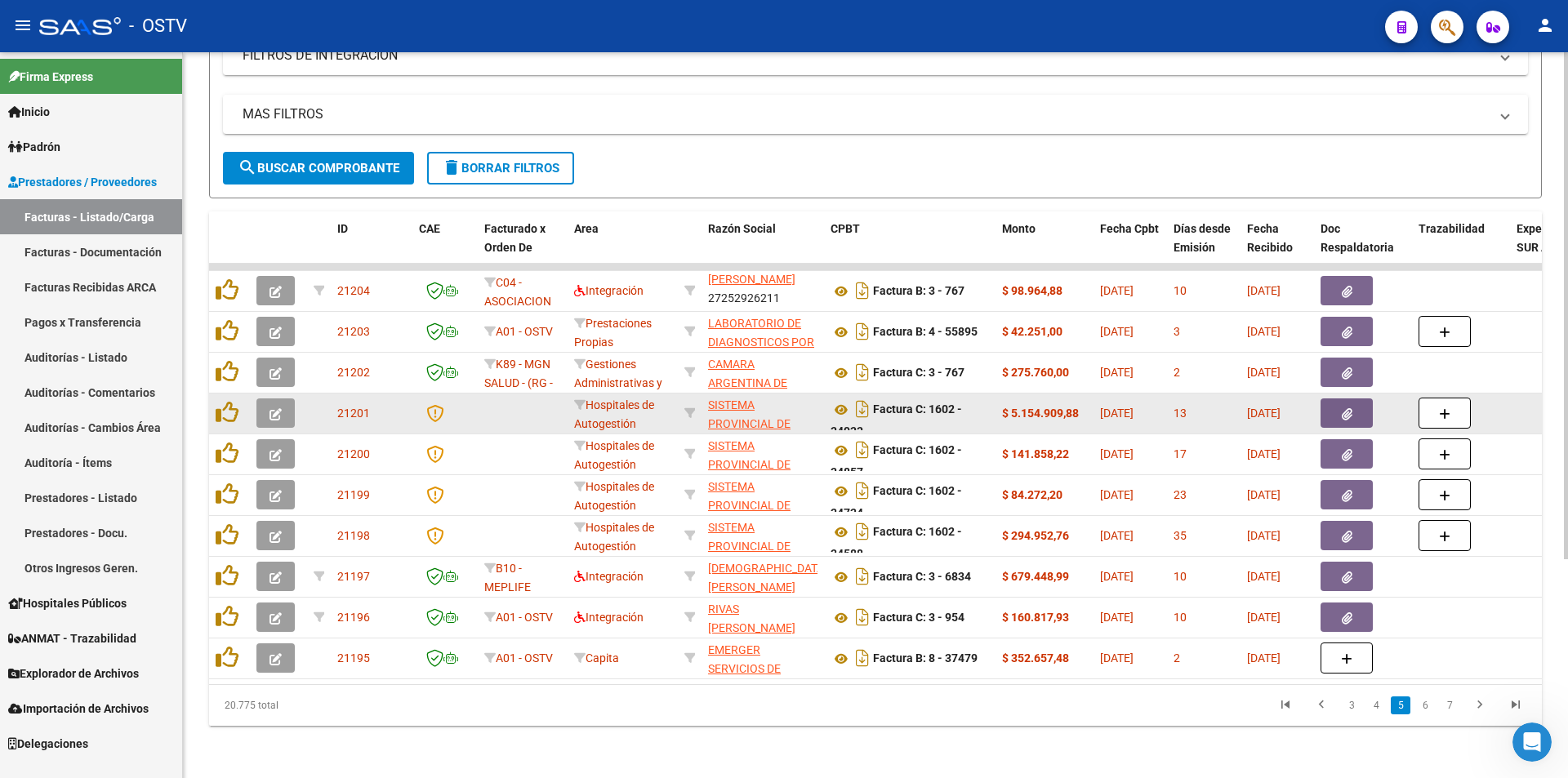
click at [264, 399] on button "button" at bounding box center [275, 413] width 39 height 30
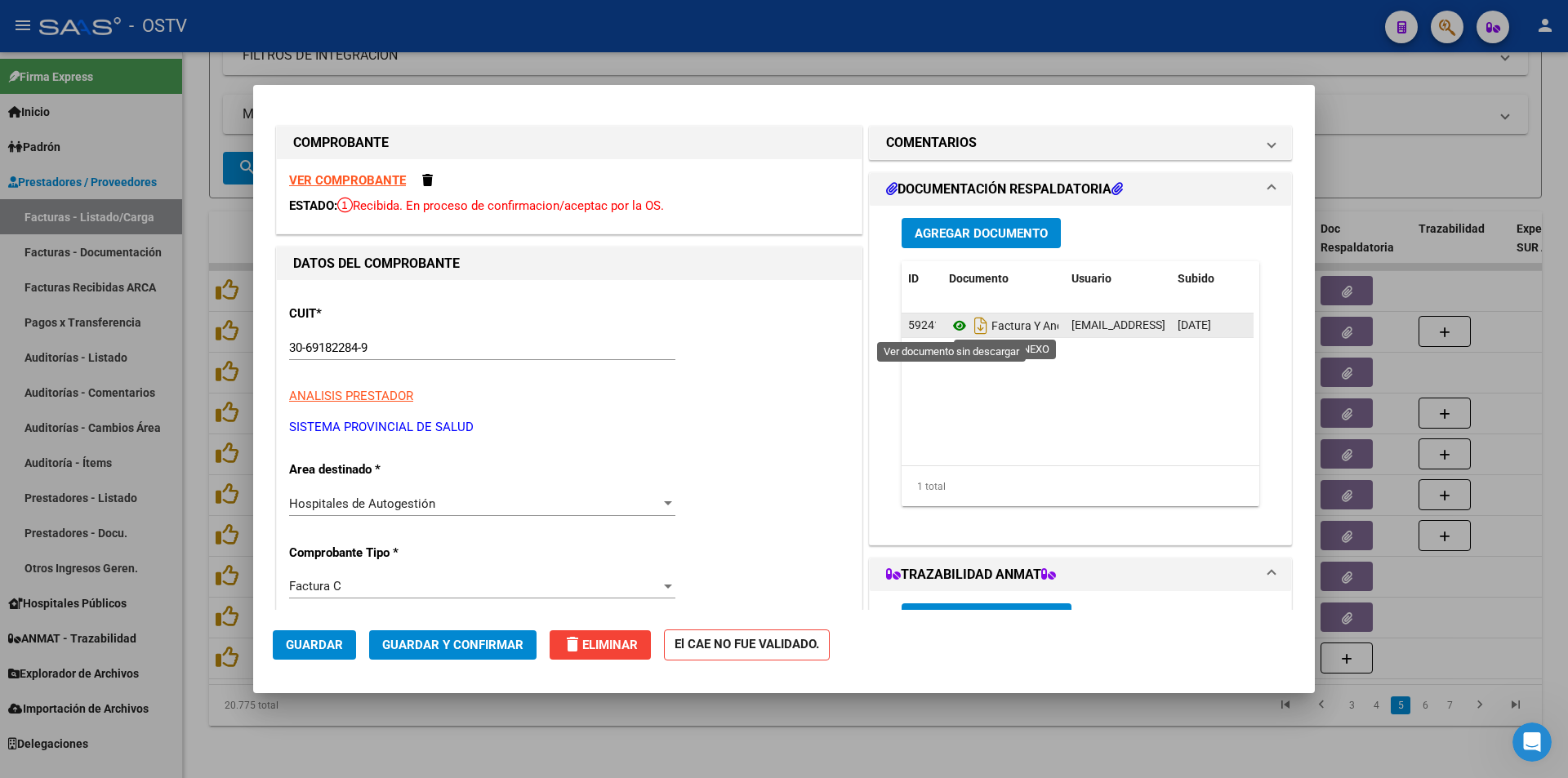
click at [954, 330] on icon at bounding box center [960, 326] width 22 height 20
click at [199, 346] on div at bounding box center [784, 389] width 1568 height 778
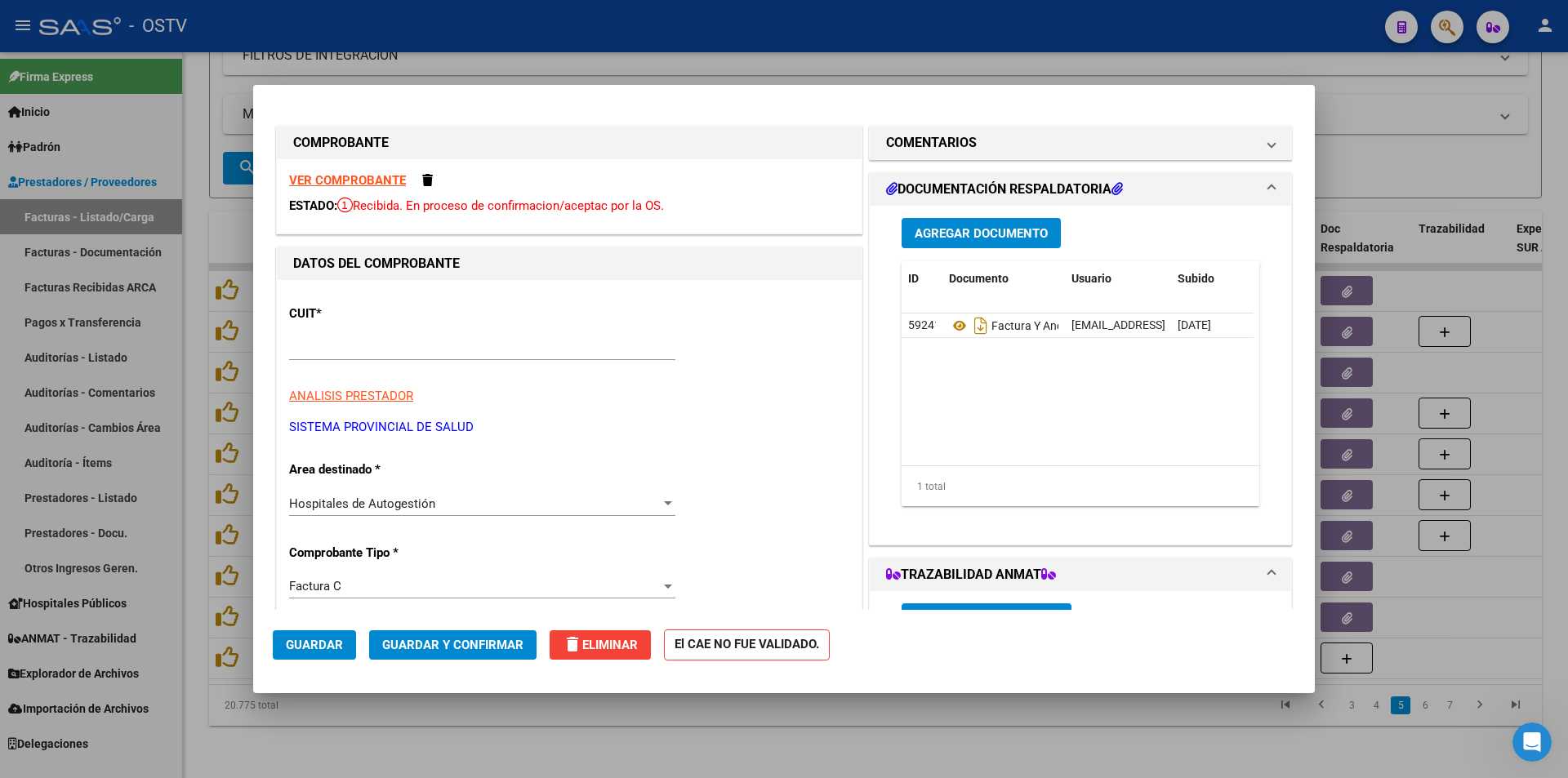
type input "$ 0,00"
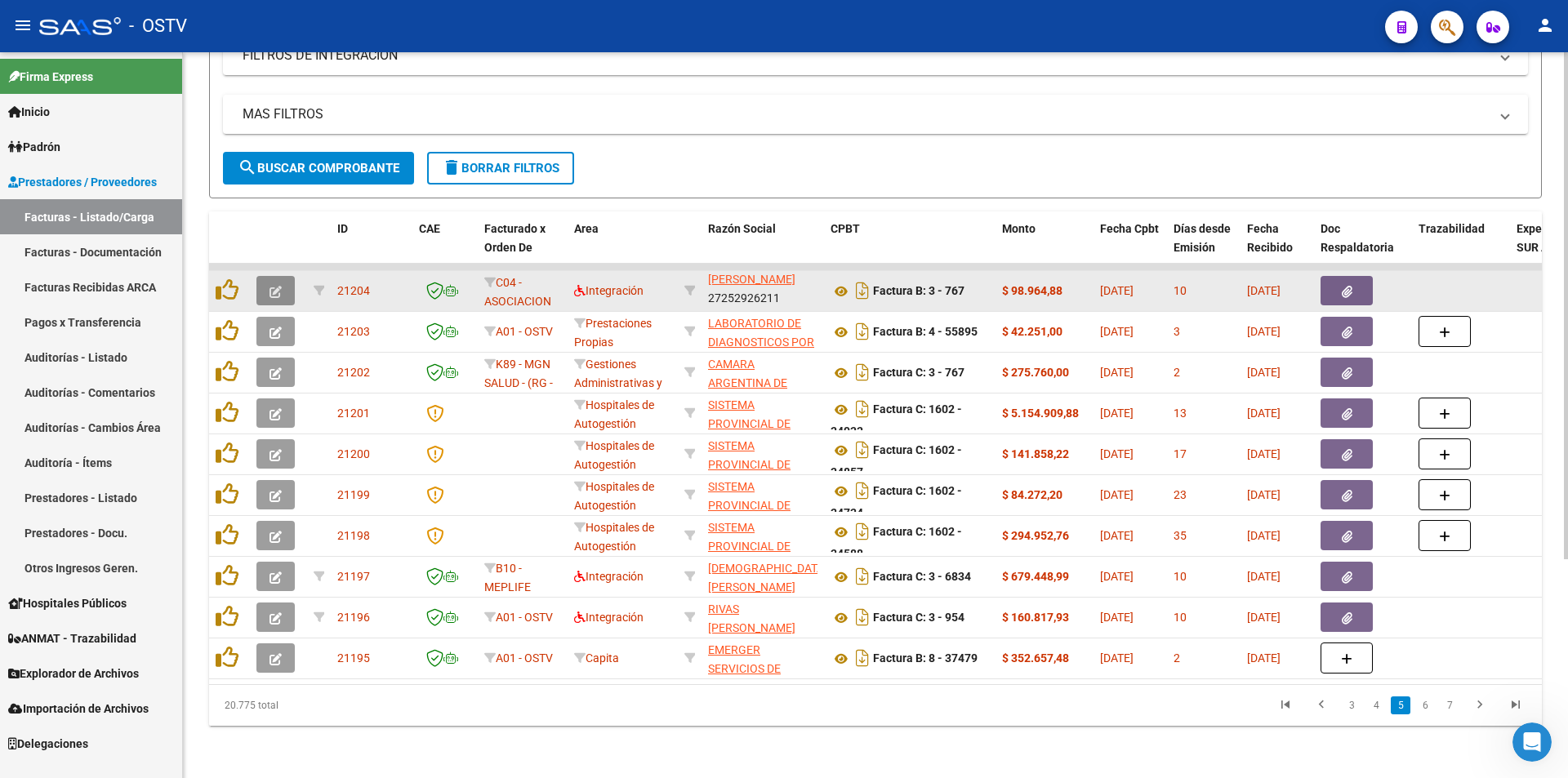
click at [257, 277] on button "button" at bounding box center [275, 291] width 39 height 30
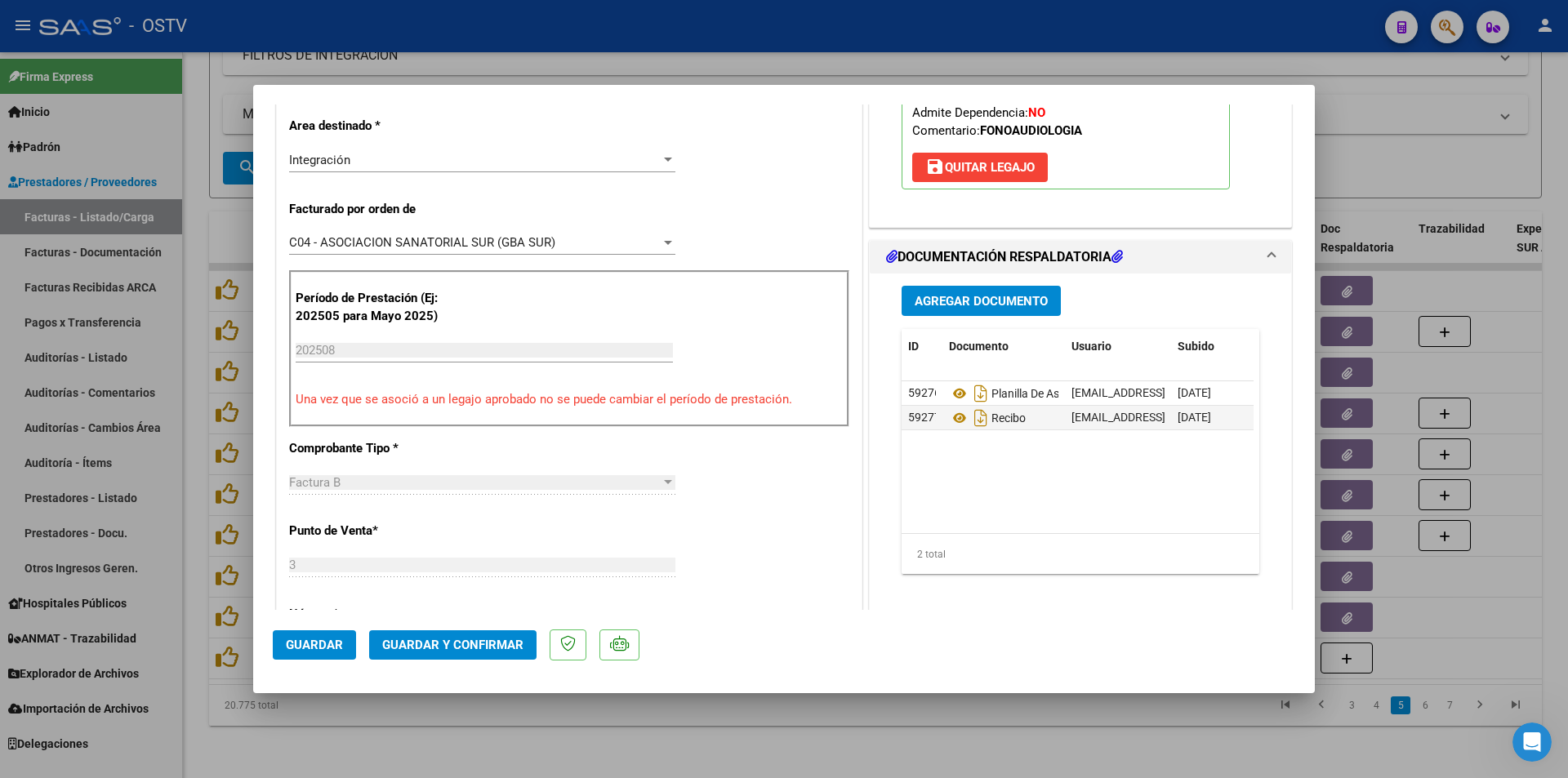
scroll to position [409, 0]
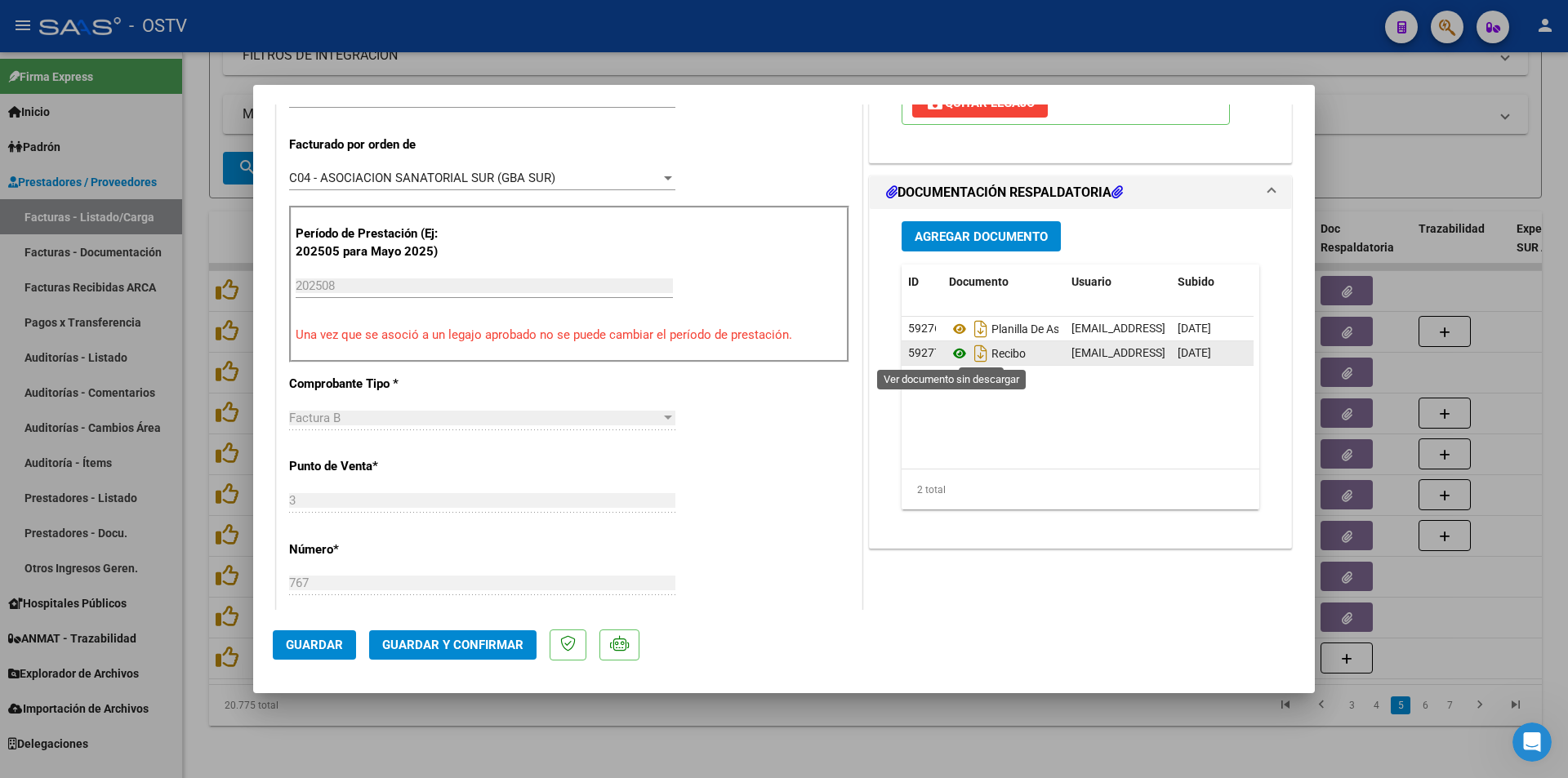
click at [949, 350] on icon at bounding box center [960, 354] width 22 height 20
click at [206, 262] on div at bounding box center [784, 389] width 1568 height 778
type input "$ 0,00"
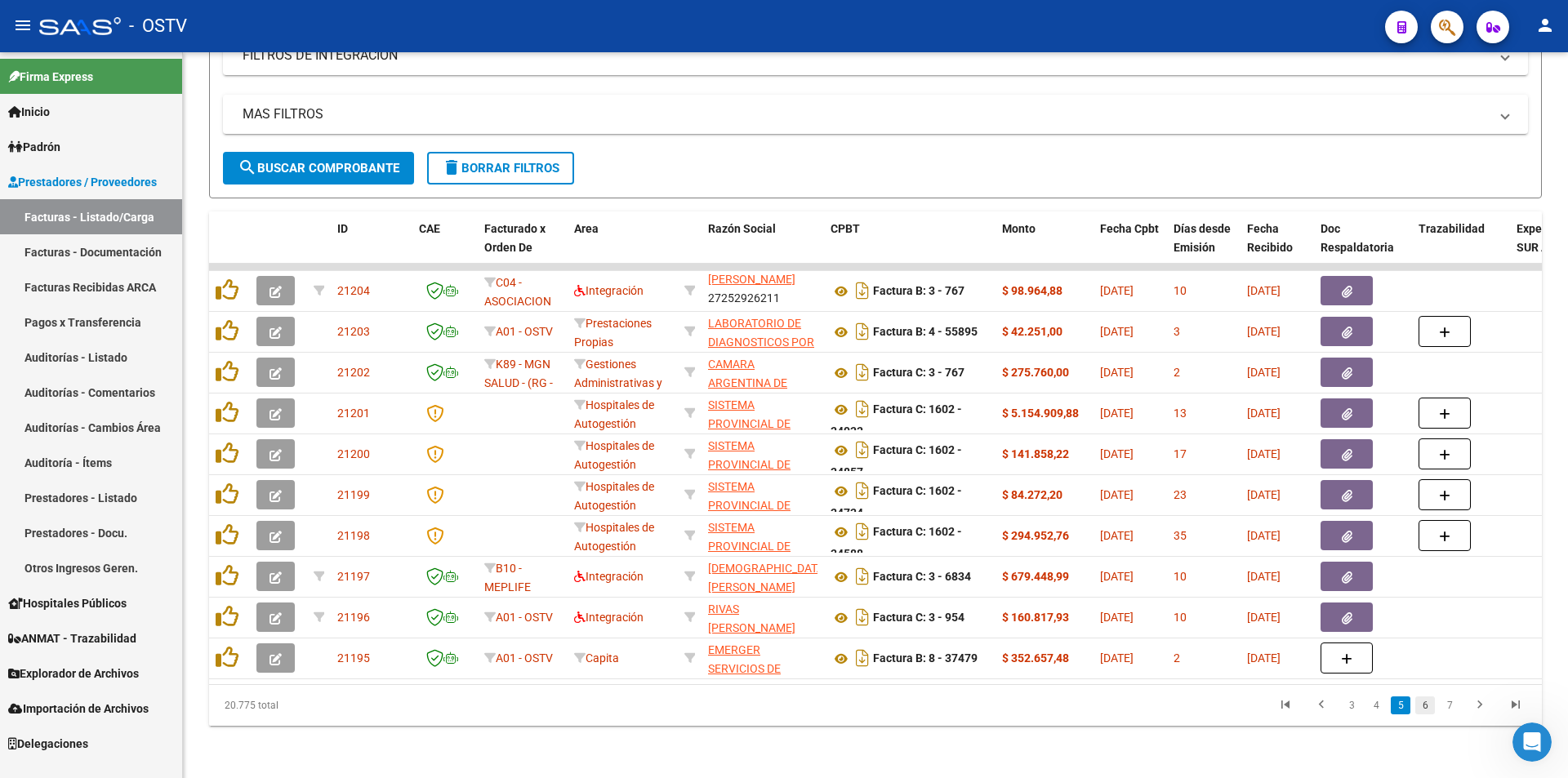
click at [1424, 708] on link "6" at bounding box center [1425, 706] width 20 height 18
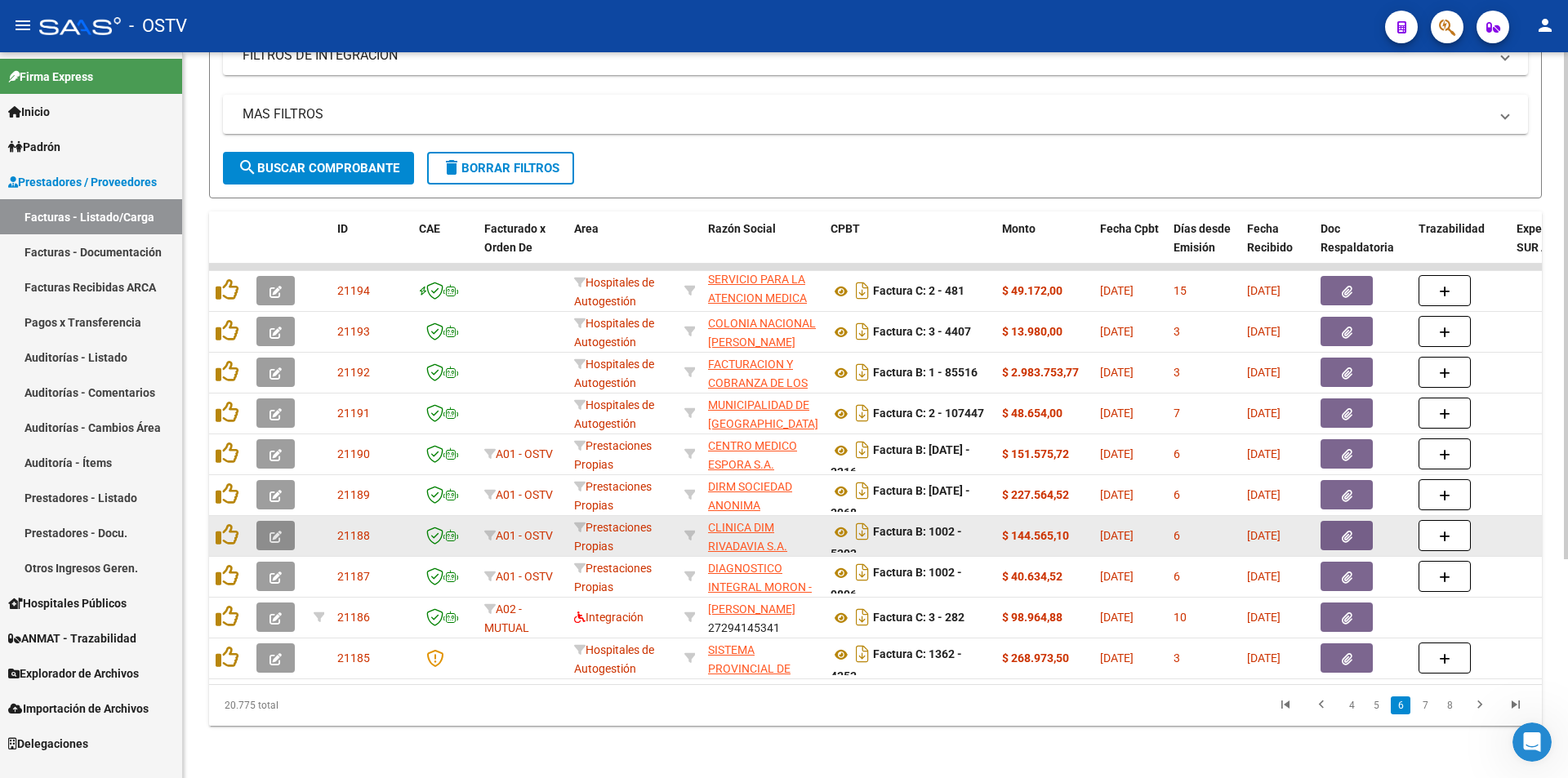
click at [268, 523] on button "button" at bounding box center [275, 536] width 39 height 30
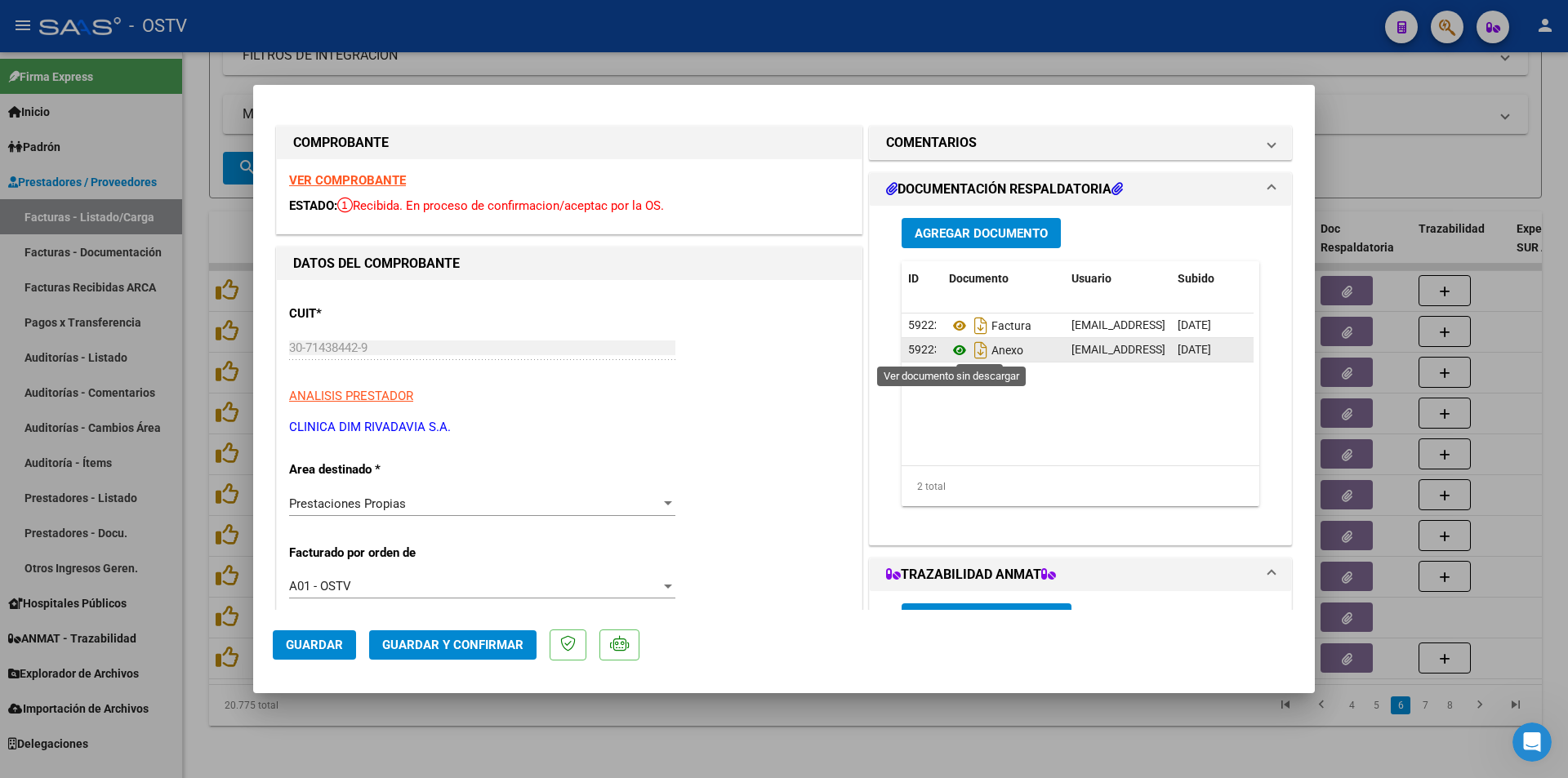
click at [954, 347] on icon at bounding box center [960, 350] width 22 height 20
click at [199, 401] on div at bounding box center [784, 389] width 1568 height 778
type input "$ 0,00"
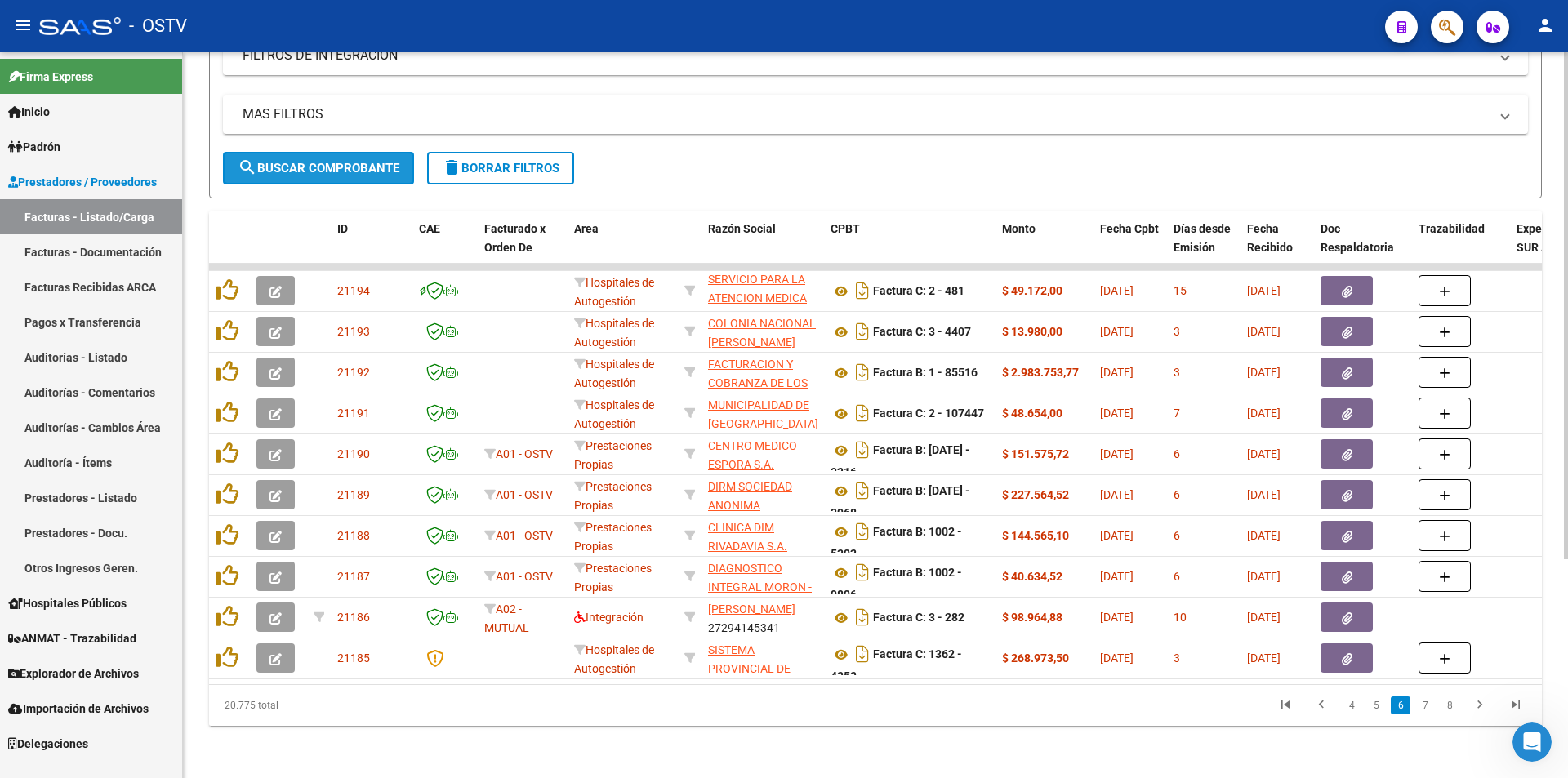
click at [316, 161] on span "search Buscar Comprobante" at bounding box center [319, 168] width 162 height 14
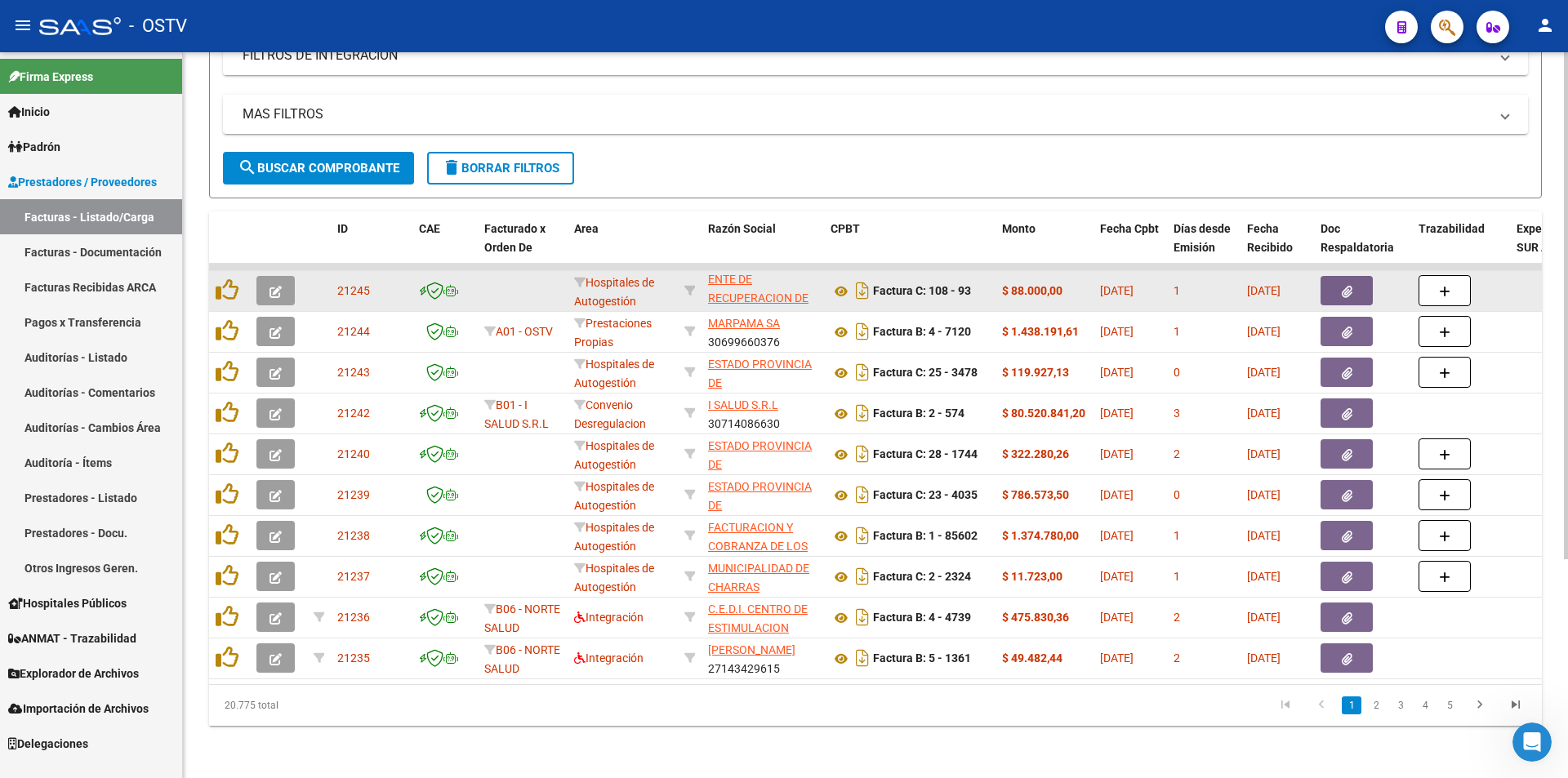
click at [266, 276] on button "button" at bounding box center [275, 291] width 39 height 30
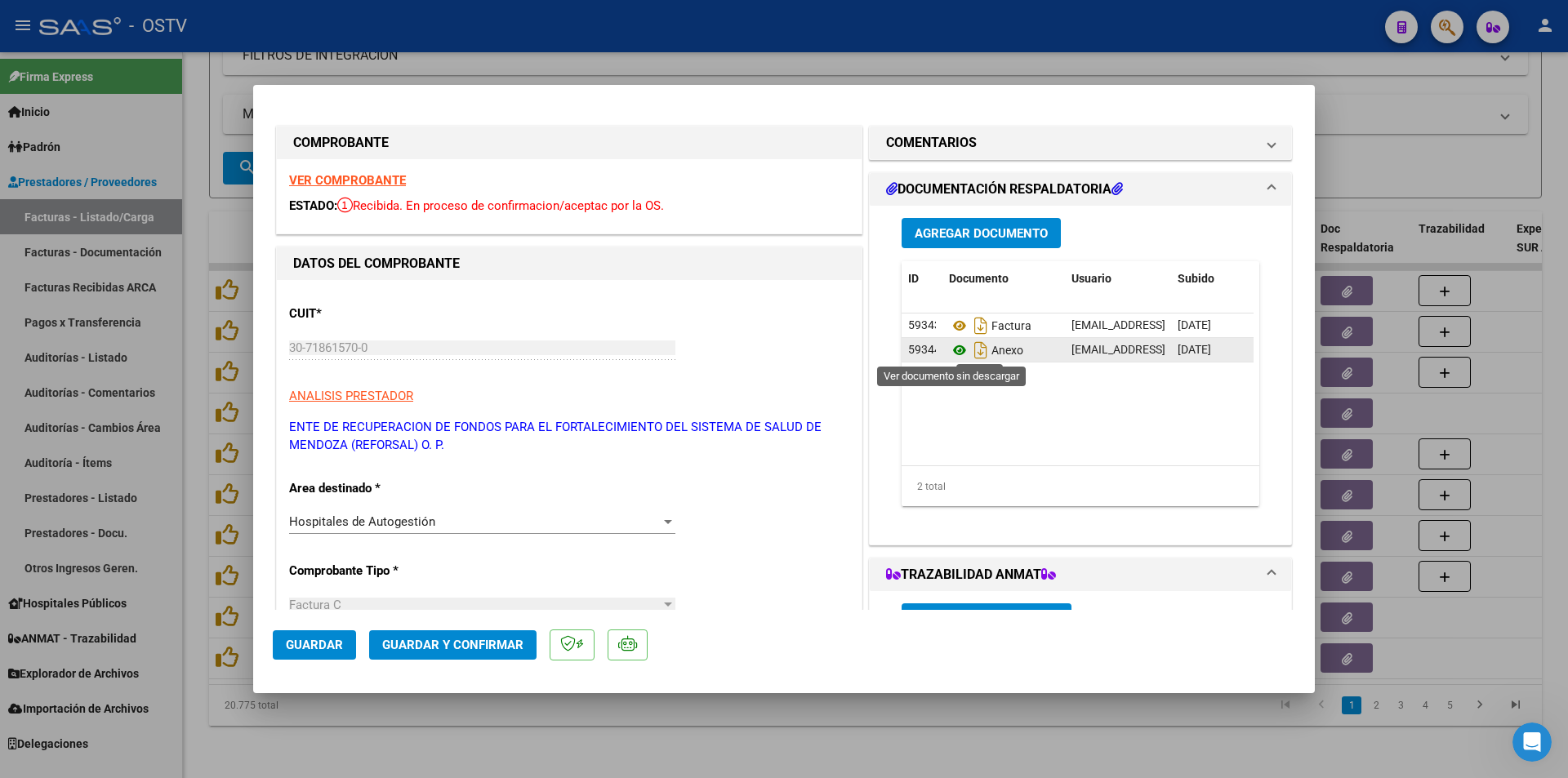
click at [958, 348] on icon at bounding box center [960, 350] width 22 height 20
